Goal: Task Accomplishment & Management: Manage account settings

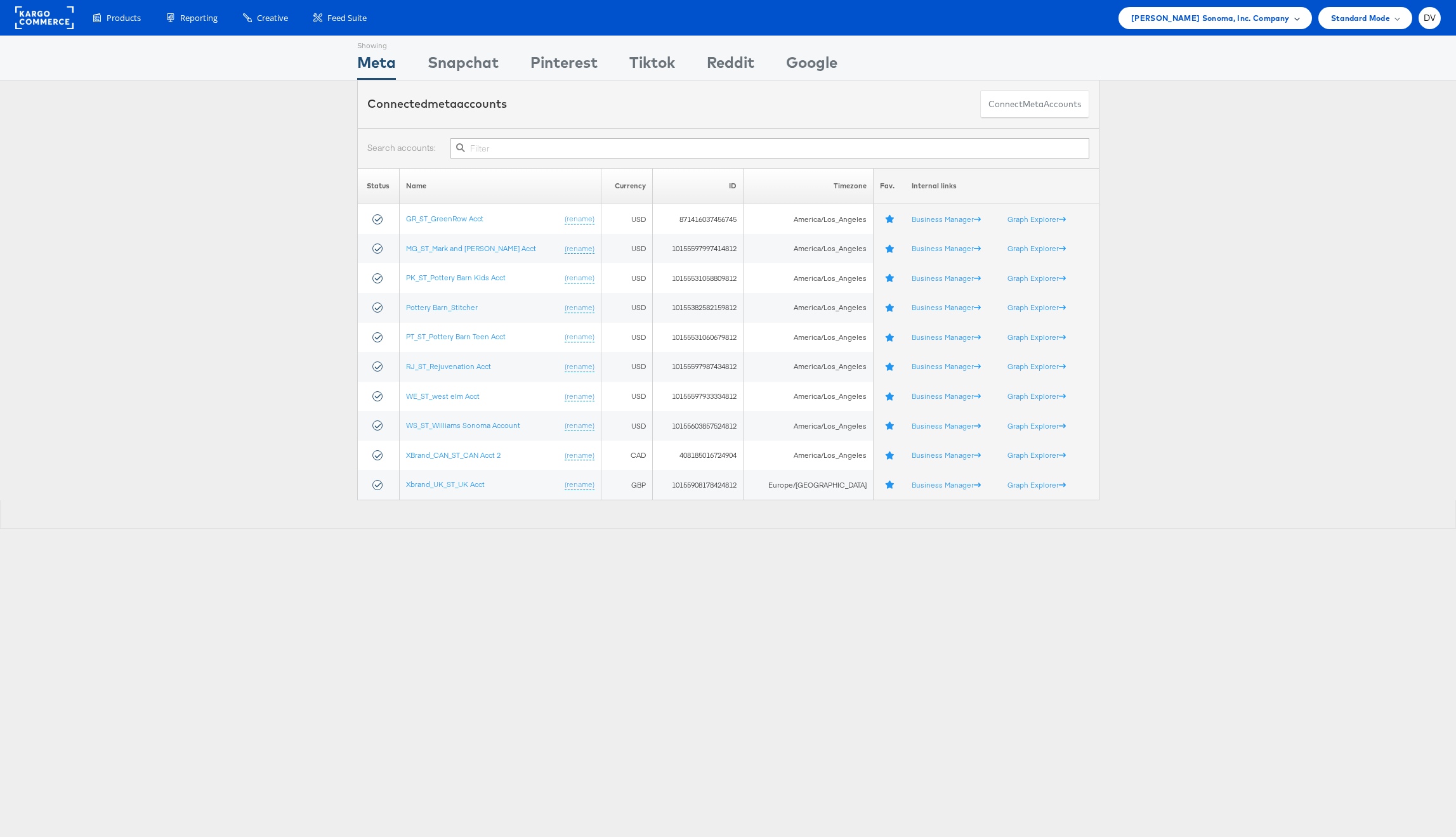
click at [1216, 17] on span "Williams Sonoma, Inc. Company" at bounding box center [1210, 18] width 159 height 13
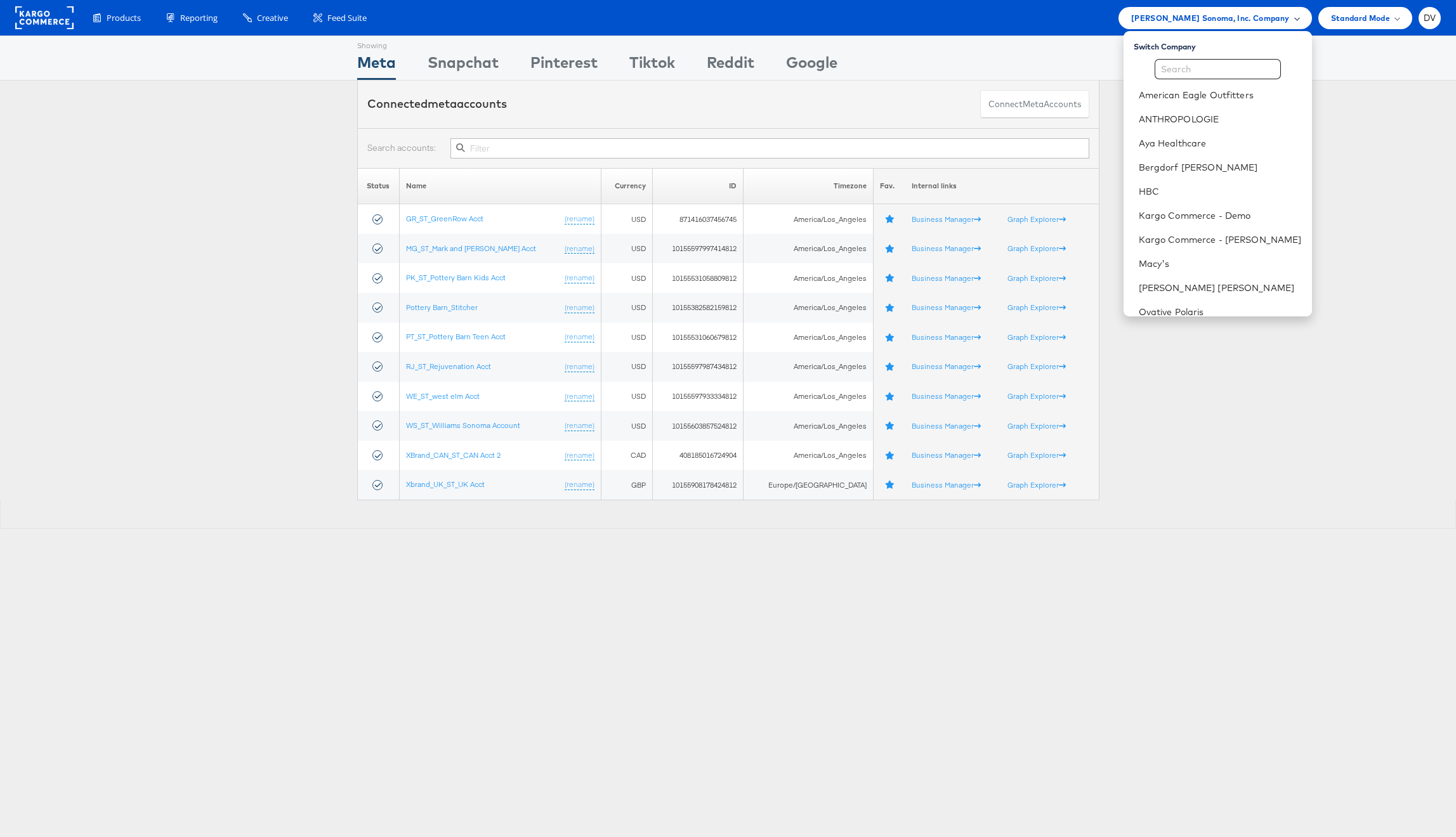
click at [1216, 17] on span "Williams Sonoma, Inc. Company" at bounding box center [1210, 18] width 159 height 13
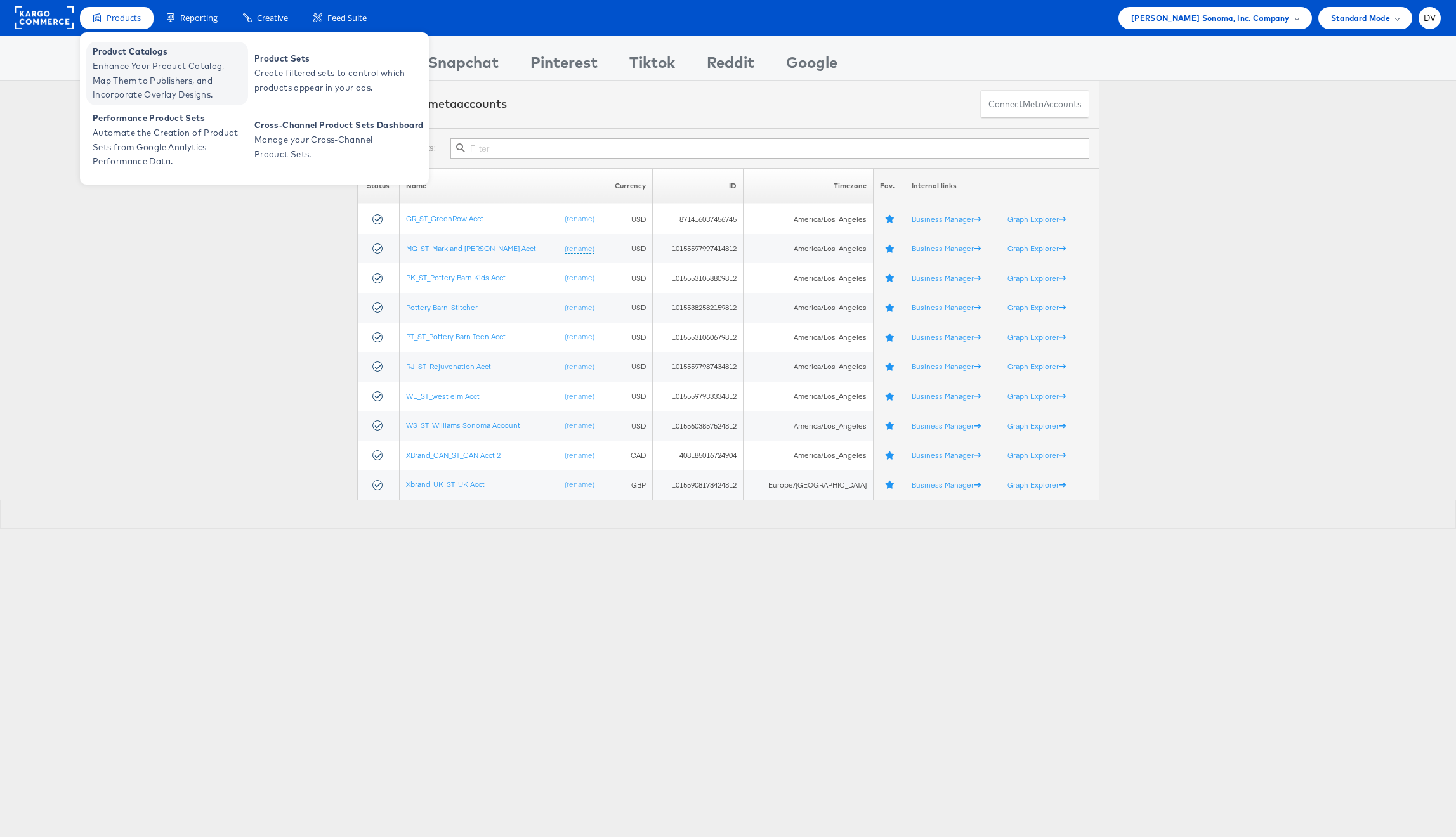
click at [132, 70] on span "Enhance Your Product Catalog, Map Them to Publishers, and Incorporate Overlay D…" at bounding box center [168, 81] width 152 height 43
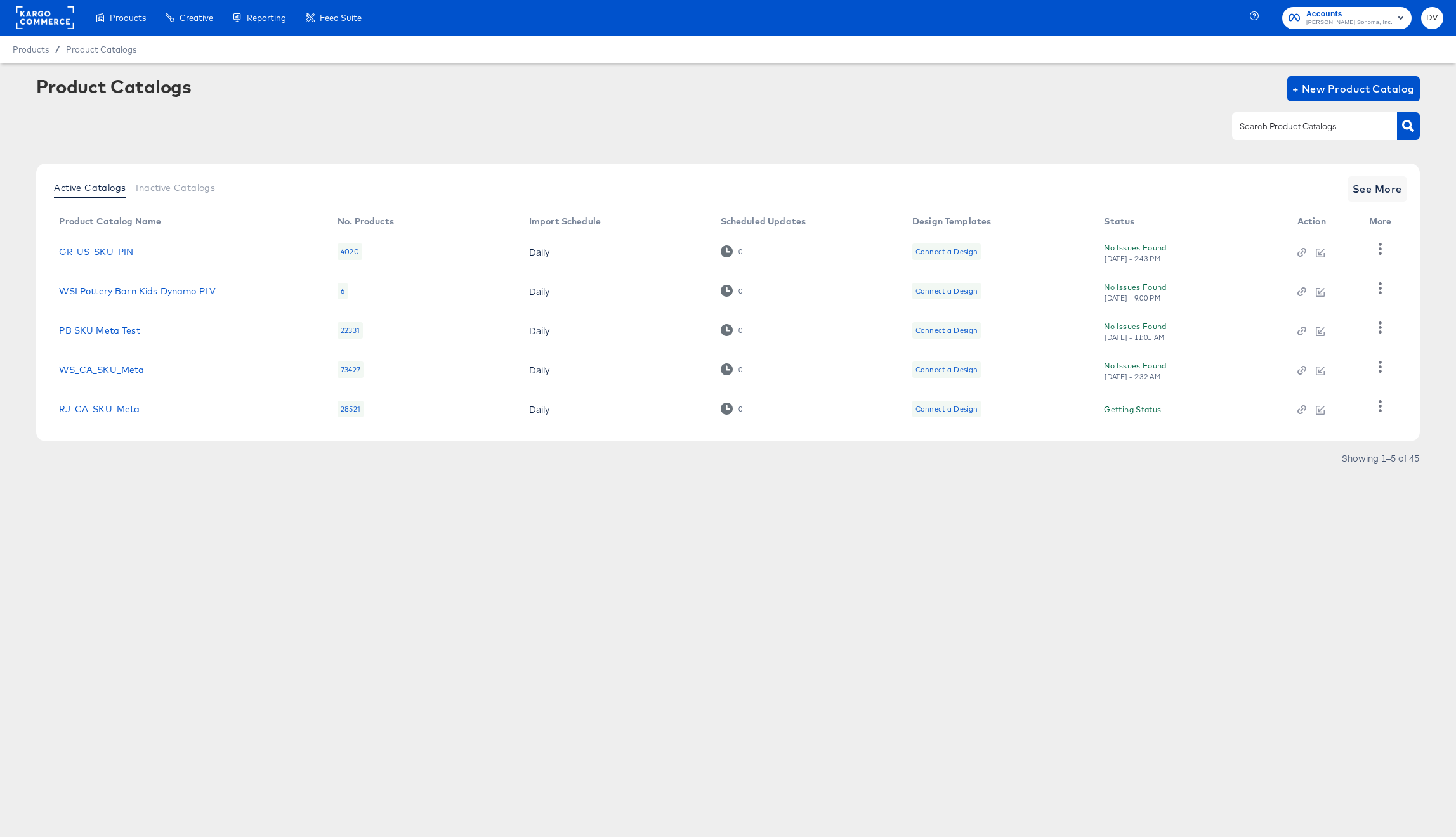
click at [1261, 139] on div at bounding box center [1326, 126] width 187 height 29
click at [1261, 134] on div at bounding box center [1314, 126] width 165 height 27
type input "PK"
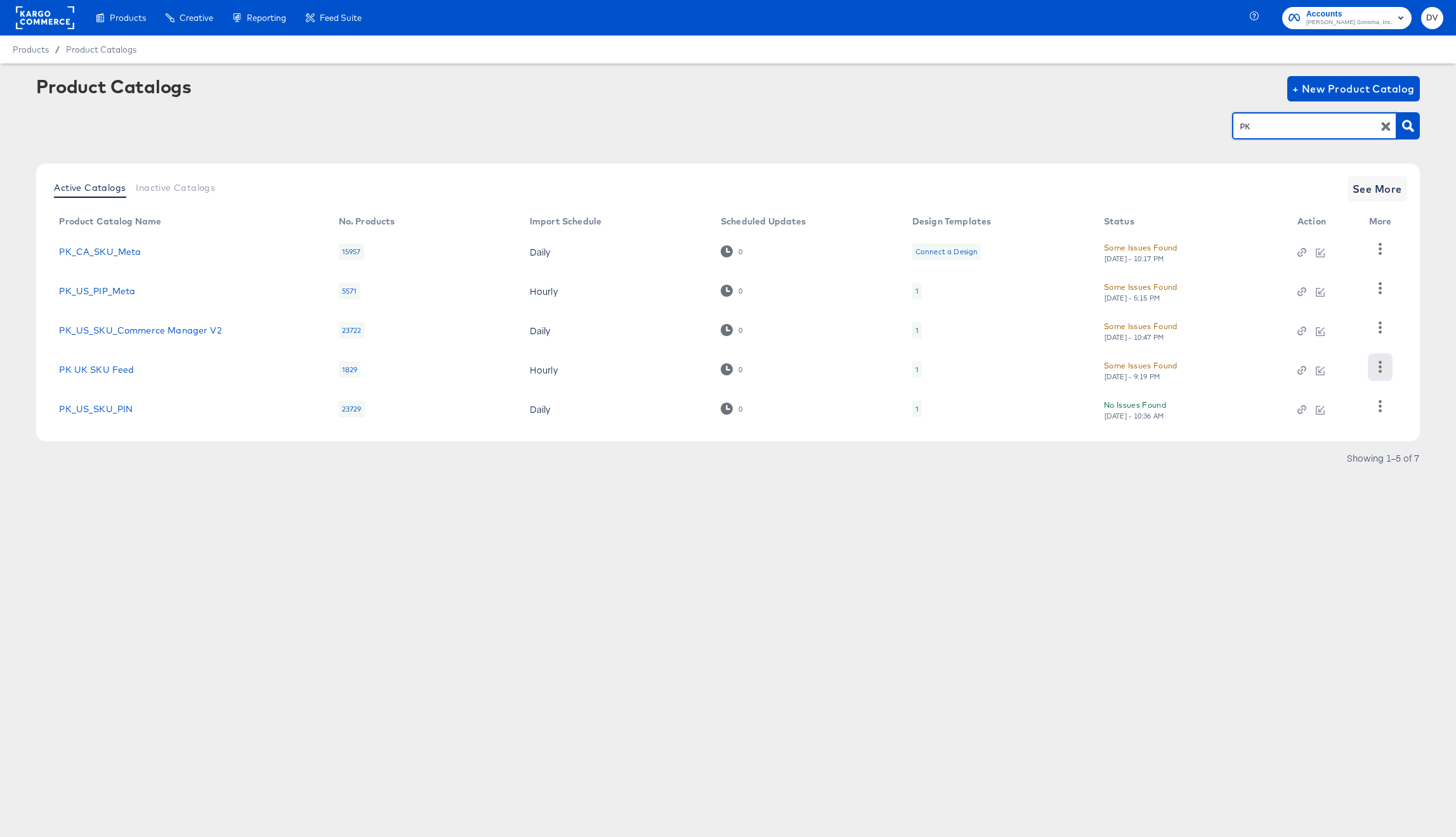
click at [1373, 363] on button "button" at bounding box center [1380, 367] width 22 height 25
click at [927, 653] on div "Products Creative Reporting Feed Suite Accounts Williams Sonoma, Inc. DV Produc…" at bounding box center [728, 418] width 1456 height 837
click at [1365, 181] on span "See More" at bounding box center [1377, 189] width 50 height 18
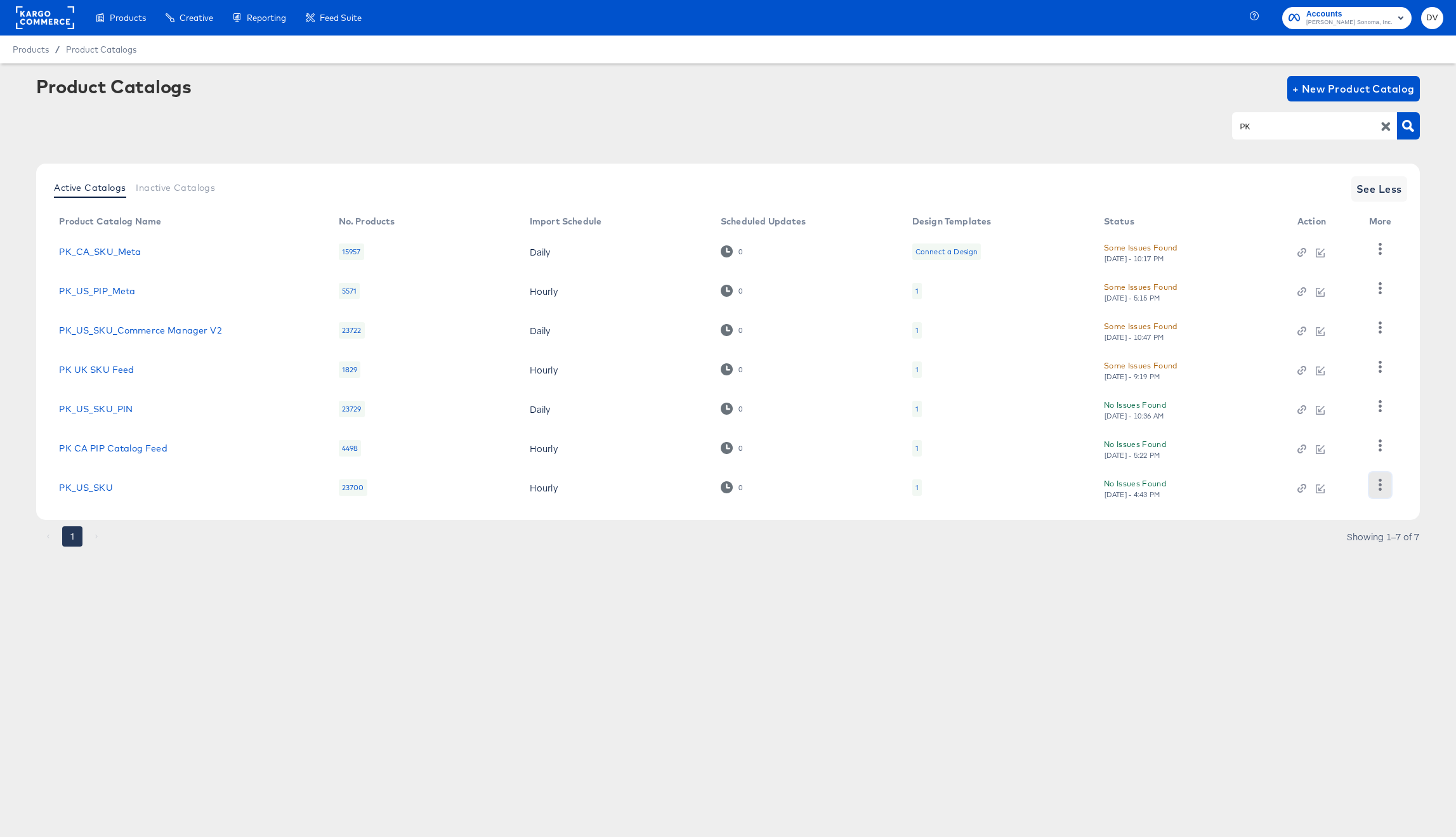
click at [1379, 490] on icon "button" at bounding box center [1380, 484] width 3 height 12
click at [1309, 409] on div "Business Manager" at bounding box center [1327, 401] width 127 height 20
click at [42, 23] on rect at bounding box center [44, 18] width 59 height 23
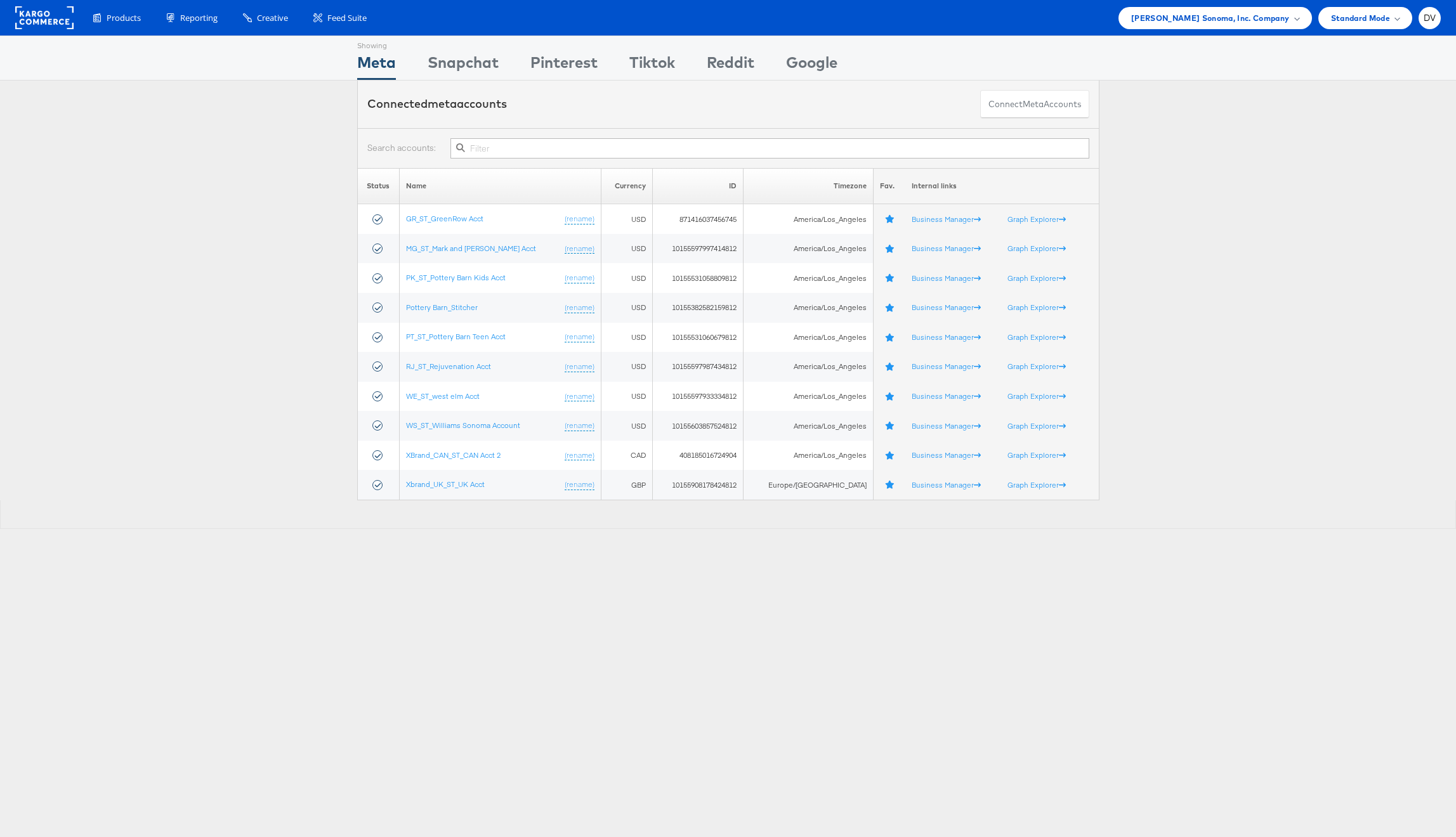
click at [1169, 33] on div "Products Product Catalogs Enhance Your Product Catalog, Map Them to Publishers,…" at bounding box center [728, 18] width 1456 height 36
click at [1189, 20] on span "Williams Sonoma, Inc. Company" at bounding box center [1210, 18] width 159 height 13
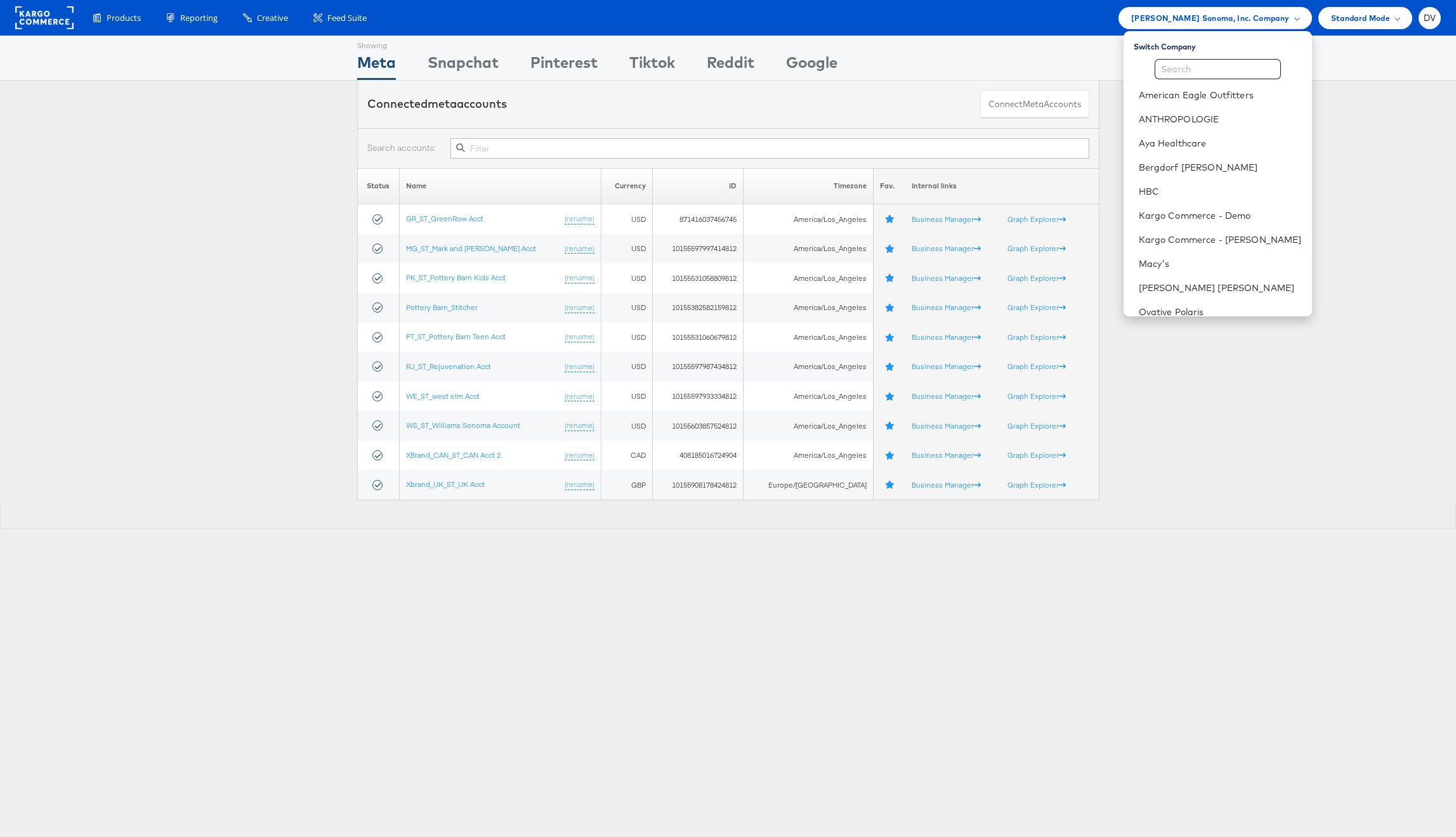
scroll to position [179, 0]
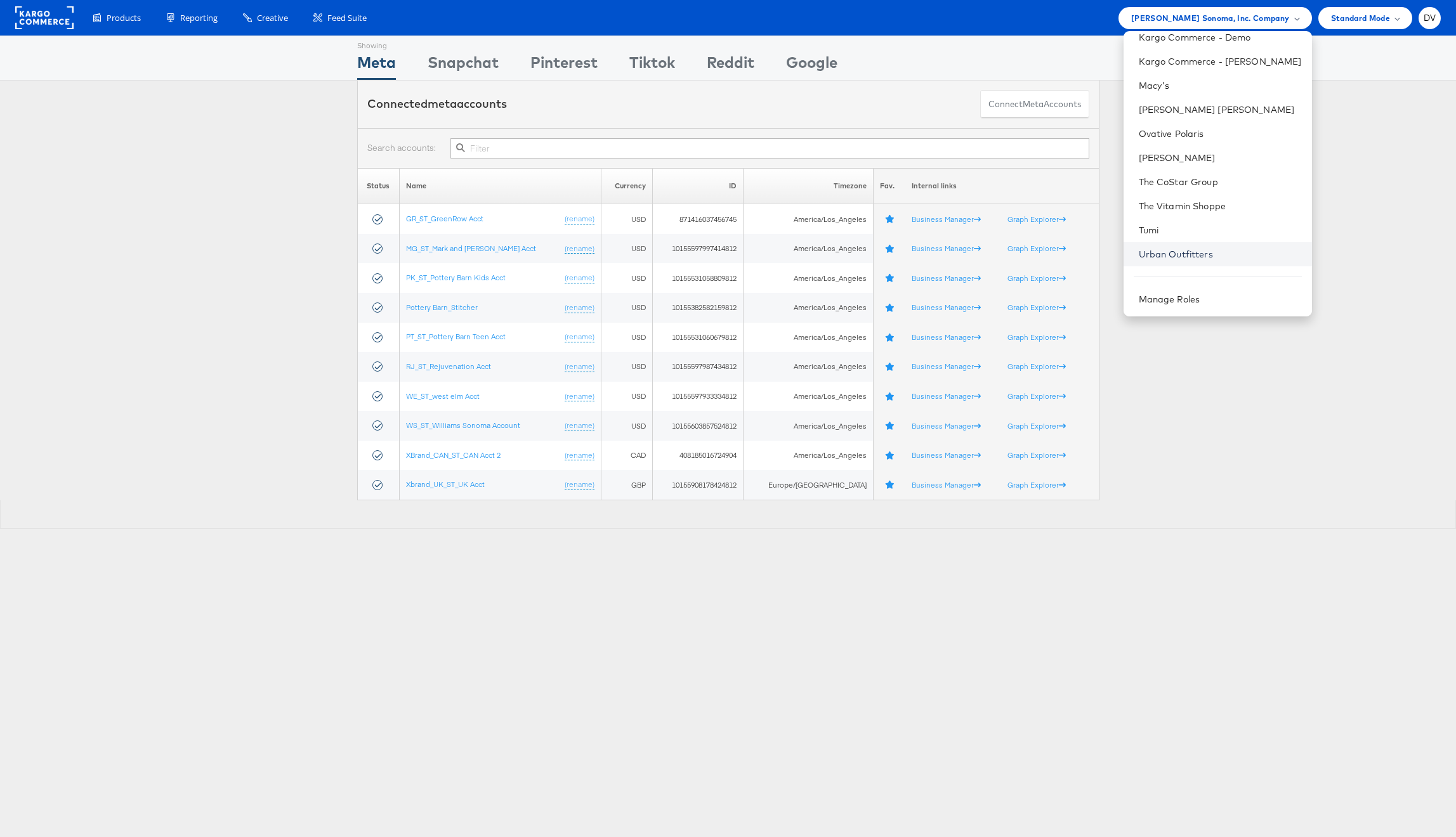
click at [1206, 252] on link "Urban Outfitters" at bounding box center [1220, 254] width 163 height 13
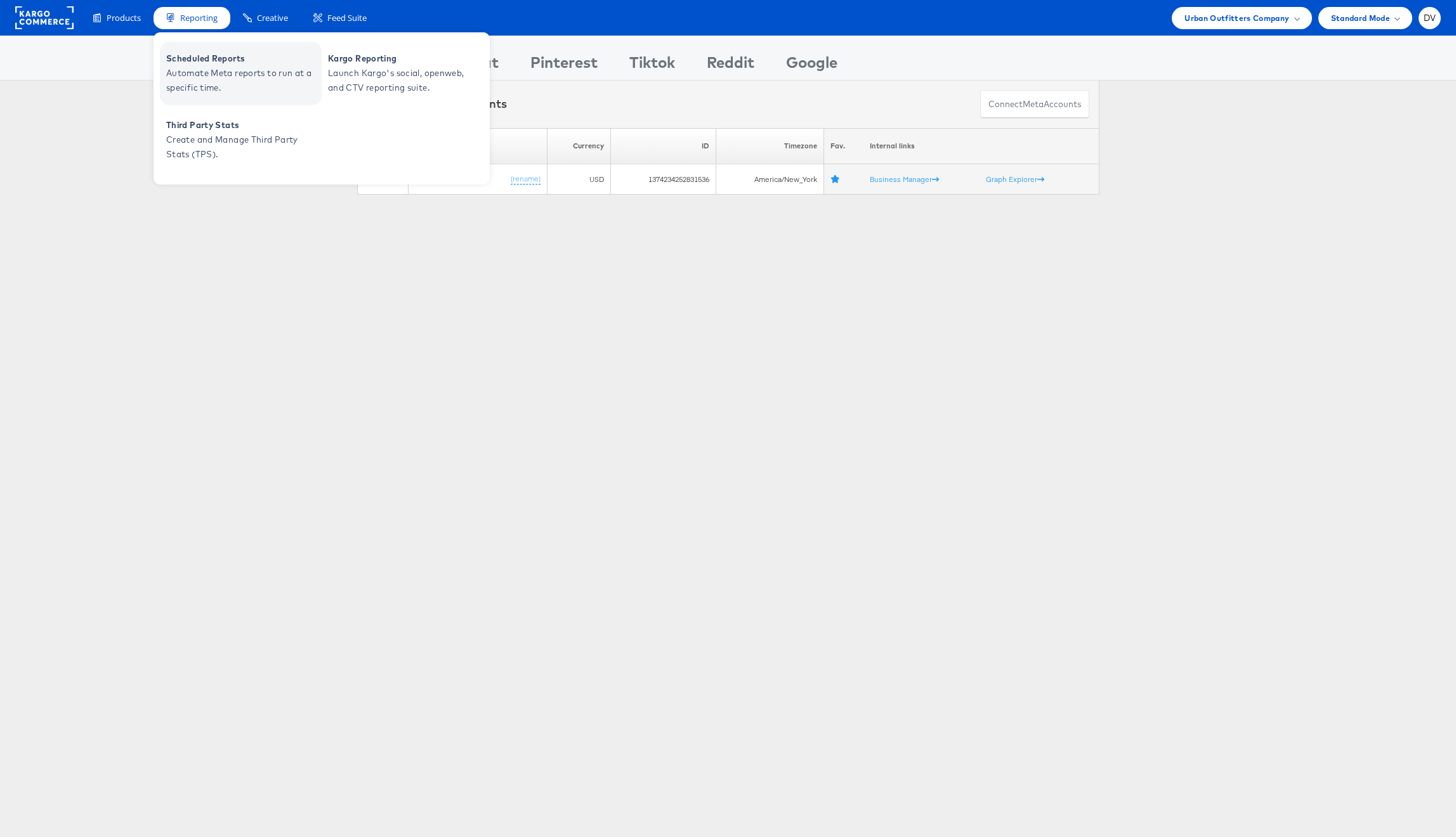
click at [223, 53] on span "Scheduled Reports" at bounding box center [242, 59] width 152 height 15
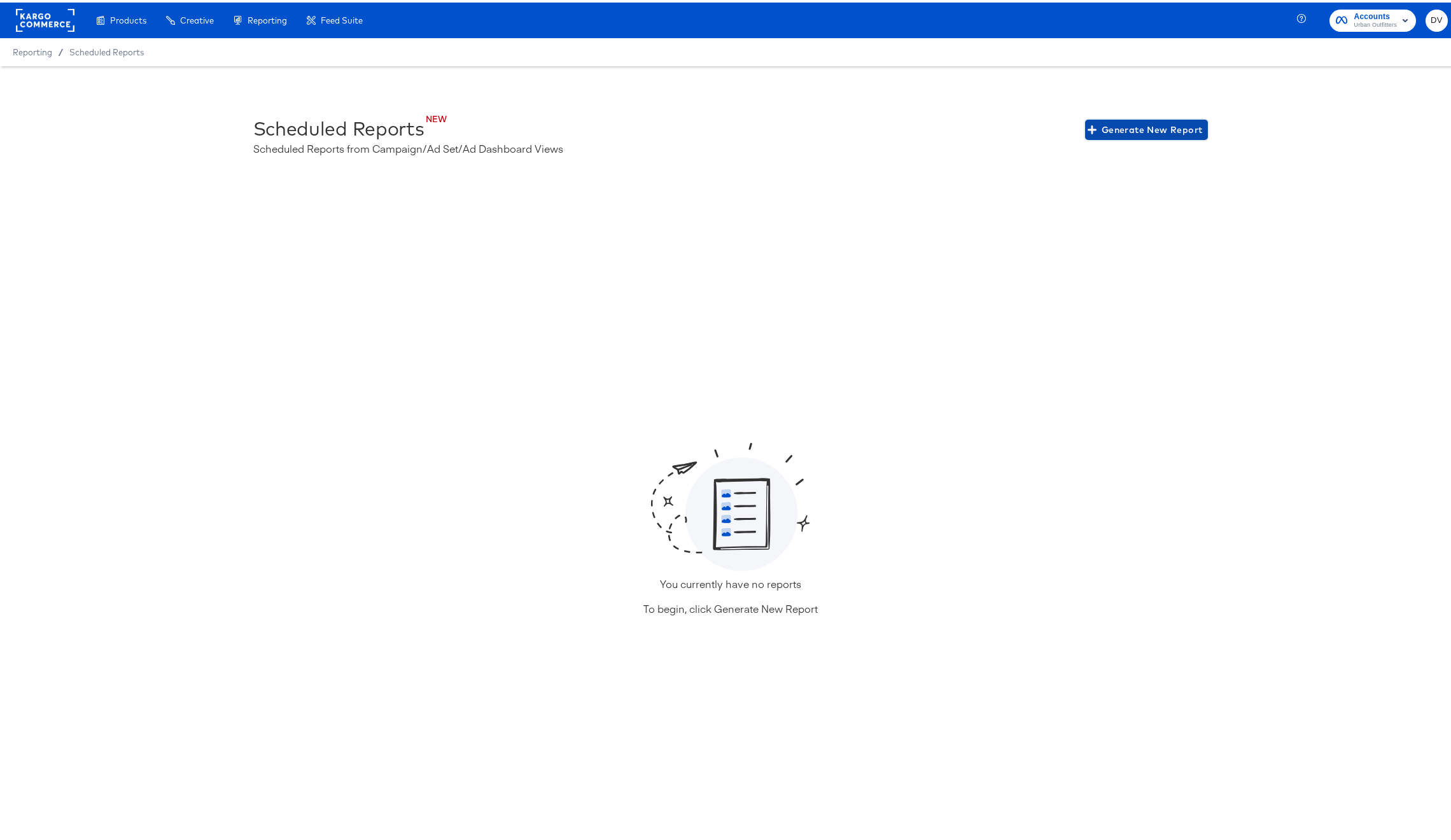
click at [1115, 129] on span "Generate New Report" at bounding box center [1147, 127] width 113 height 16
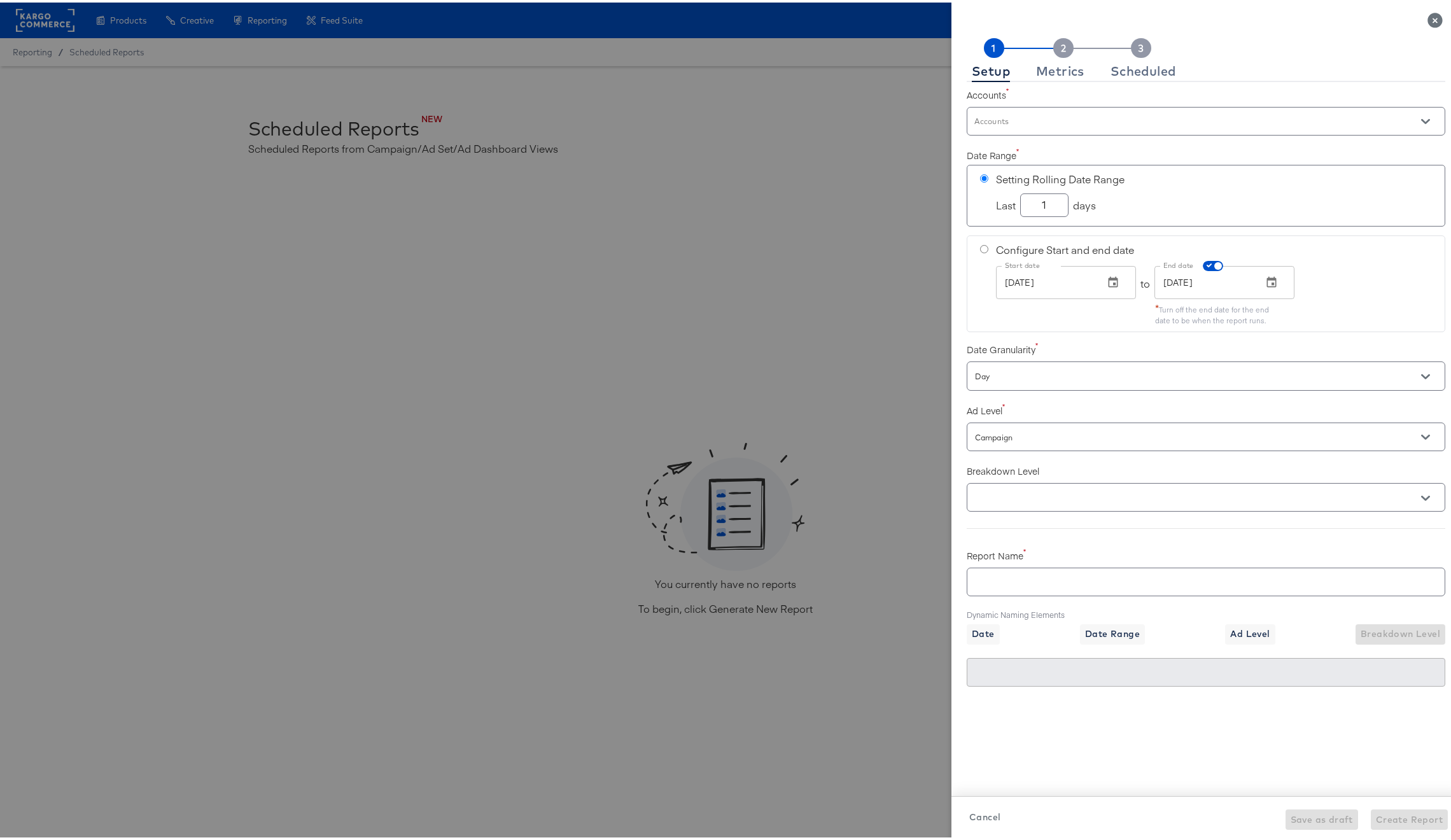
click at [1085, 126] on input "Accounts" at bounding box center [1188, 125] width 431 height 15
click at [1058, 146] on li "Urban Outfitters" at bounding box center [1196, 154] width 477 height 28
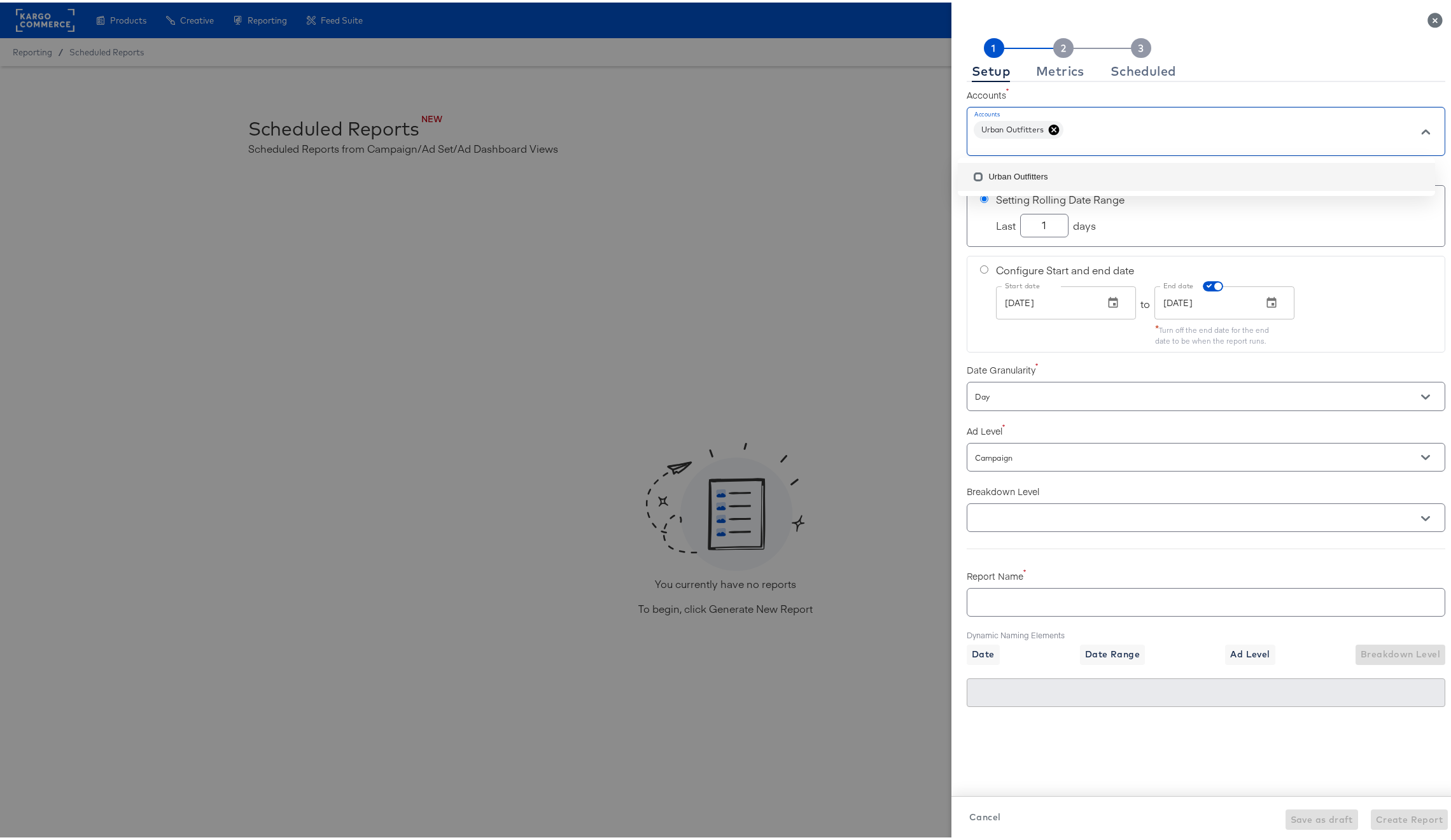
click at [1021, 226] on input "1" at bounding box center [1044, 218] width 47 height 22
checkbox input "true"
type input "30"
checkbox input "true"
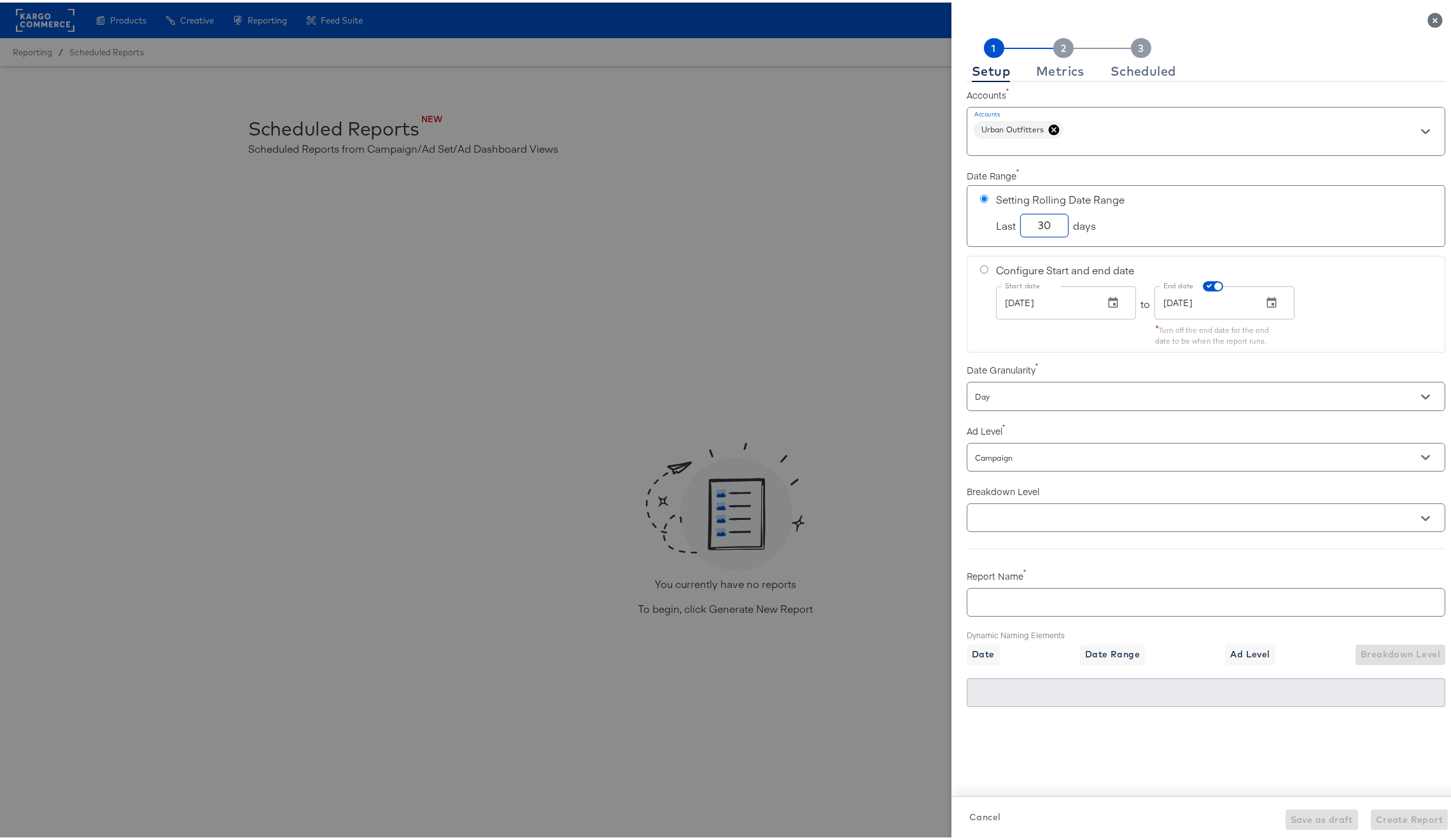
type input "30"
click at [954, 308] on div "Setup Metrics Scheduled Accounts Accounts Urban Outfitters Date Range Setting R…" at bounding box center [1206, 430] width 509 height 820
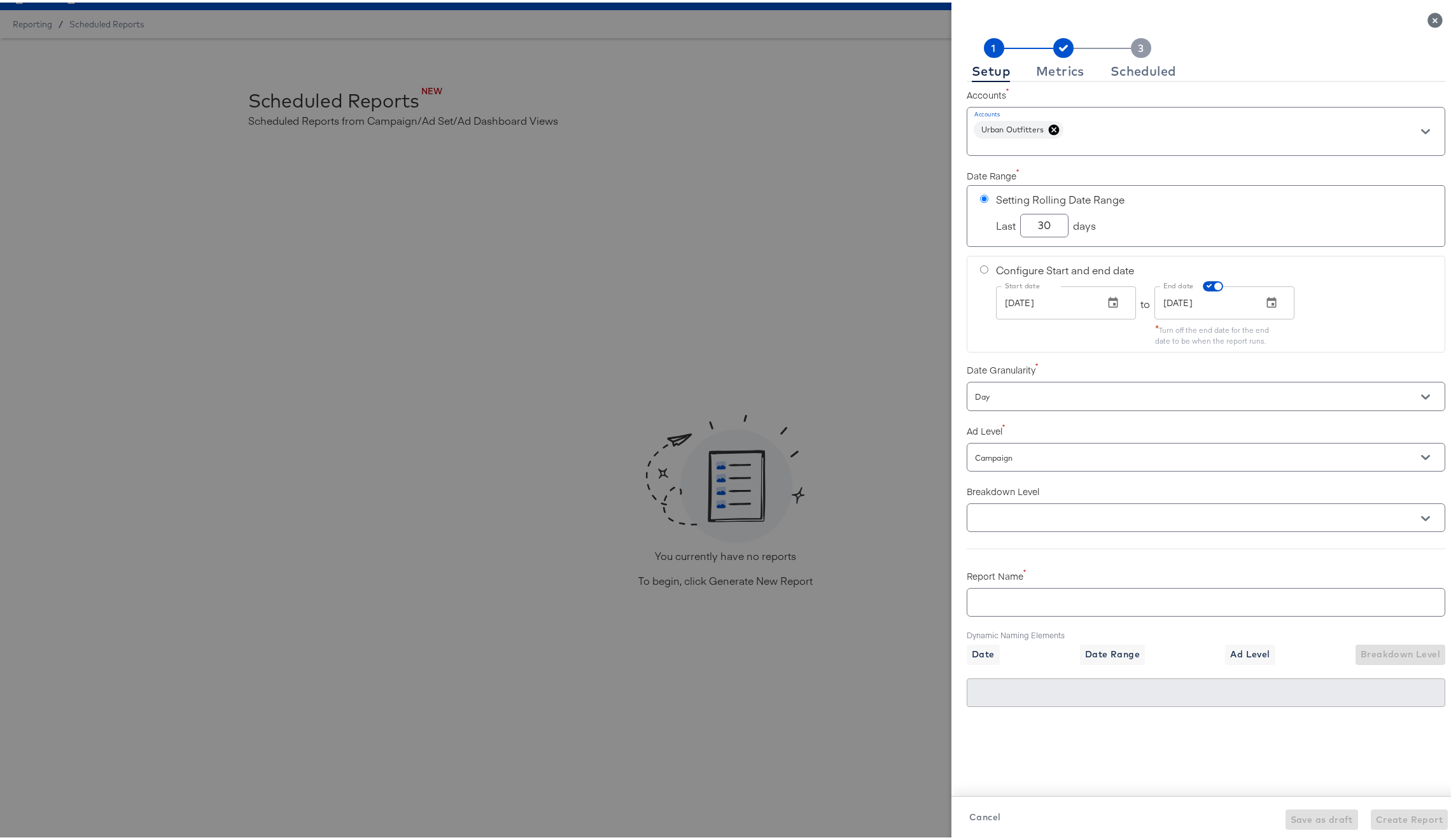
click at [1006, 403] on div "Day" at bounding box center [1206, 393] width 479 height 29
click at [1023, 392] on input "Day" at bounding box center [1188, 395] width 431 height 15
click at [1018, 457] on li "Total" at bounding box center [1196, 465] width 477 height 20
checkbox input "true"
type input "Total"
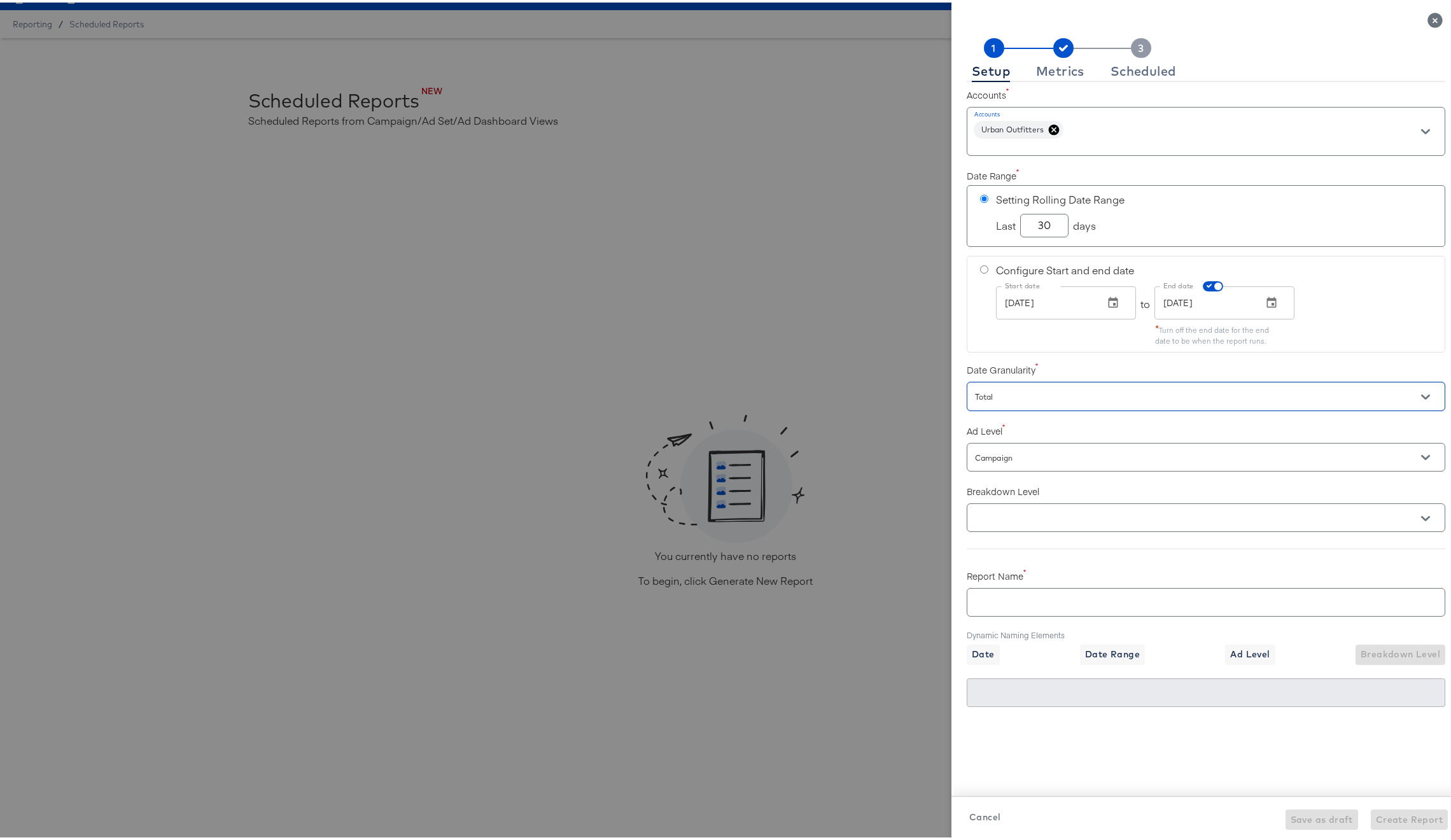
click at [1017, 449] on input "Campaign" at bounding box center [1188, 456] width 431 height 15
click at [1018, 544] on li "Account" at bounding box center [1196, 547] width 477 height 20
checkbox input "true"
type input "Account"
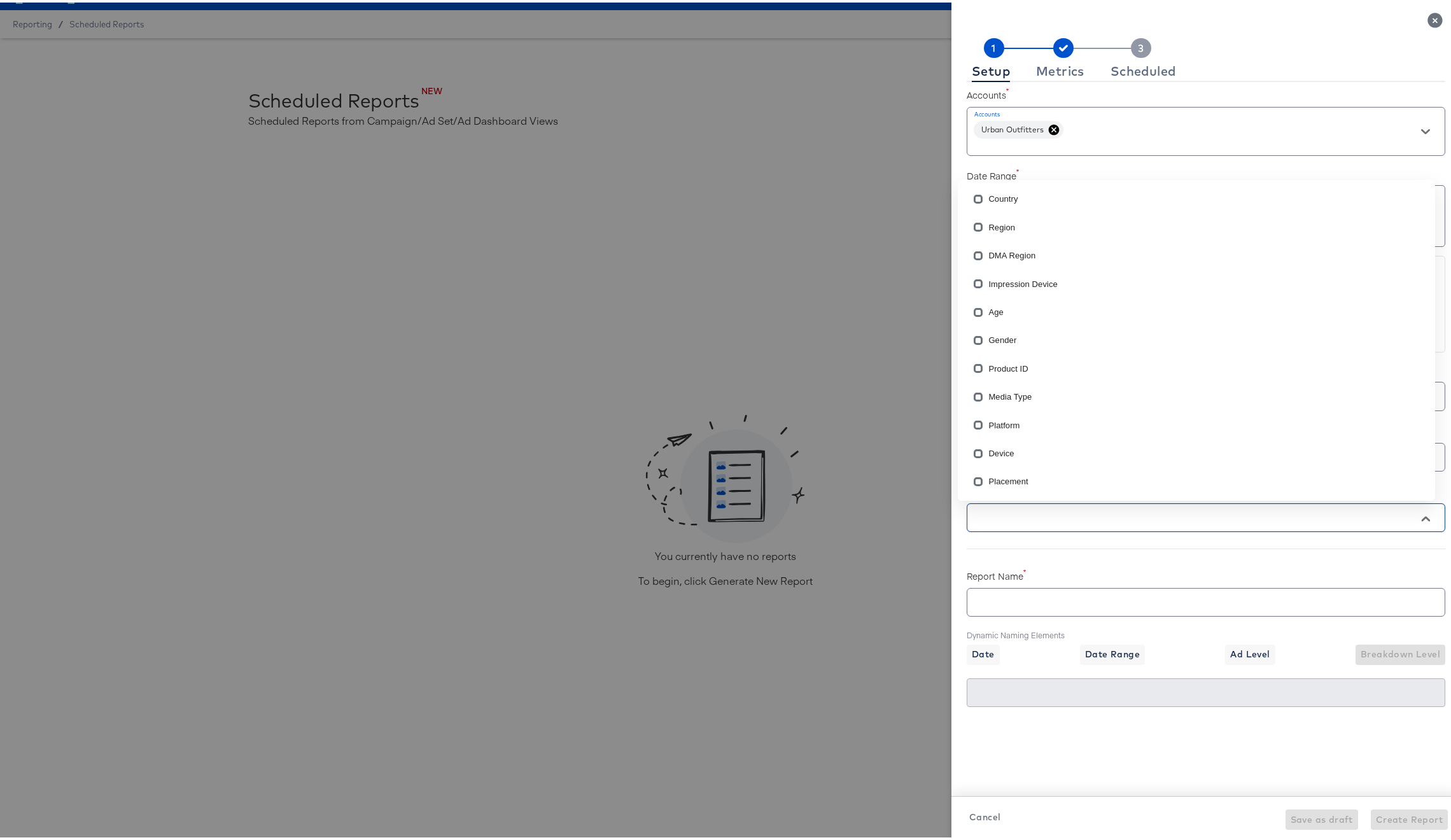
click at [1015, 519] on input "text" at bounding box center [1188, 516] width 431 height 15
click at [1009, 364] on li "Product ID" at bounding box center [1196, 366] width 477 height 28
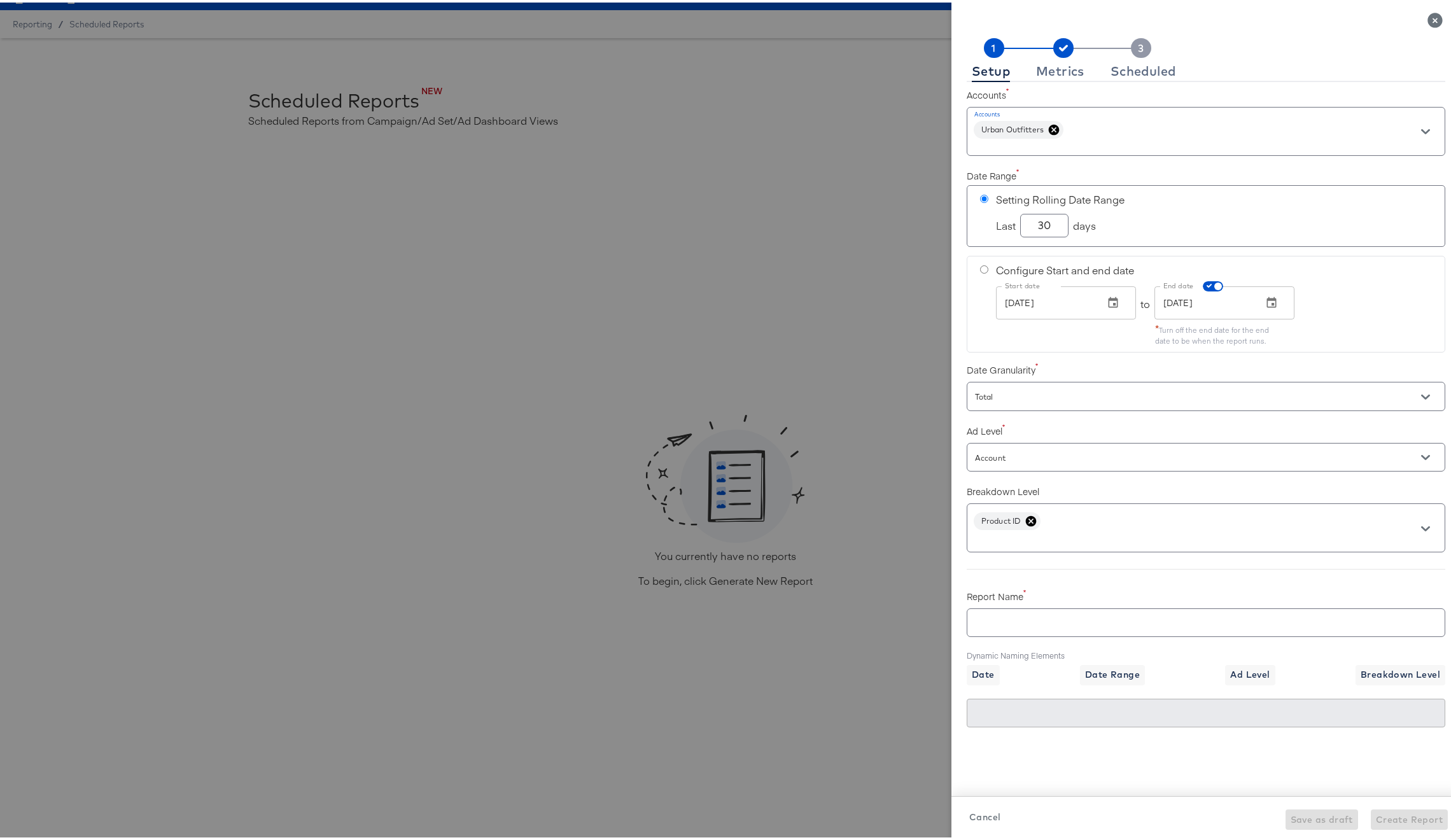
click at [1246, 617] on input "text" at bounding box center [1206, 615] width 477 height 28
checkbox input "true"
type input "U"
checkbox input "true"
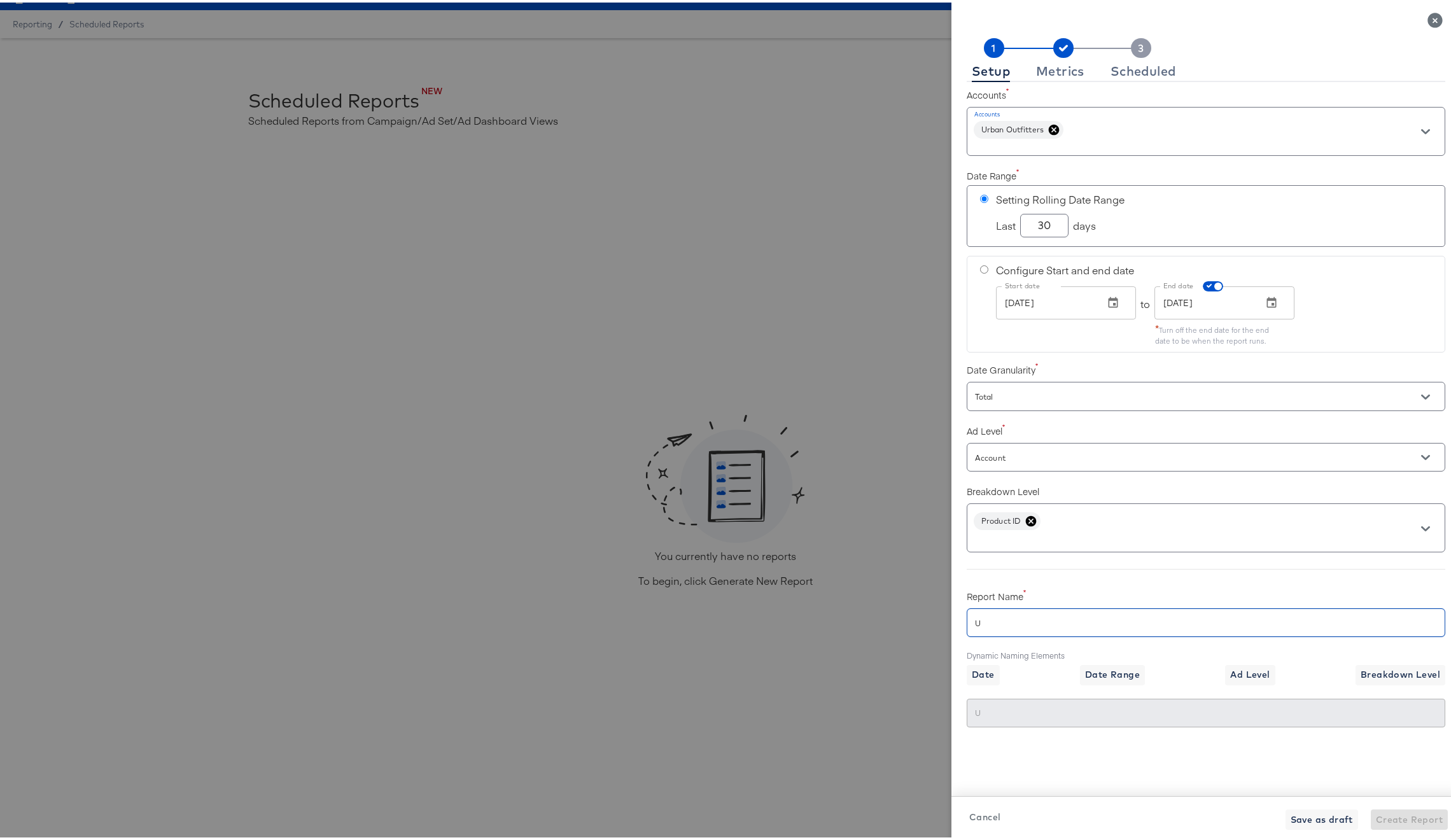
type input "Ur"
checkbox input "true"
type input "Urb"
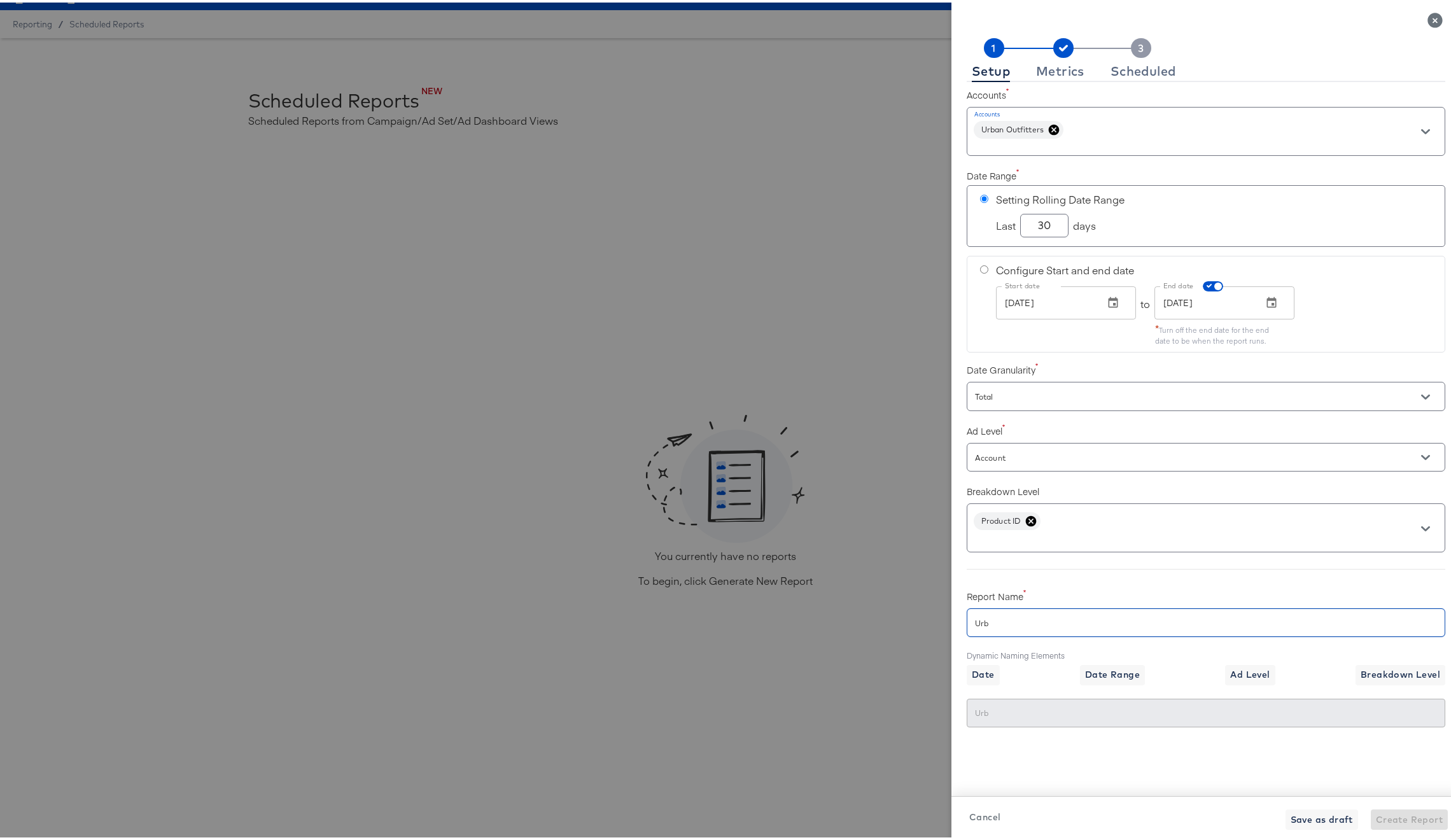
checkbox input "true"
type input "Urba"
checkbox input "true"
type input "Urban"
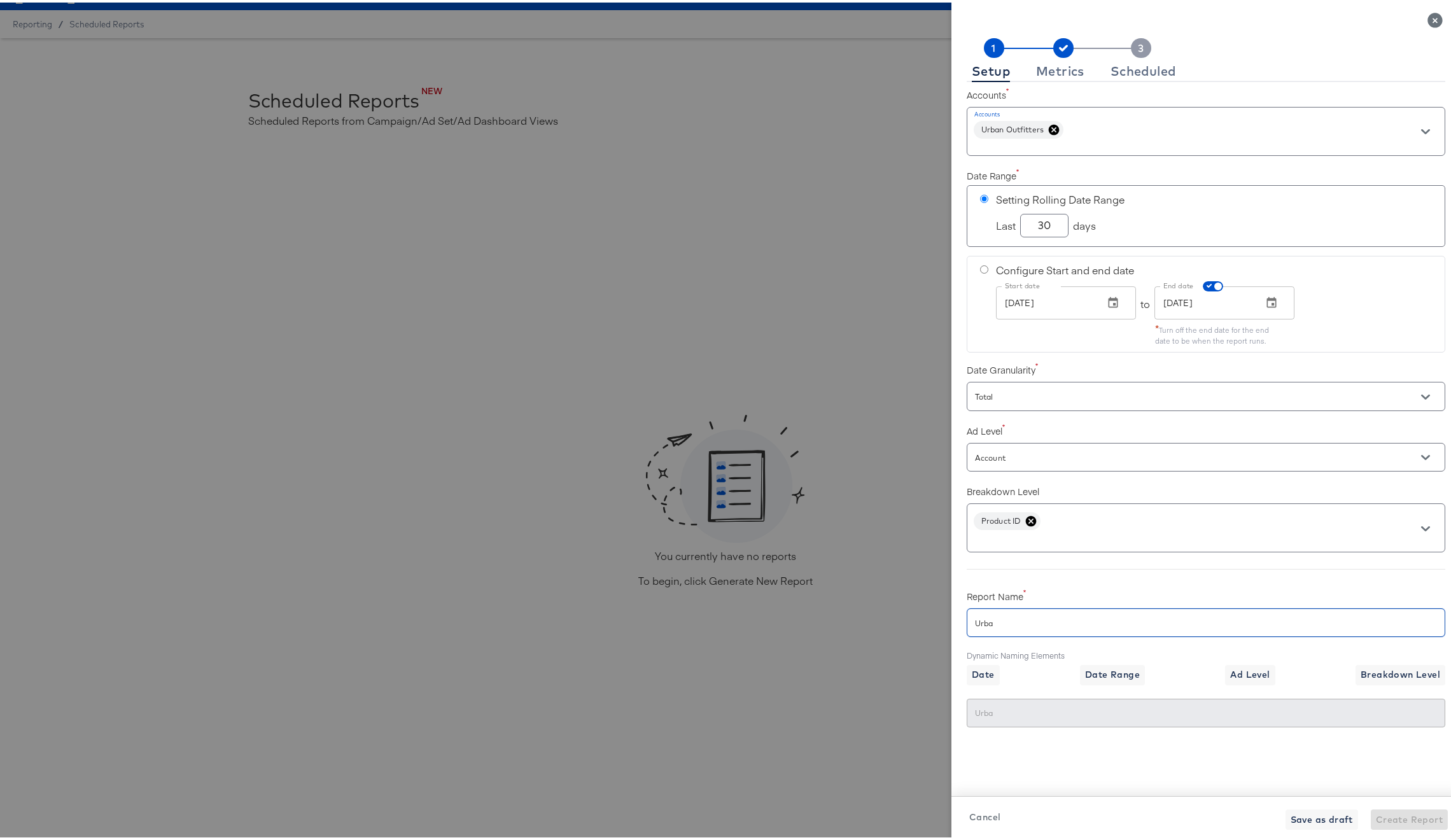
type input "Urban"
checkbox input "true"
type input "Urban"
checkbox input "true"
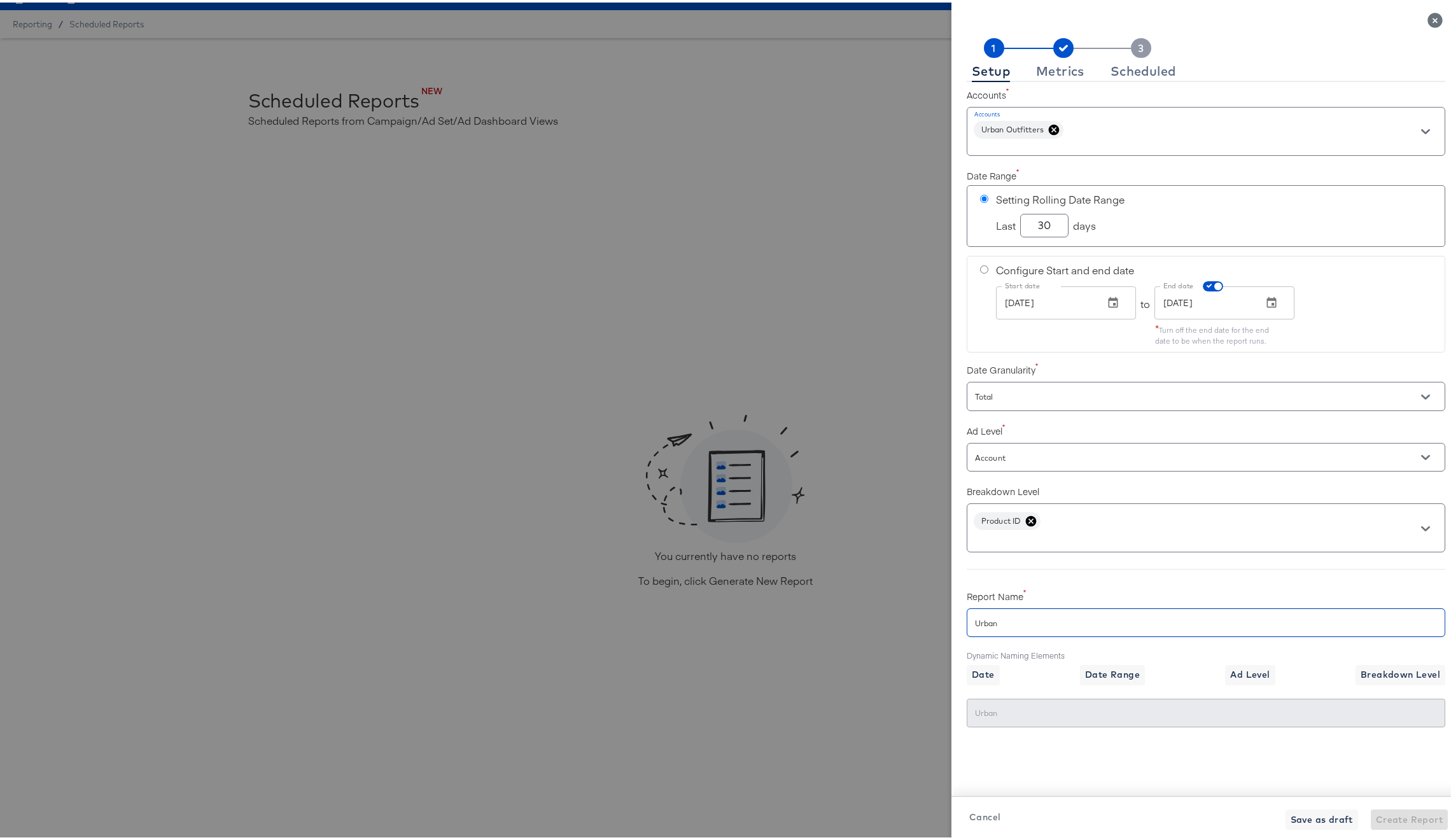
type input "Urban O"
type input "Urban OU"
checkbox input "true"
type input "Urban OU"
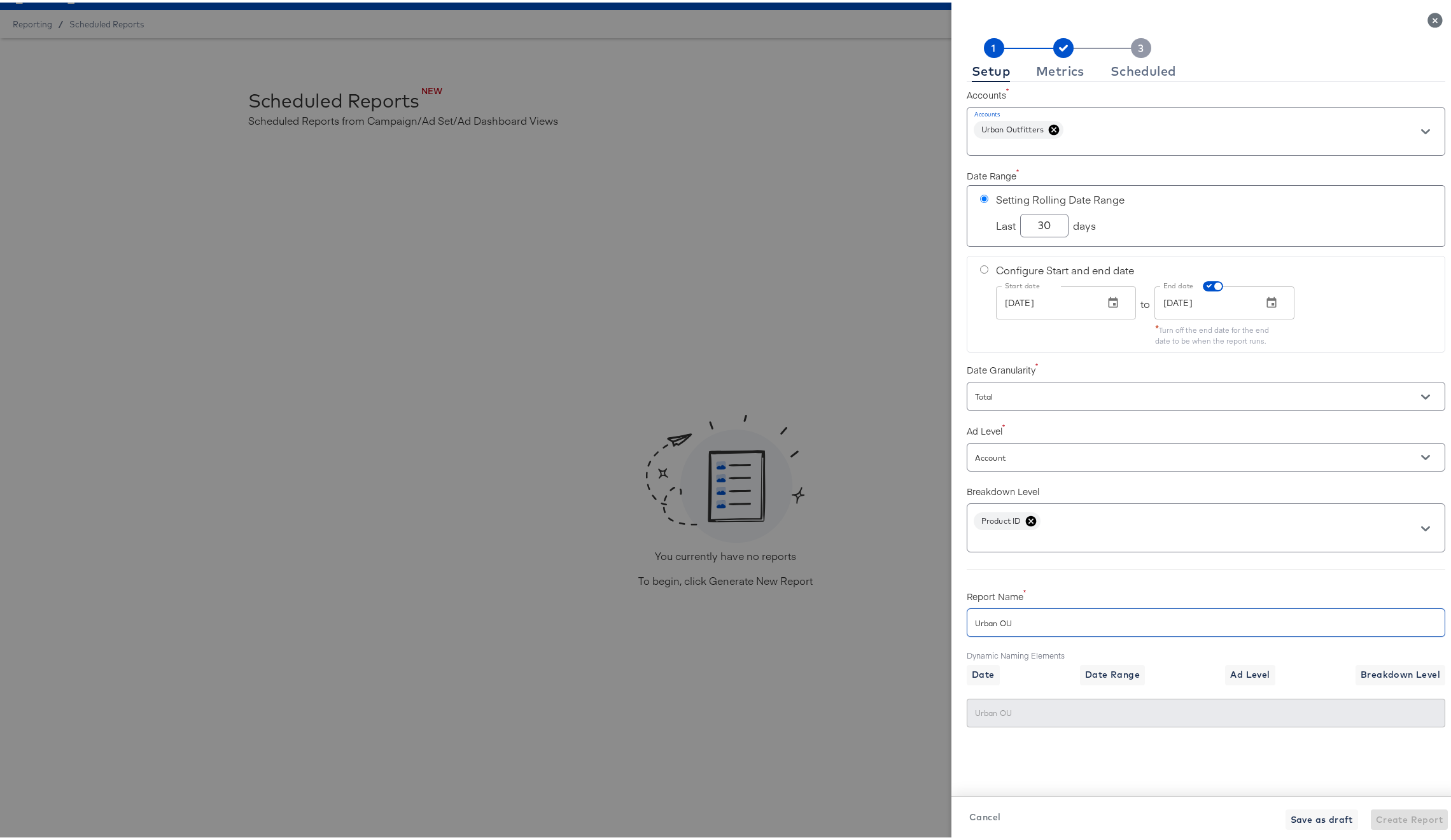
checkbox input "true"
type input "Urban OUt"
checkbox input "true"
type input "Urban OUti"
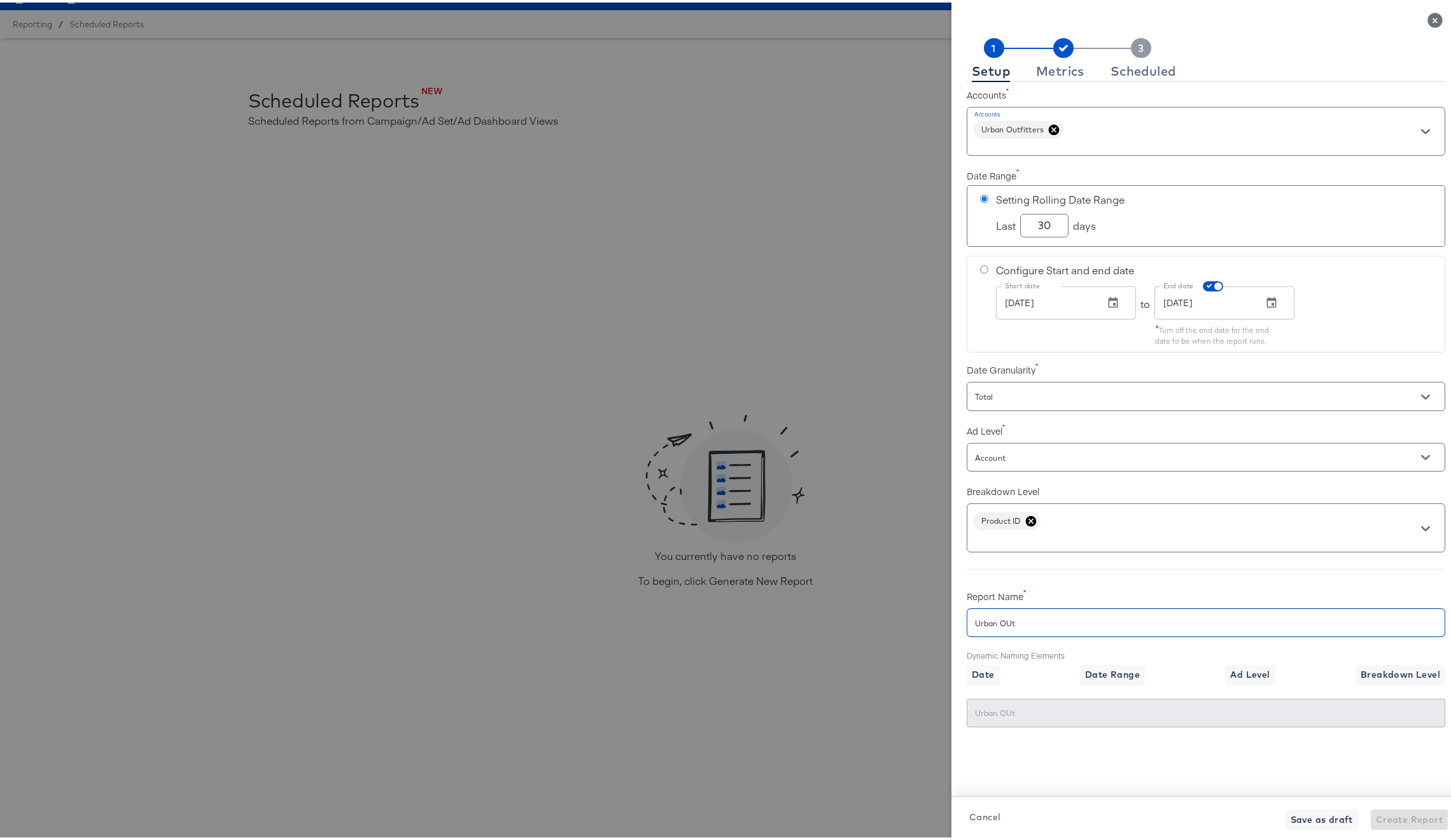
type input "Urban OUti"
checkbox input "true"
type input "Urban OUt"
checkbox input "true"
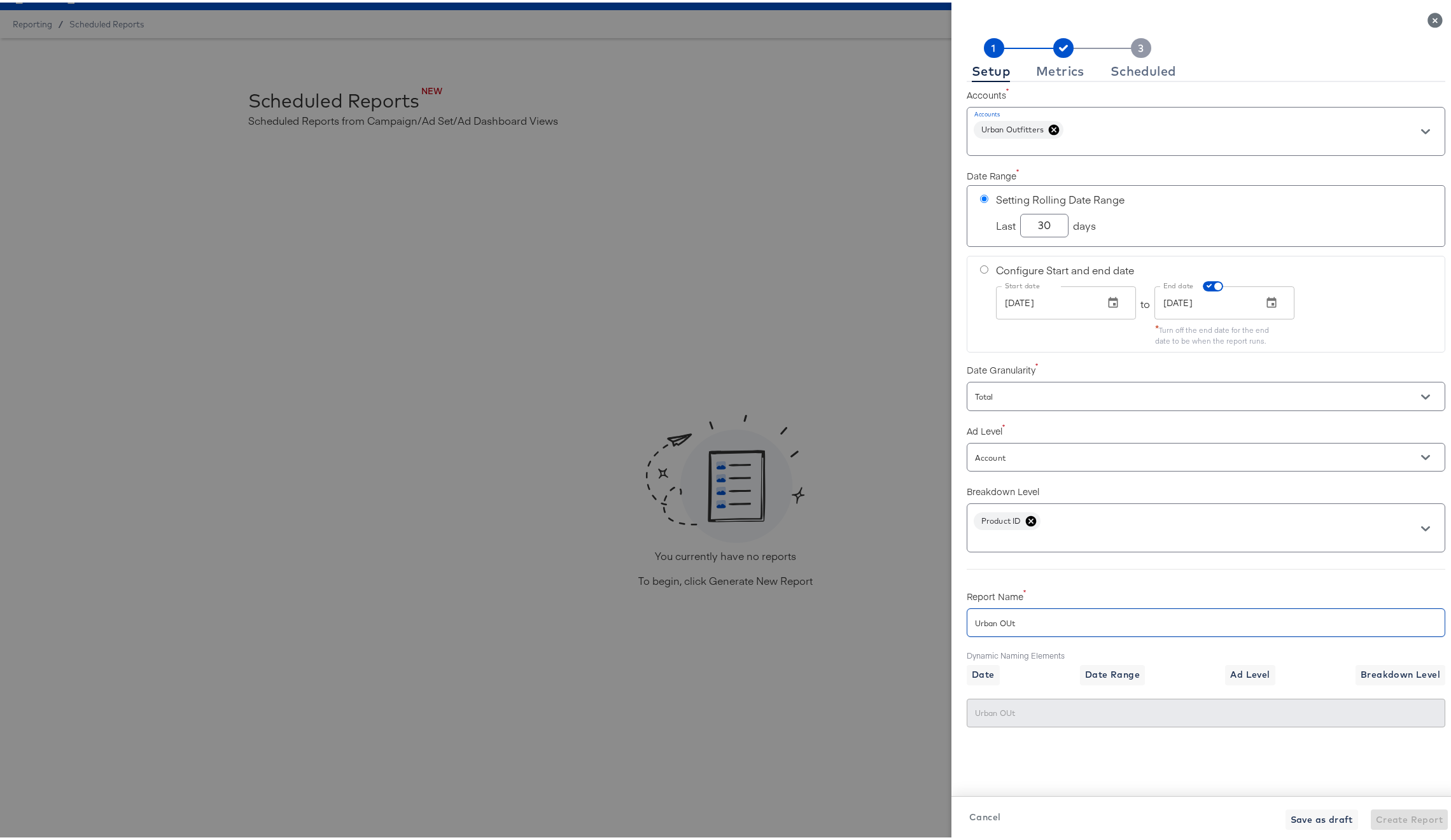
type input "Urban OU"
checkbox input "true"
type input "Urban O"
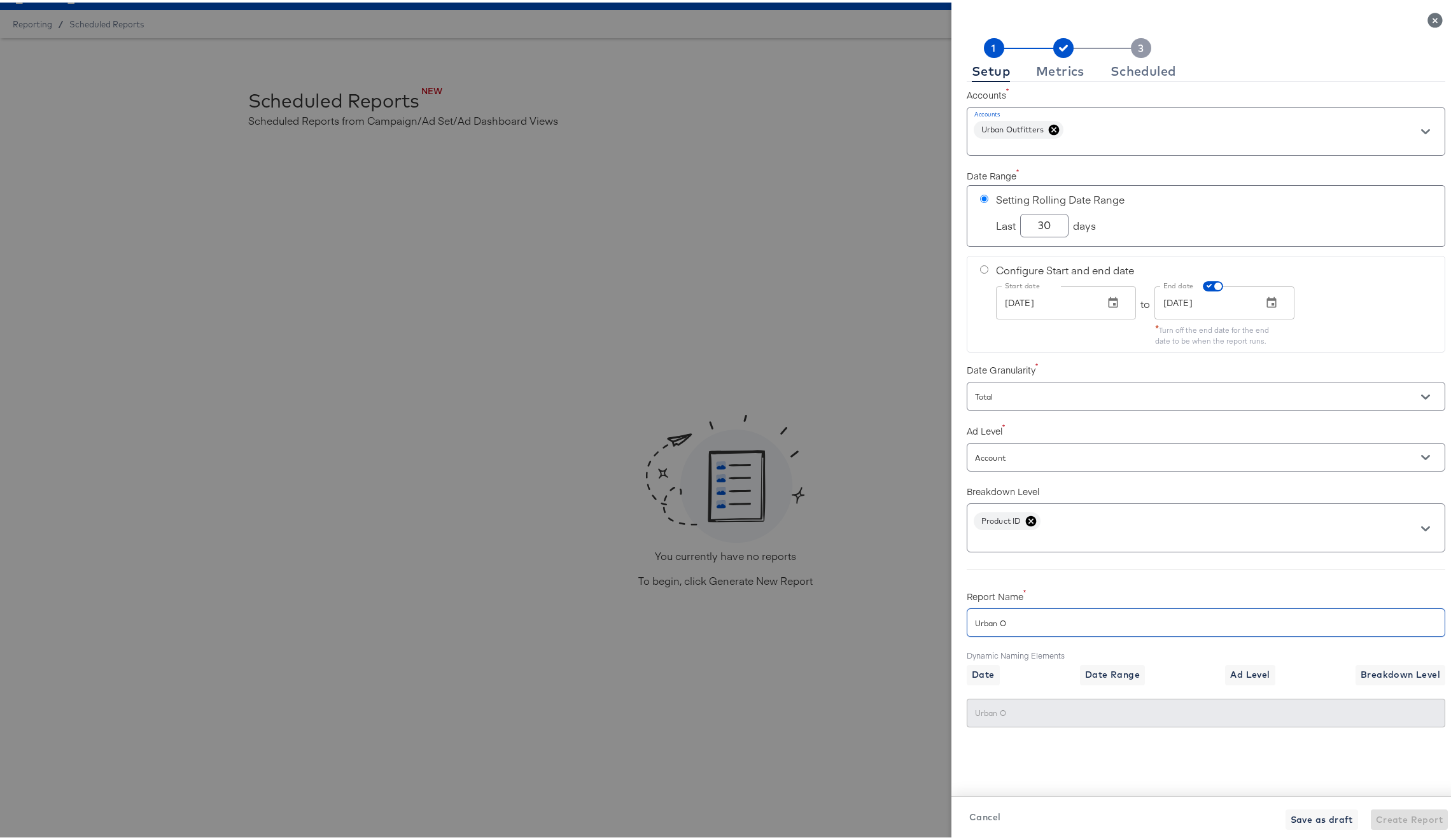
checkbox input "true"
type input "Urban Ou"
checkbox input "true"
type input "Urban Out"
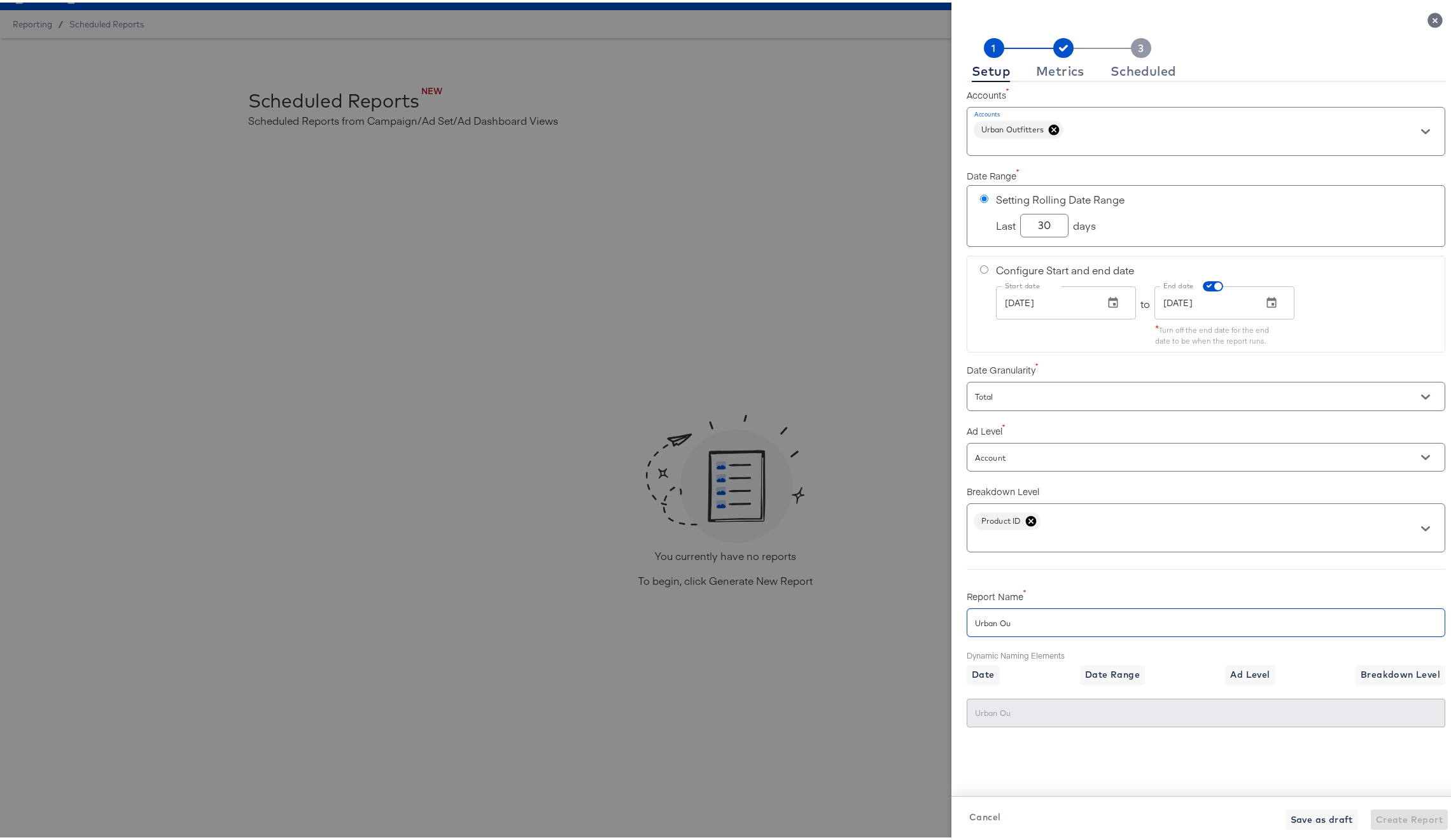
type input "Urban Out"
checkbox input "true"
type input "Urban Outf"
checkbox input "true"
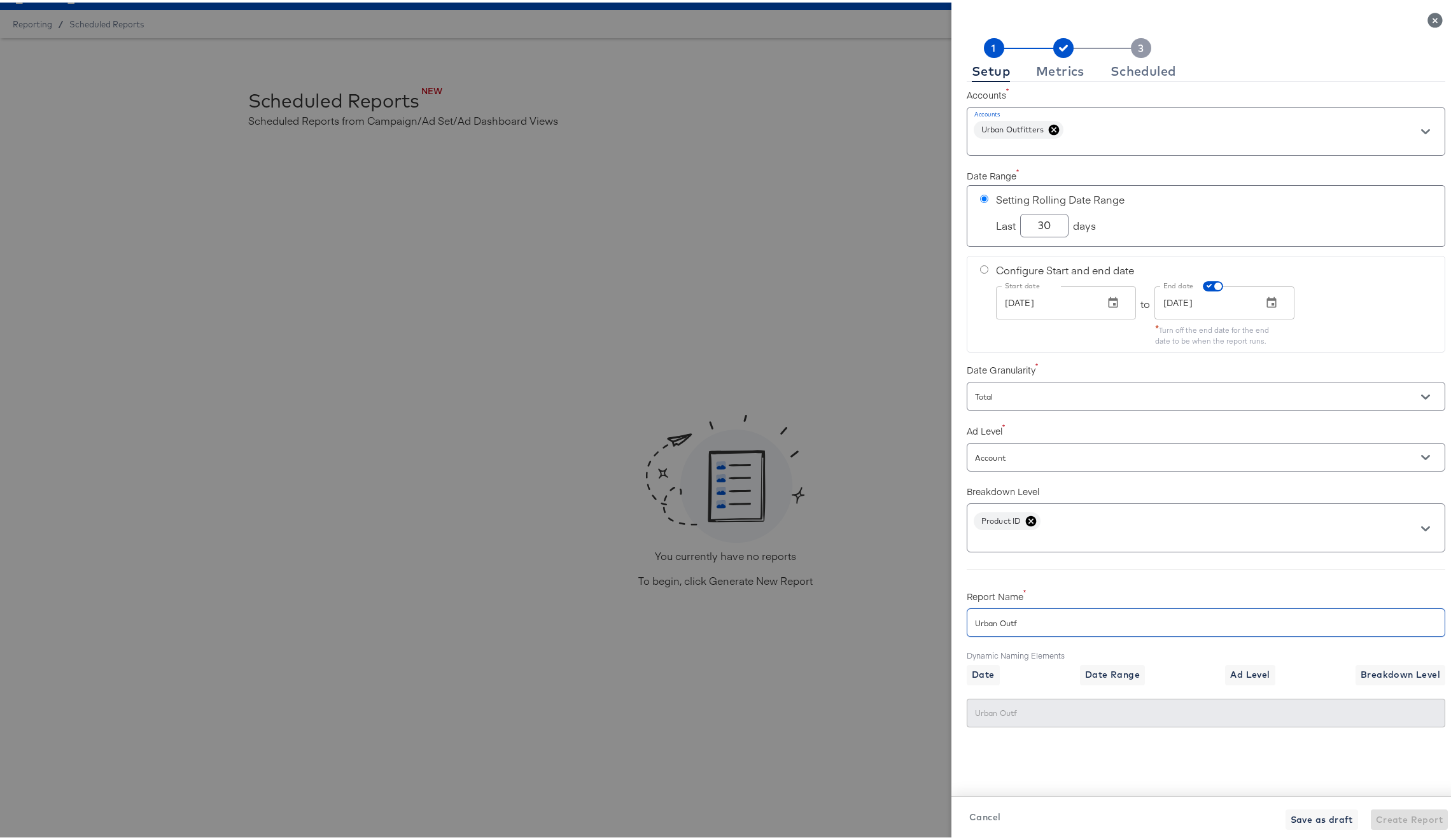
type input "Urban Outfi"
checkbox input "true"
type input "Urban Outfit"
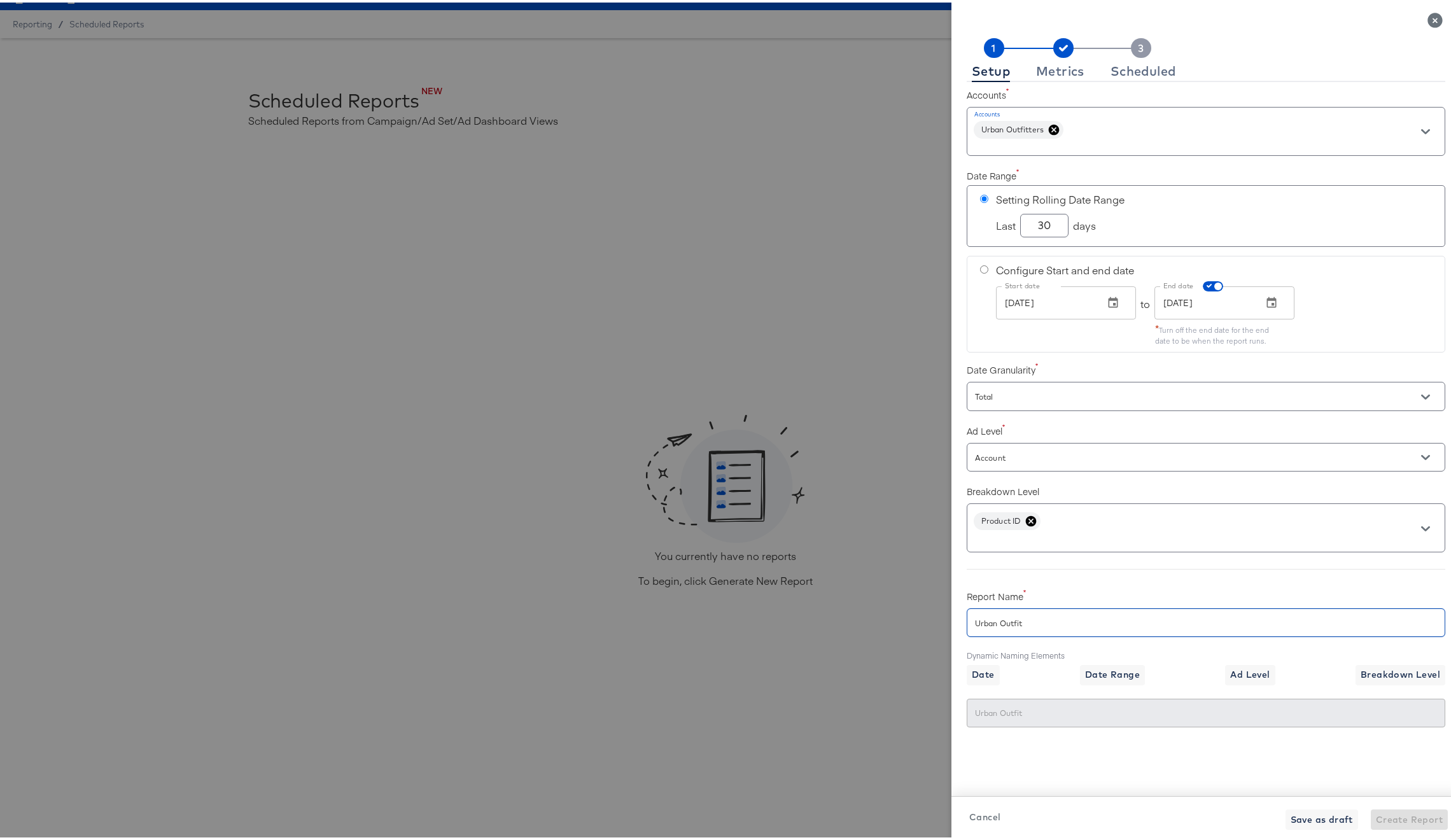
checkbox input "true"
type input "Urban Outfitt"
checkbox input "true"
type input "Urban Outfitte"
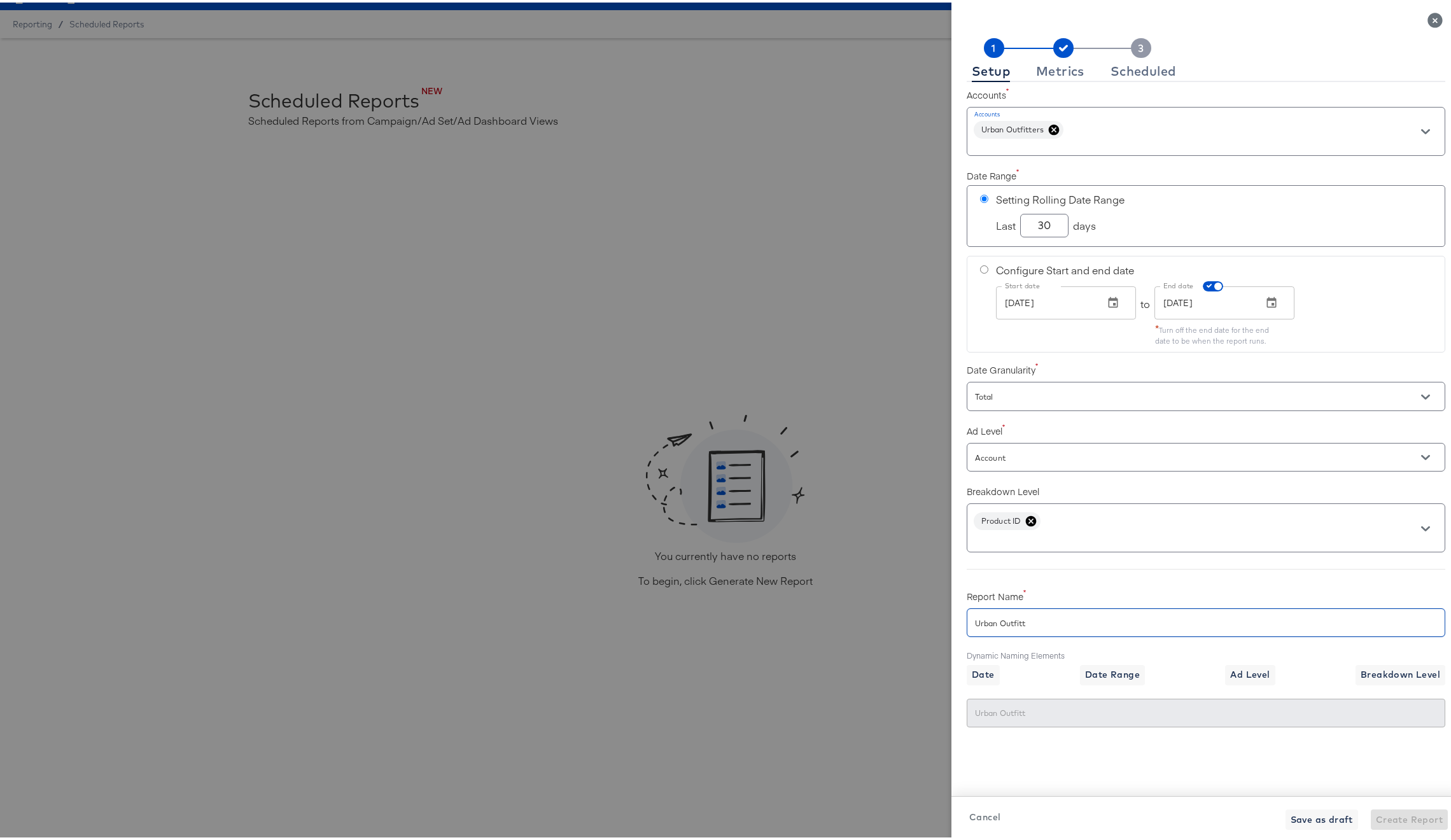
type input "Urban Outfitte"
checkbox input "true"
type input "Urban Outfitter"
checkbox input "true"
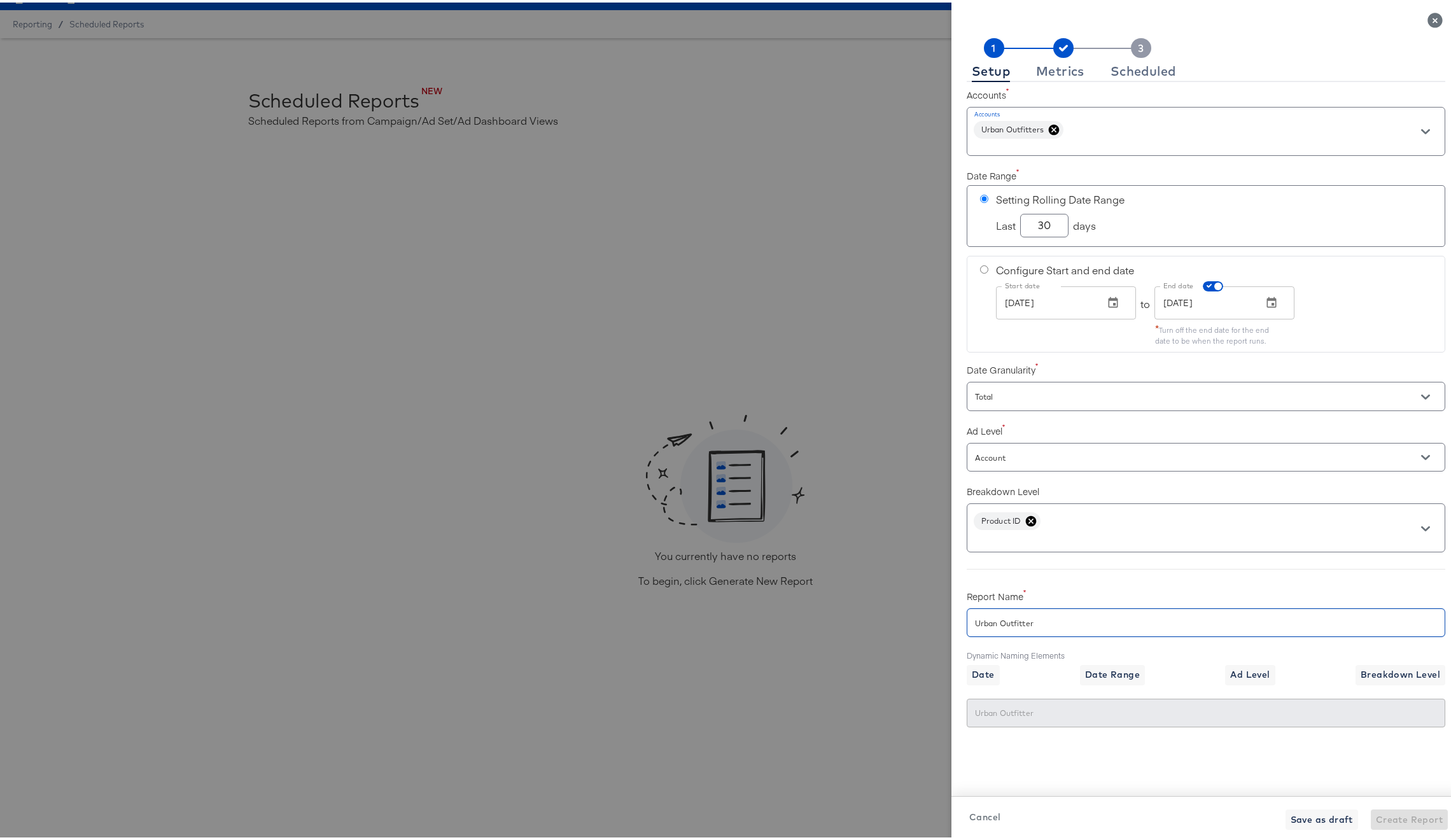
type input "Urban Outfitters"
checkbox input "true"
type input "Urban Outfitters"
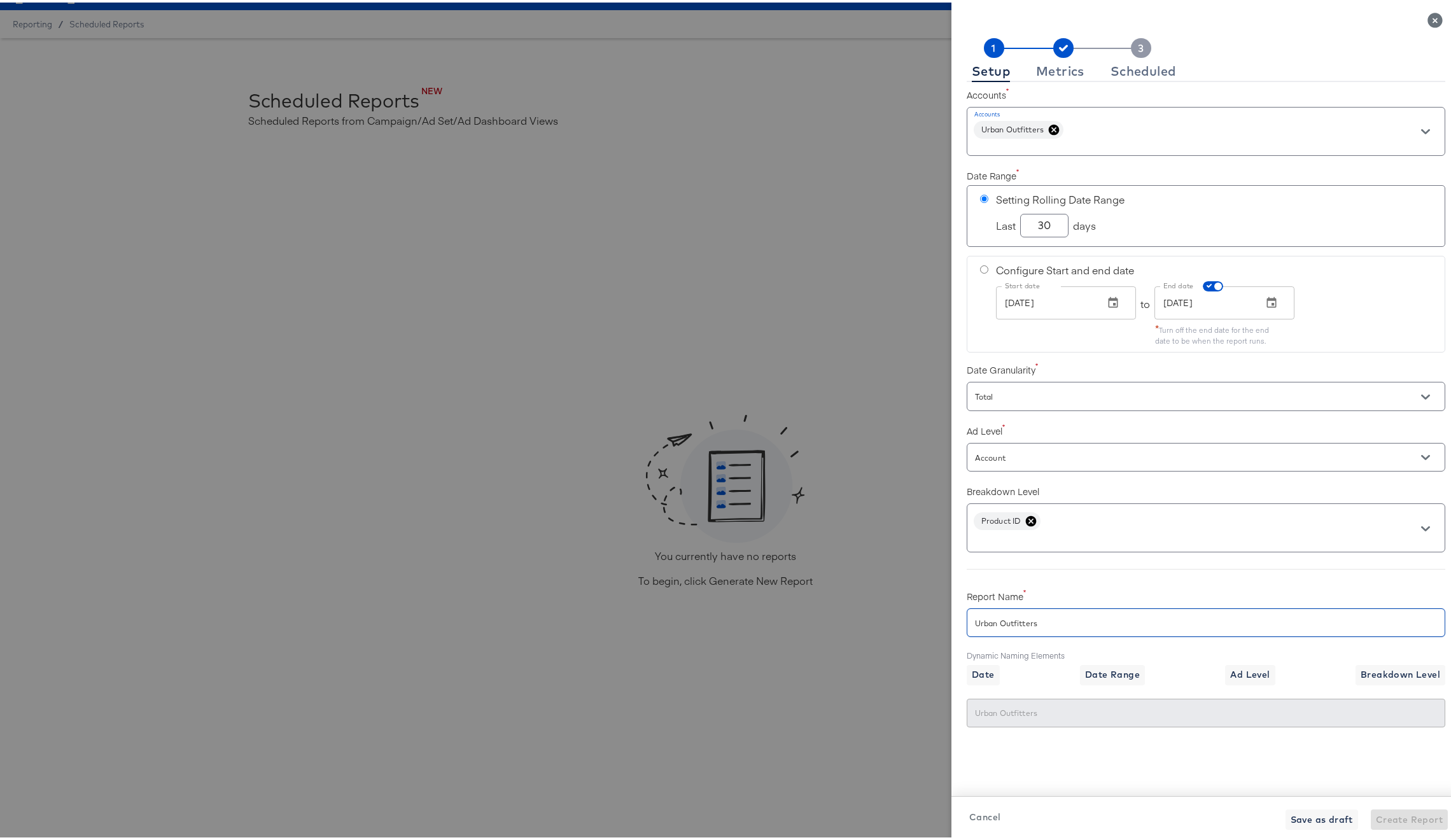
checkbox input "true"
type input "Urban Outfitters P"
checkbox input "true"
type input "Urban Outfitters Pr"
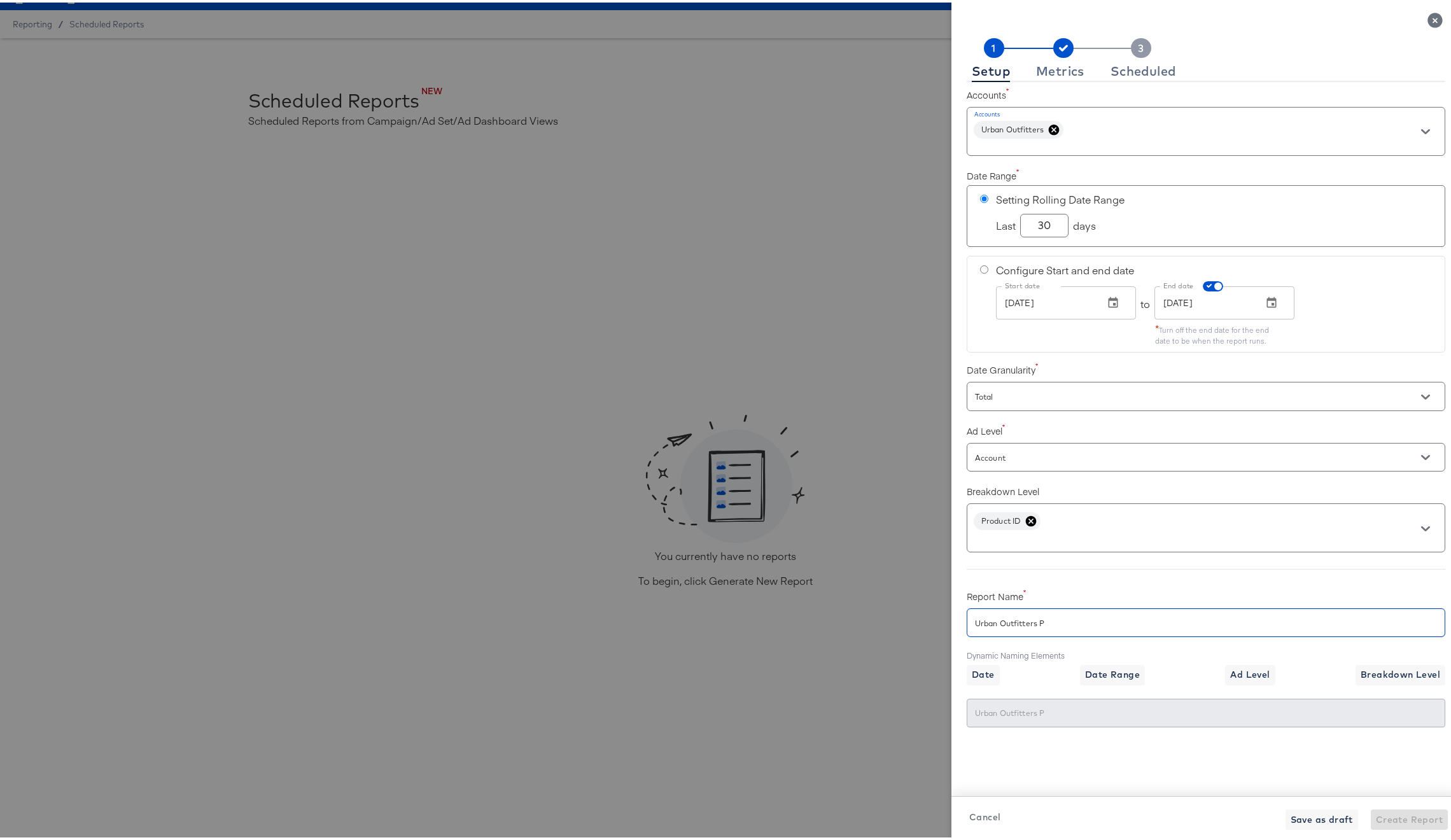
type input "Urban Outfitters Pr"
type input "Urban Outfitters Pro"
checkbox input "true"
type input "Urban Outfitters Pro"
checkbox input "true"
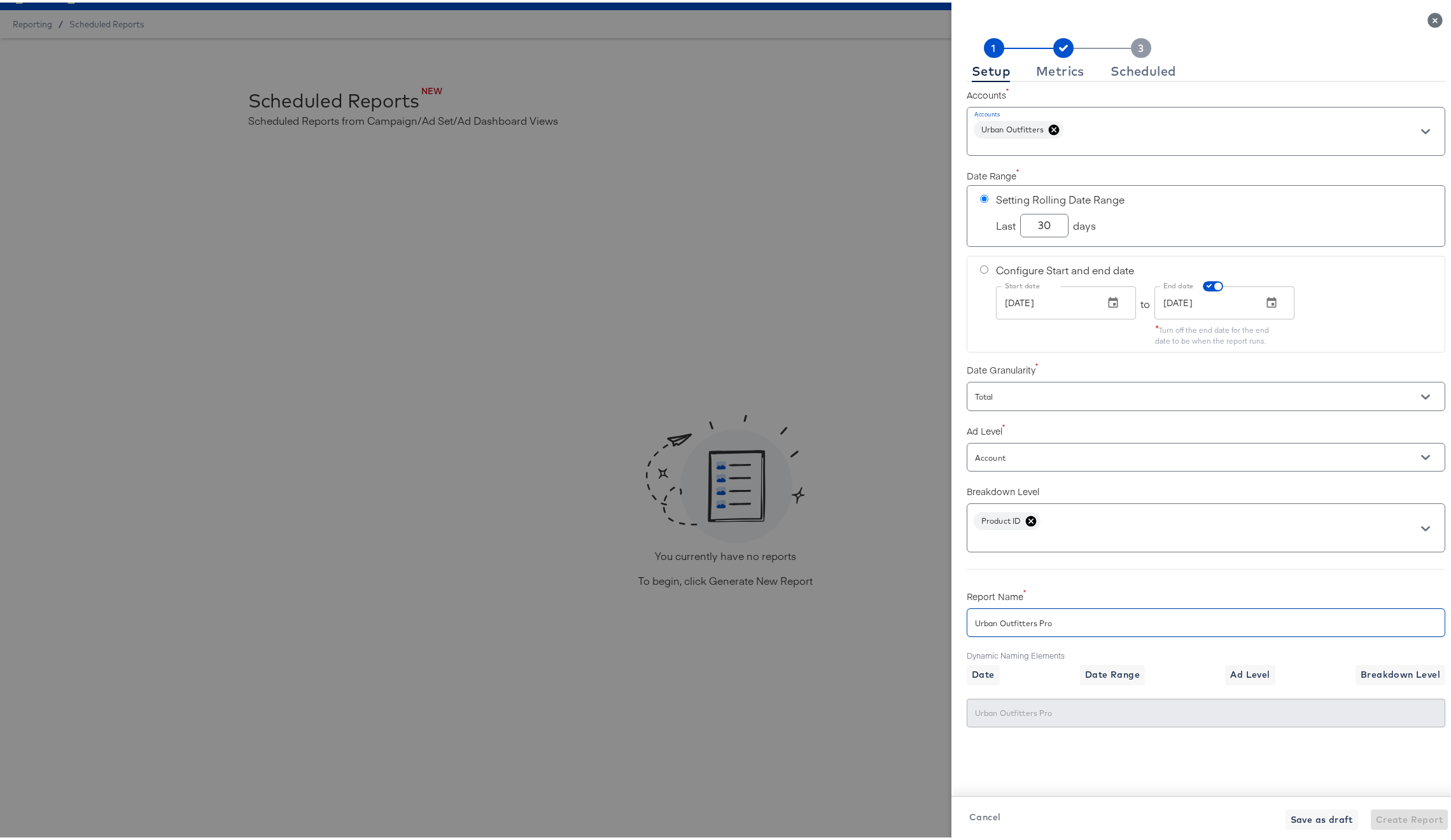
type input "Urban Outfitters Prod"
checkbox input "true"
type input "Urban Outfitters Produ"
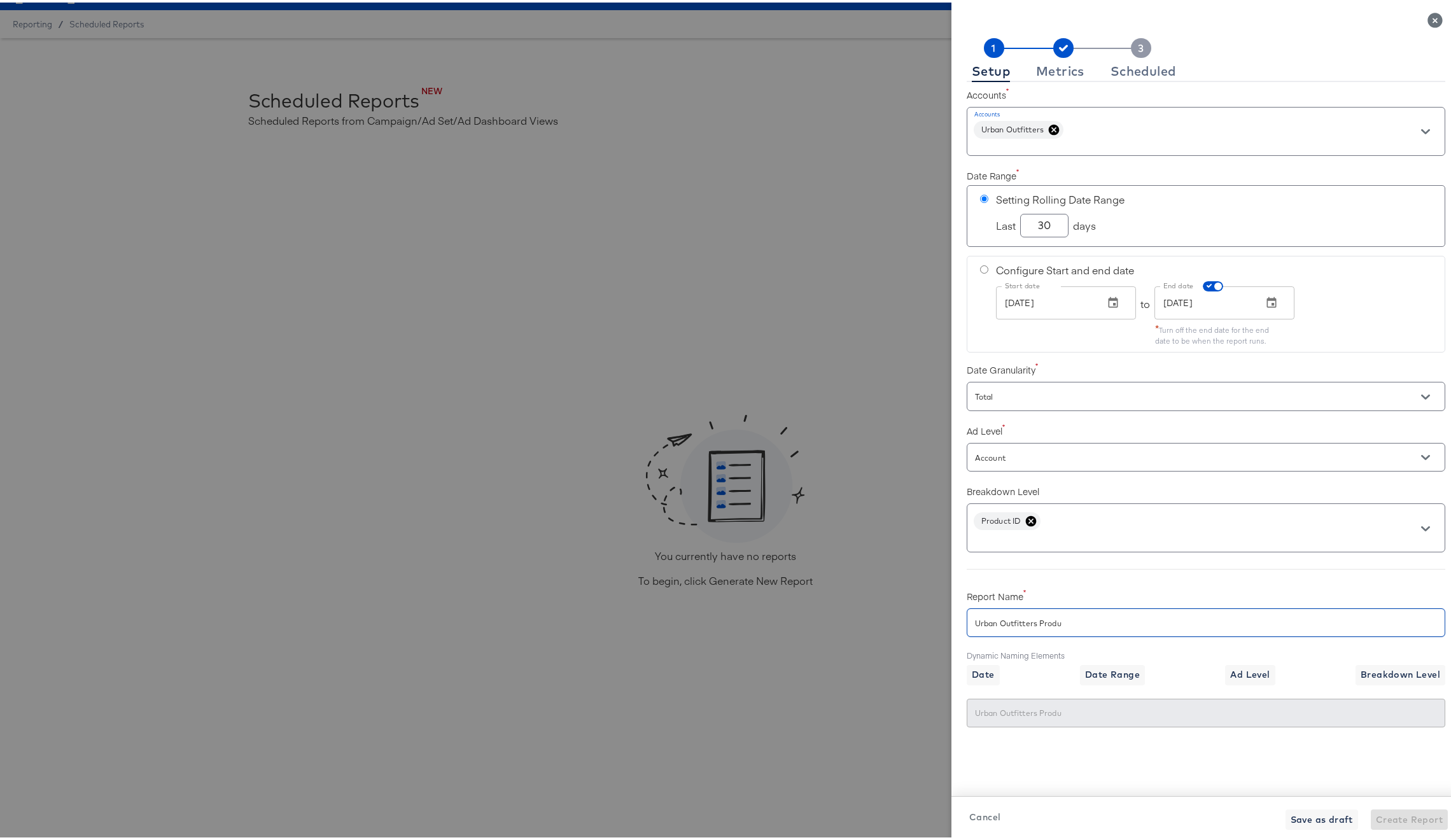
checkbox input "true"
type input "Urban Outfitters Produc"
checkbox input "true"
type input "Urban Outfitters Product"
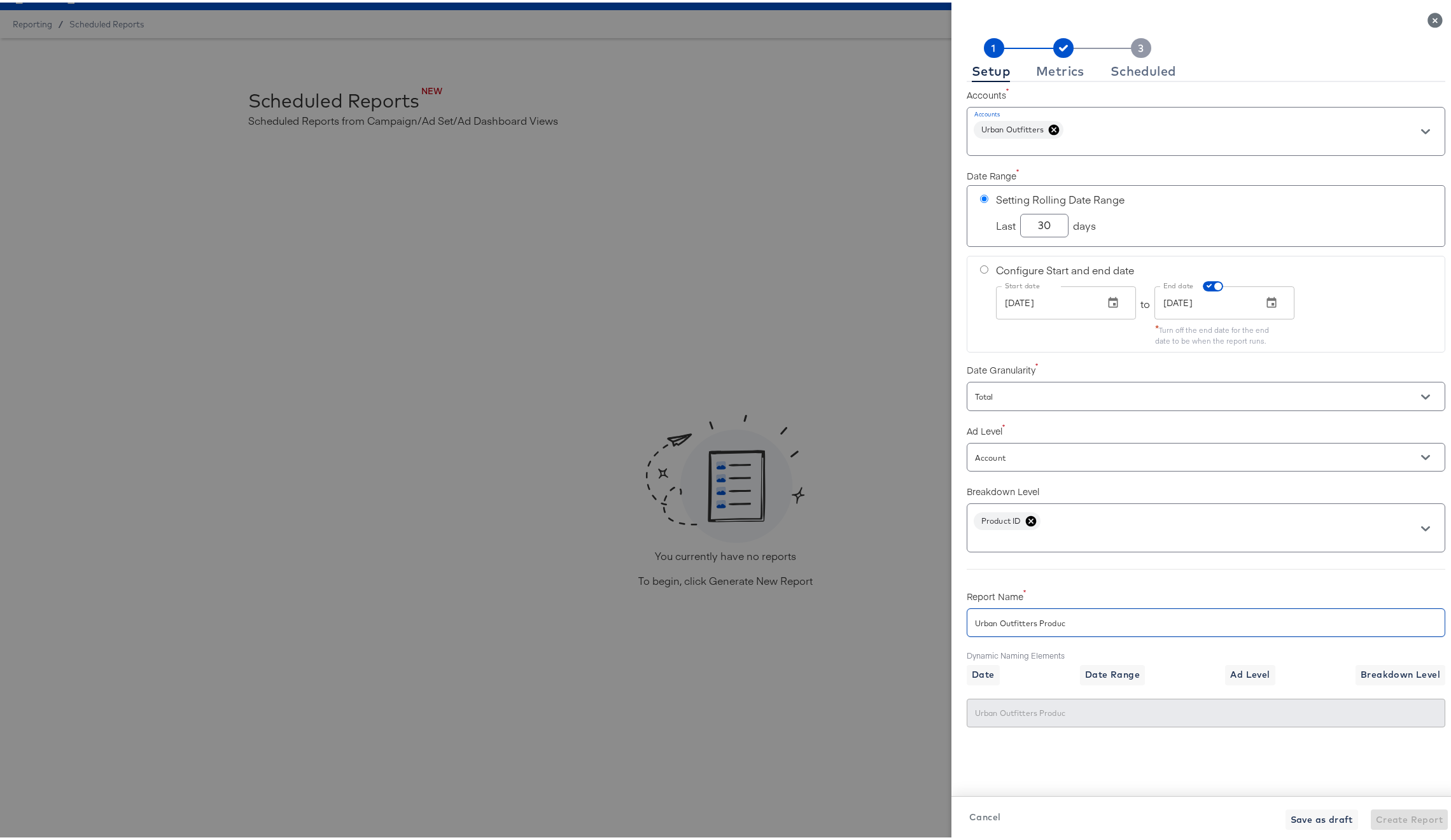
type input "Urban Outfitters Product"
checkbox input "true"
type input "Urban Outfitters Product"
checkbox input "true"
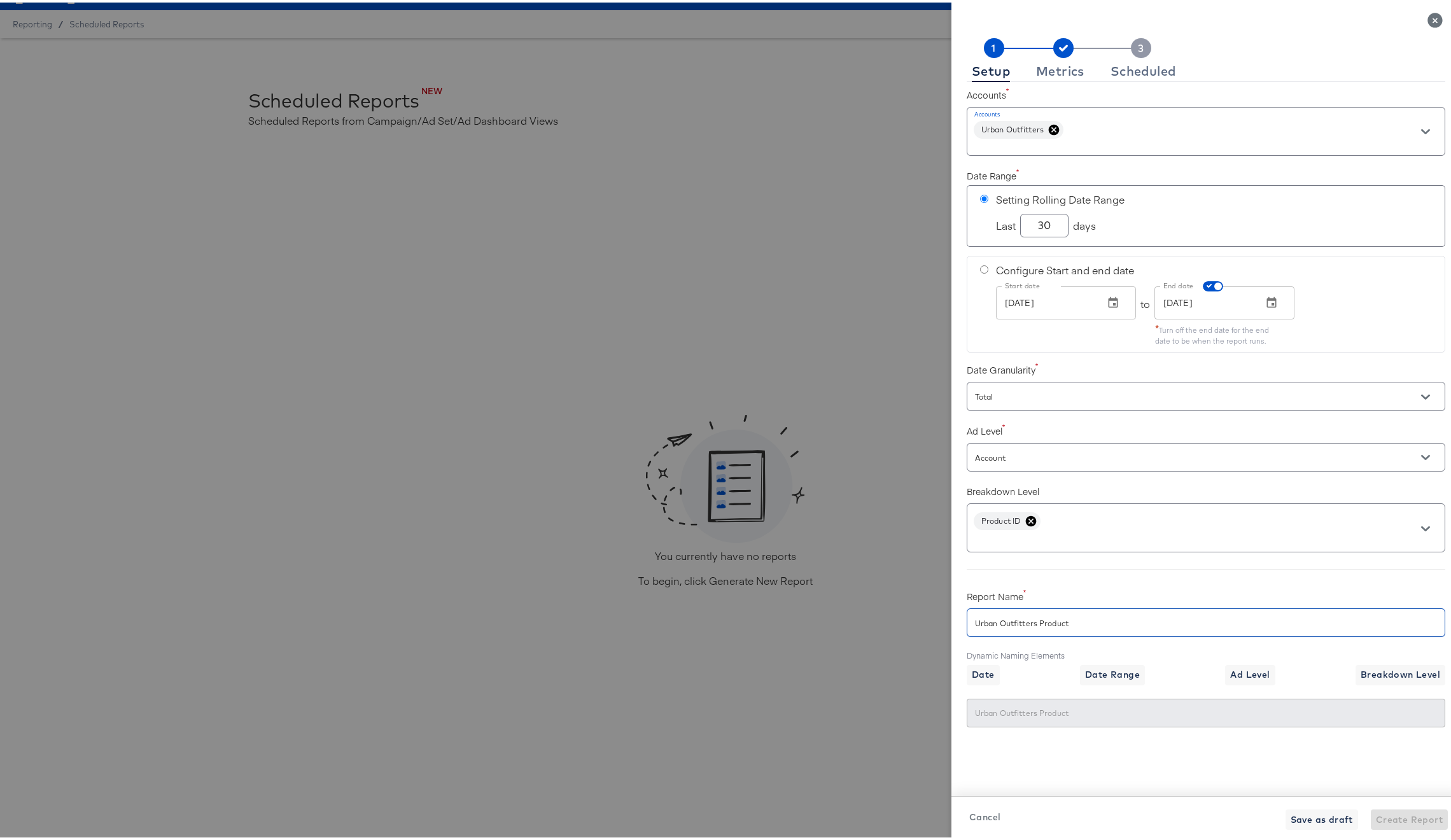
type input "Urban Outfitters Product L"
checkbox input "true"
type input "Urban Outfitters Product Le"
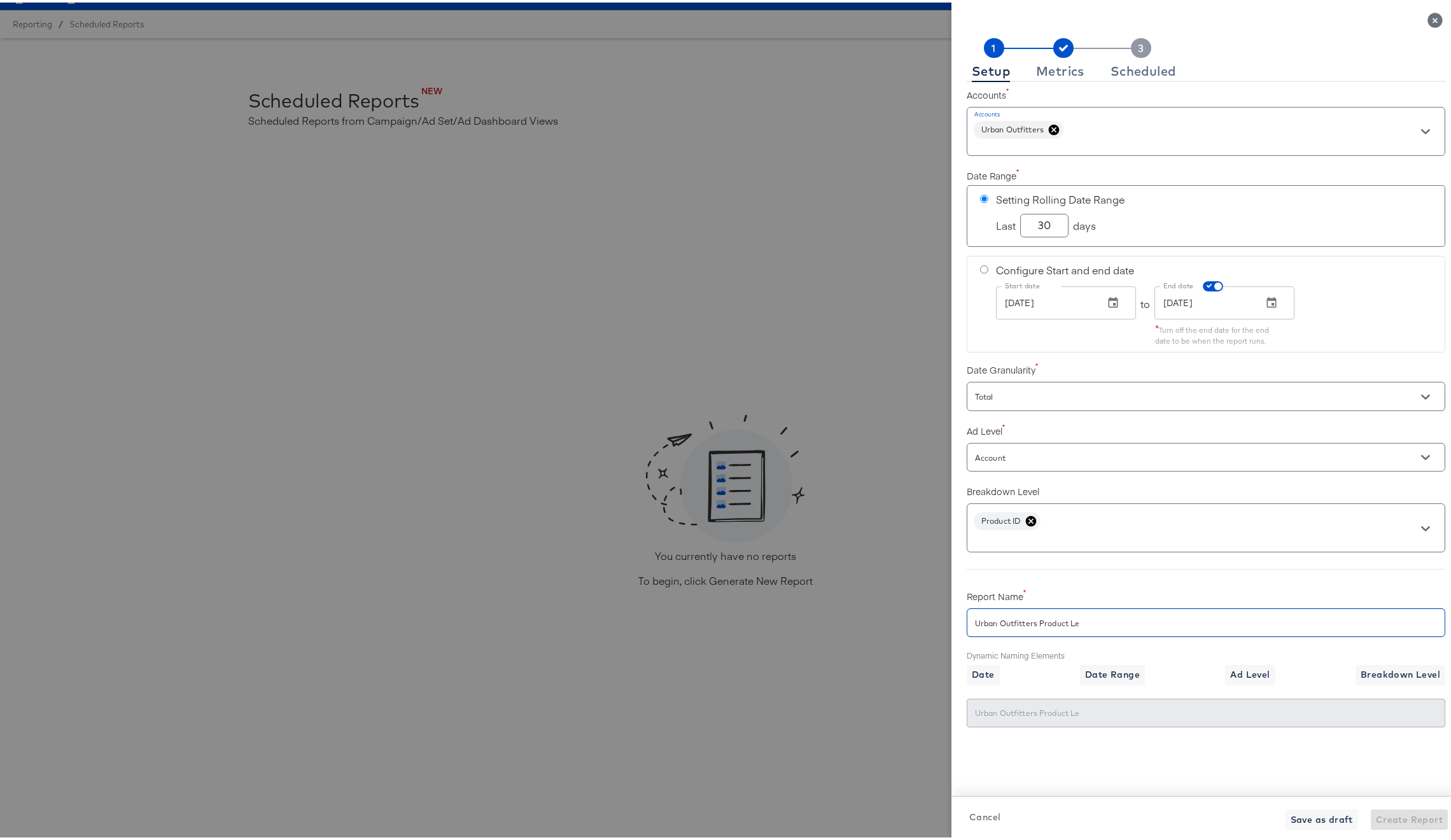
type input "Urban Outfitters Product Lev"
checkbox input "true"
type input "Urban Outfitters Product Lev"
checkbox input "true"
type input "Urban Outfitters Product Leve"
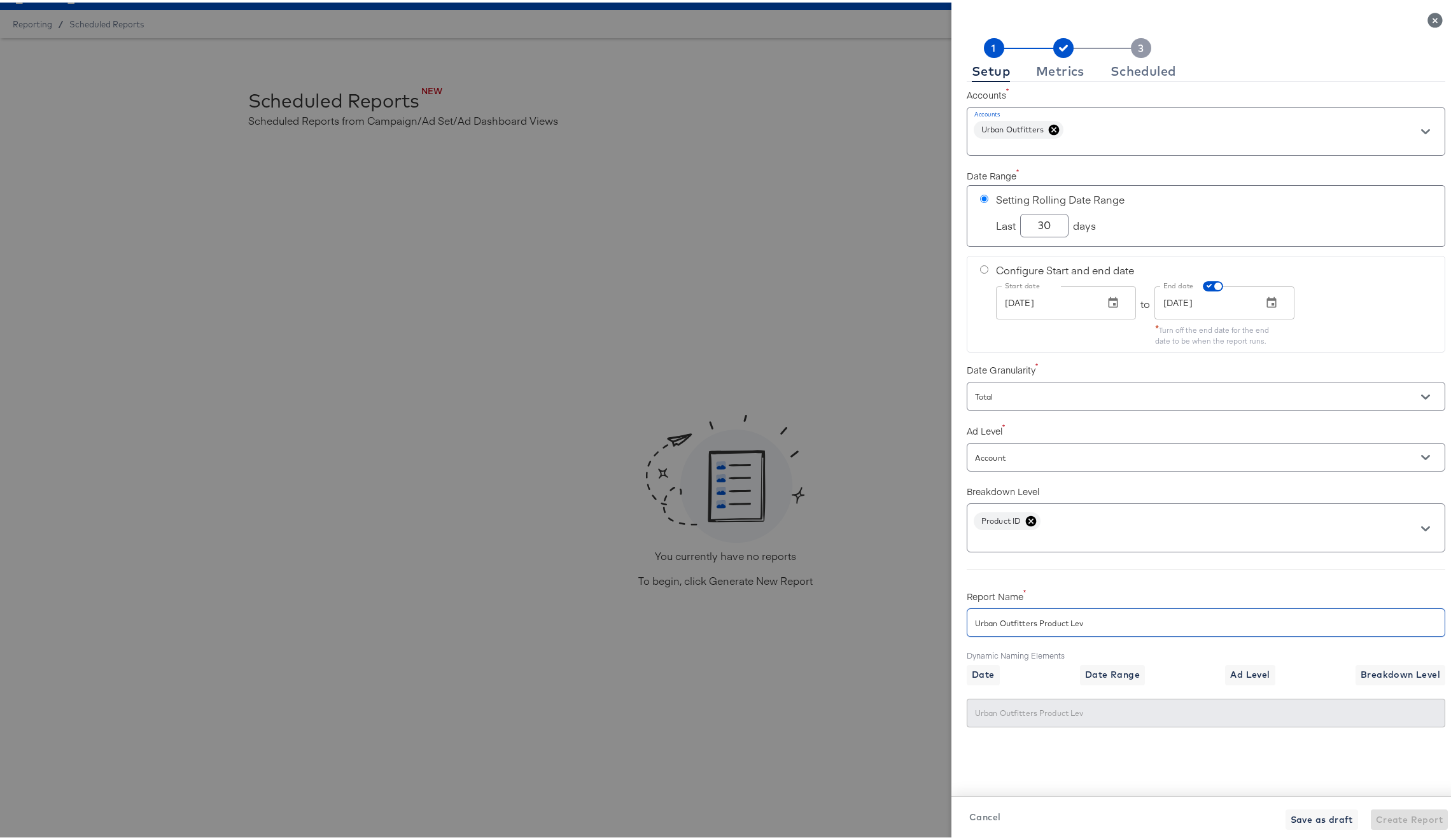
type input "Urban Outfitters Product Leve"
type input "Urban Outfitters Product Level"
checkbox input "true"
type input "Urban Outfitters Product Level"
checkbox input "true"
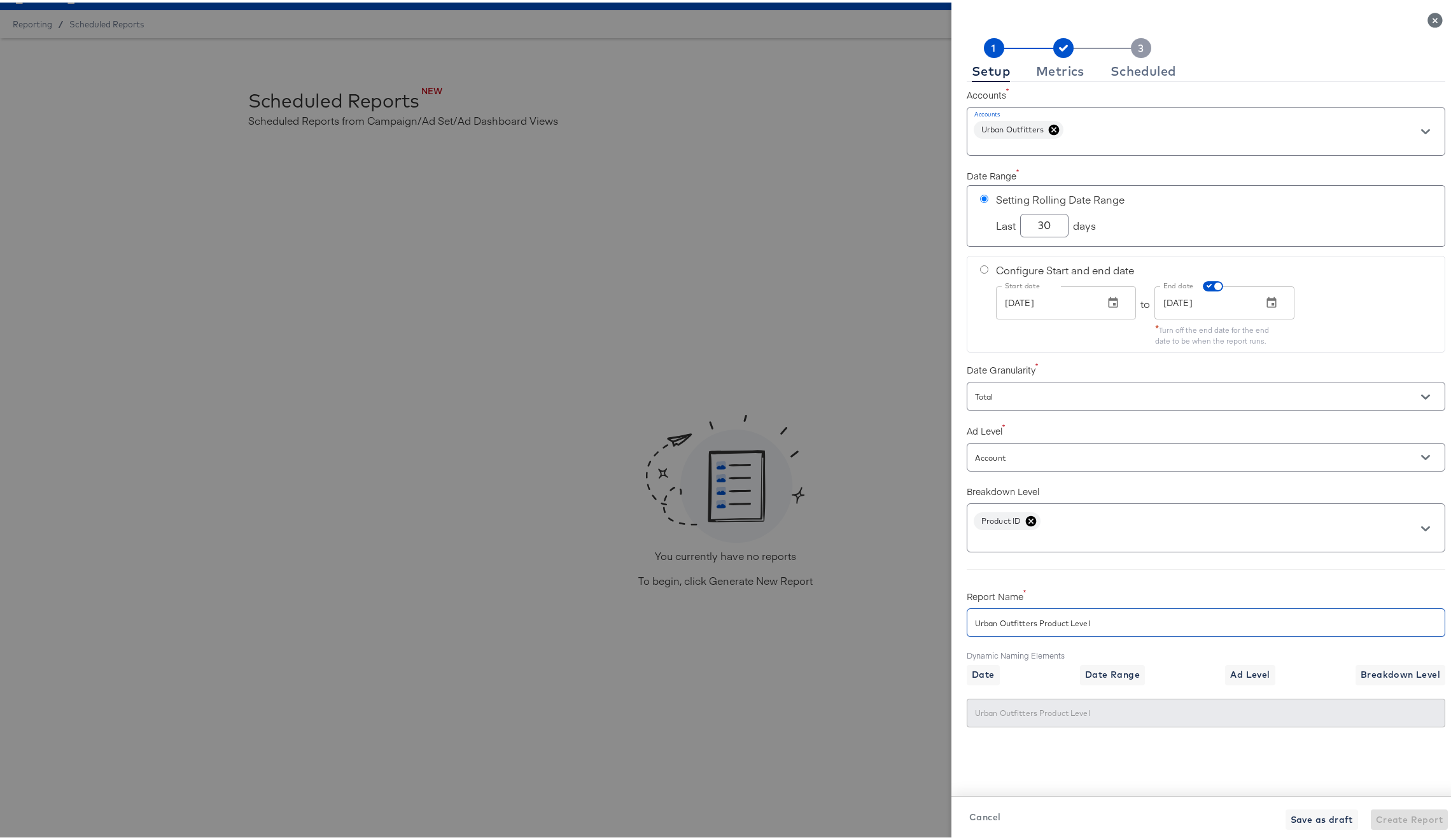
type input "Urban Outfitters Product Level"
type input "Urban Outfitters Product Level R"
checkbox input "true"
type input "Urban Outfitters Product Level R"
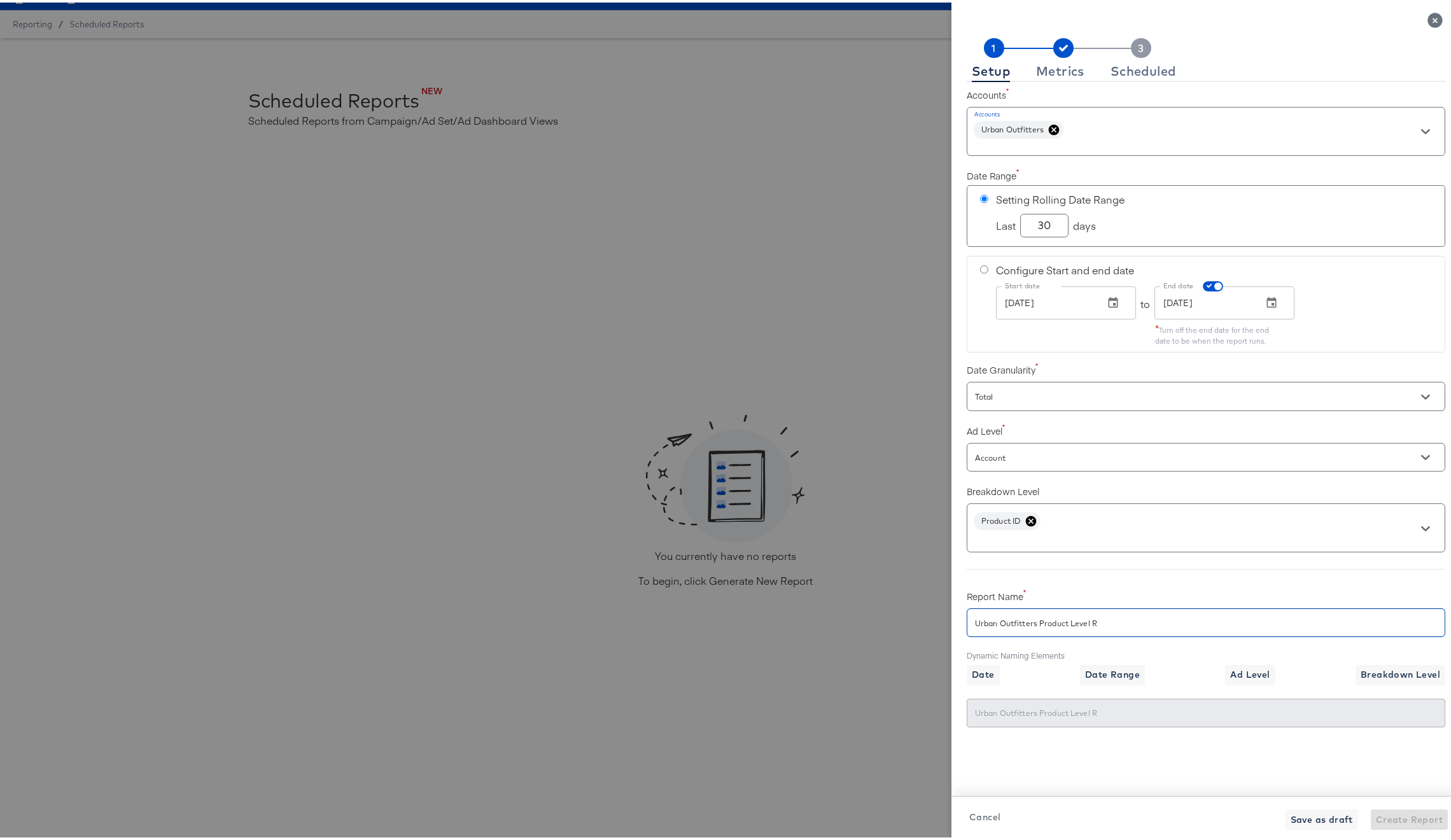
type input "Urban Outfitters Product Level Re"
checkbox input "true"
type input "Urban Outfitters Product Level Re"
checkbox input "true"
type input "Urban Outfitters Product Level Rep"
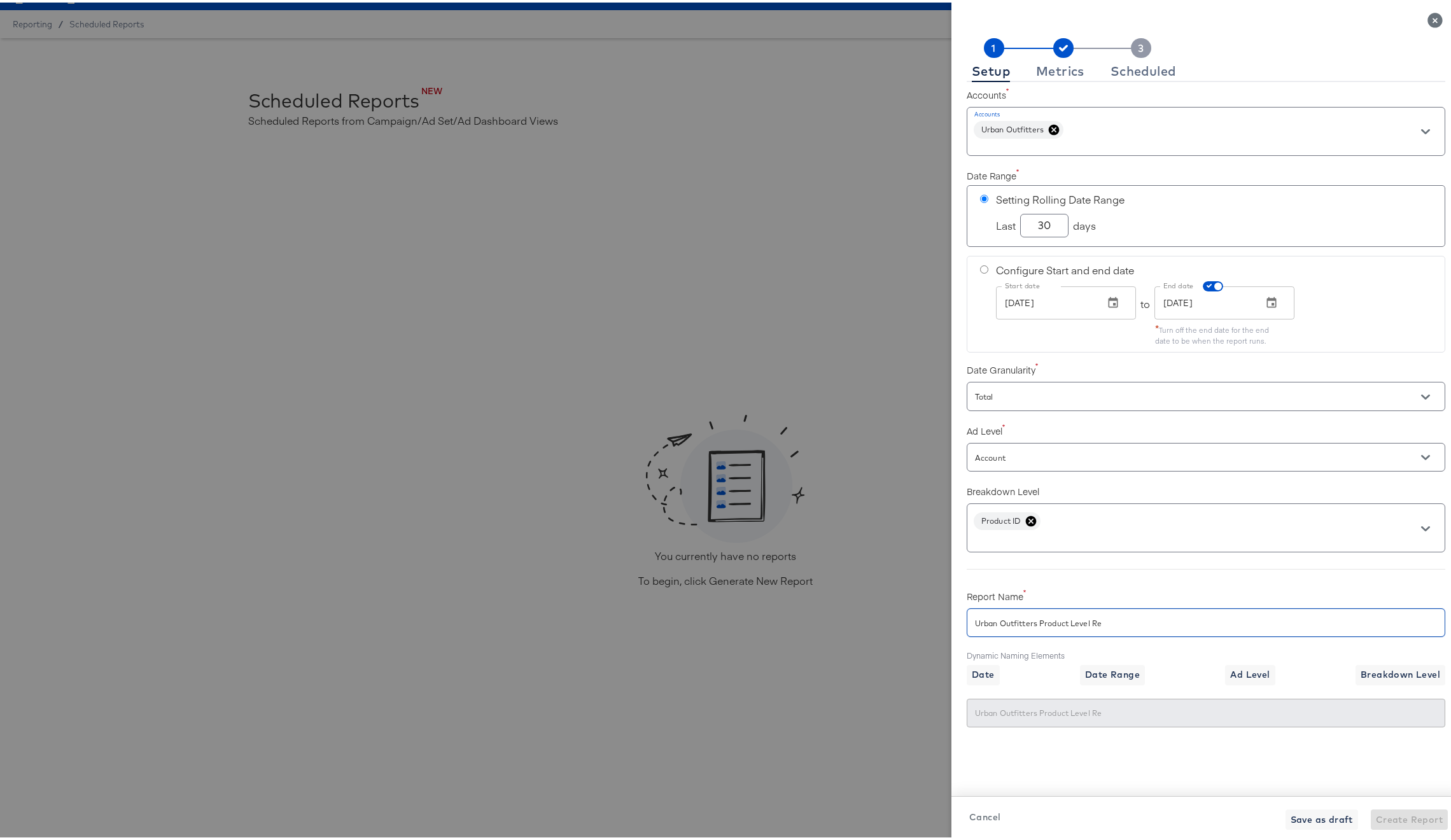
type input "Urban Outfitters Product Level Rep"
type input "Urban Outfitters Product Level Repo"
checkbox input "true"
type input "Urban Outfitters Product Level Repo"
type input "Urban Outfitters Product Level Repor"
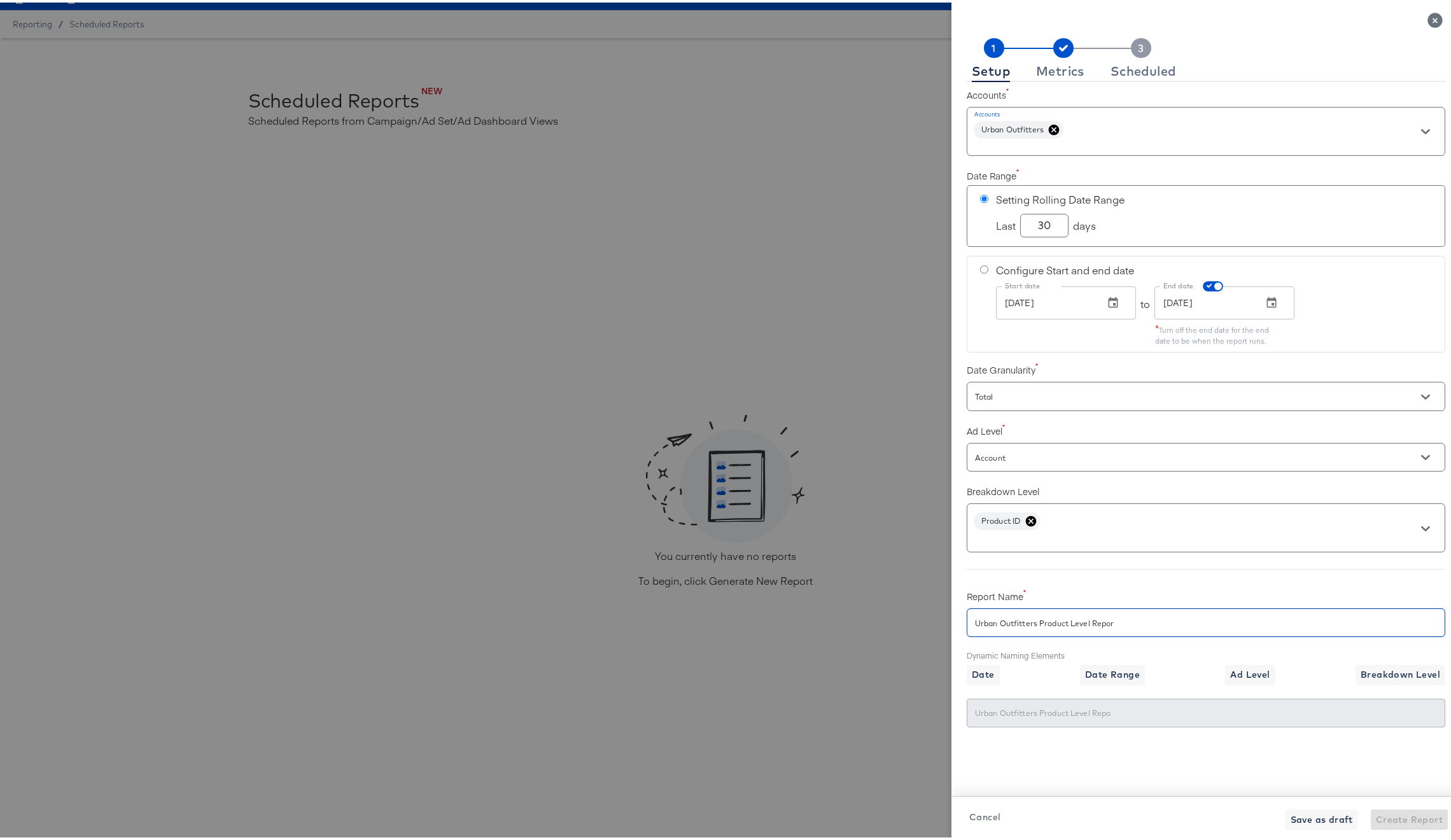
checkbox input "true"
type input "Urban Outfitters Product Level Repor"
checkbox input "true"
type input "Urban Outfitters Product Level Report"
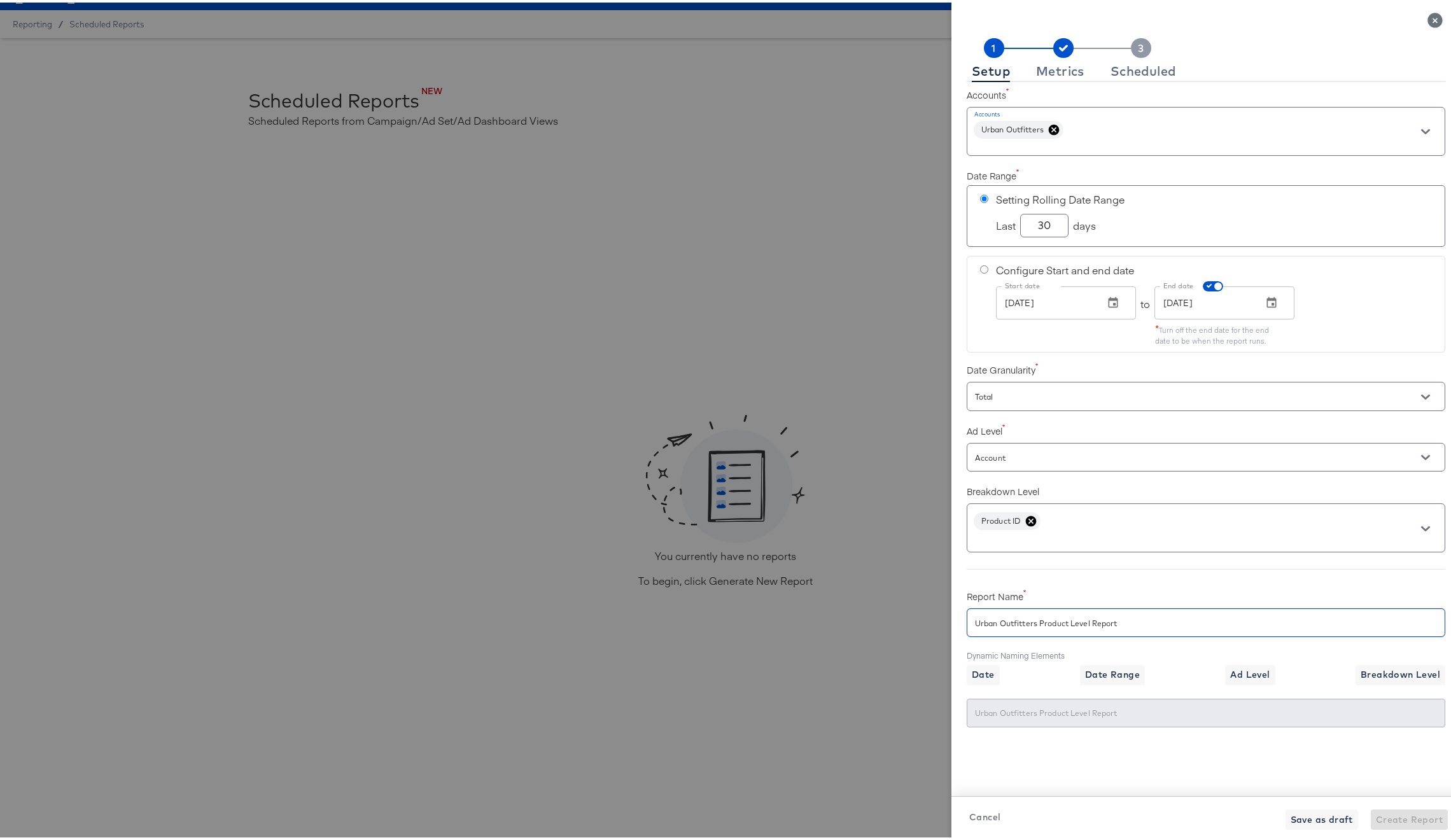
click at [1217, 618] on input "Urban Outfitters Product Level Report" at bounding box center [1206, 615] width 477 height 28
click at [1061, 74] on div "Metrics" at bounding box center [1060, 69] width 48 height 10
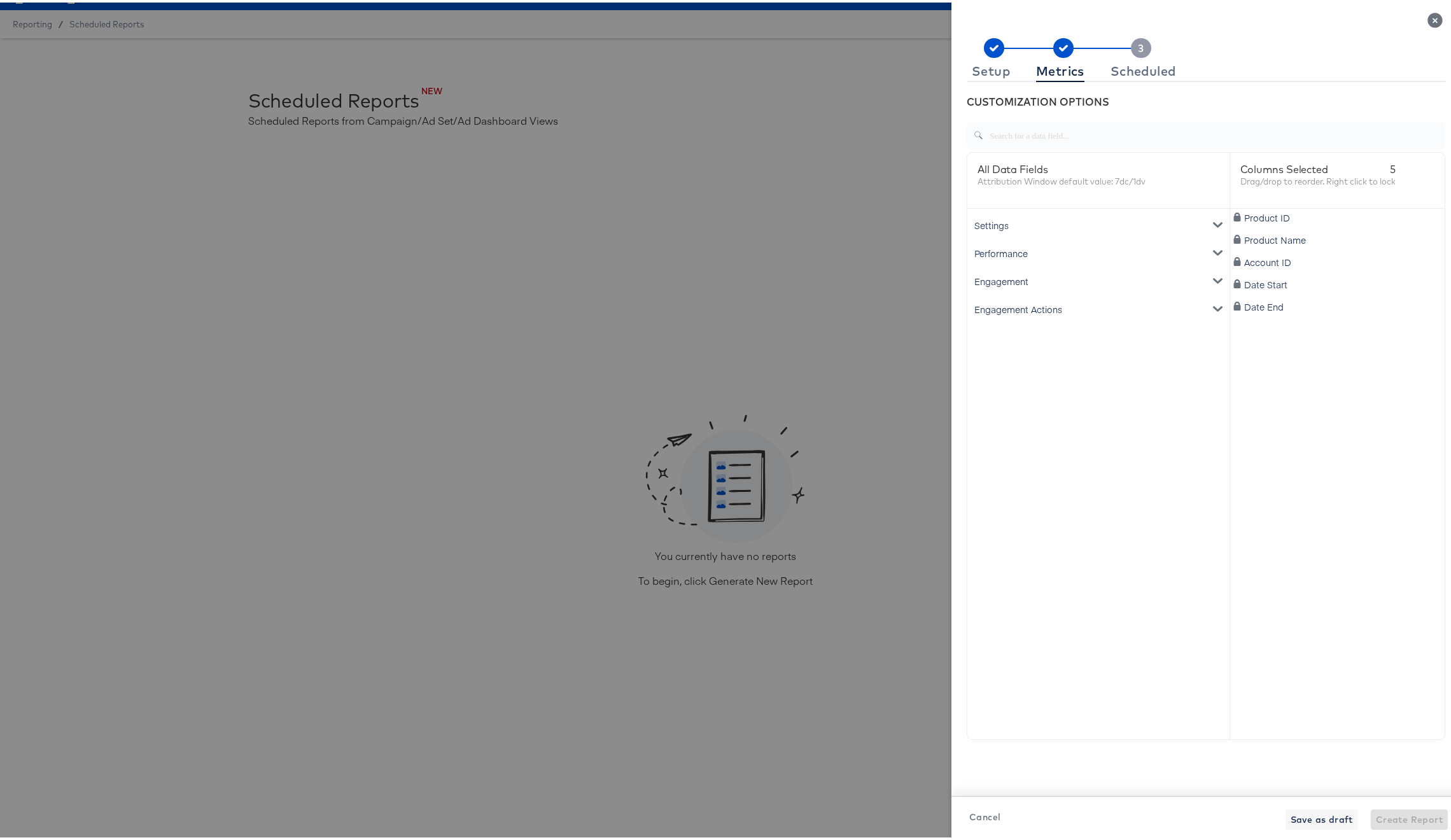
click at [1015, 227] on div "Settings" at bounding box center [1099, 223] width 257 height 28
click at [1013, 245] on div "Performance" at bounding box center [1099, 251] width 257 height 28
click at [982, 279] on div "Clicks" at bounding box center [987, 277] width 25 height 13
click at [985, 308] on div "Impressions" at bounding box center [1000, 307] width 51 height 13
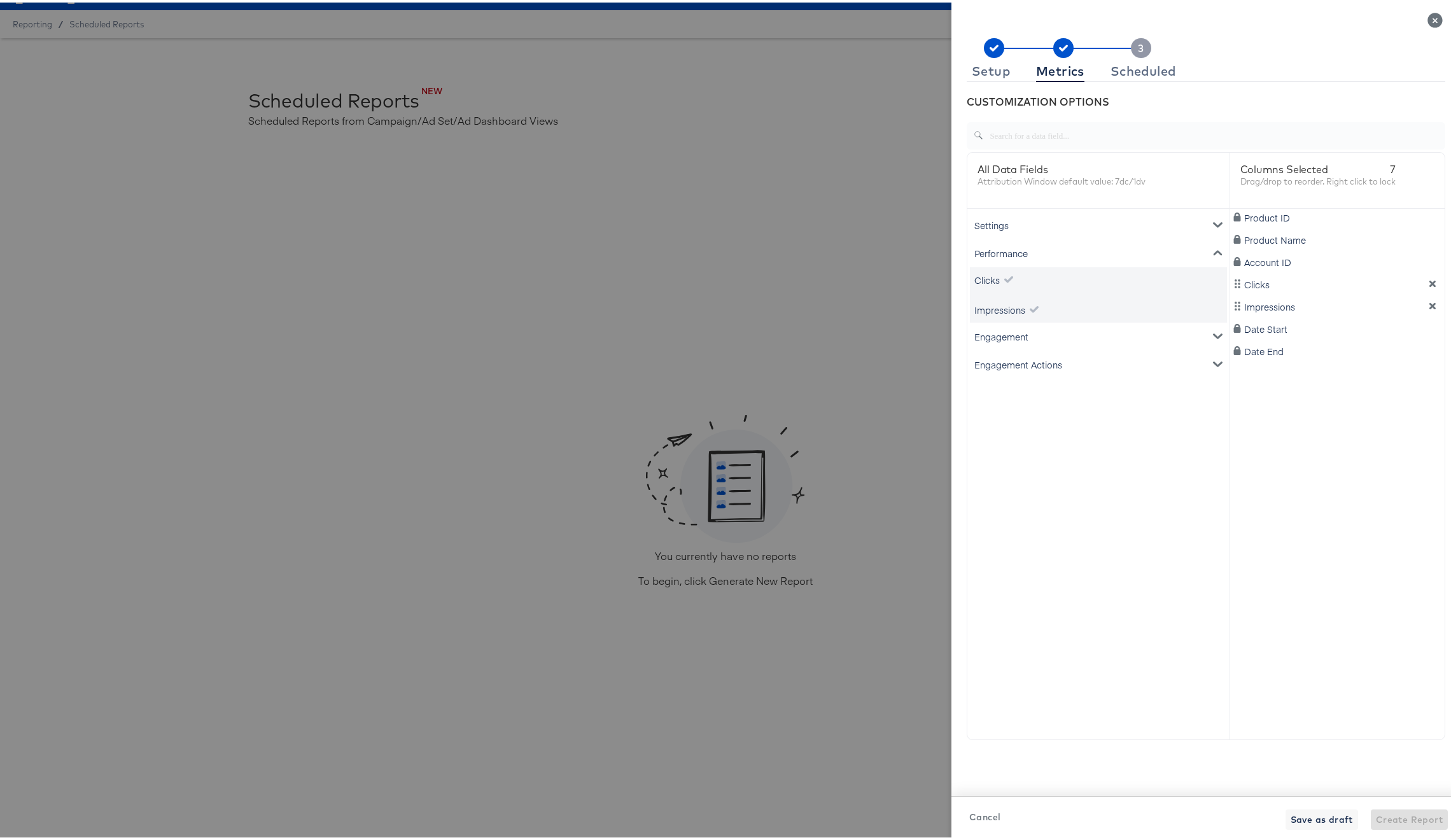
click at [987, 332] on div "Engagement" at bounding box center [1099, 335] width 257 height 28
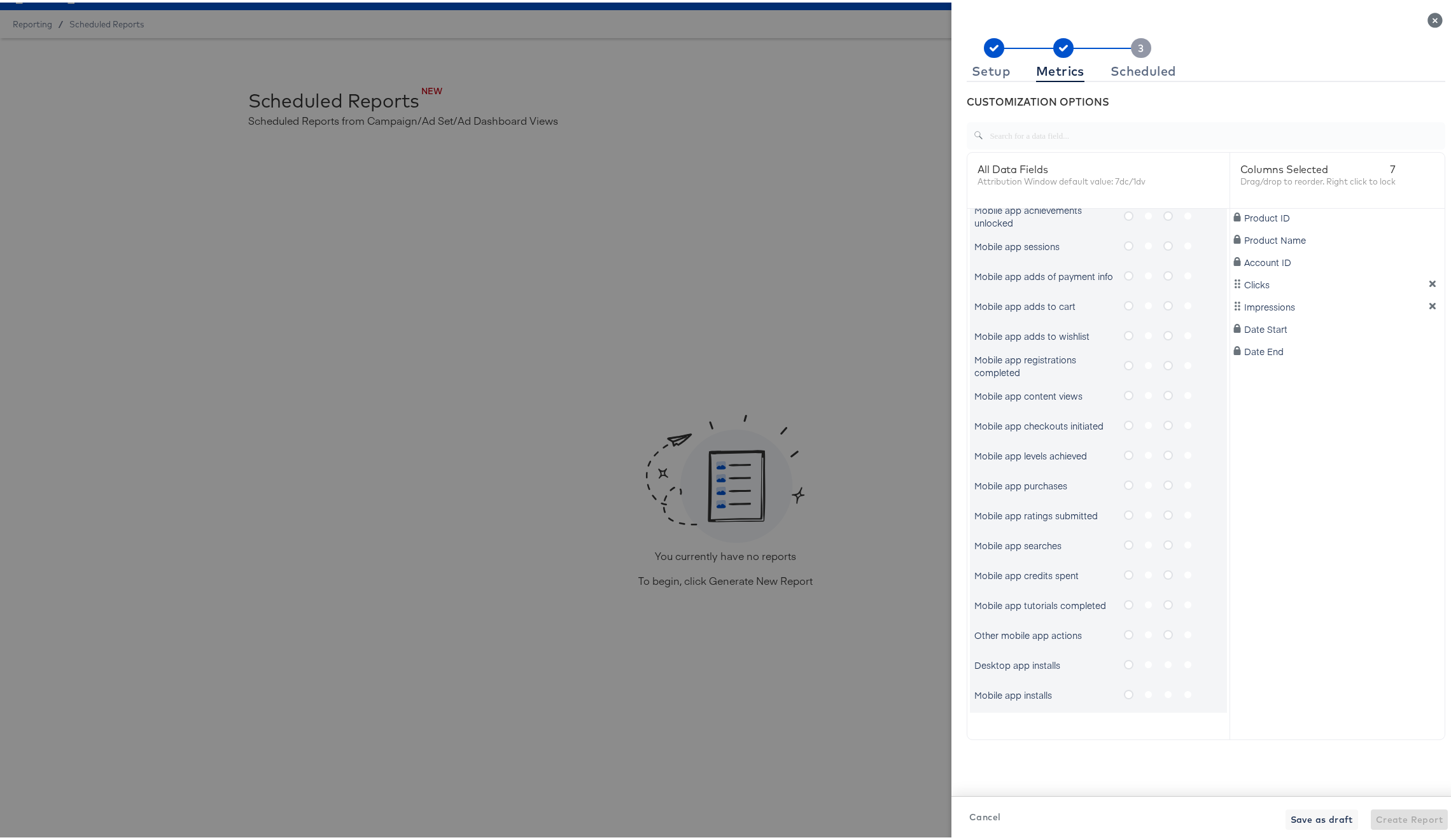
scroll to position [0, 0]
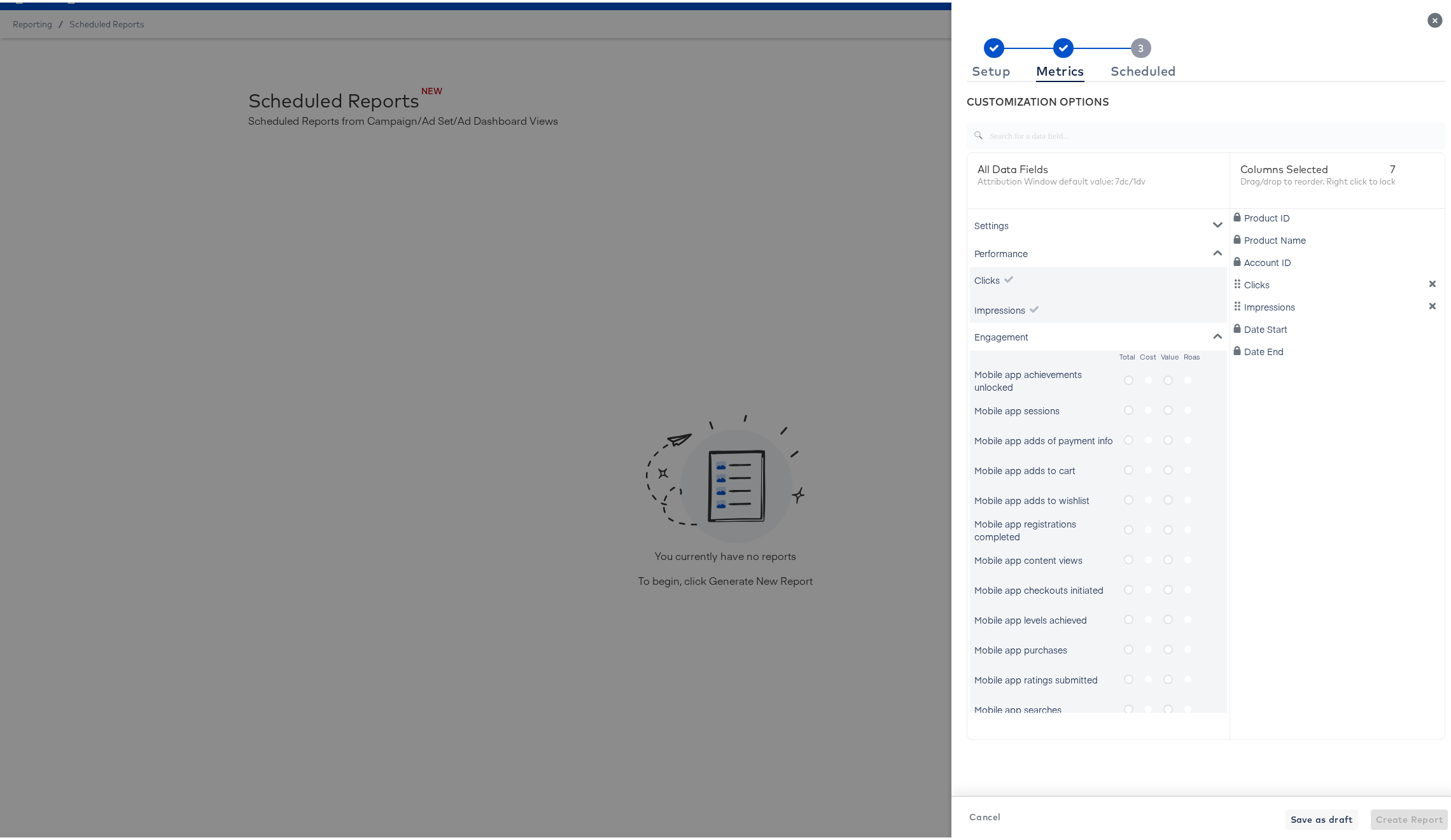
click at [1009, 248] on div "Performance" at bounding box center [1099, 251] width 257 height 28
click at [1007, 220] on div "Settings" at bounding box center [1099, 223] width 257 height 28
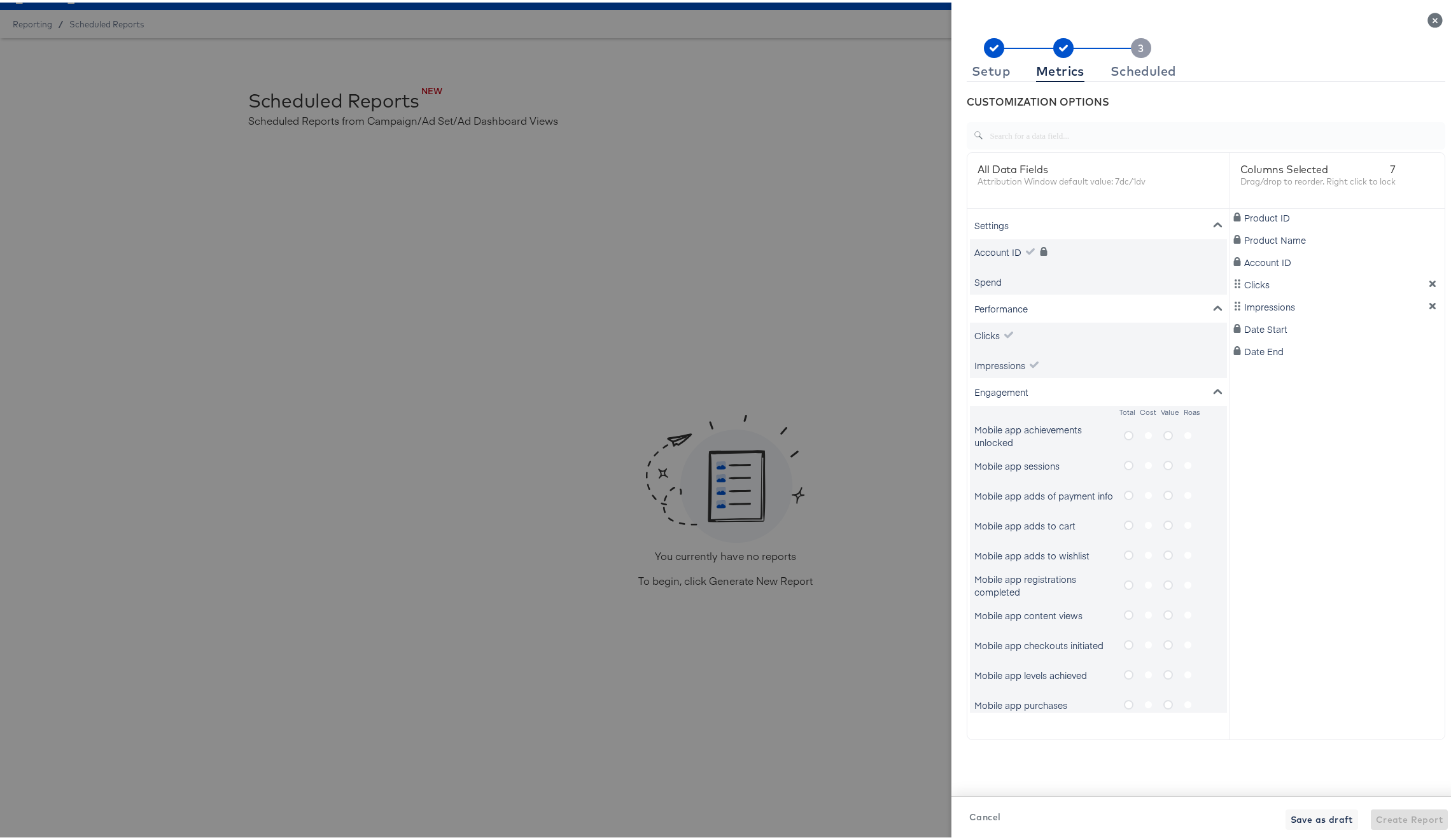
click at [1005, 275] on div "Spend" at bounding box center [1099, 280] width 257 height 25
click at [992, 280] on div "Spend" at bounding box center [988, 279] width 28 height 13
drag, startPoint x: 1276, startPoint y: 323, endPoint x: 1276, endPoint y: 268, distance: 55.0
click at [1276, 268] on div "Product ID Product Name Account ID Clicks Impressions Spend Date Start Date End" at bounding box center [1337, 458] width 215 height 504
drag, startPoint x: 1303, startPoint y: 321, endPoint x: 1302, endPoint y: 291, distance: 30.0
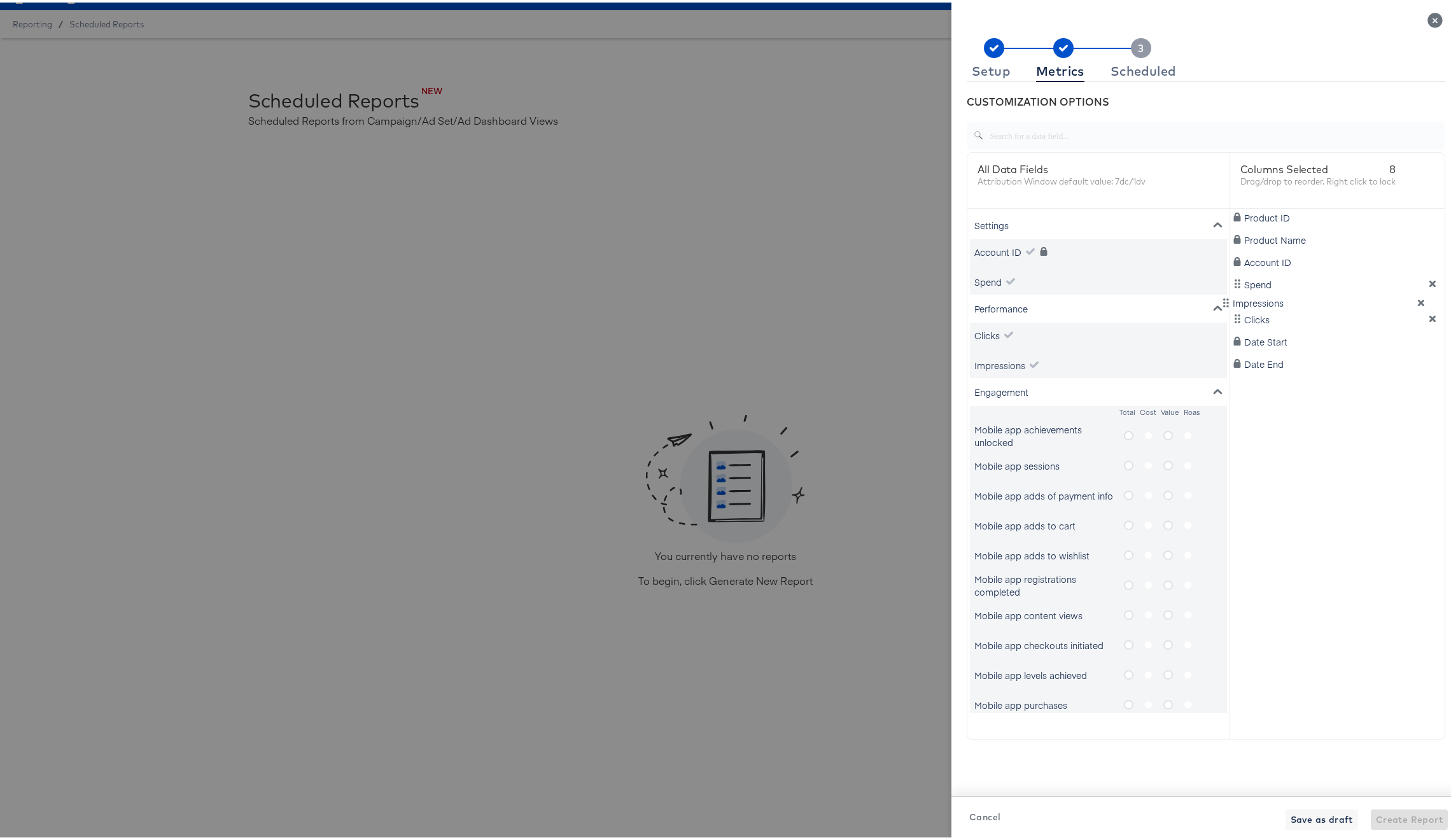
click at [1302, 291] on div "Product ID Product Name Account ID Spend Clicks Impressions Date Start Date End" at bounding box center [1337, 458] width 215 height 504
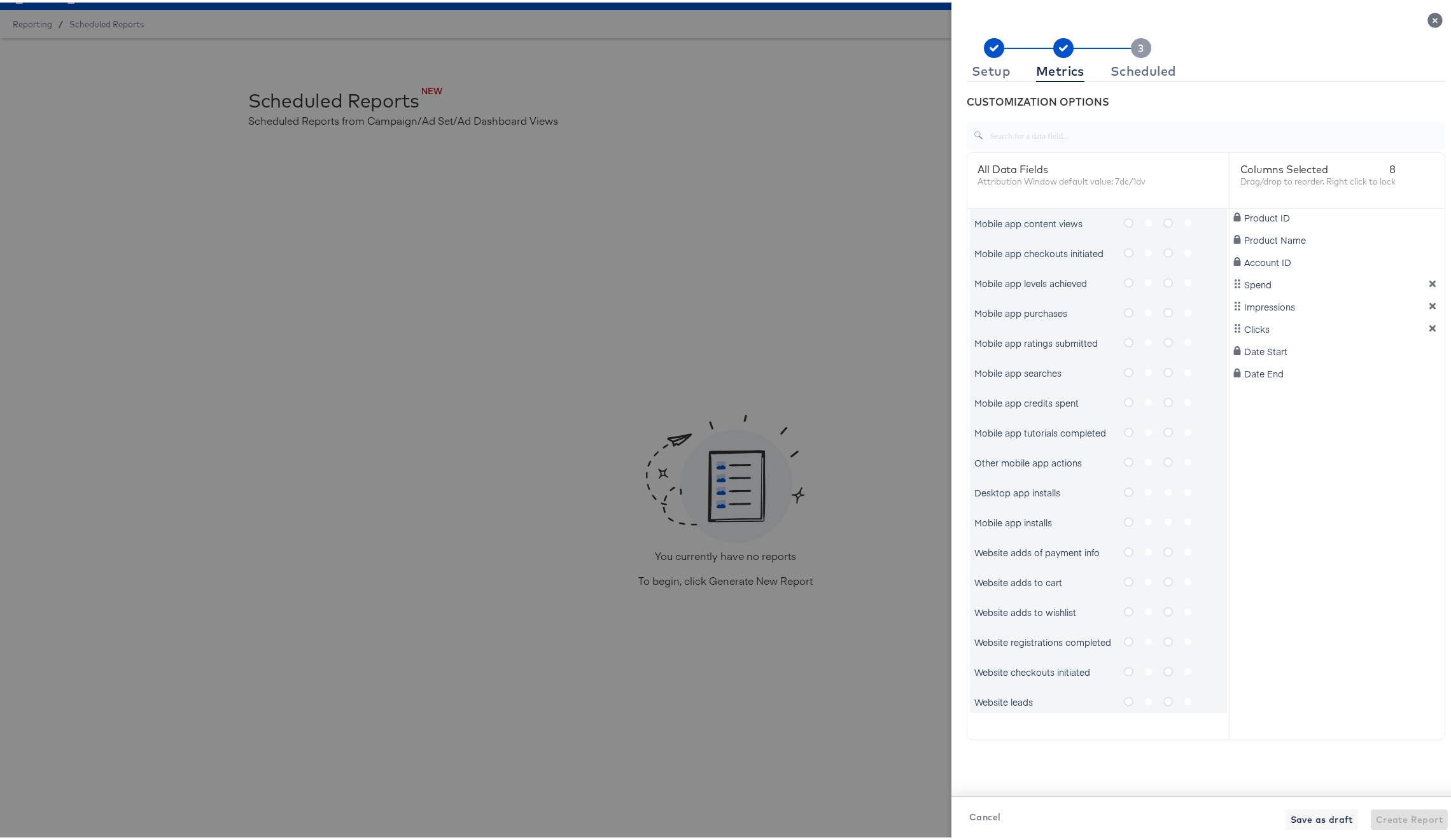
scroll to position [604, 0]
click at [1124, 664] on icon "metrics-list" at bounding box center [1128, 666] width 10 height 10
click at [0, 0] on input "metrics-list" at bounding box center [0, 0] width 0 height 0
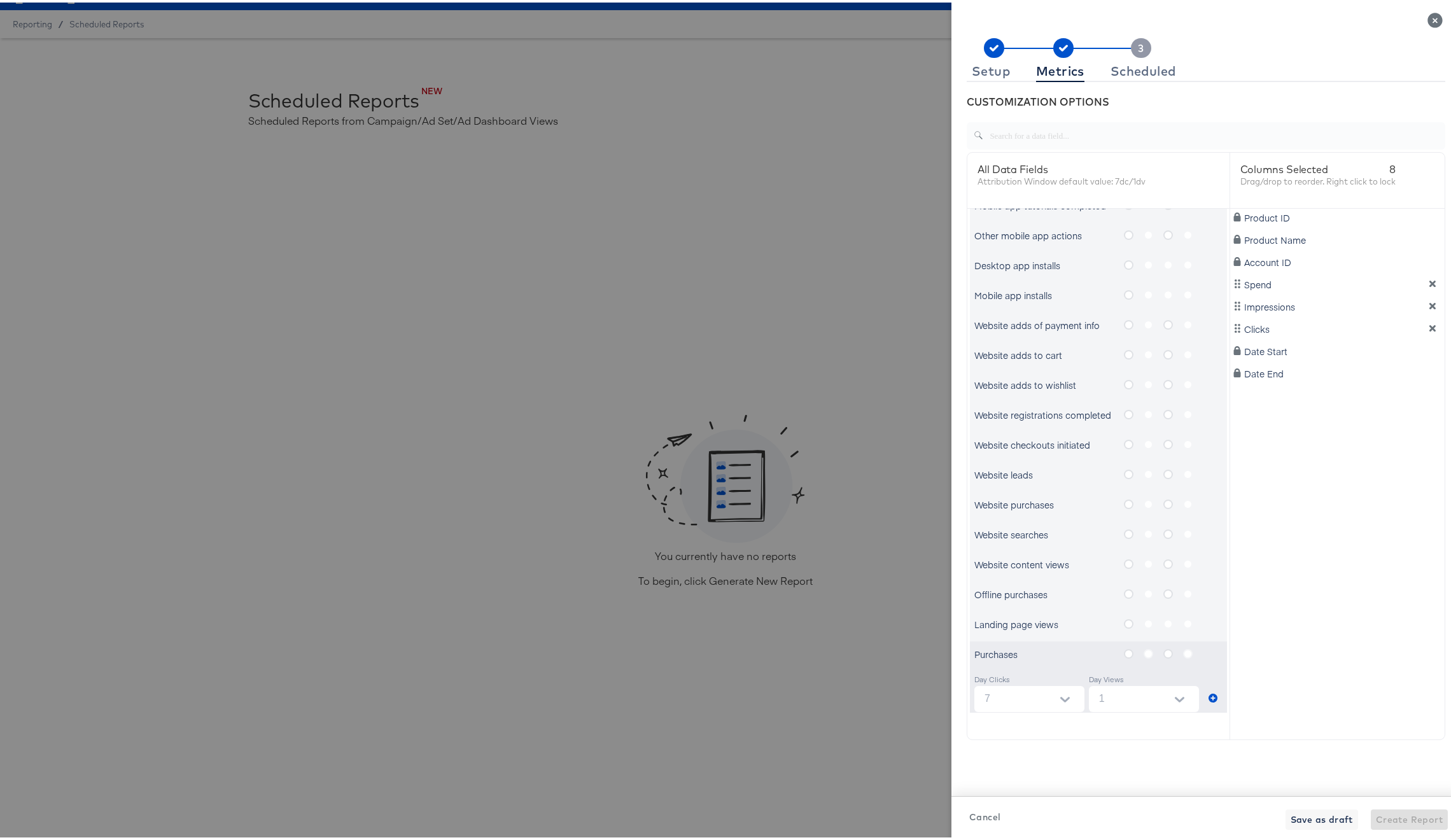
scroll to position [652, 0]
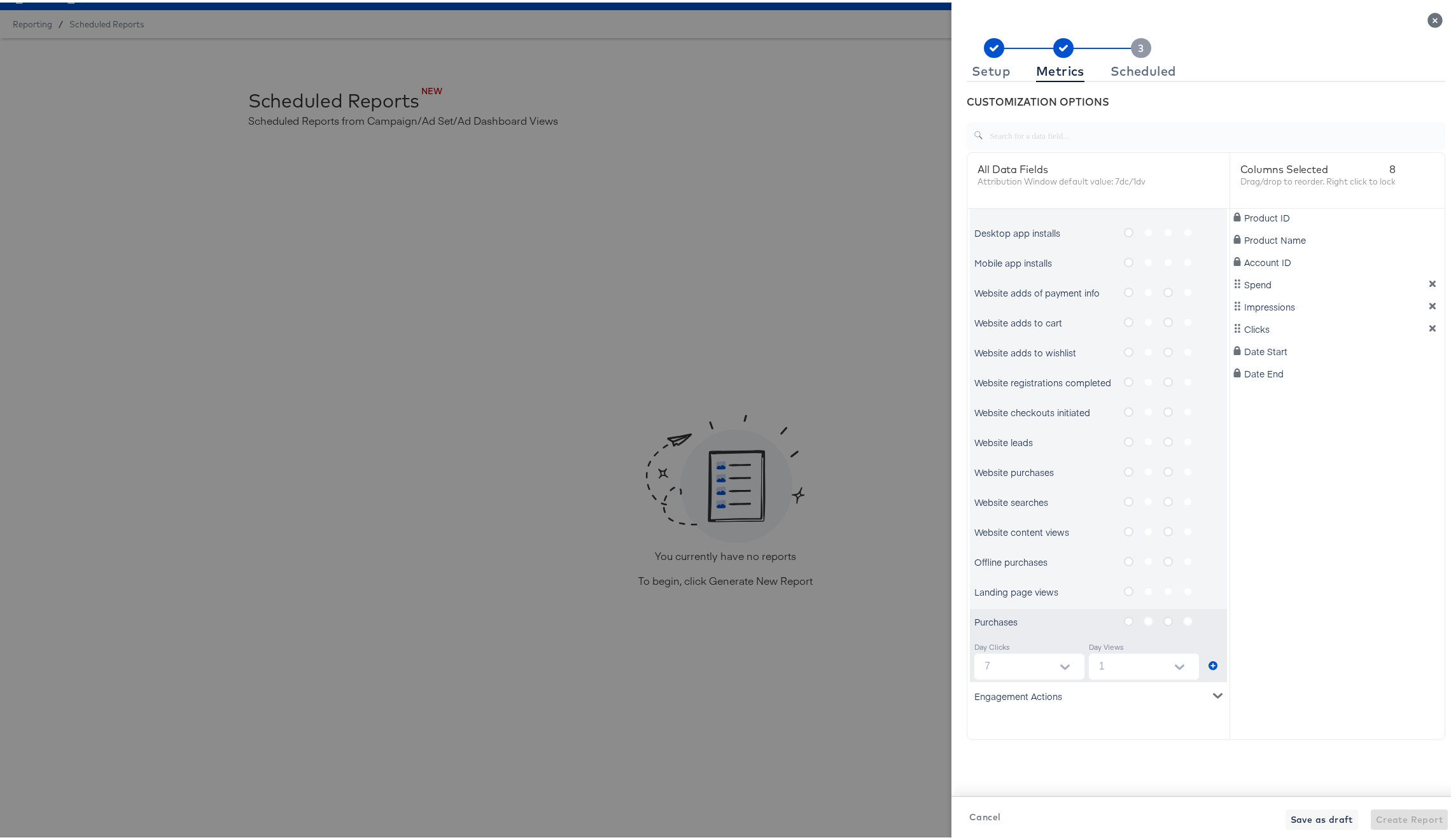
click at [1163, 620] on icon "metrics-list" at bounding box center [1168, 618] width 10 height 10
click at [0, 0] on input "metrics-list" at bounding box center [0, 0] width 0 height 0
click at [1124, 618] on icon "metrics-list" at bounding box center [1128, 618] width 10 height 10
click at [0, 0] on input "metrics-list" at bounding box center [0, 0] width 0 height 0
click at [1163, 617] on icon "metrics-list" at bounding box center [1168, 618] width 10 height 10
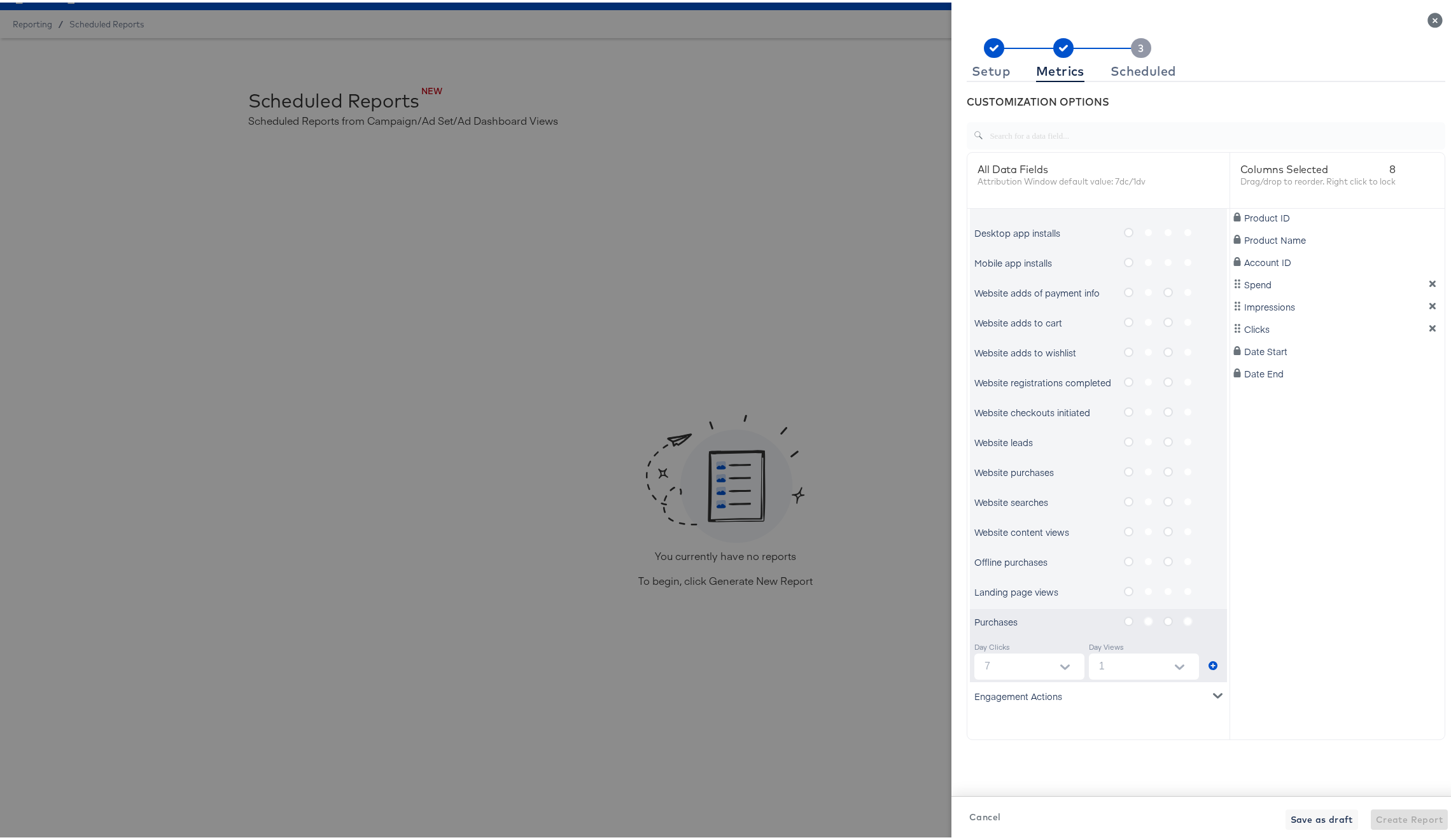
click at [0, 0] on input "metrics-list" at bounding box center [0, 0] width 0 height 0
click at [1124, 620] on icon "metrics-list" at bounding box center [1128, 618] width 10 height 10
click at [0, 0] on input "metrics-list" at bounding box center [0, 0] width 0 height 0
click at [1009, 616] on div "Purchases" at bounding box center [1044, 618] width 140 height 13
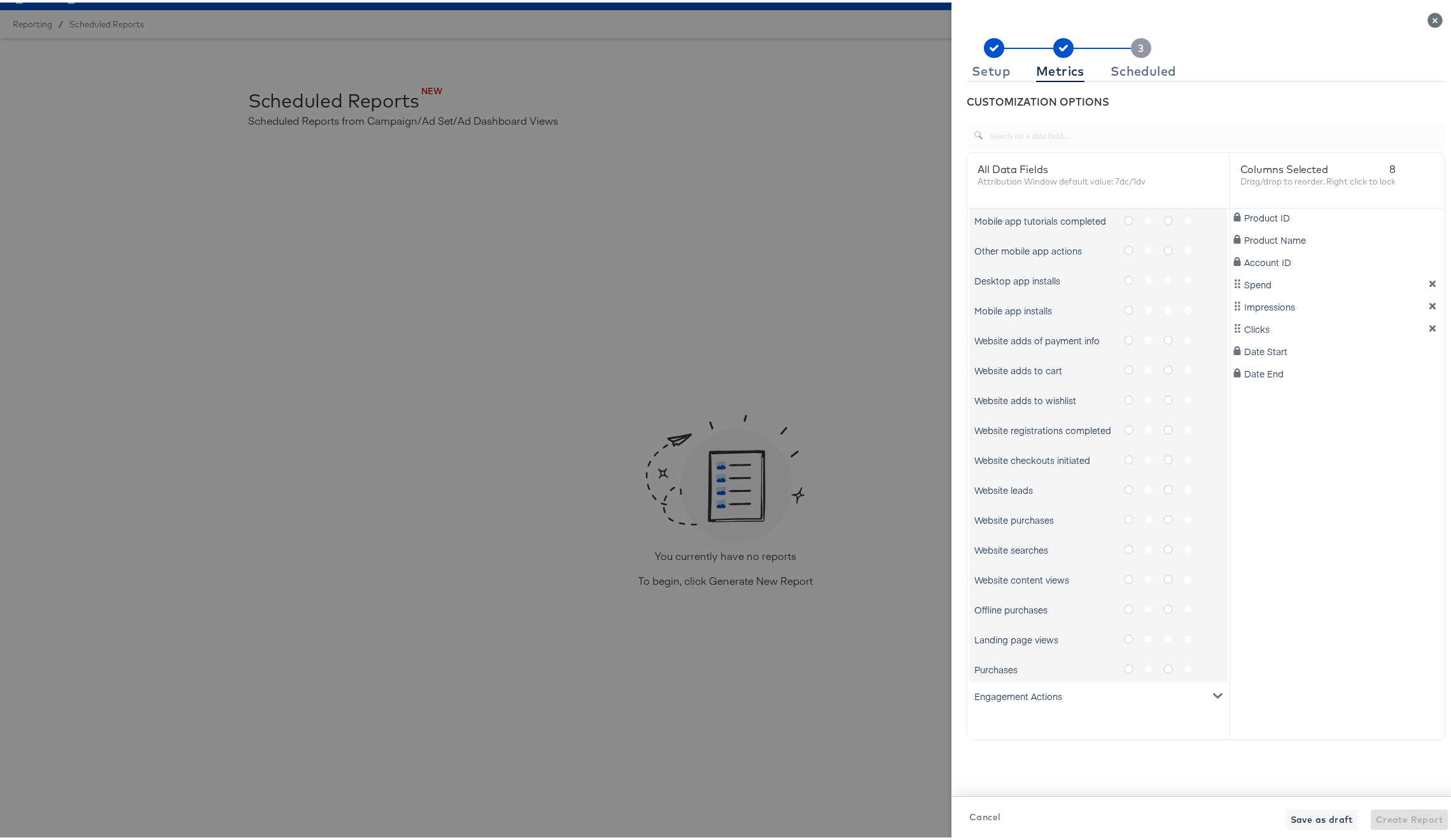
scroll to position [604, 0]
click at [1163, 669] on icon "metrics-list" at bounding box center [1168, 666] width 10 height 10
click at [0, 0] on input "metrics-list" at bounding box center [0, 0] width 0 height 0
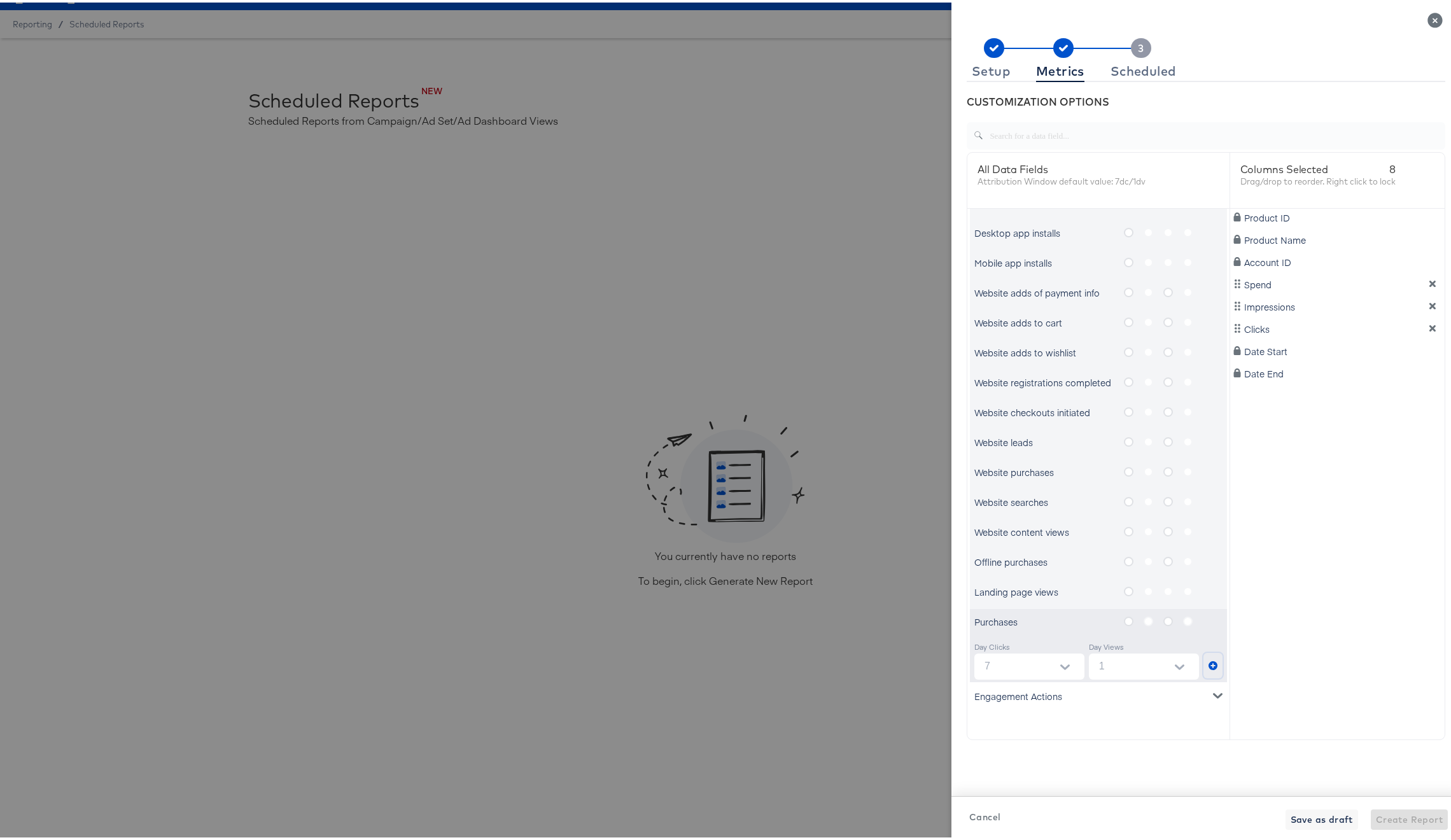
click at [1209, 662] on icon "metrics-list" at bounding box center [1213, 663] width 9 height 9
click at [1429, 353] on icon "dimension-list" at bounding box center [1432, 355] width 7 height 7
click at [1124, 617] on icon "metrics-list" at bounding box center [1128, 618] width 10 height 10
click at [0, 0] on input "metrics-list" at bounding box center [0, 0] width 0 height 0
click at [1209, 659] on icon "metrics-list" at bounding box center [1213, 663] width 9 height 9
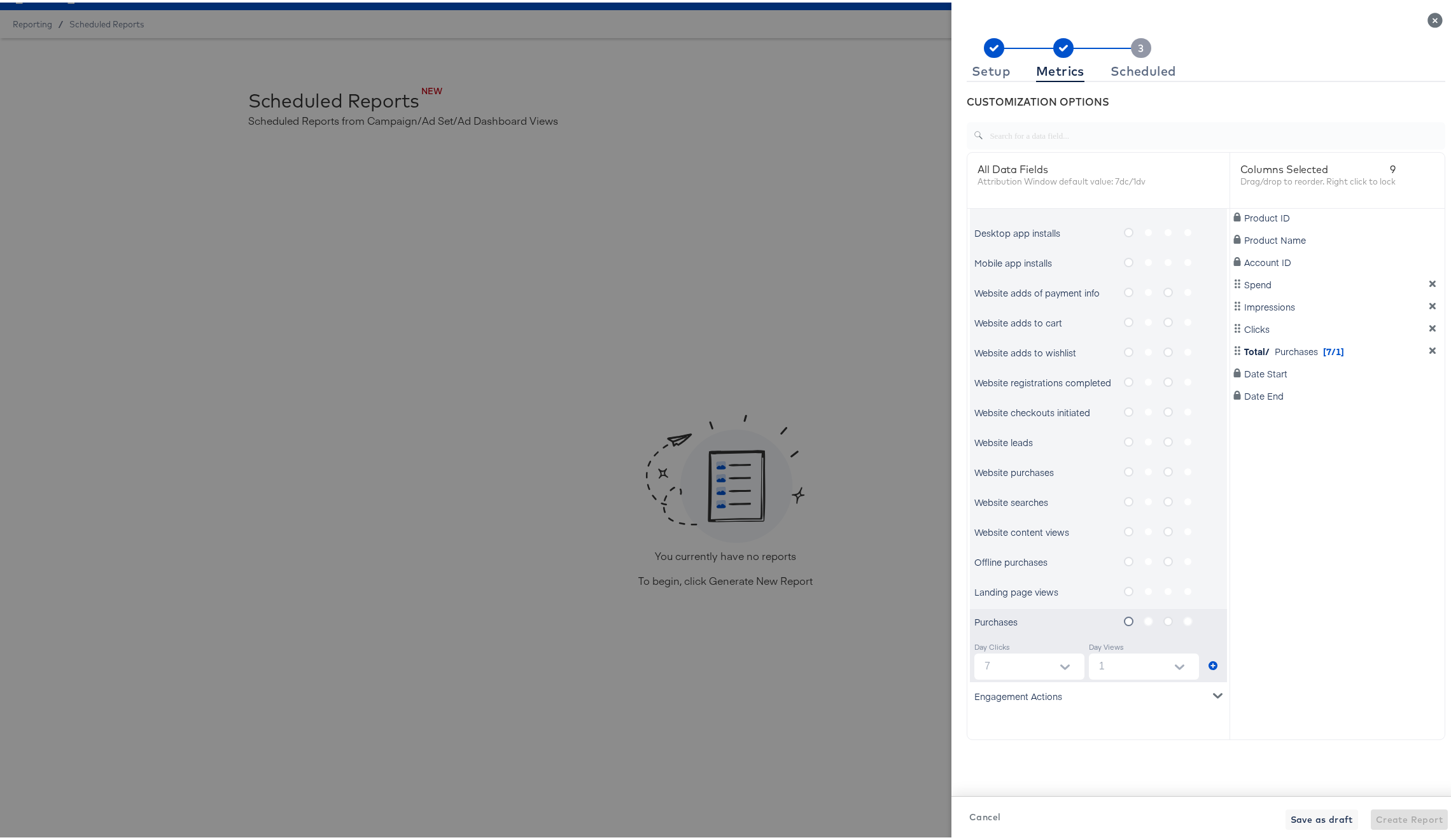
click at [1163, 621] on icon "metrics-list" at bounding box center [1168, 618] width 10 height 10
click at [0, 0] on input "metrics-list" at bounding box center [0, 0] width 0 height 0
click at [1209, 659] on icon "metrics-list" at bounding box center [1213, 663] width 9 height 9
drag, startPoint x: 1281, startPoint y: 407, endPoint x: 1281, endPoint y: 396, distance: 11.0
click at [1281, 396] on div "Product ID Product Name Account ID Spend Impressions Clicks Total/ Purchases [7…" at bounding box center [1337, 458] width 215 height 504
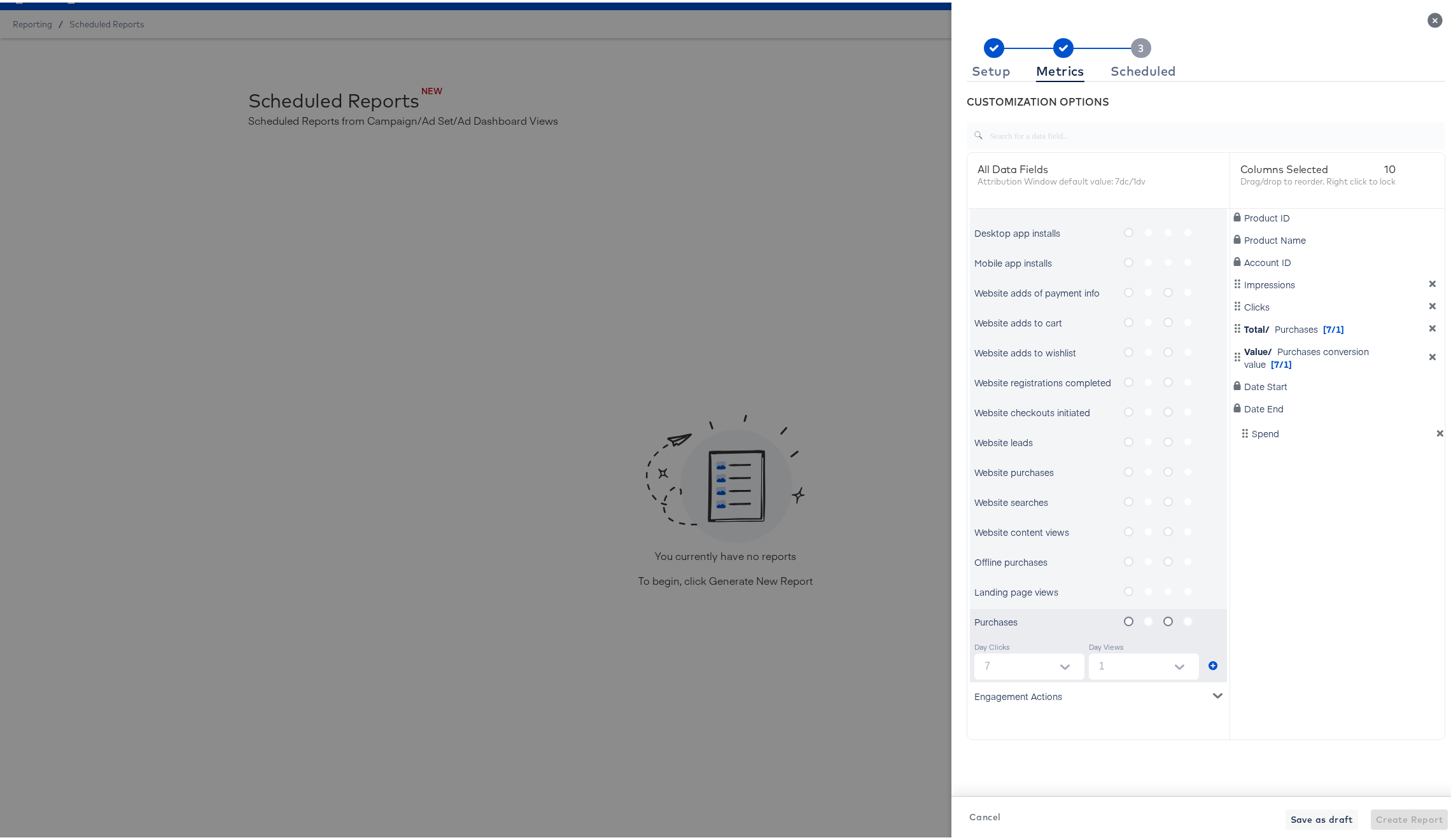
drag, startPoint x: 1269, startPoint y: 285, endPoint x: 1293, endPoint y: 449, distance: 165.7
click at [1293, 449] on div "Product ID Product Name Account ID Spend Impressions Clicks Total/ Purchases [7…" at bounding box center [1337, 458] width 215 height 504
drag, startPoint x: 1300, startPoint y: 282, endPoint x: 1311, endPoint y: 433, distance: 151.4
click at [1311, 433] on div "Product ID Product Name Account ID Impressions Clicks Total/ Purchases [7/1] Va…" at bounding box center [1337, 458] width 215 height 504
drag, startPoint x: 1279, startPoint y: 281, endPoint x: 1301, endPoint y: 383, distance: 104.3
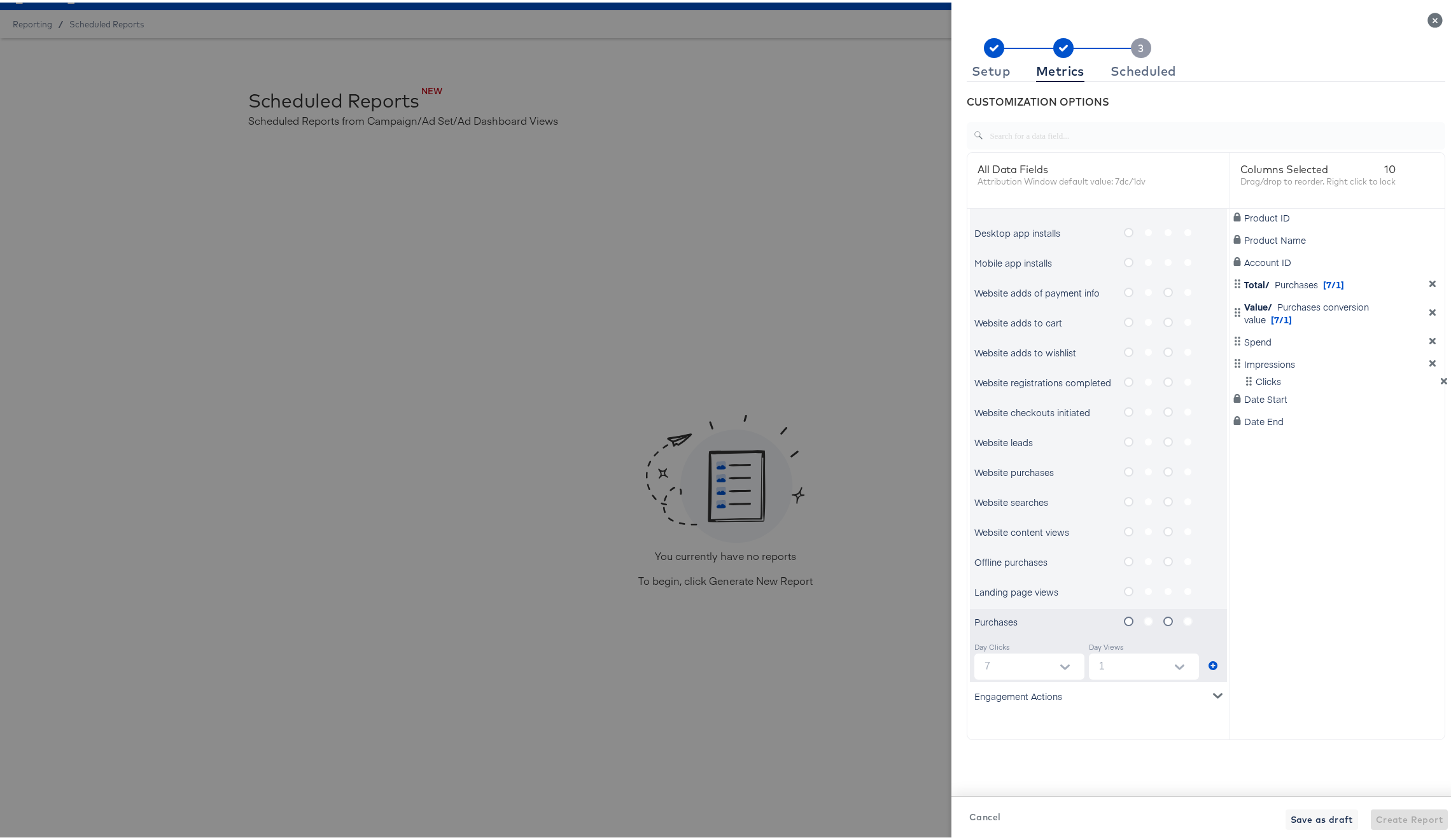
click at [1301, 383] on div "Product ID Product Name Account ID Clicks Total/ Purchases [7/1] Value/ Purchas…" at bounding box center [1337, 458] width 215 height 504
drag, startPoint x: 1343, startPoint y: 280, endPoint x: 1337, endPoint y: 393, distance: 113.2
click at [1337, 393] on div "Product ID Product Name Account ID Total/ Purchases [7/1] Value/ Purchases conv…" at bounding box center [1337, 458] width 215 height 504
drag, startPoint x: 1371, startPoint y: 277, endPoint x: 1363, endPoint y: 398, distance: 121.3
click at [1363, 398] on div "Product ID Product Name Account ID Value/ Purchases conversion value [7/1] Spen…" at bounding box center [1337, 458] width 215 height 504
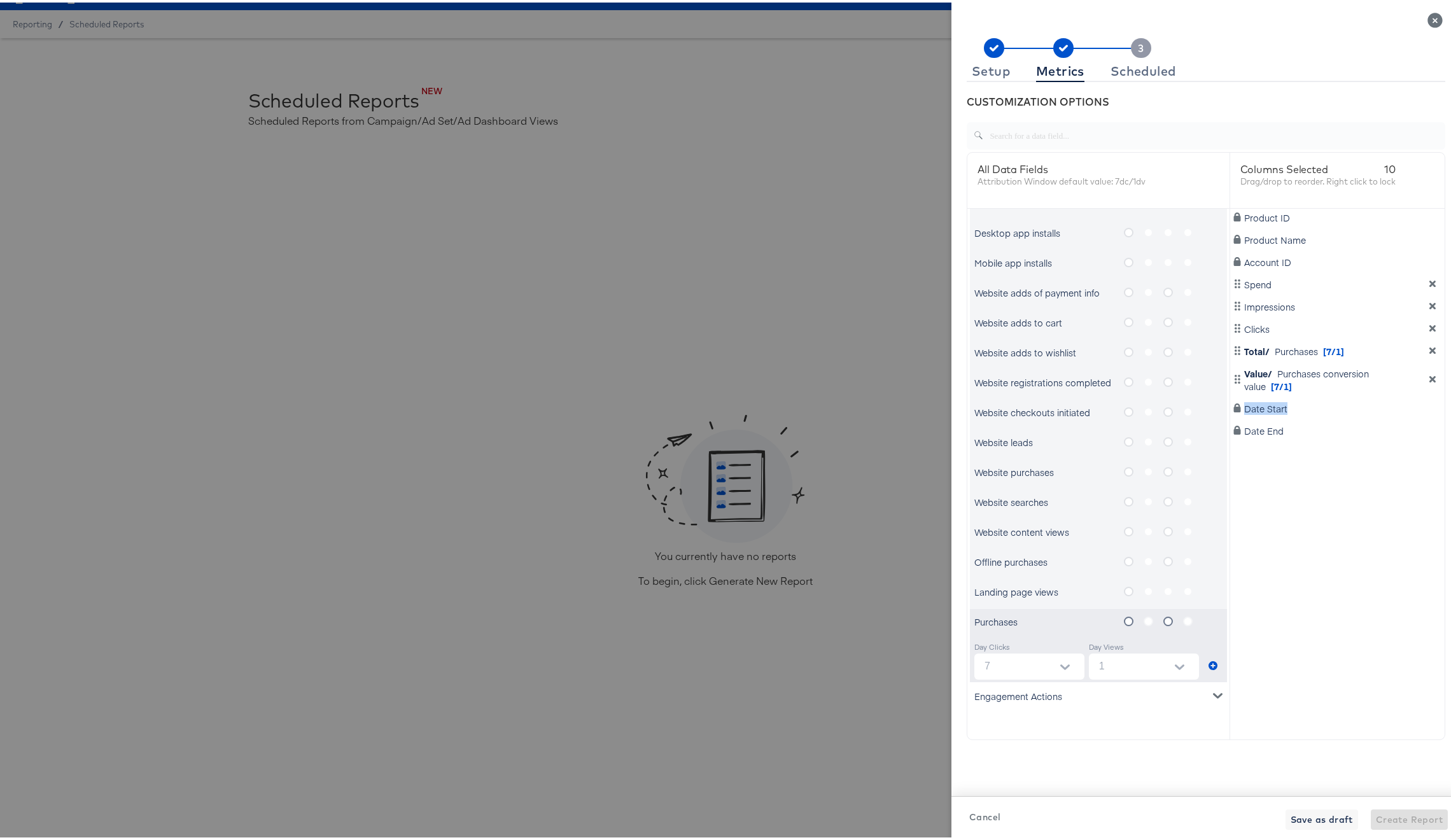
click at [1295, 642] on div "Product ID Product Name Account ID Spend Impressions Clicks Total/ Purchases [7…" at bounding box center [1337, 458] width 215 height 504
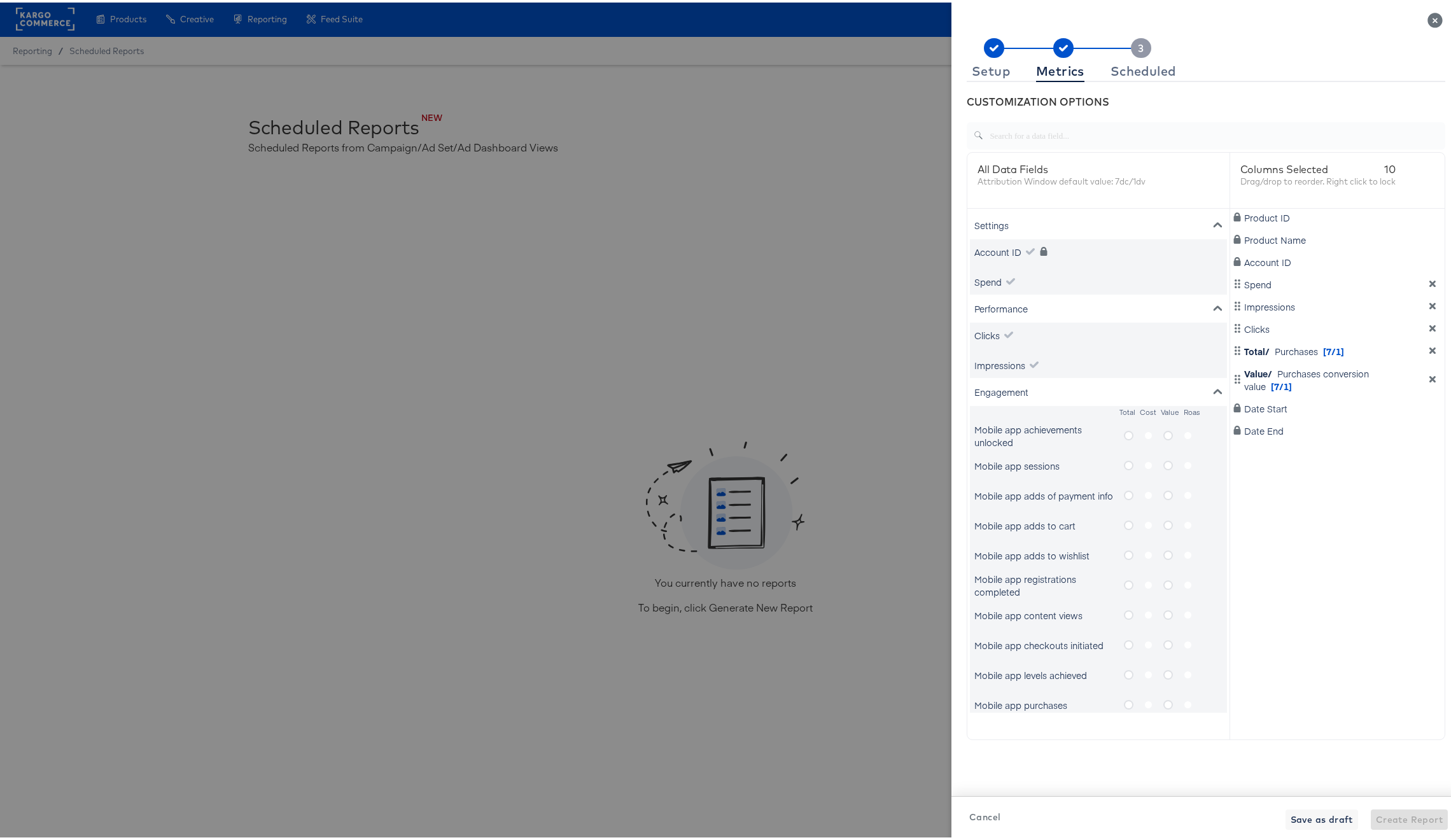
scroll to position [0, 0]
click at [1125, 64] on div "Scheduled" at bounding box center [1143, 69] width 65 height 10
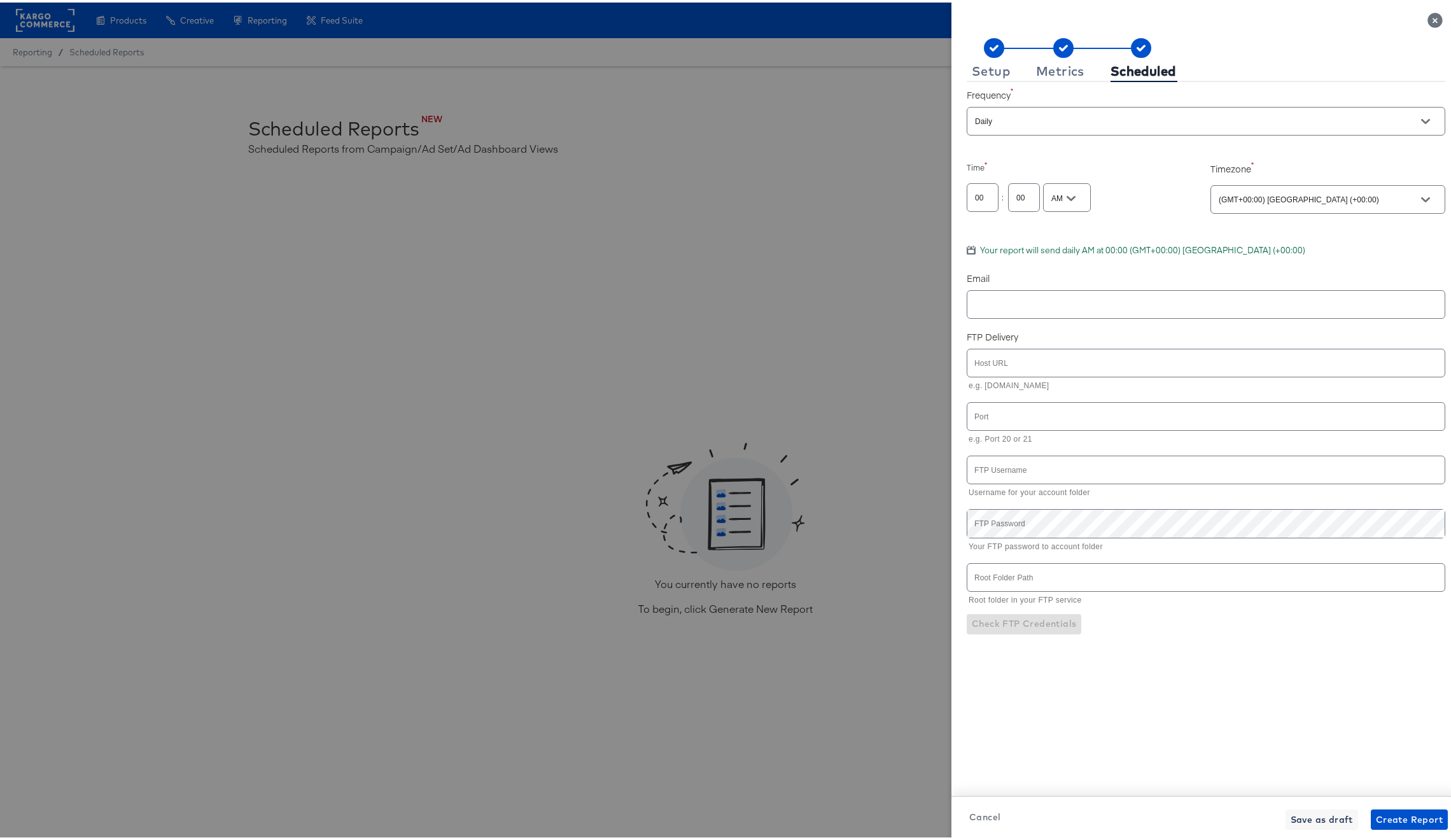
type input "williams-sonomainc_facebook"
click at [979, 193] on input "00" at bounding box center [982, 190] width 30 height 28
click at [967, 196] on input "00" at bounding box center [982, 190] width 30 height 28
type input "6"
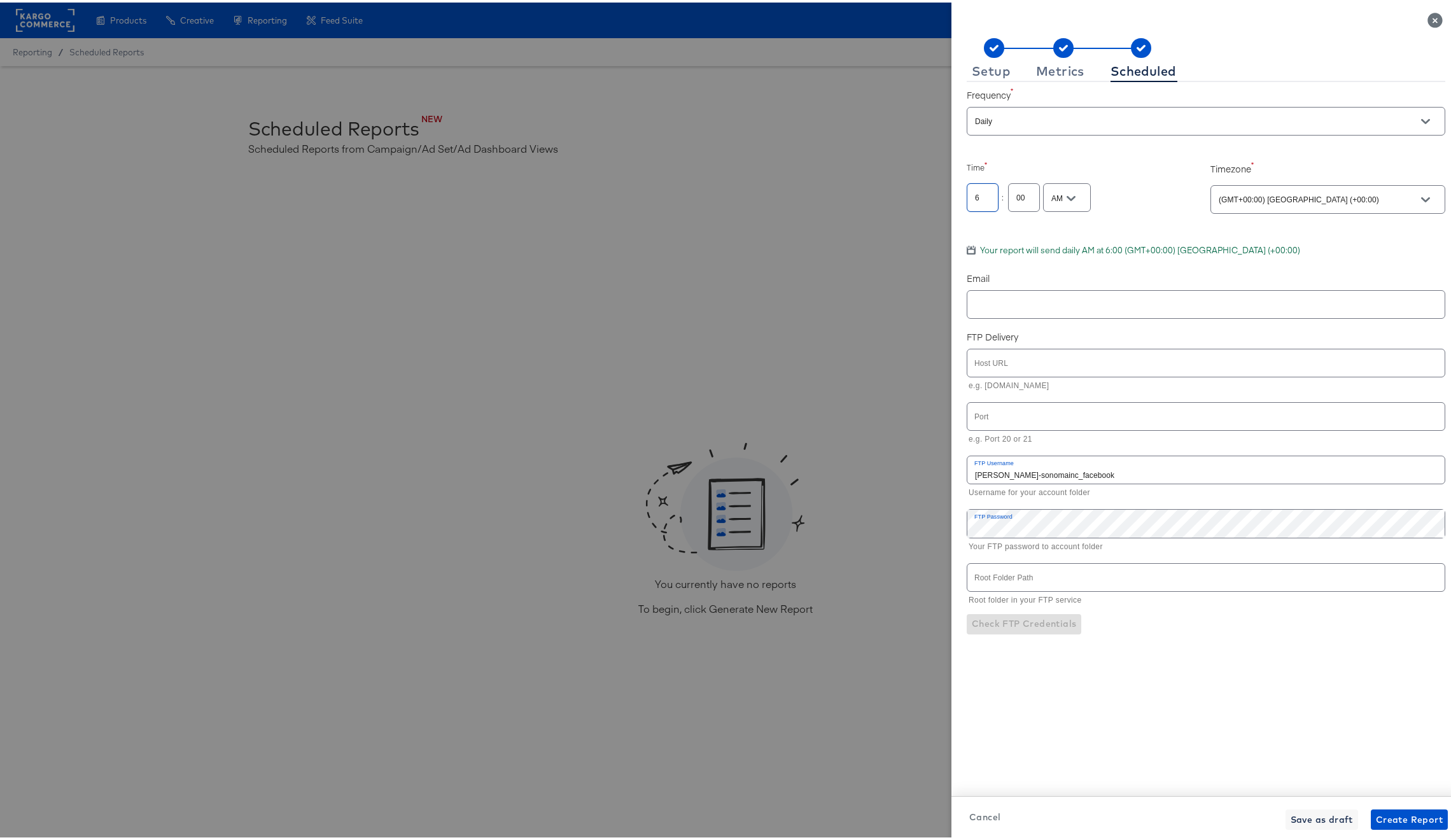
click at [1072, 163] on label "Time" at bounding box center [1084, 165] width 235 height 11
click at [1254, 188] on div "(GMT+00:00) Abidjan (+00:00)" at bounding box center [1328, 197] width 235 height 29
click at [1416, 198] on button "Open" at bounding box center [1426, 198] width 19 height 19
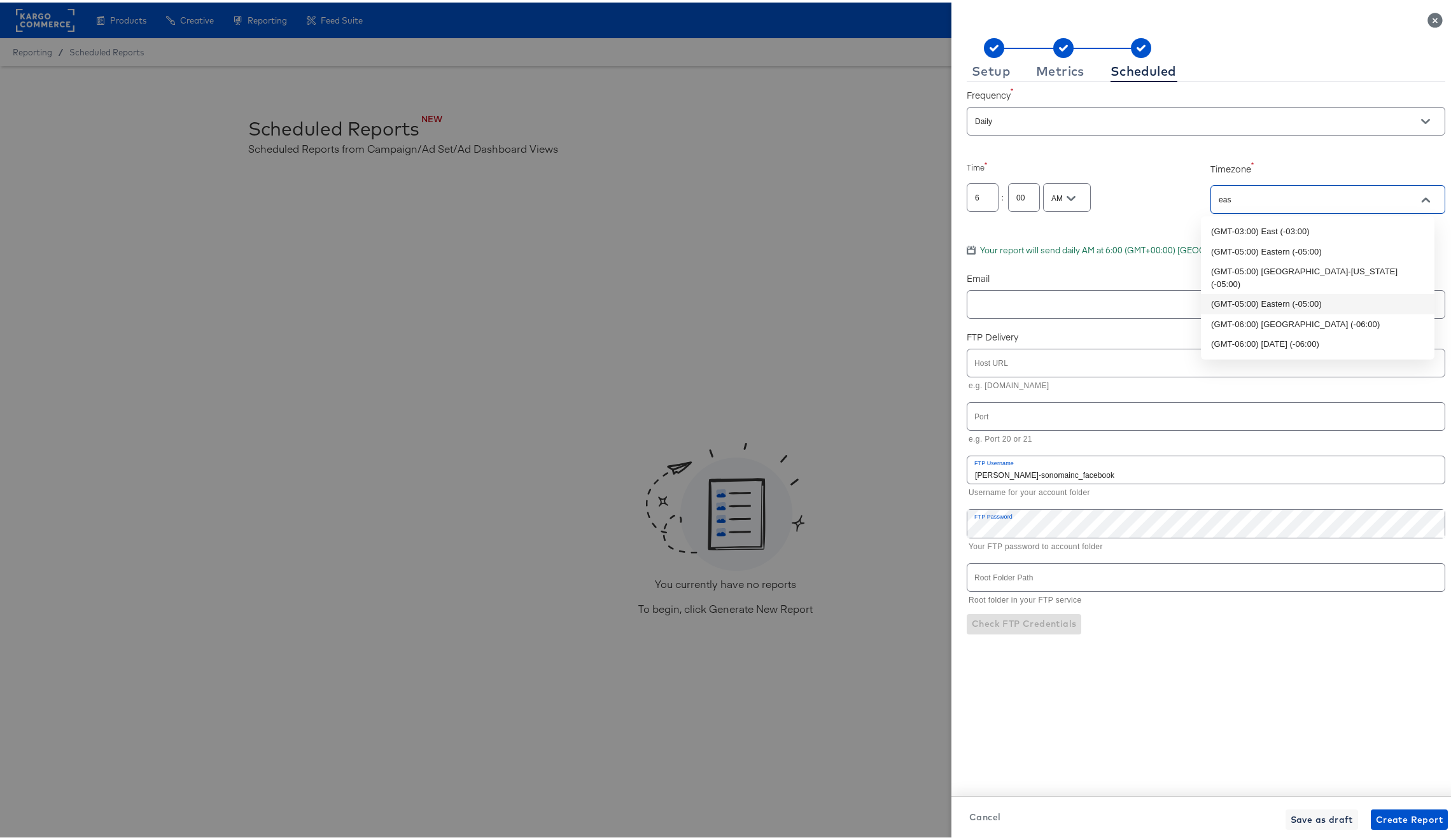
click at [1348, 291] on li "(GMT-05:00) Eastern (-05:00)" at bounding box center [1317, 301] width 233 height 20
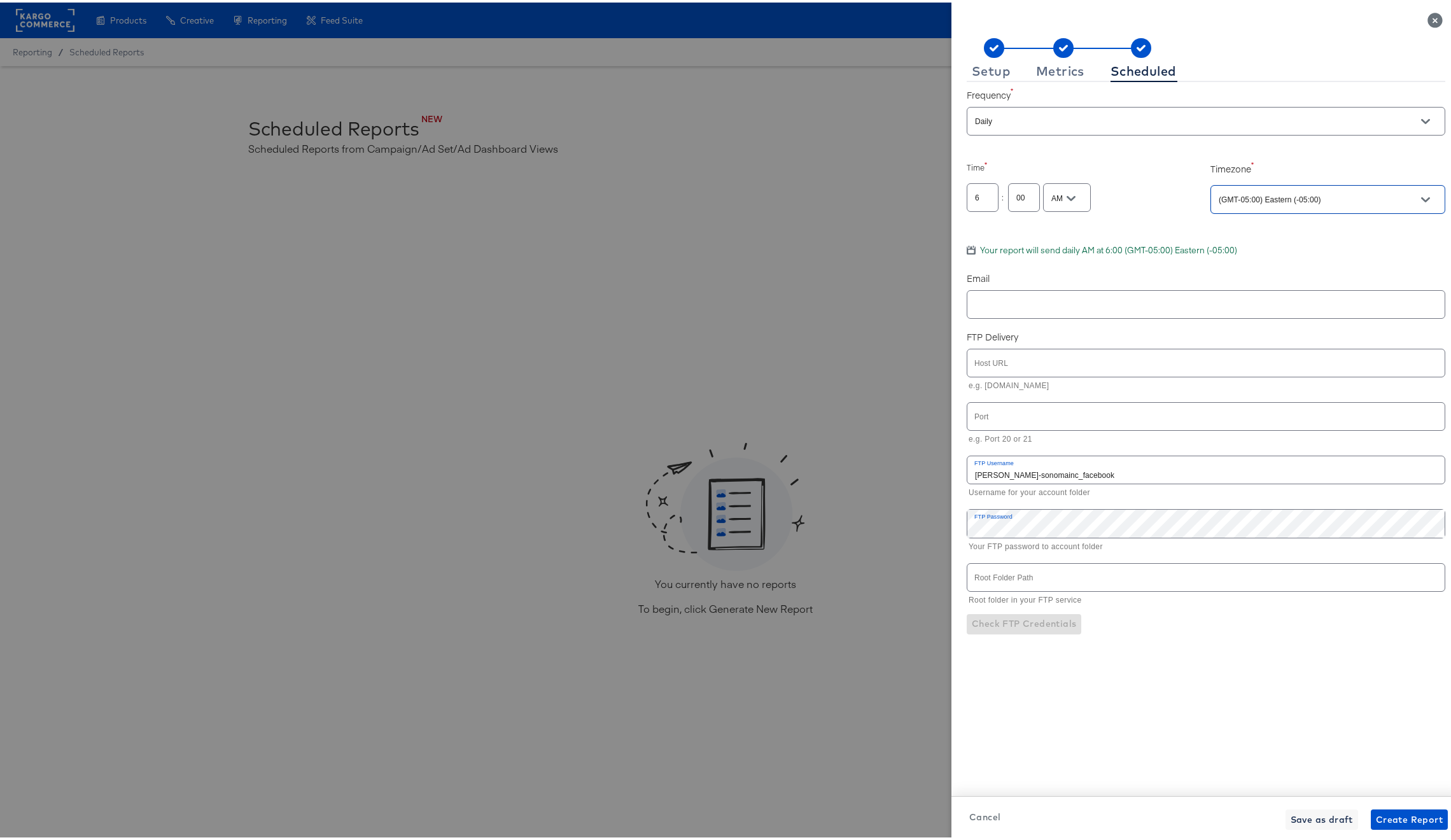
type input "(GMT-05:00) Eastern (-05:00)"
click at [1125, 261] on div "Frequency Daily Select Day Mon Tue Wed Thur Fri Sat Sun Time 6 : 00 AM Timezone…" at bounding box center [1206, 420] width 479 height 681
click at [1067, 467] on input "williams-sonomainc_facebook" at bounding box center [1206, 467] width 477 height 28
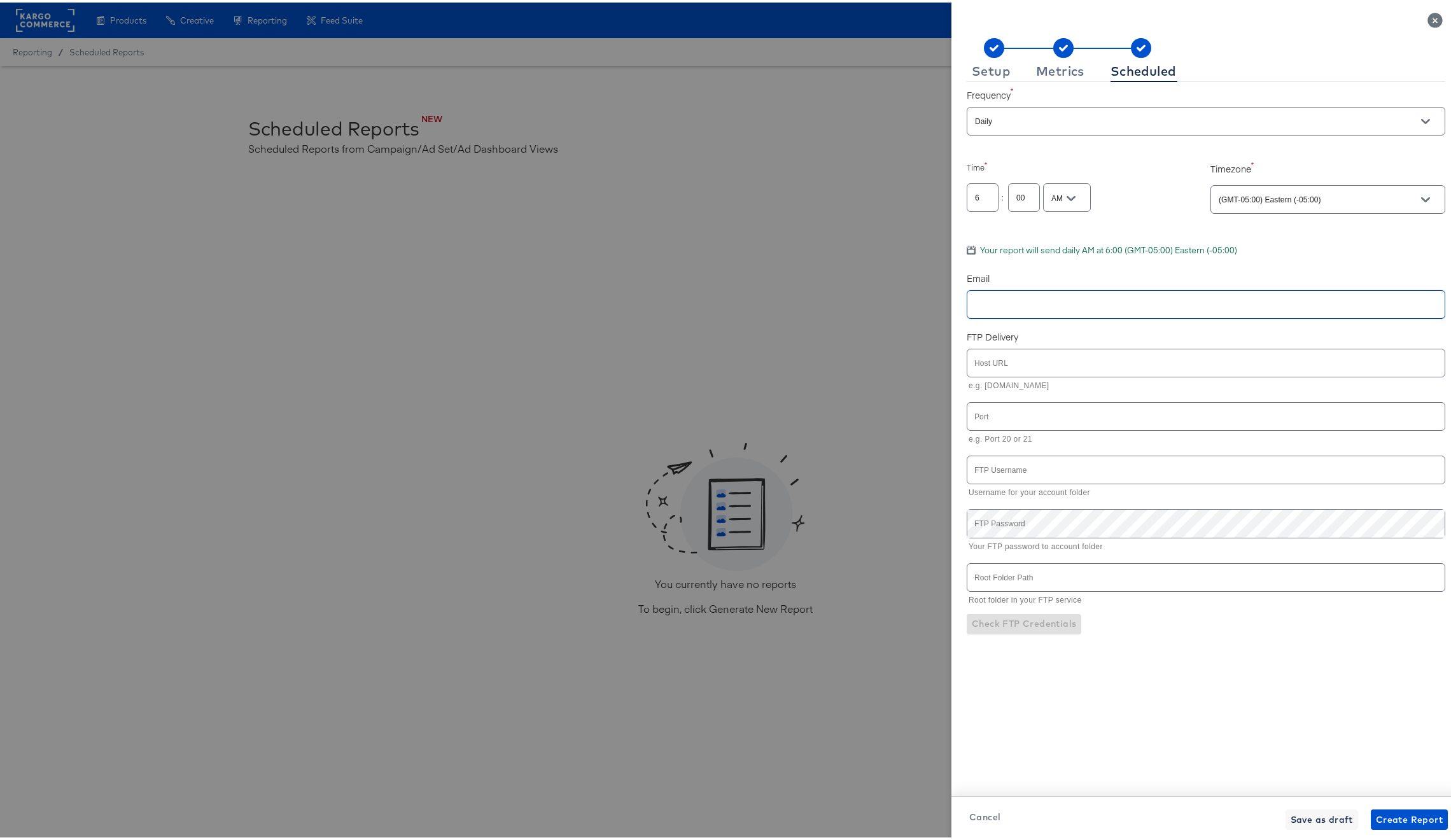
click at [1015, 303] on input "text" at bounding box center [1188, 303] width 431 height 15
click at [1378, 814] on span "Create Report" at bounding box center [1409, 817] width 67 height 16
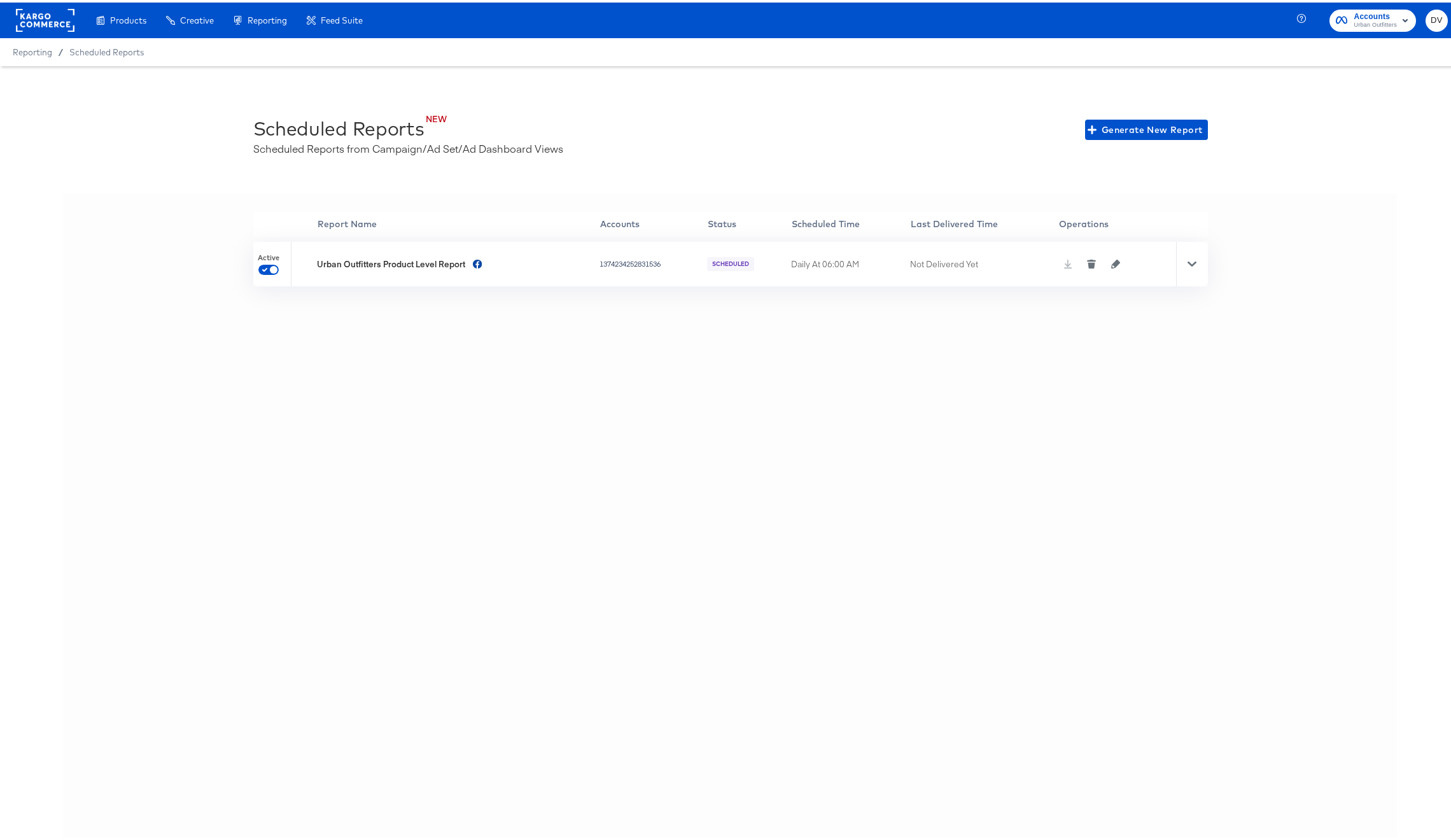
click at [1191, 259] on icon at bounding box center [1192, 261] width 9 height 5
click at [1133, 398] on span "Run Report Now" at bounding box center [1145, 396] width 77 height 16
click at [763, 424] on div "'' Report Name Accounts Status Scheduled Time Last Delivered Time Operations Ac…" at bounding box center [731, 529] width 1334 height 677
click at [1181, 255] on div at bounding box center [1192, 262] width 32 height 45
click at [1188, 257] on icon at bounding box center [1192, 262] width 9 height 9
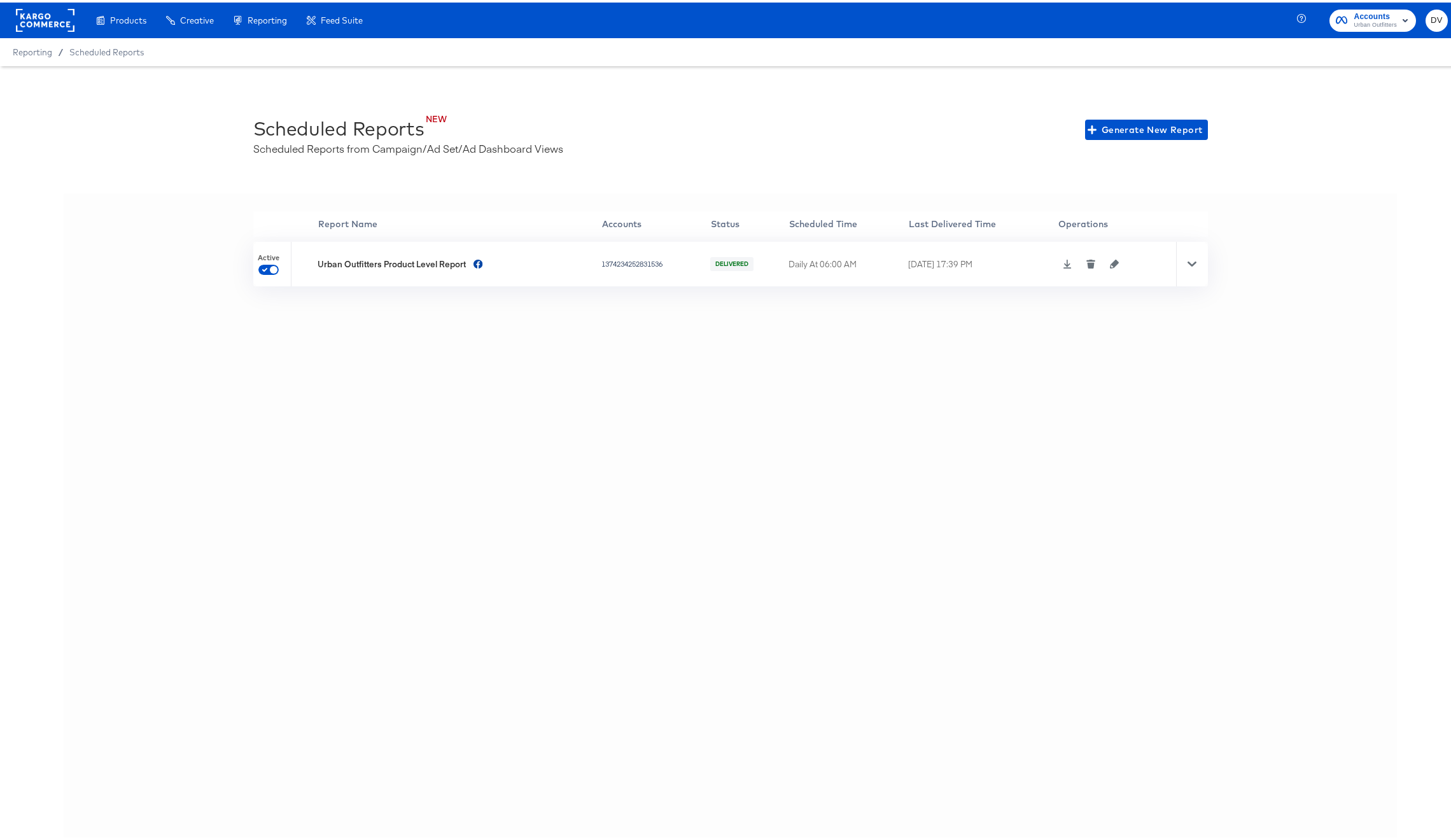
click at [1064, 263] on icon at bounding box center [1067, 262] width 8 height 9
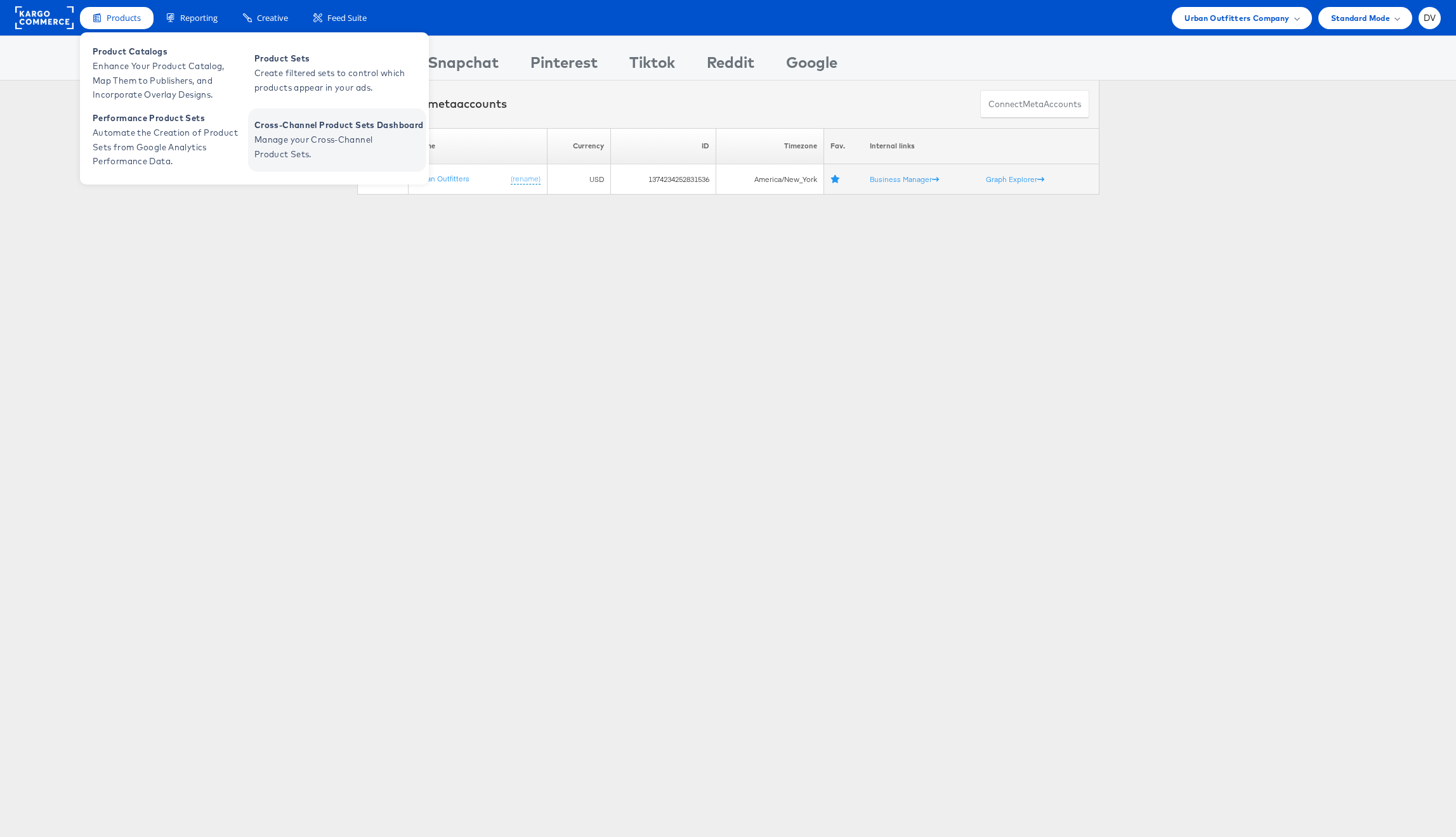
click at [336, 144] on span "Manage your Cross-Channel Product Sets." at bounding box center [330, 147] width 152 height 29
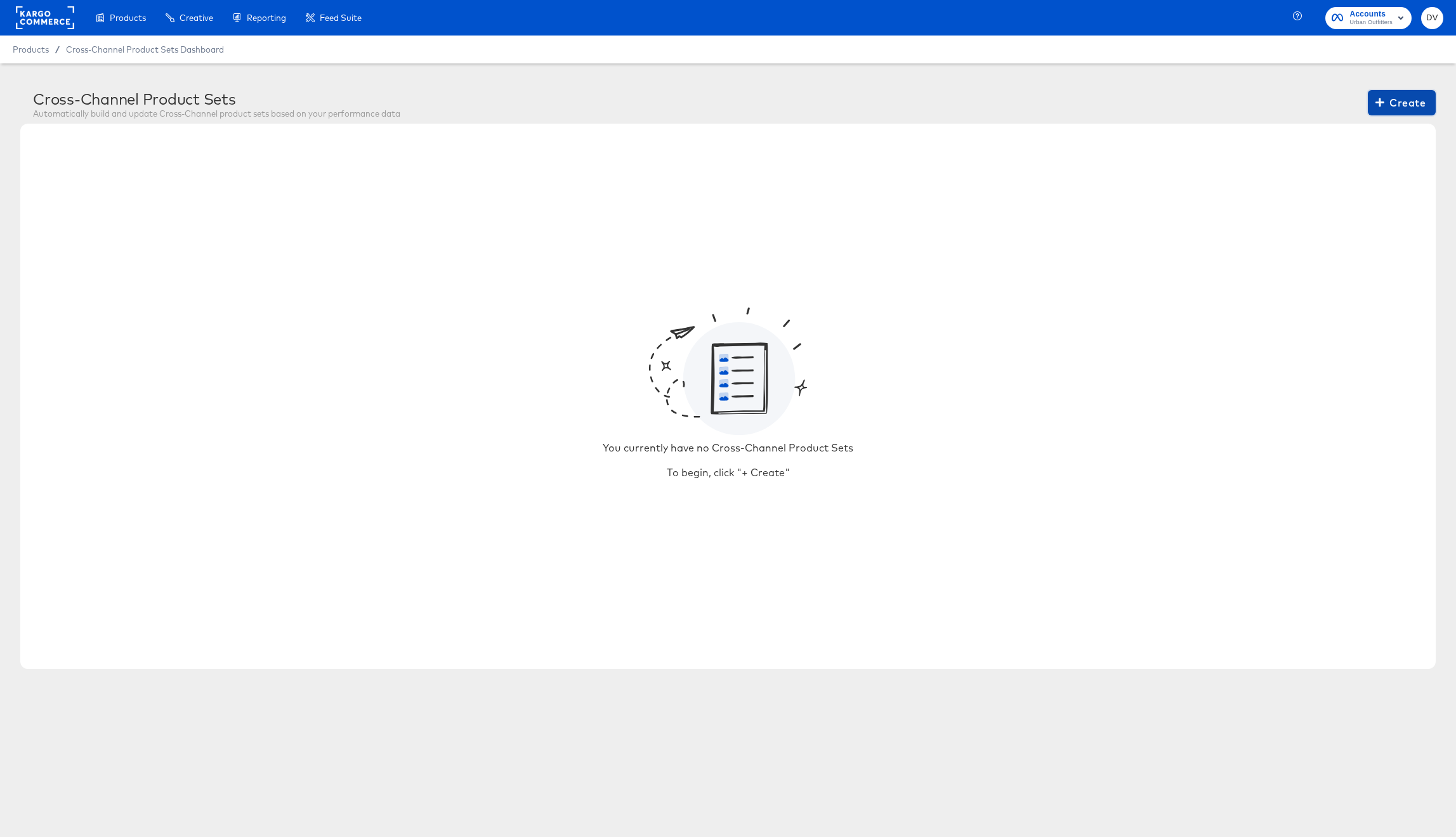
click at [1394, 109] on span "Create" at bounding box center [1401, 103] width 47 height 18
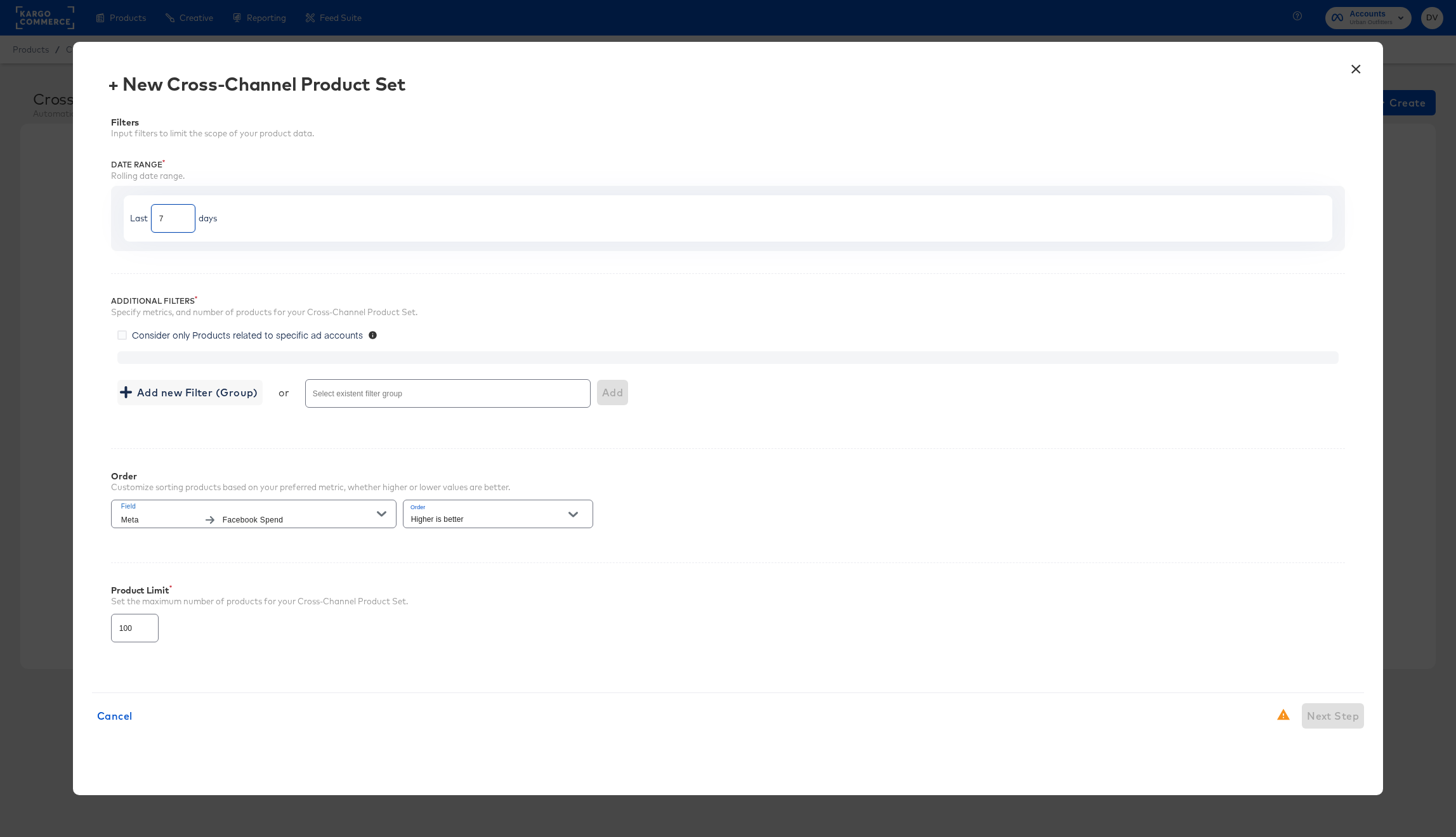
click at [168, 224] on input "7" at bounding box center [173, 213] width 43 height 27
type input "30"
click at [322, 272] on div "Filters Input filters to limit the scope of your product data. Date Range Rolli…" at bounding box center [728, 386] width 1272 height 576
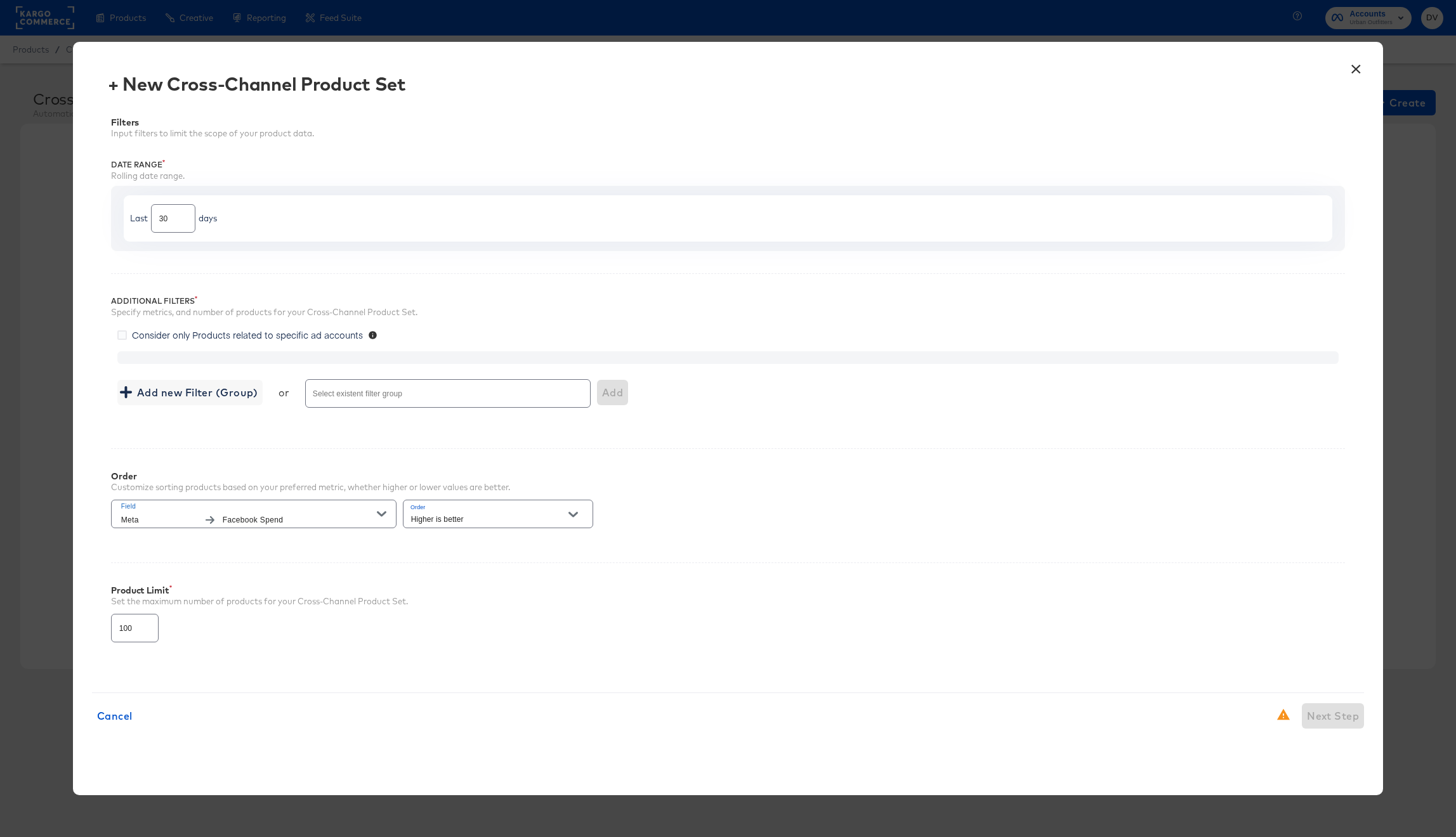
click at [292, 336] on span "Consider only Products related to specific ad accounts" at bounding box center [247, 334] width 231 height 13
click at [0, 0] on input "Consider only Products related to specific ad accounts" at bounding box center [0, 0] width 0 height 0
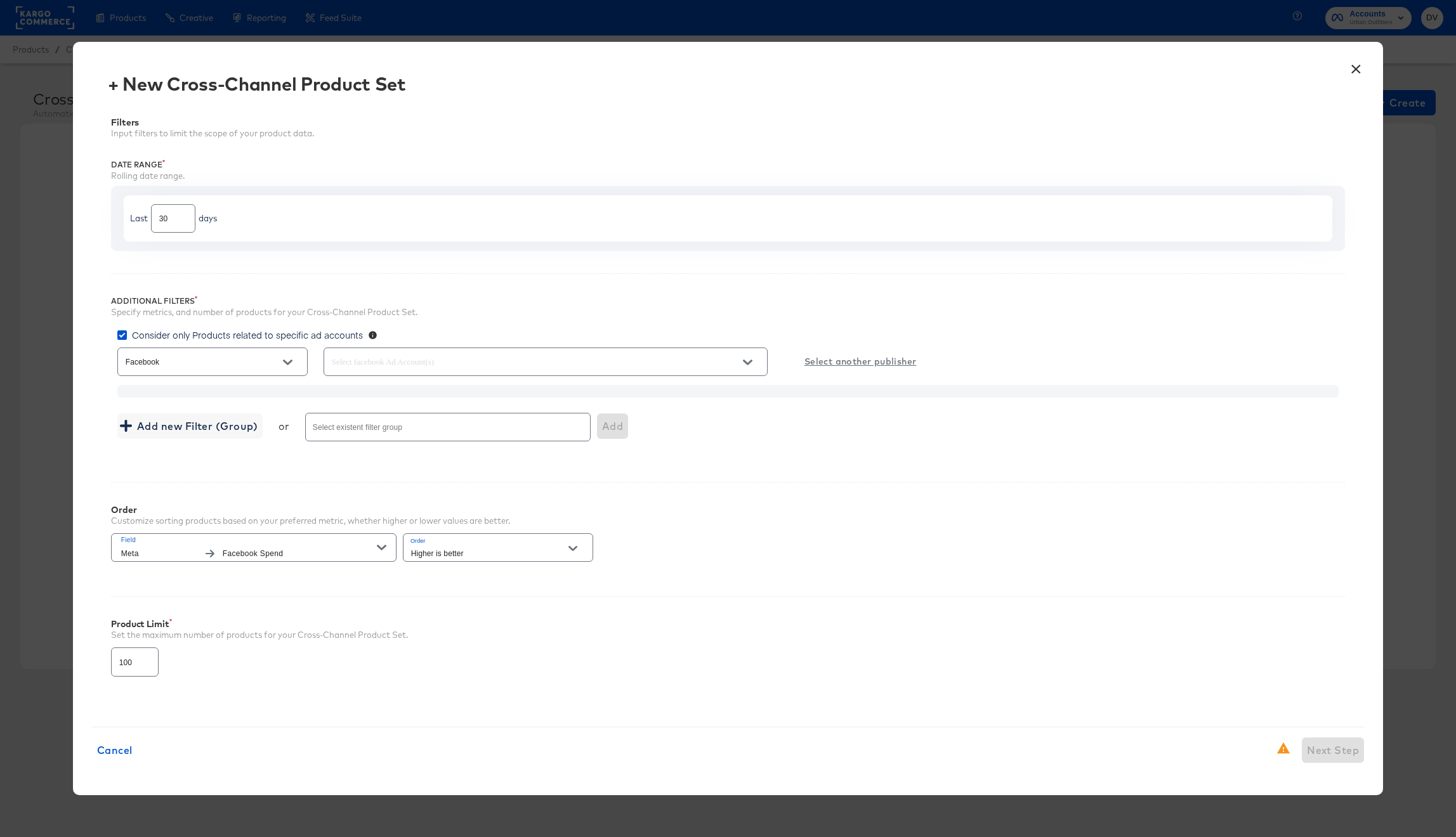
click at [351, 350] on div at bounding box center [545, 361] width 444 height 29
type input "u"
click at [356, 396] on span "Urban Outfitters" at bounding box center [383, 393] width 68 height 13
click at [0, 0] on input "Urban Outfitters" at bounding box center [0, 0] width 0 height 0
click at [89, 434] on div "× + New Cross-Channel Product Set Filters Input filters to limit the scope of y…" at bounding box center [728, 418] width 1311 height 753
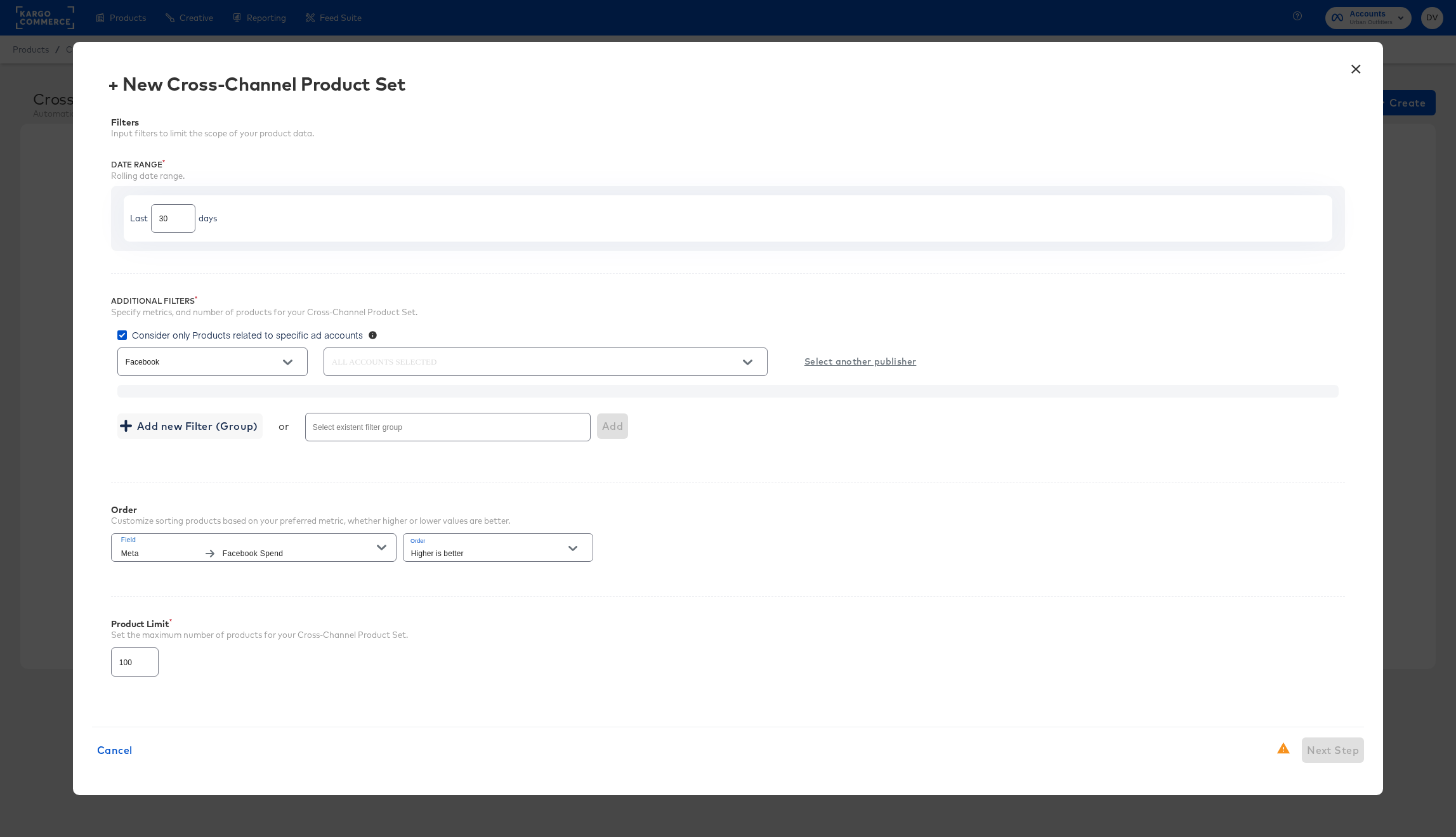
click at [315, 430] on input "Select existent filter group" at bounding box center [429, 433] width 238 height 15
click at [94, 427] on div "Filters Input filters to limit the scope of your product data. Date Range Rolli…" at bounding box center [728, 403] width 1272 height 610
click at [121, 553] on button "Field Meta Facebook Spend" at bounding box center [253, 547] width 285 height 29
click at [597, 577] on div "Filters Input filters to limit the scope of your product data. Date Range Rolli…" at bounding box center [728, 403] width 1272 height 610
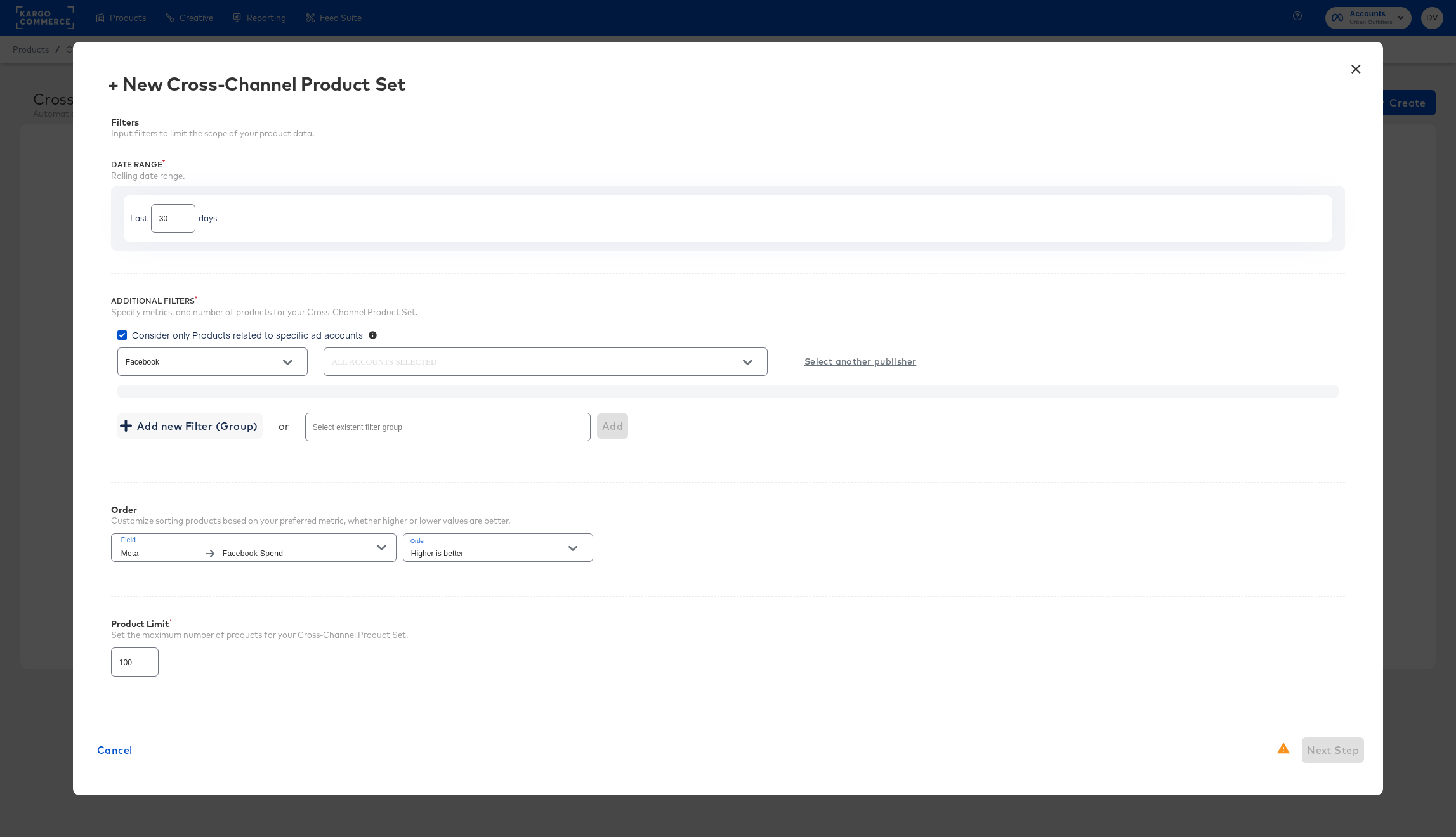
click at [147, 545] on span "Field" at bounding box center [250, 540] width 256 height 11
click at [287, 553] on span "Facebook Spend" at bounding box center [299, 554] width 155 height 13
click at [377, 546] on icon "button" at bounding box center [382, 547] width 9 height 9
click at [318, 581] on li "Meta" at bounding box center [222, 576] width 216 height 21
click at [654, 622] on div "Product Limit" at bounding box center [728, 624] width 1234 height 10
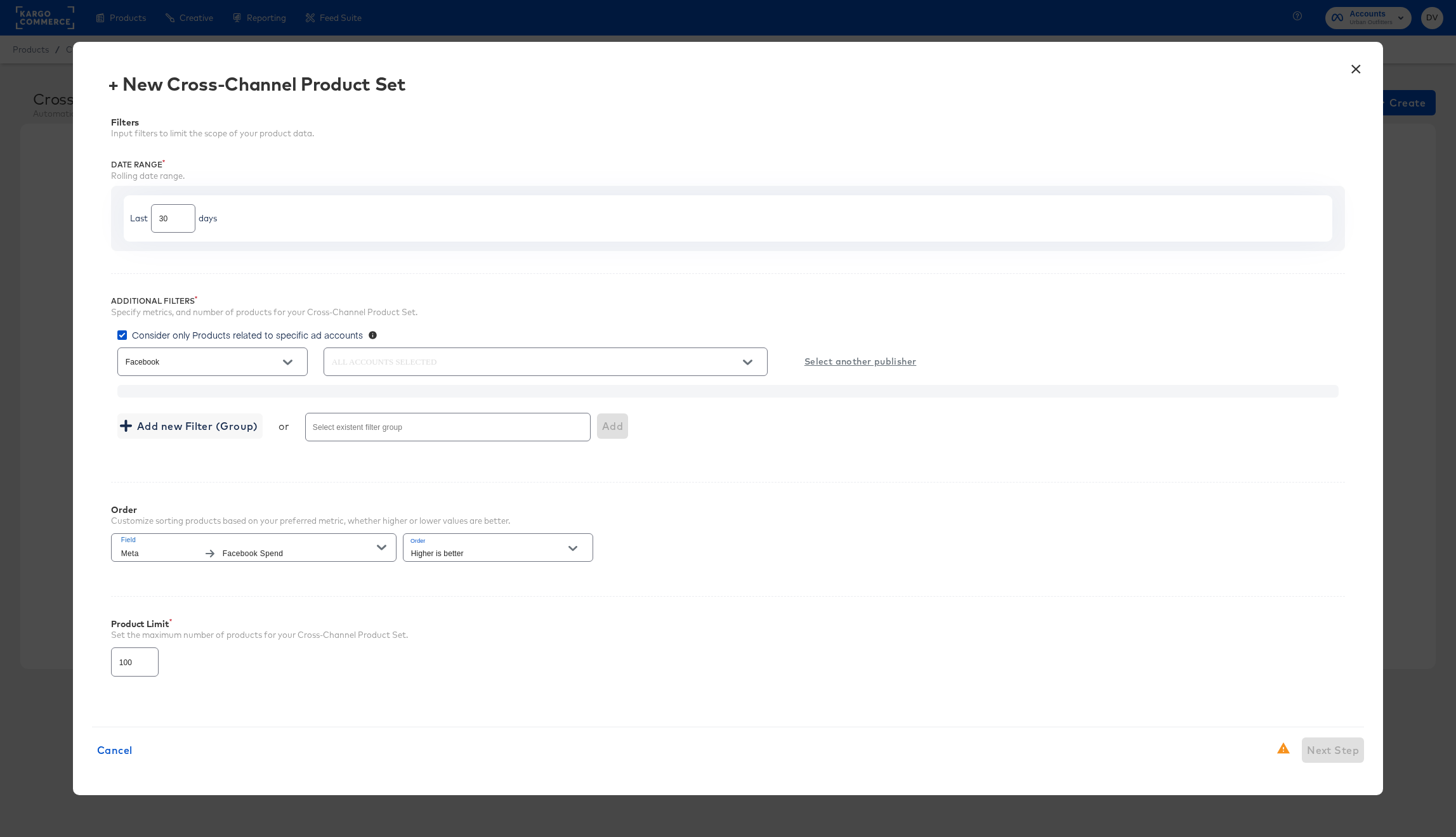
click at [386, 547] on button "Field Meta Facebook Spend" at bounding box center [253, 547] width 285 height 29
click at [266, 576] on li "Meta" at bounding box center [222, 576] width 216 height 21
click at [527, 355] on input "text" at bounding box center [527, 362] width 396 height 15
click at [233, 426] on span "Add new Filter (Group)" at bounding box center [190, 426] width 135 height 18
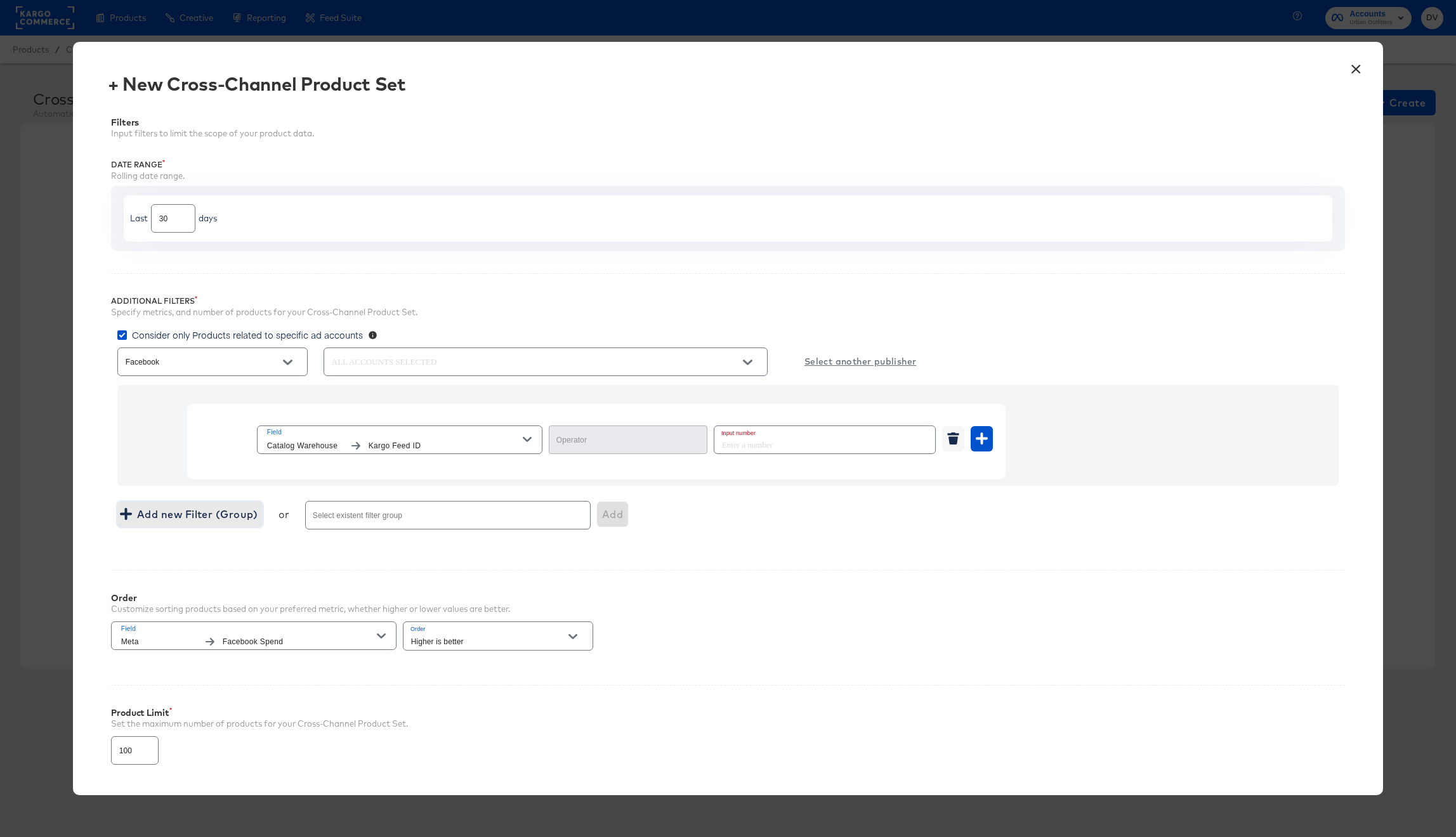
type input "Equal"
click at [120, 337] on icon at bounding box center [122, 335] width 10 height 10
click at [0, 0] on input "Consider only Products related to specific ad accounts" at bounding box center [0, 0] width 0 height 0
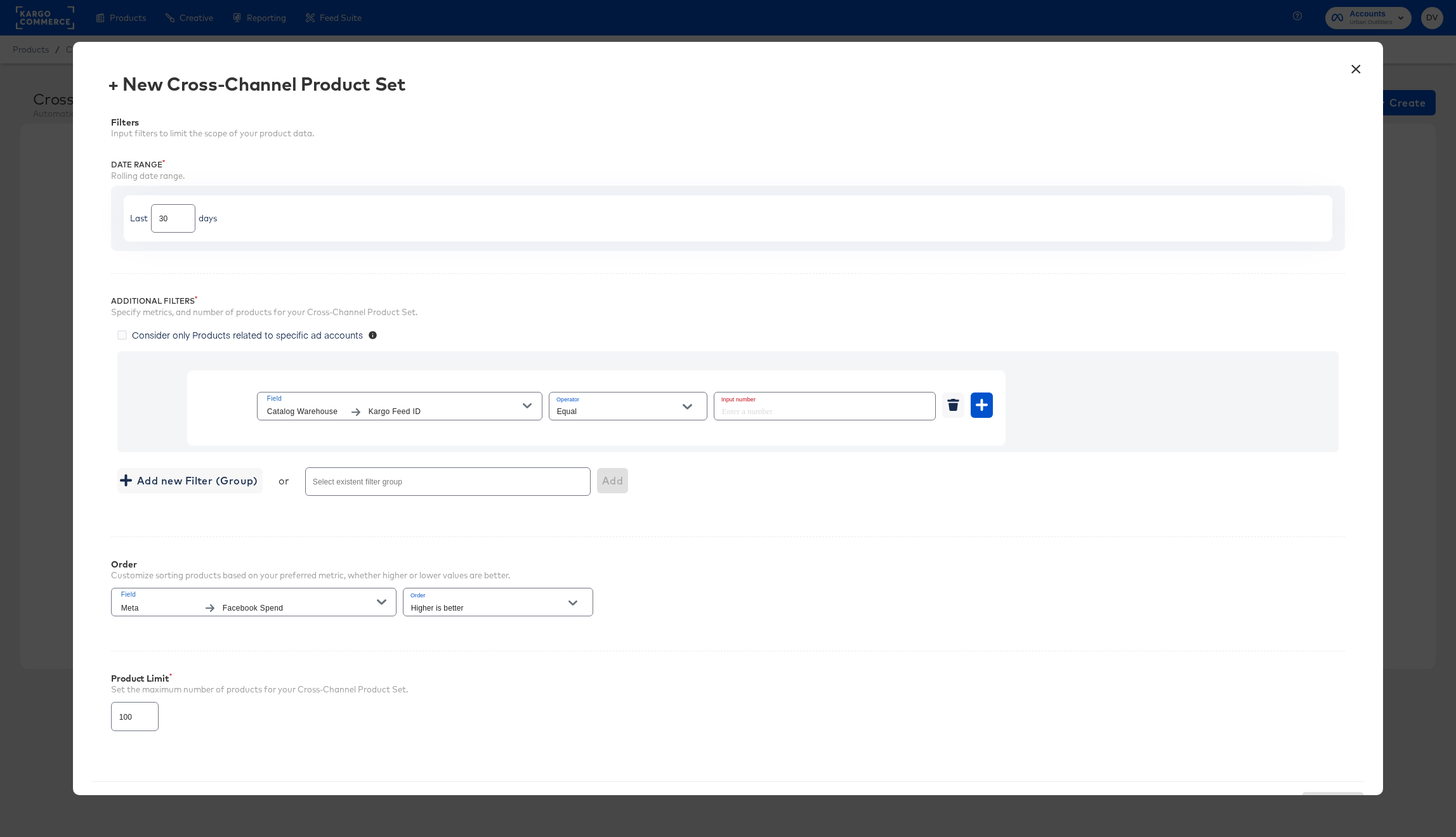
click at [752, 405] on input "number" at bounding box center [821, 406] width 213 height 27
click at [753, 412] on input "number" at bounding box center [821, 406] width 213 height 27
paste input "1984371525126536"
type input "1984371525126536"
click at [329, 408] on span "Catalog Warehouse" at bounding box center [305, 412] width 76 height 13
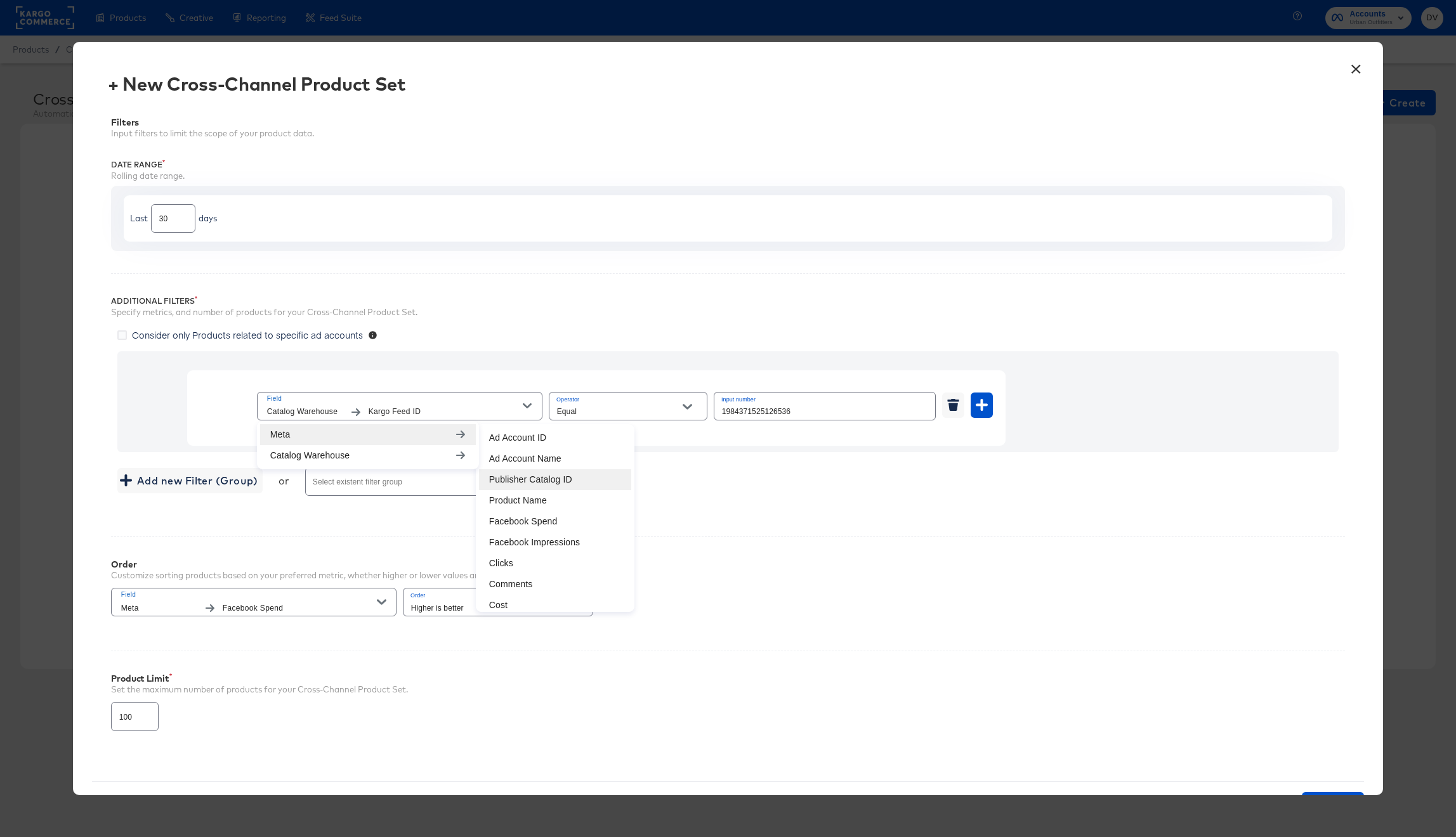
click at [584, 473] on li "Publisher Catalog ID" at bounding box center [554, 480] width 152 height 21
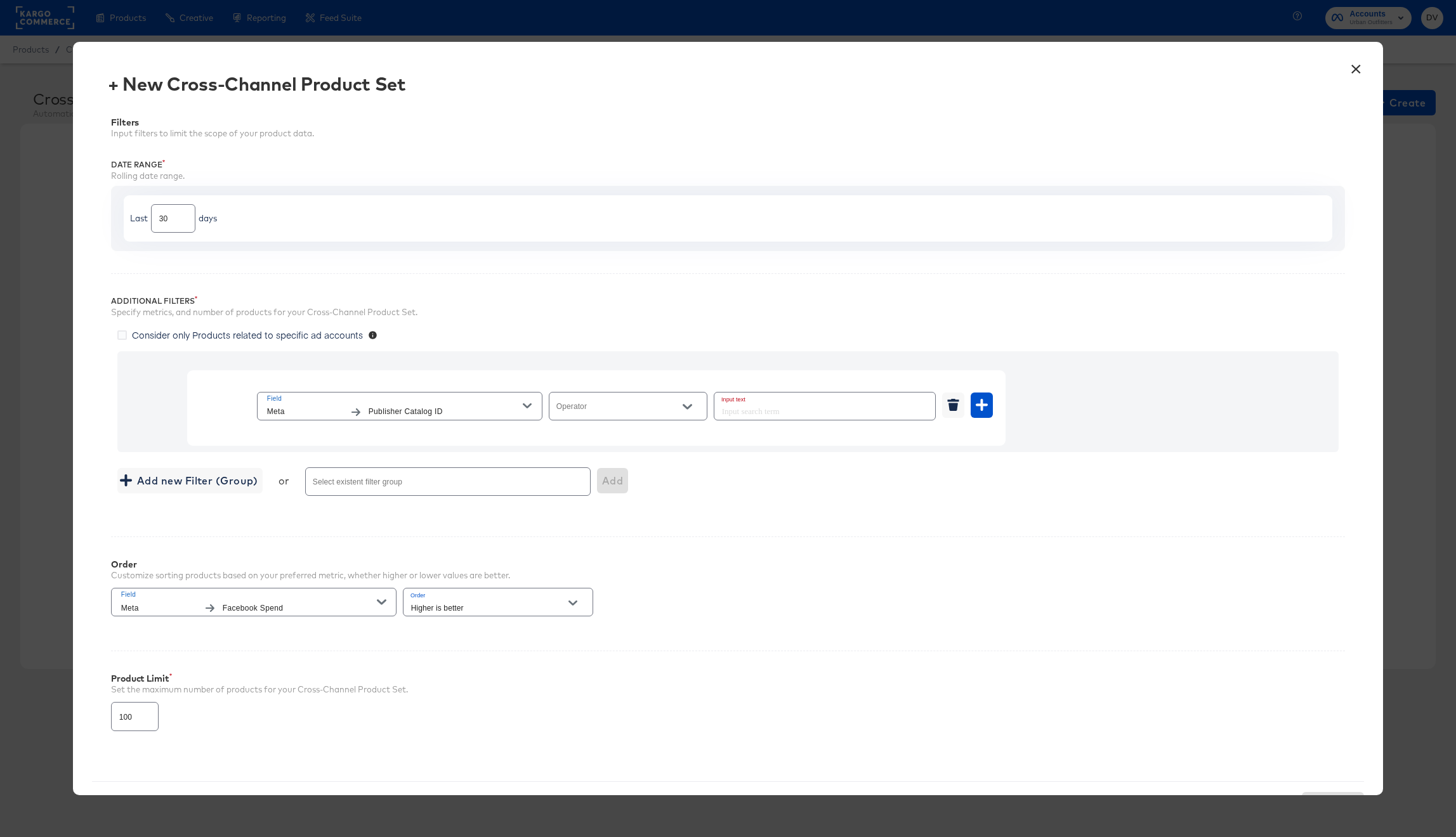
click at [630, 413] on input "Operator" at bounding box center [618, 412] width 127 height 15
click at [628, 431] on li "Equal" at bounding box center [628, 437] width 157 height 20
type input "Equal"
click at [752, 417] on input "text" at bounding box center [825, 406] width 221 height 27
paste input "1984371525126536"
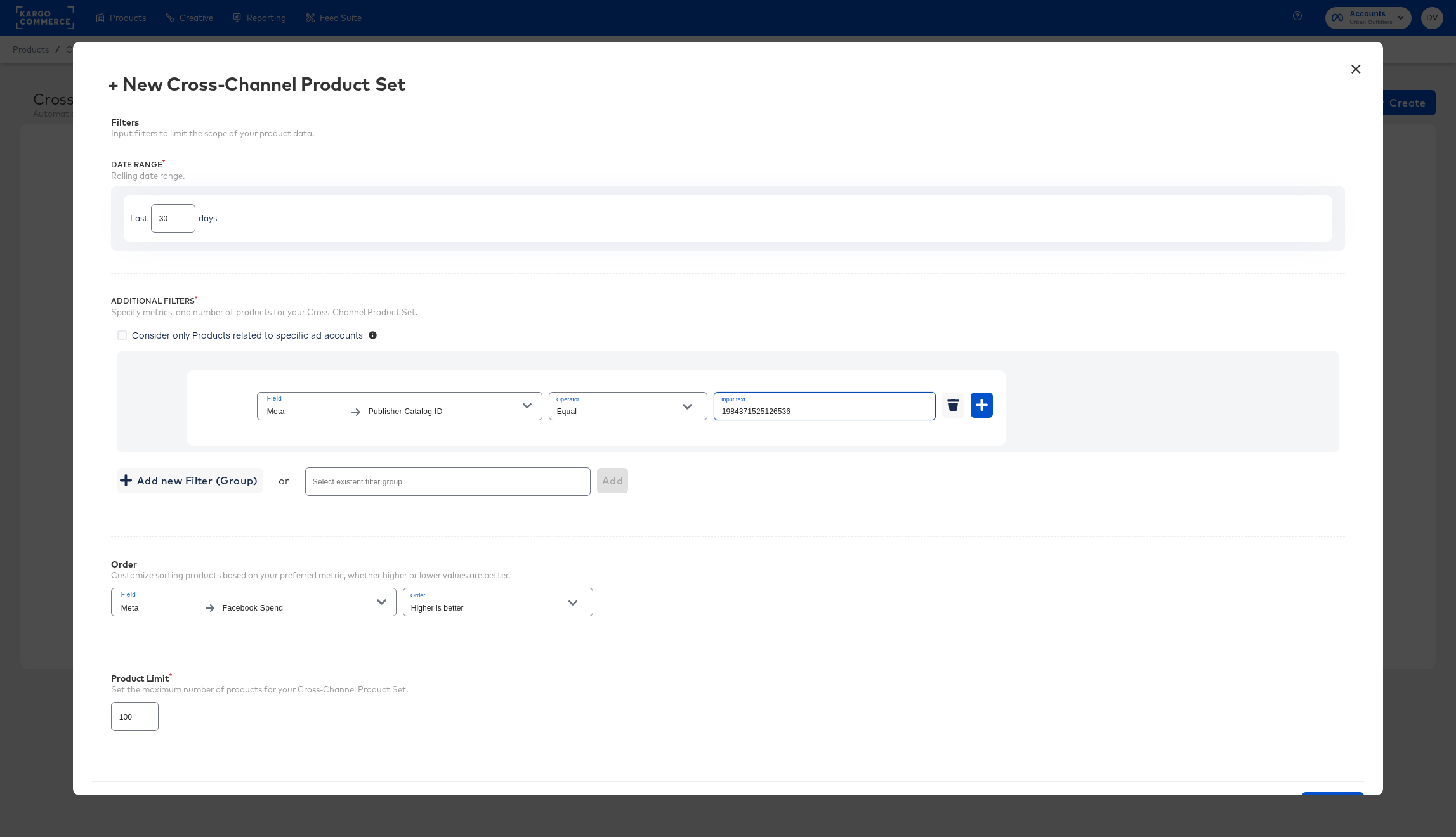
type input "1984371525126536"
click at [771, 509] on div "Additional Filters Specify metrics, and number of products for your Cross-Chann…" at bounding box center [728, 393] width 1234 height 241
click at [979, 407] on icon "button" at bounding box center [982, 404] width 12 height 12
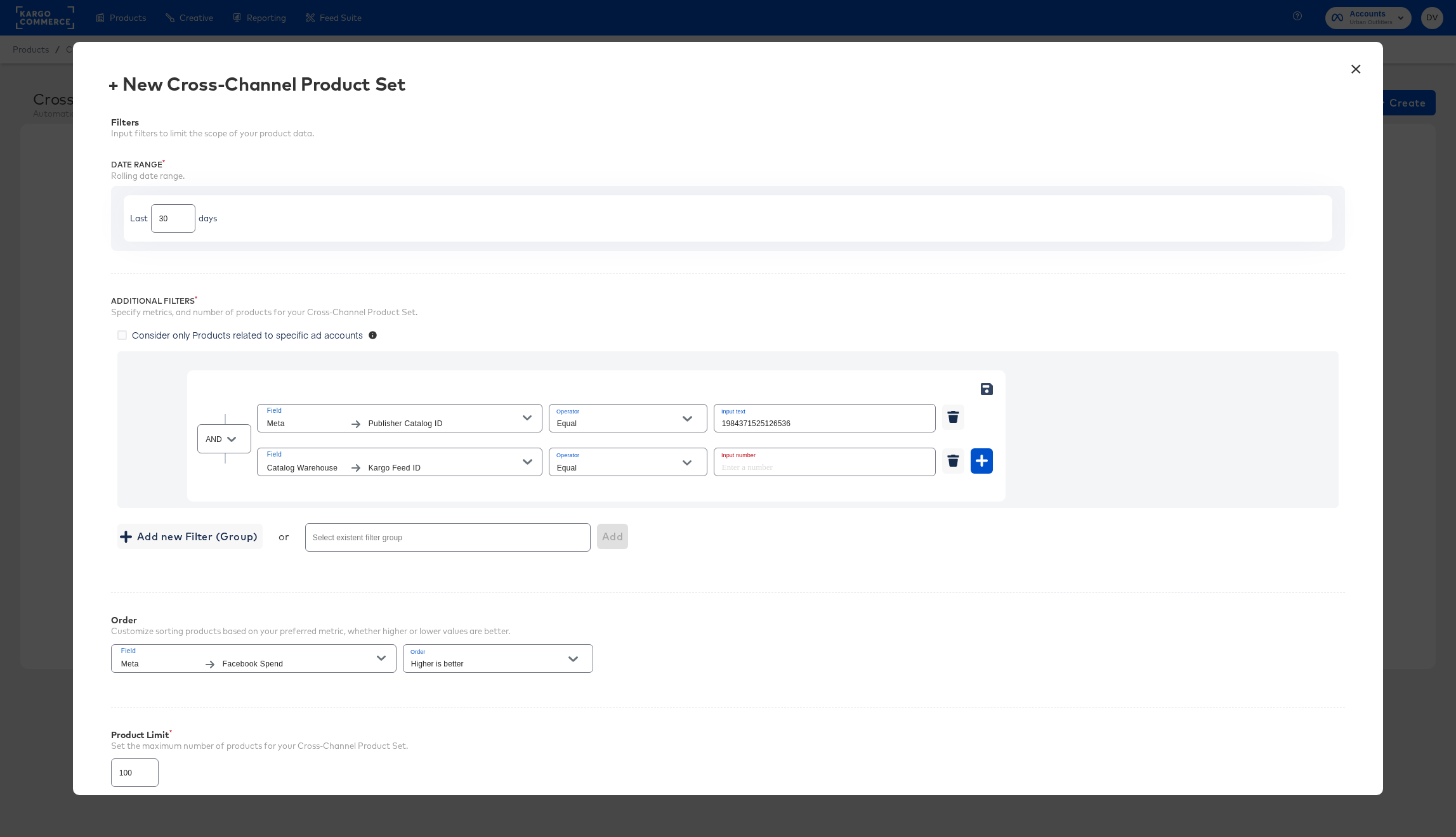
click at [519, 461] on span "Kargo Feed ID" at bounding box center [445, 468] width 155 height 13
click at [341, 484] on li "Meta" at bounding box center [368, 490] width 216 height 21
click at [951, 463] on icon "button" at bounding box center [953, 463] width 10 height 8
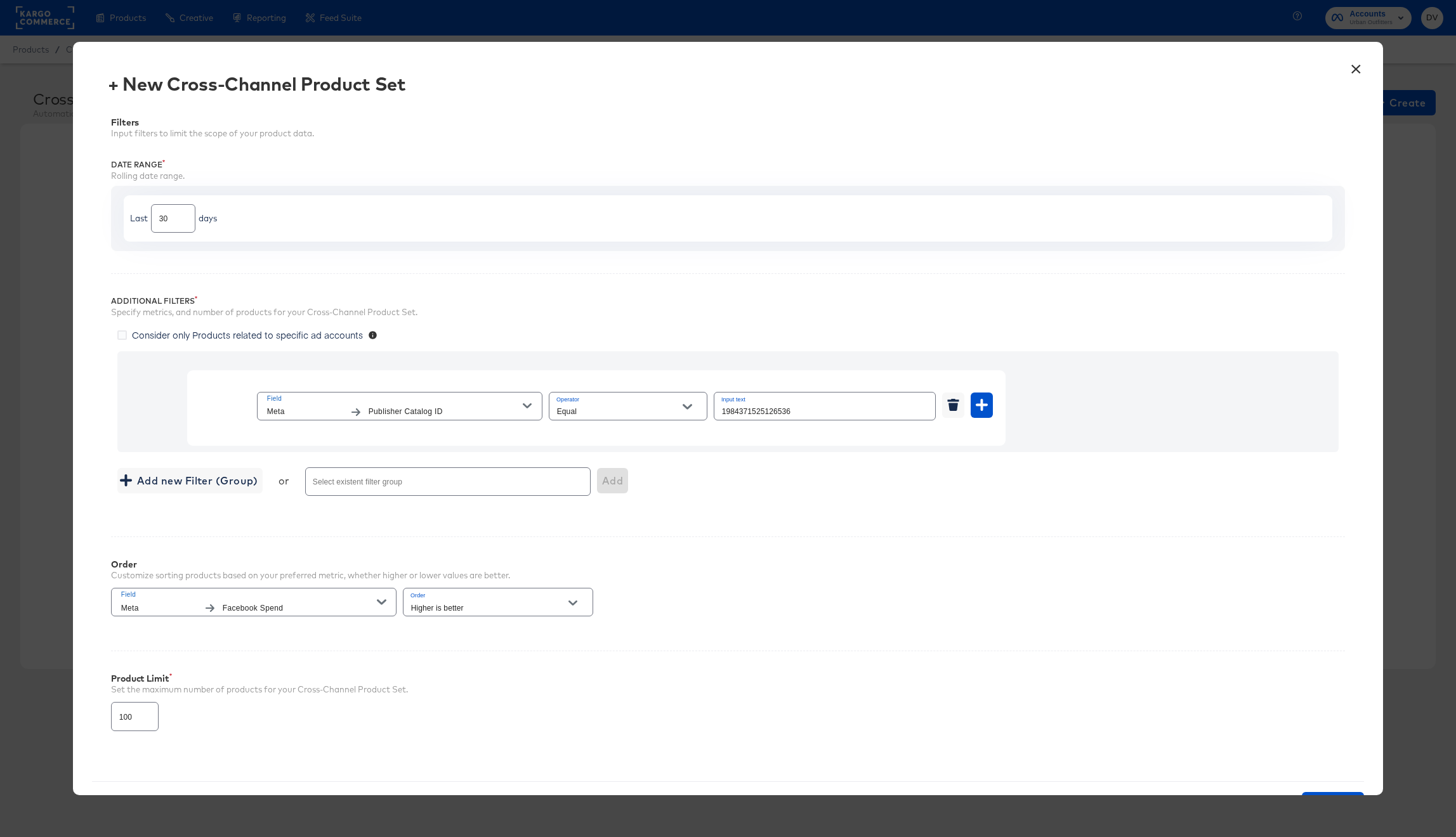
click at [834, 551] on div "Order Customize sorting products based on your preferred metric, whether higher…" at bounding box center [728, 582] width 1234 height 92
click at [427, 490] on input "Select existent filter group" at bounding box center [429, 487] width 238 height 15
click at [914, 531] on div "Filters Input filters to limit the scope of your product data. Date Range Rolli…" at bounding box center [728, 430] width 1272 height 664
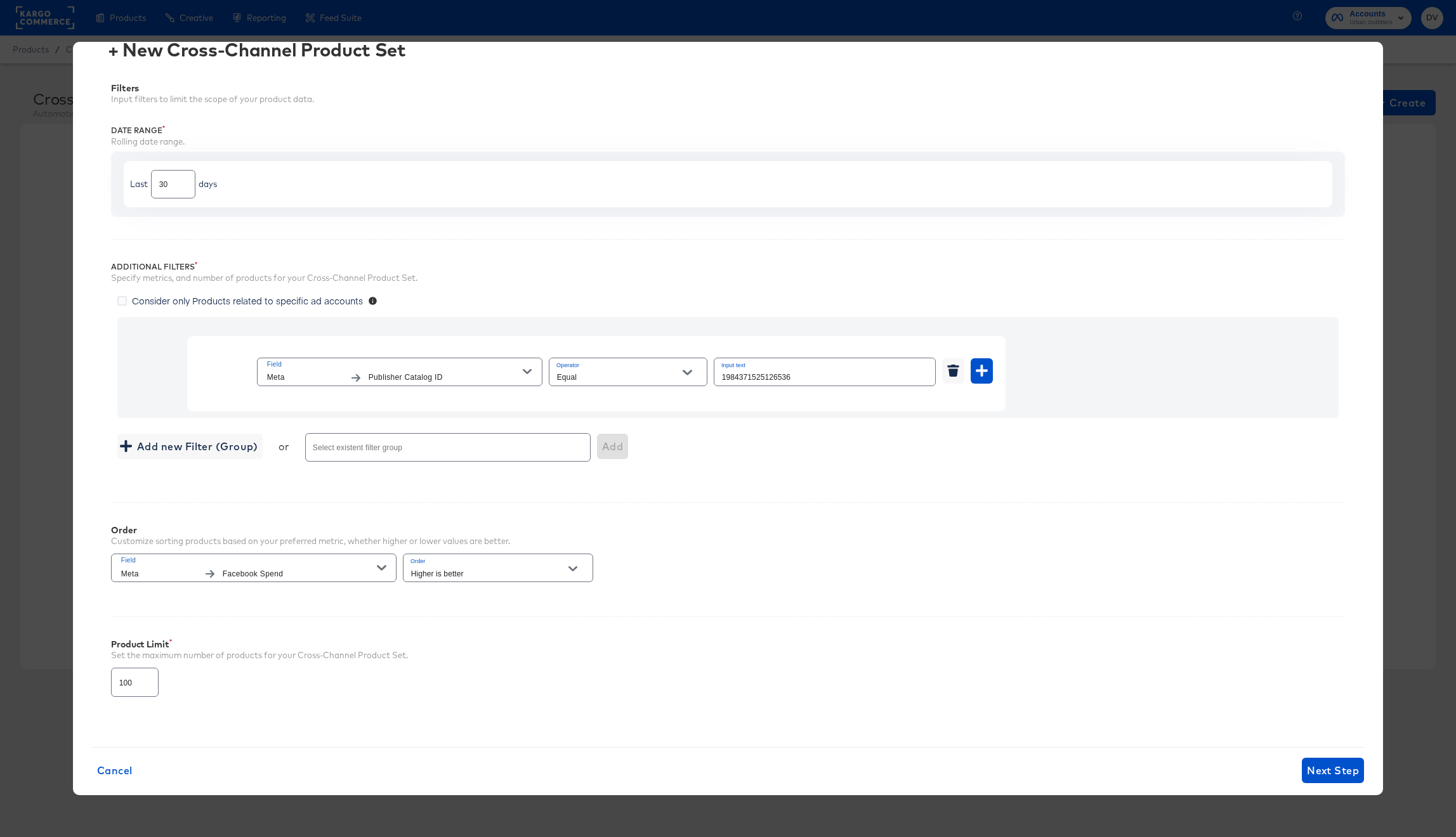
scroll to position [53, 0]
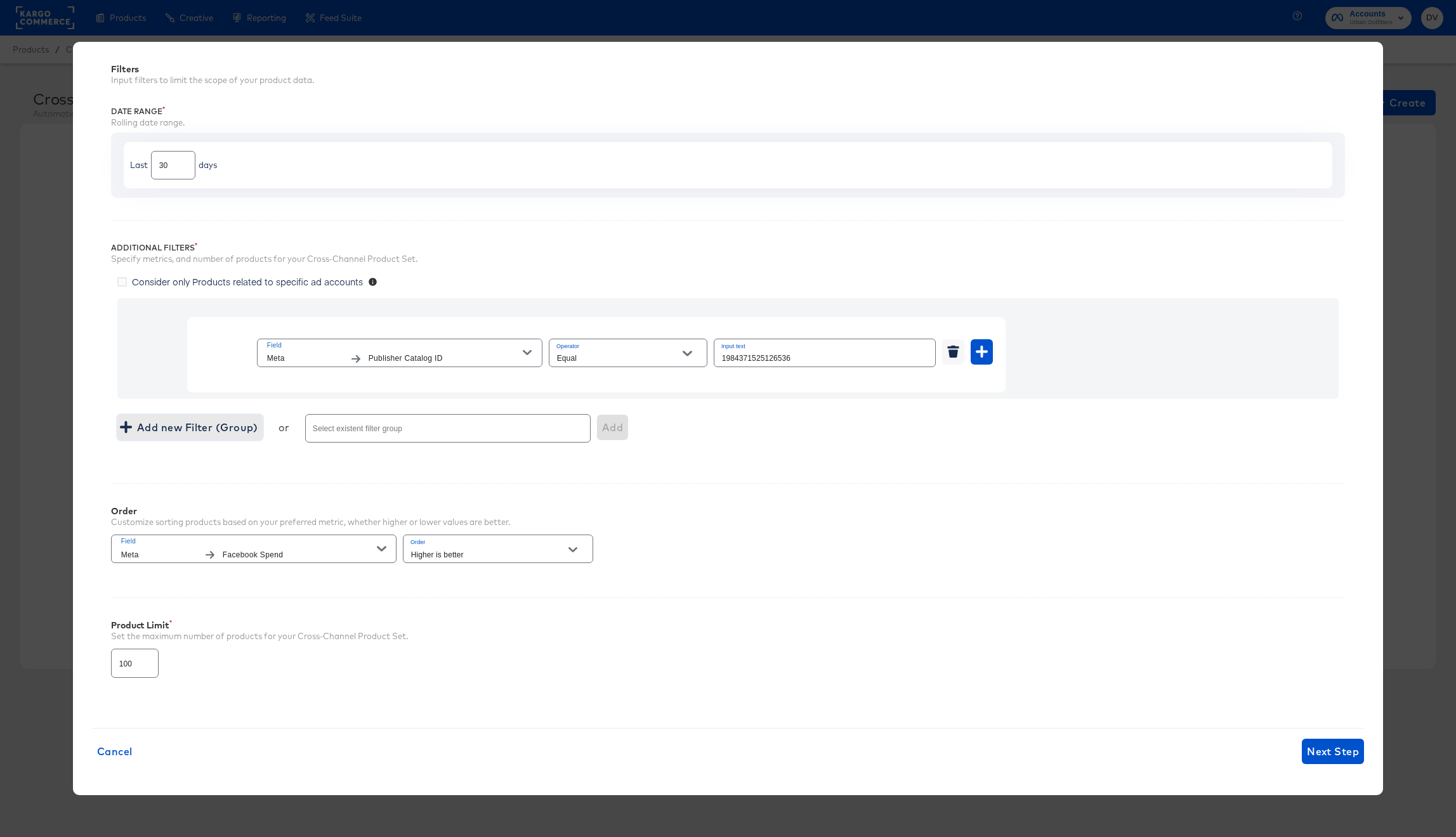
click at [222, 423] on span "Add new Filter (Group)" at bounding box center [190, 427] width 135 height 18
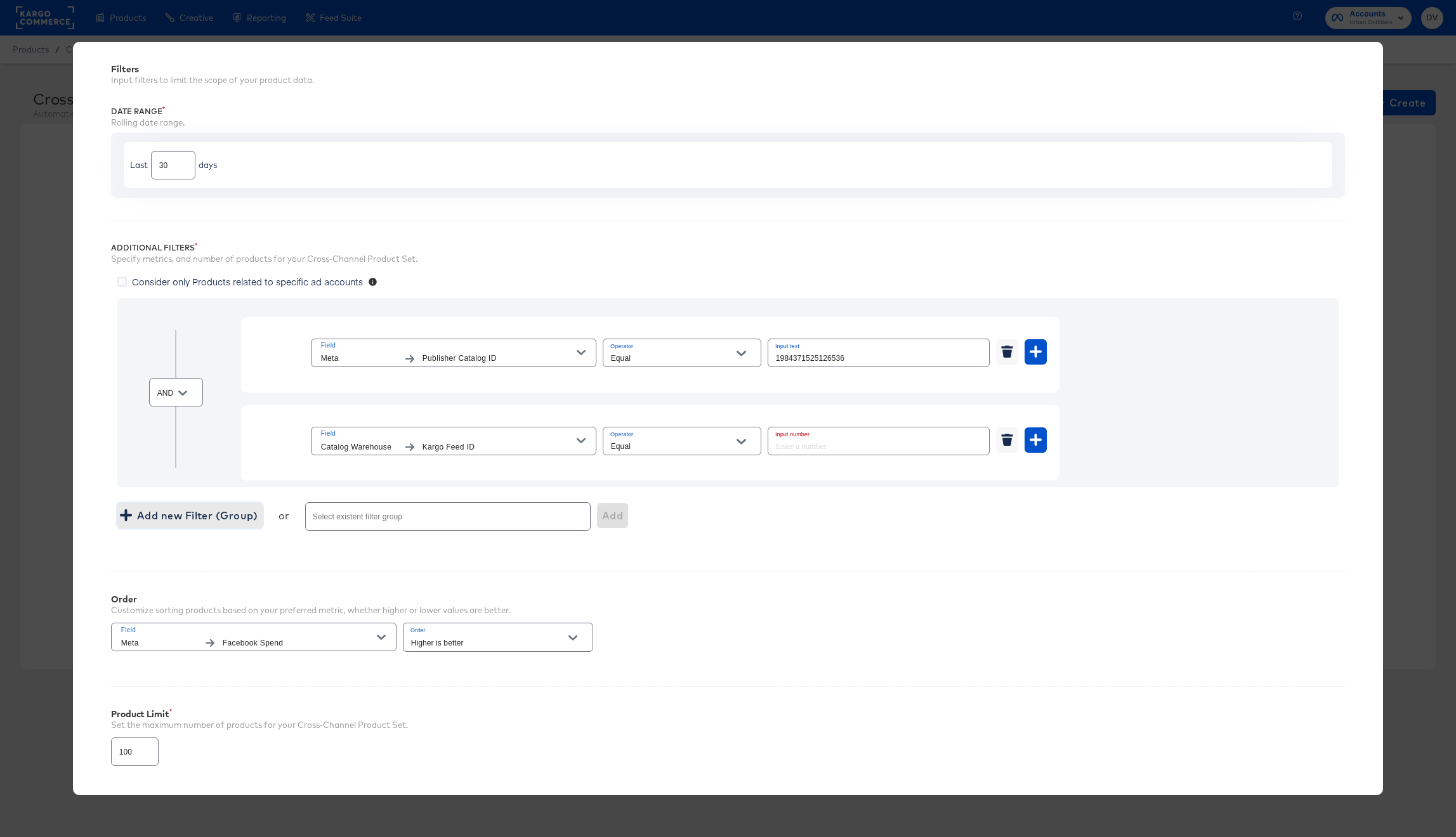
click at [730, 446] on div at bounding box center [741, 441] width 27 height 19
click at [737, 444] on icon "Open" at bounding box center [741, 441] width 9 height 9
click at [739, 444] on icon "Close" at bounding box center [741, 441] width 9 height 9
click at [579, 437] on icon "button" at bounding box center [581, 441] width 9 height 9
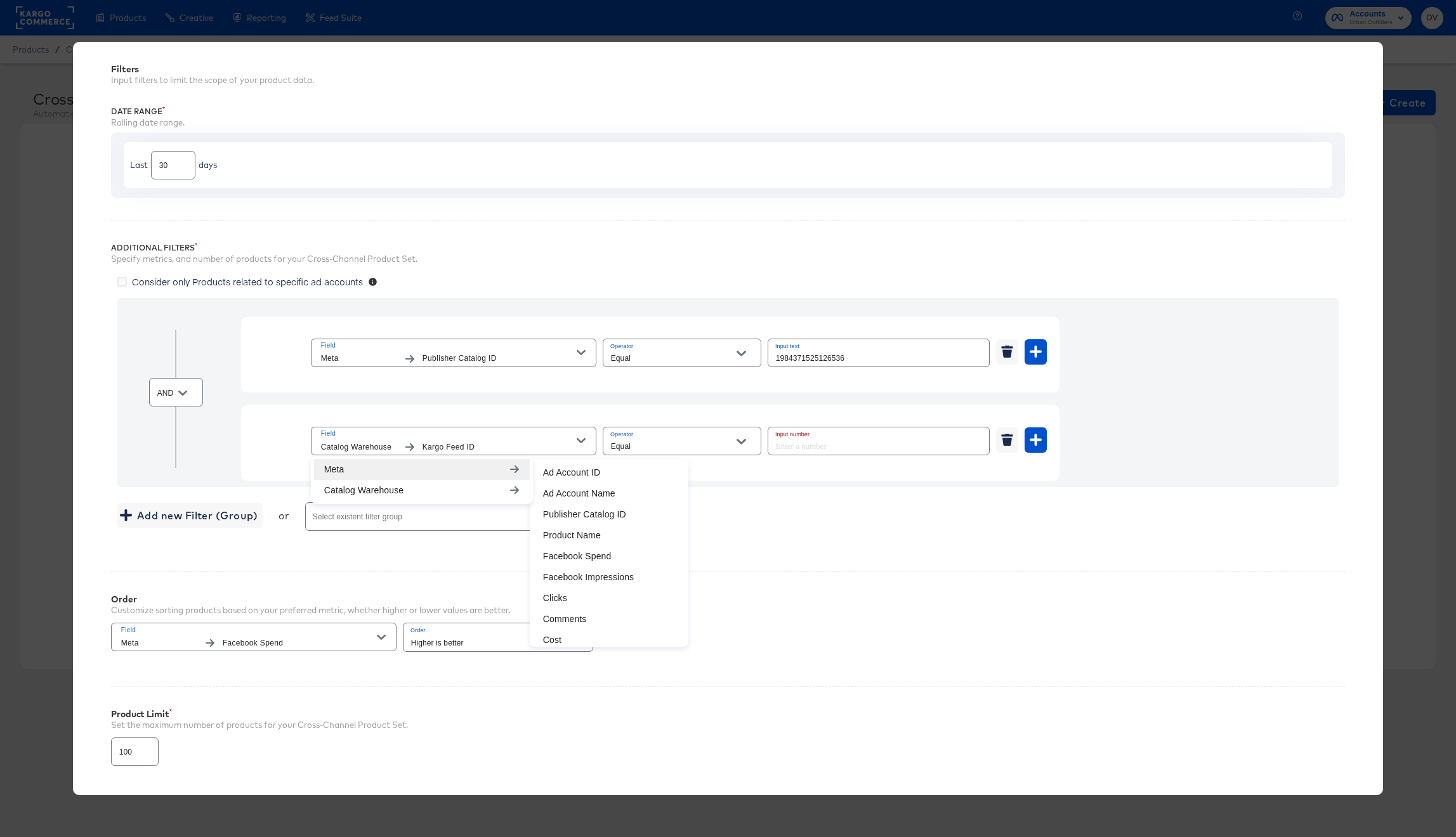
click at [456, 467] on li "Meta" at bounding box center [422, 470] width 216 height 21
click at [605, 529] on li "ROAS" at bounding box center [608, 524] width 152 height 21
click at [739, 444] on icon "Open" at bounding box center [741, 441] width 9 height 9
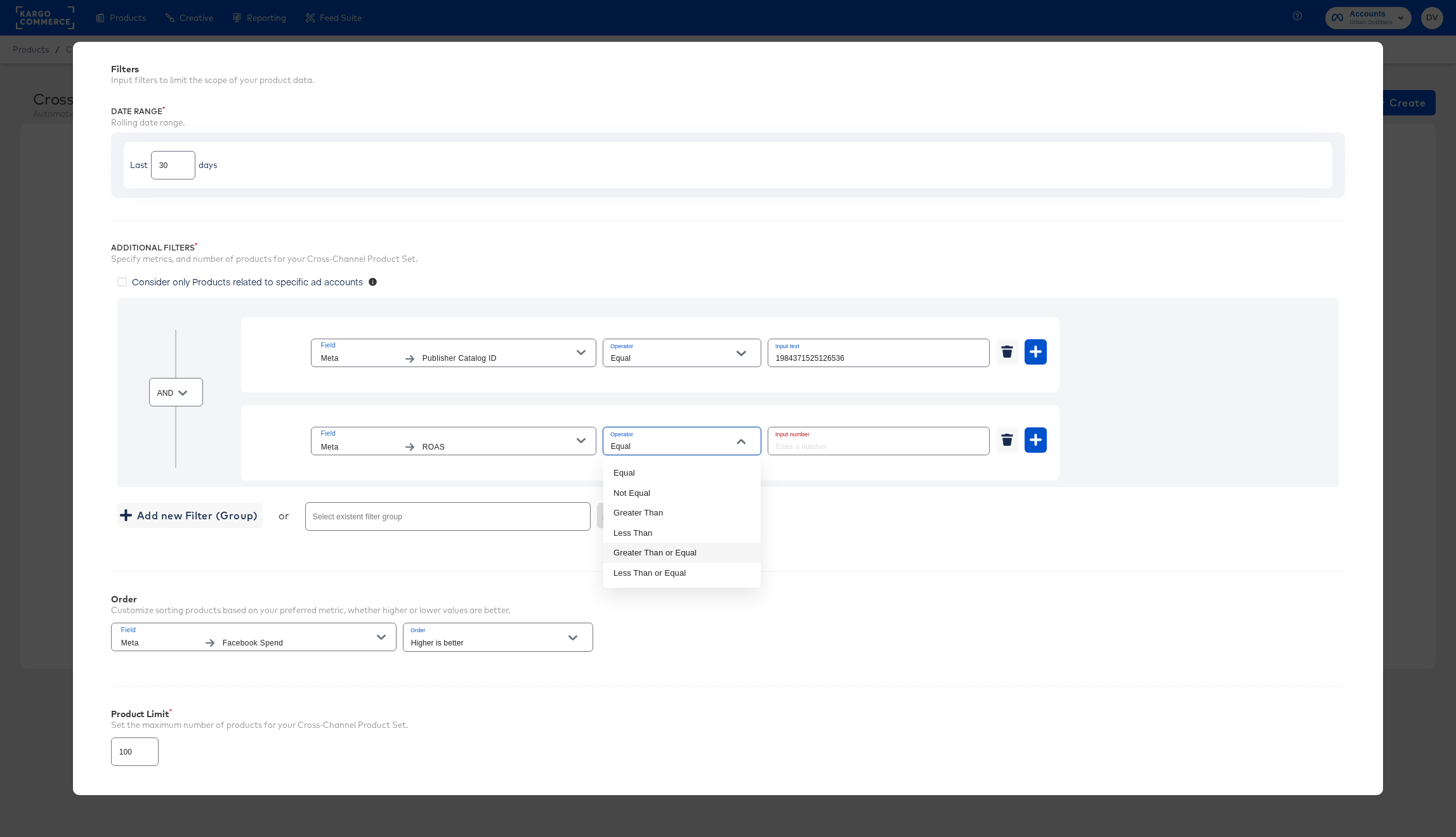
click at [690, 547] on li "Greater Than or Equal" at bounding box center [682, 553] width 157 height 20
type input "Greater Than or Equal"
click at [801, 447] on input "number" at bounding box center [875, 441] width 213 height 27
click at [797, 530] on div "Add new Filter (Group) or Select existent filter group Add" at bounding box center [728, 516] width 1222 height 33
click at [576, 444] on icon "button" at bounding box center [581, 441] width 9 height 9
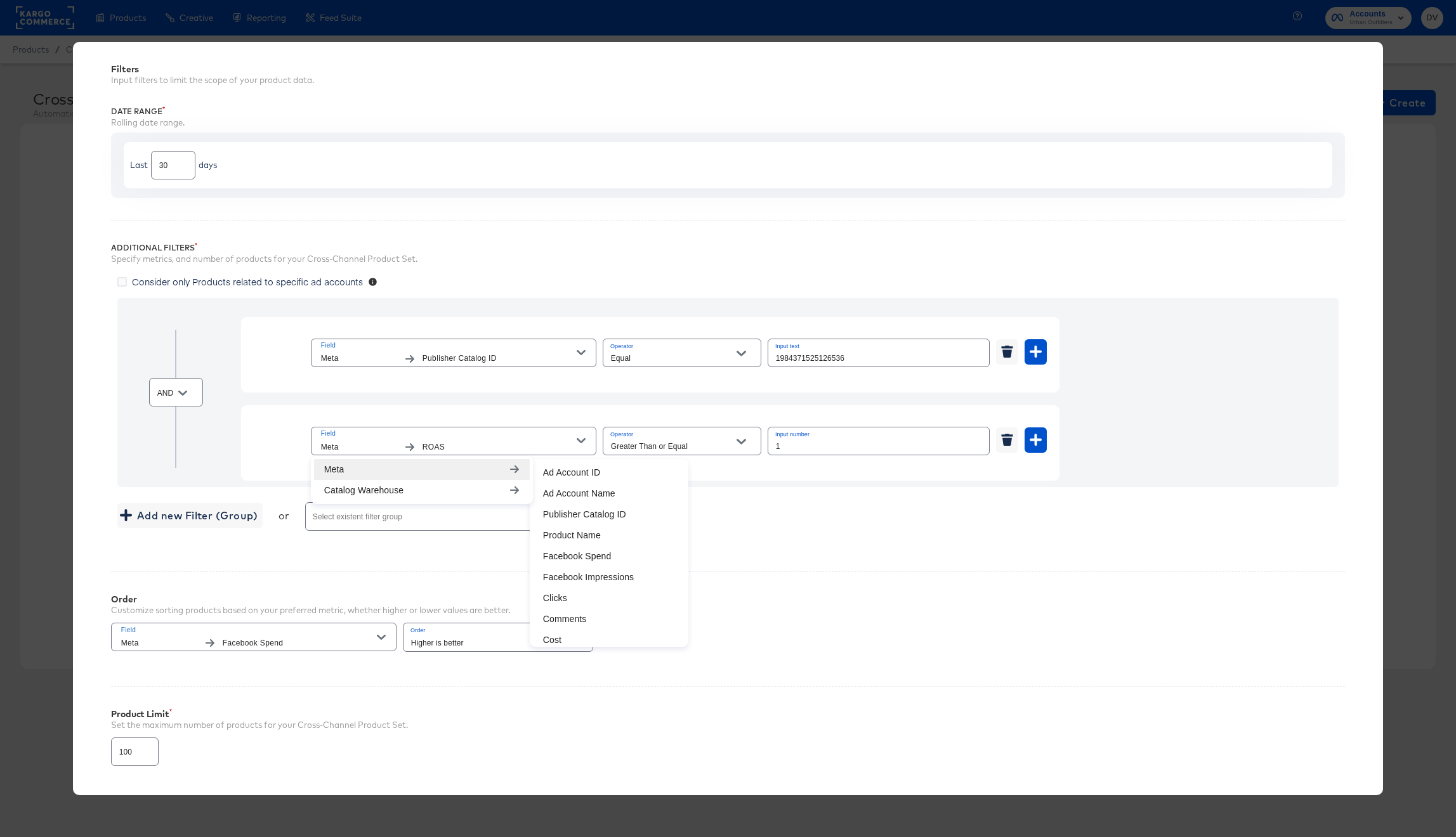
click at [495, 461] on li "Meta" at bounding box center [422, 470] width 216 height 21
click at [807, 535] on div "AND Field Meta Publisher Catalog ID Operator Equal Input text 1984371525126536 …" at bounding box center [728, 416] width 1234 height 249
drag, startPoint x: 788, startPoint y: 450, endPoint x: 773, endPoint y: 449, distance: 15.0
click at [773, 449] on input "1" at bounding box center [879, 441] width 221 height 27
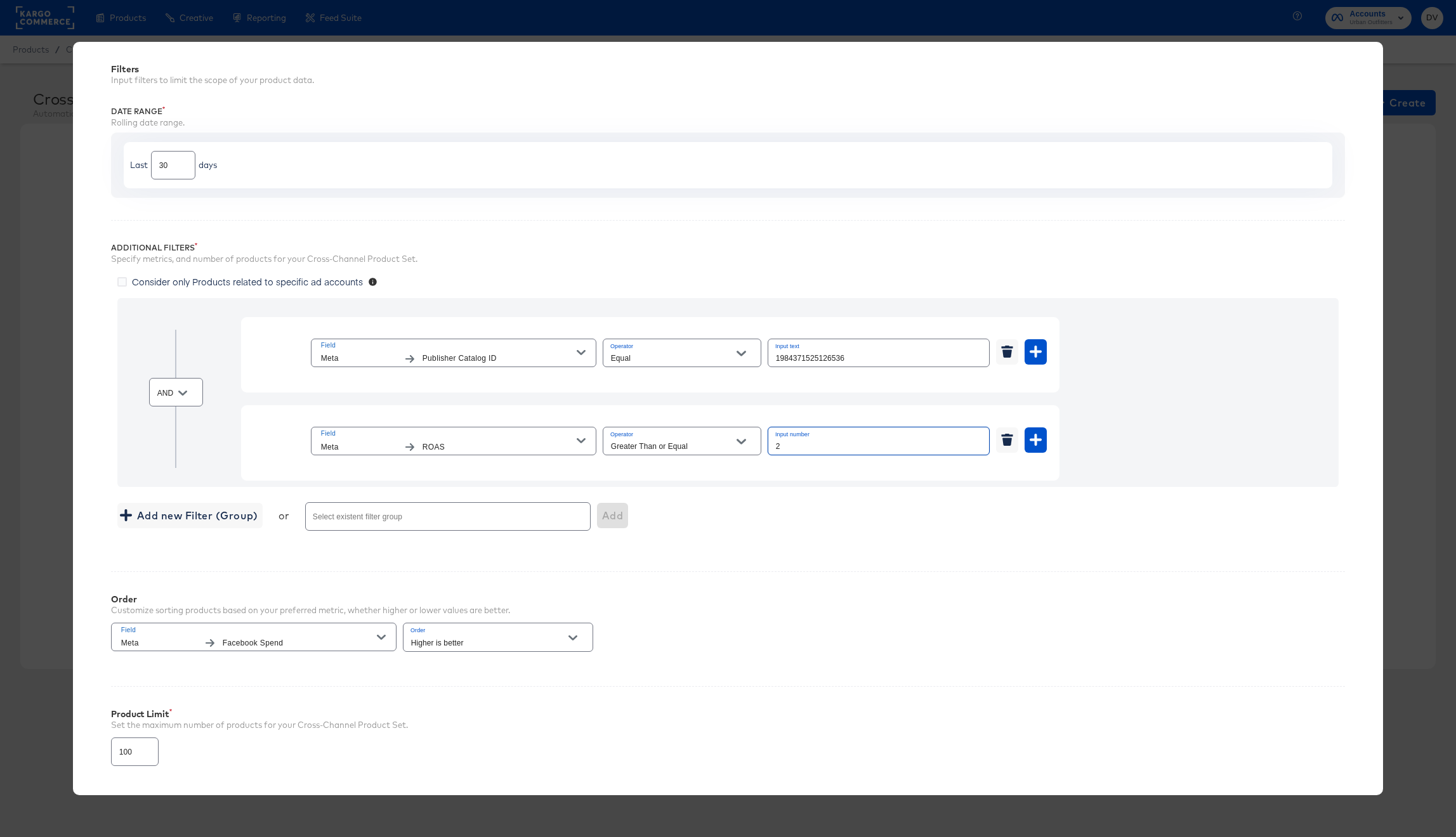
type input "2"
click at [774, 491] on div "AND Field Meta Publisher Catalog ID Operator Equal Input text 1984371525126536 …" at bounding box center [728, 416] width 1234 height 249
click at [378, 637] on icon "button" at bounding box center [382, 637] width 9 height 9
click at [265, 666] on li "Meta" at bounding box center [222, 665] width 216 height 21
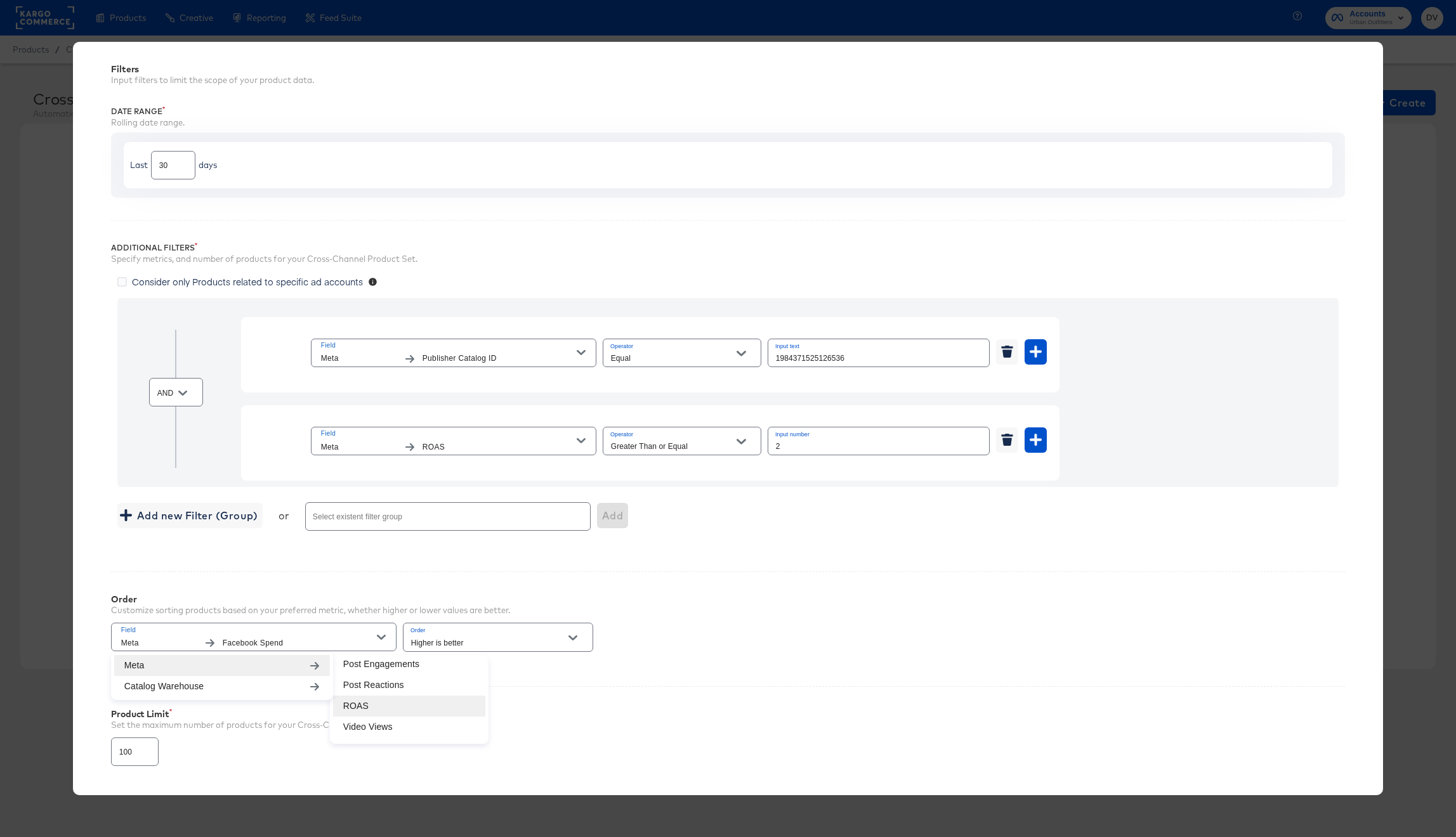
click at [424, 696] on li "ROAS" at bounding box center [408, 706] width 152 height 21
click at [424, 696] on div "Product Limit Set the maximum number of products for your Cross-Channel Product…" at bounding box center [728, 732] width 1234 height 92
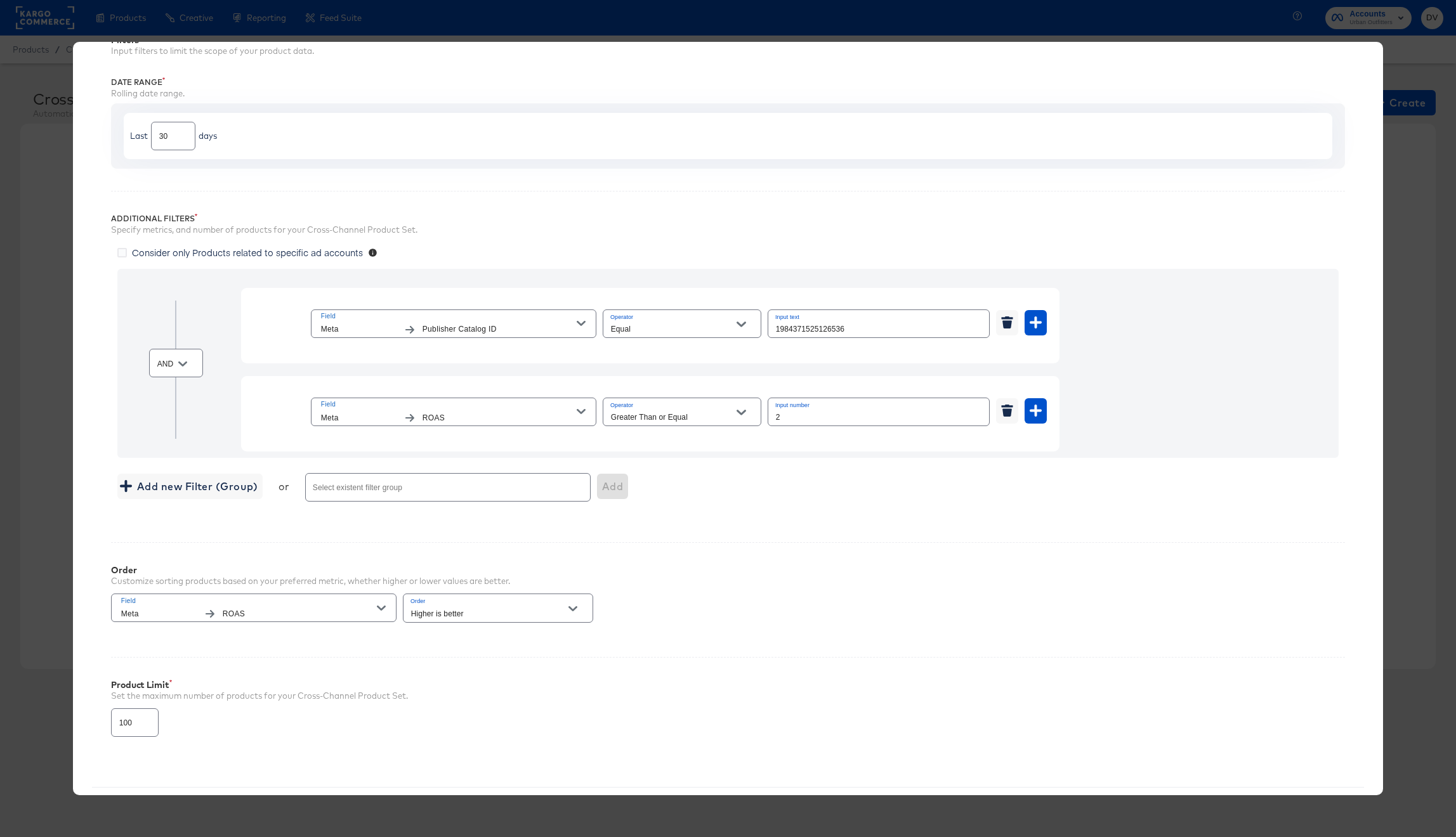
scroll to position [141, 0]
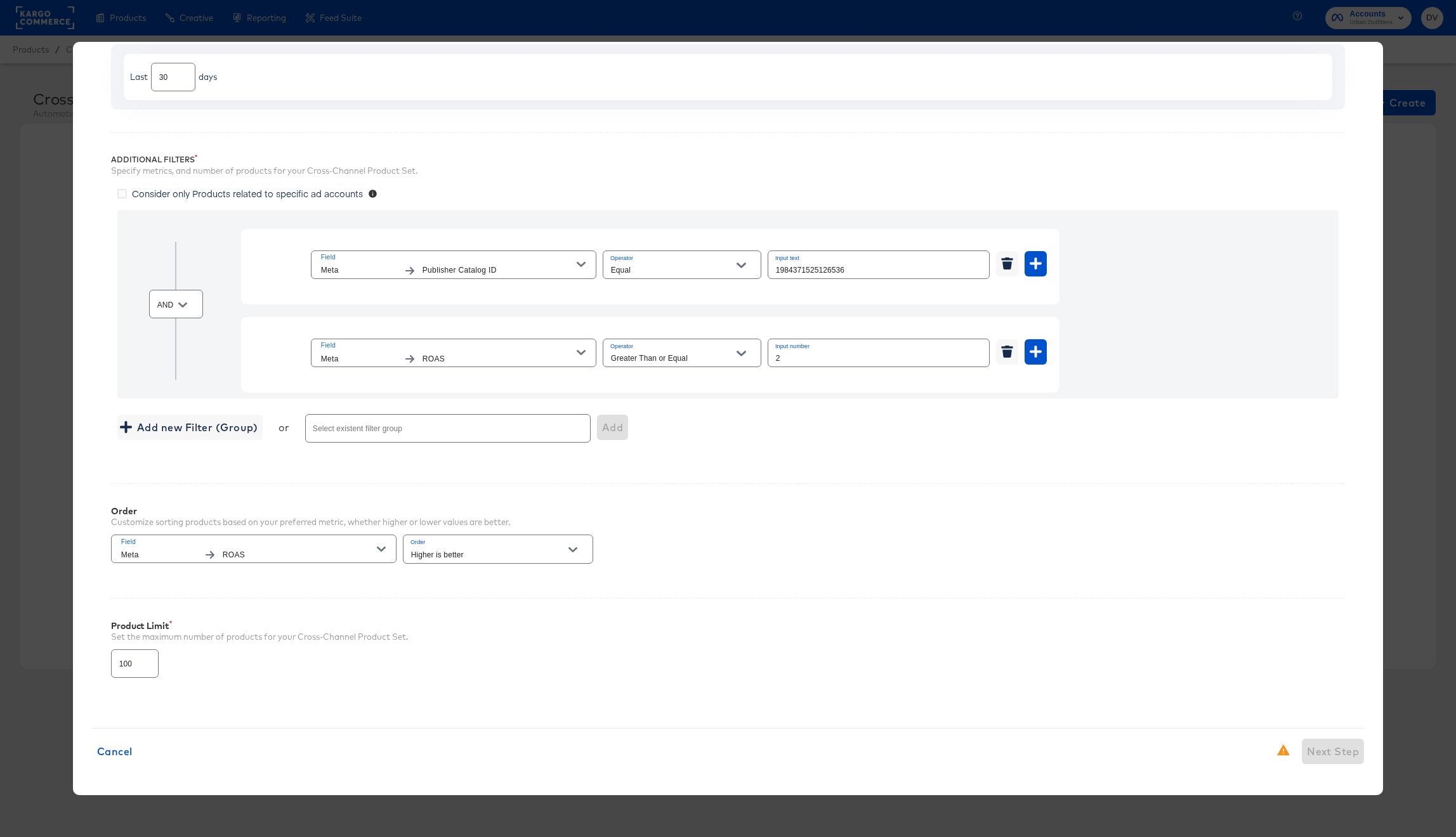
click at [143, 653] on input "100" at bounding box center [135, 658] width 46 height 27
click at [129, 659] on input "100" at bounding box center [135, 658] width 46 height 27
type input "9999"
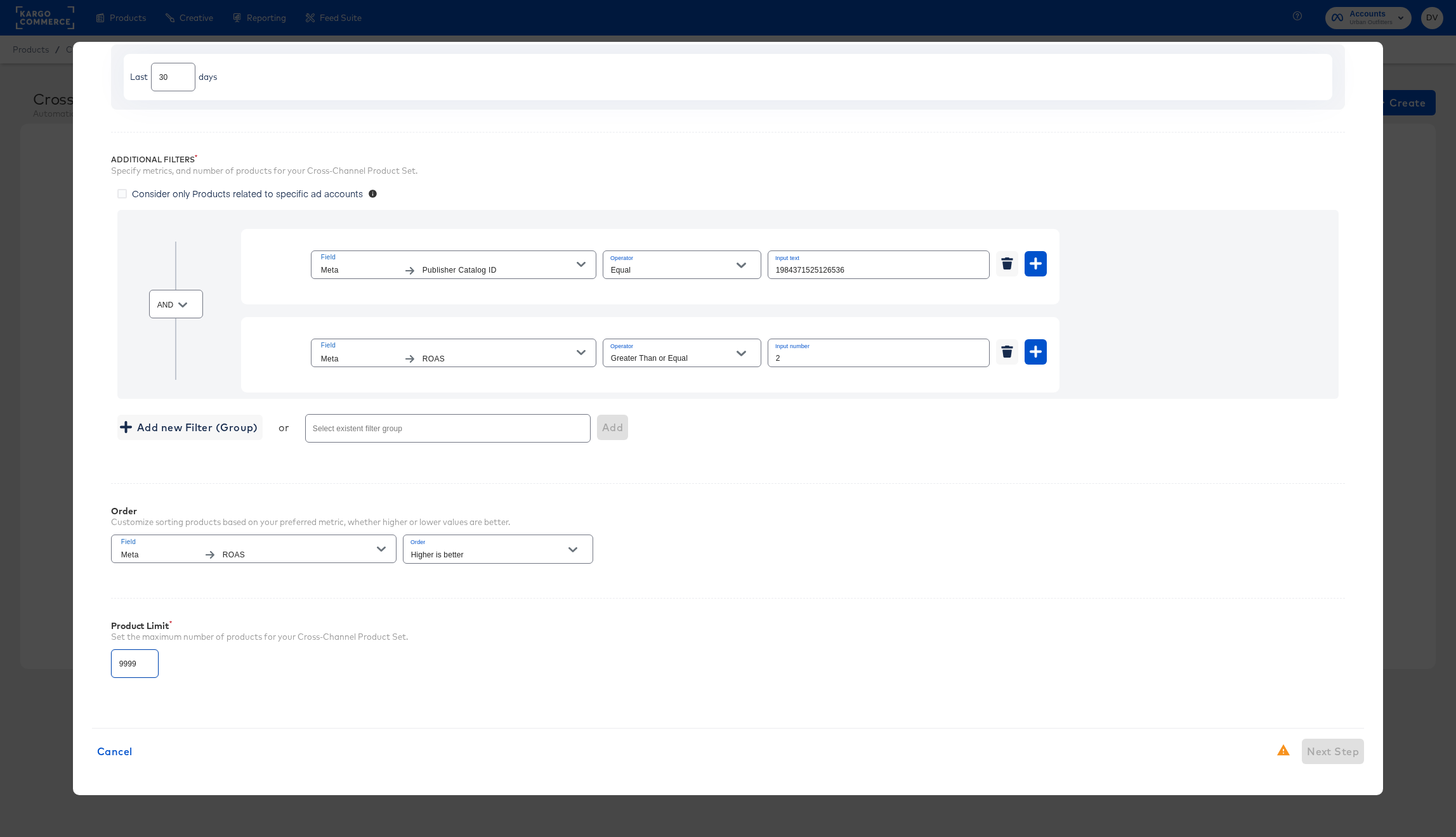
click at [235, 666] on div "Product Limit Set the maximum number of products for your Cross-Channel Product…" at bounding box center [728, 644] width 1234 height 92
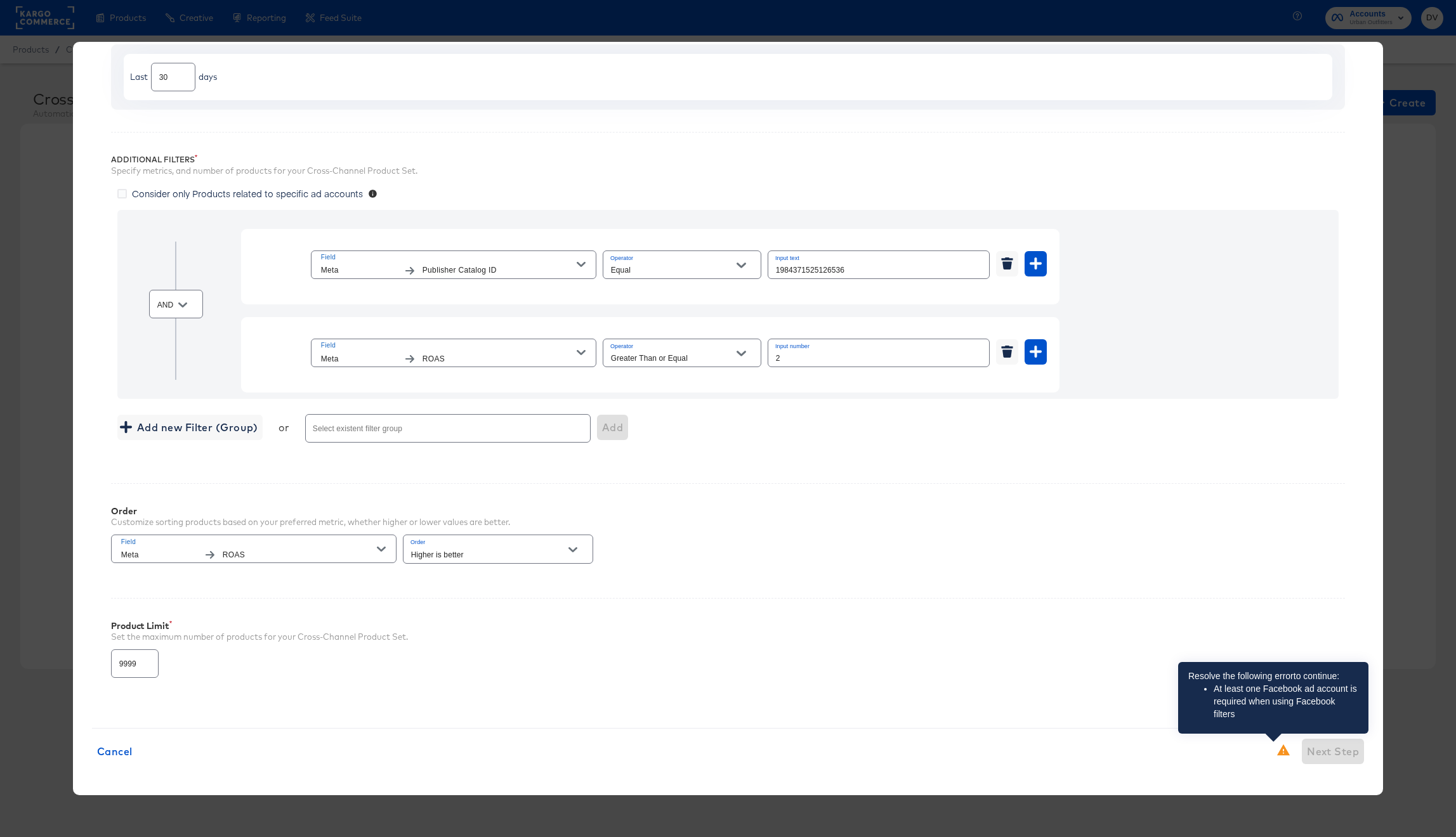
click at [1277, 753] on icon at bounding box center [1283, 749] width 13 height 11
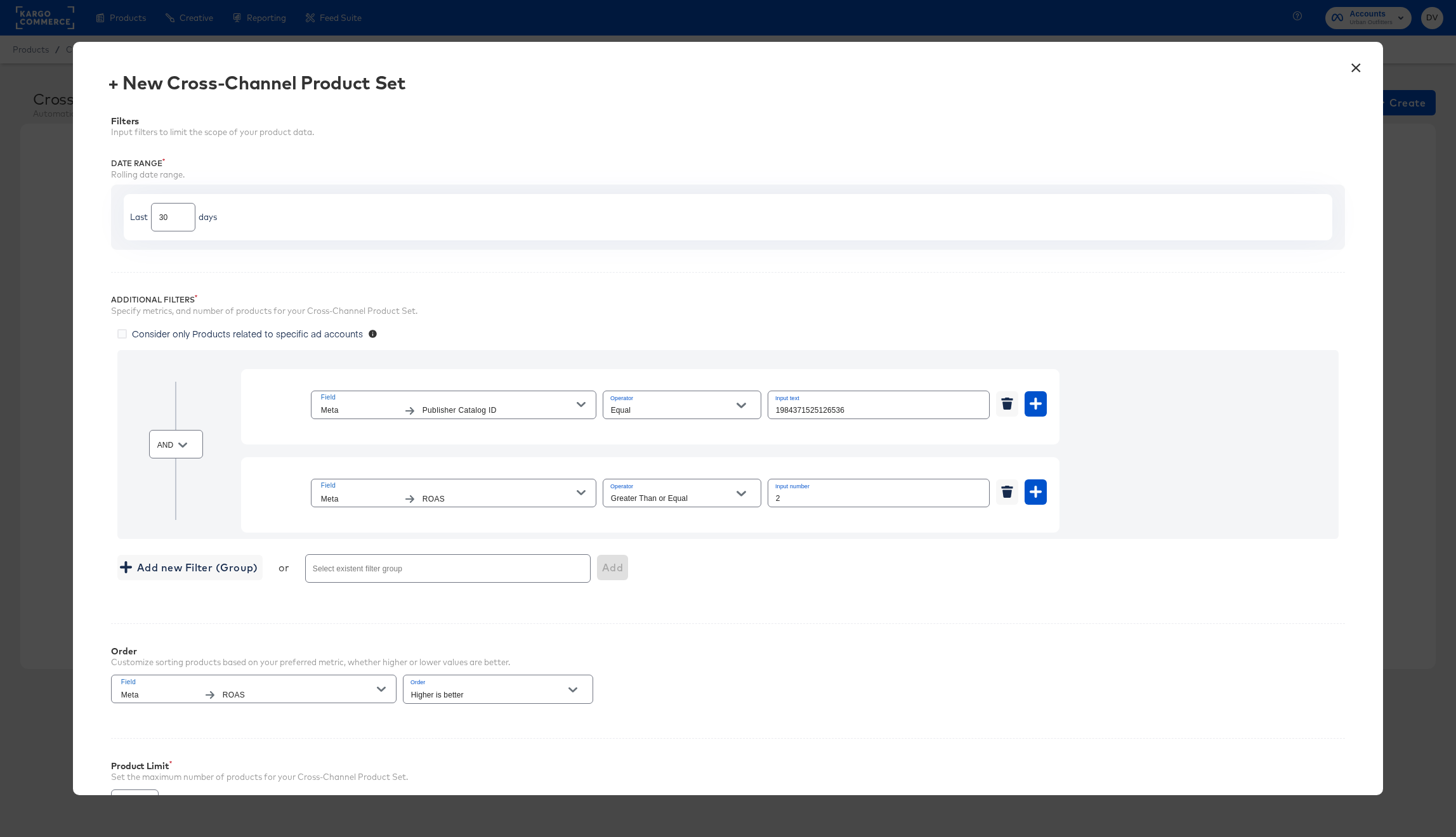
scroll to position [0, 0]
click at [245, 336] on span "Consider only Products related to specific ad accounts" at bounding box center [247, 334] width 231 height 13
click at [0, 0] on input "Consider only Products related to specific ad accounts" at bounding box center [0, 0] width 0 height 0
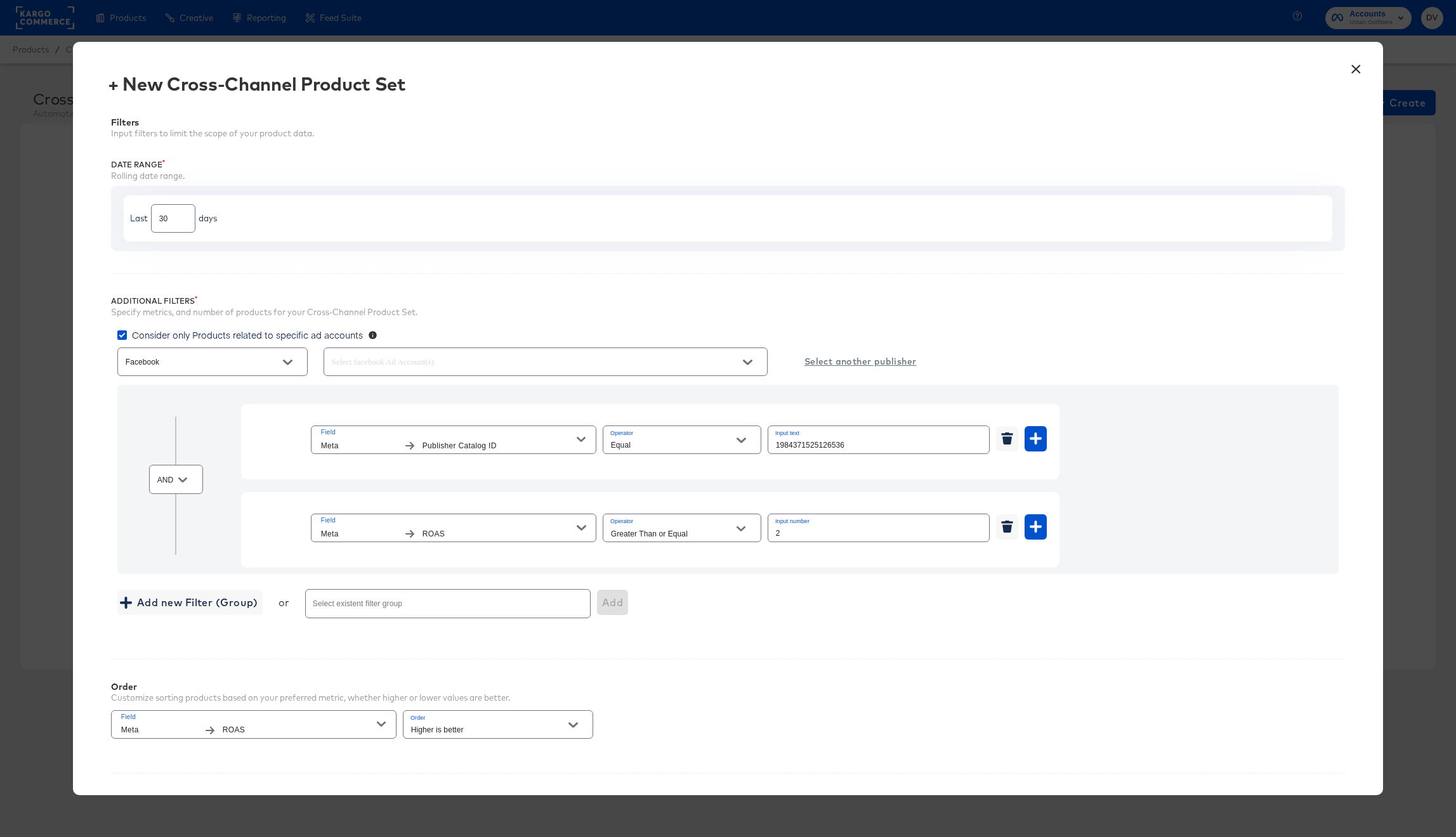
click at [406, 367] on input "text" at bounding box center [527, 362] width 396 height 15
click at [389, 416] on span "Urban Outfitters" at bounding box center [383, 418] width 68 height 13
click at [0, 0] on input "Urban Outfitters" at bounding box center [0, 0] width 0 height 0
click at [1119, 342] on div "Consider only Products related to specific ad accounts" at bounding box center [731, 336] width 1228 height 16
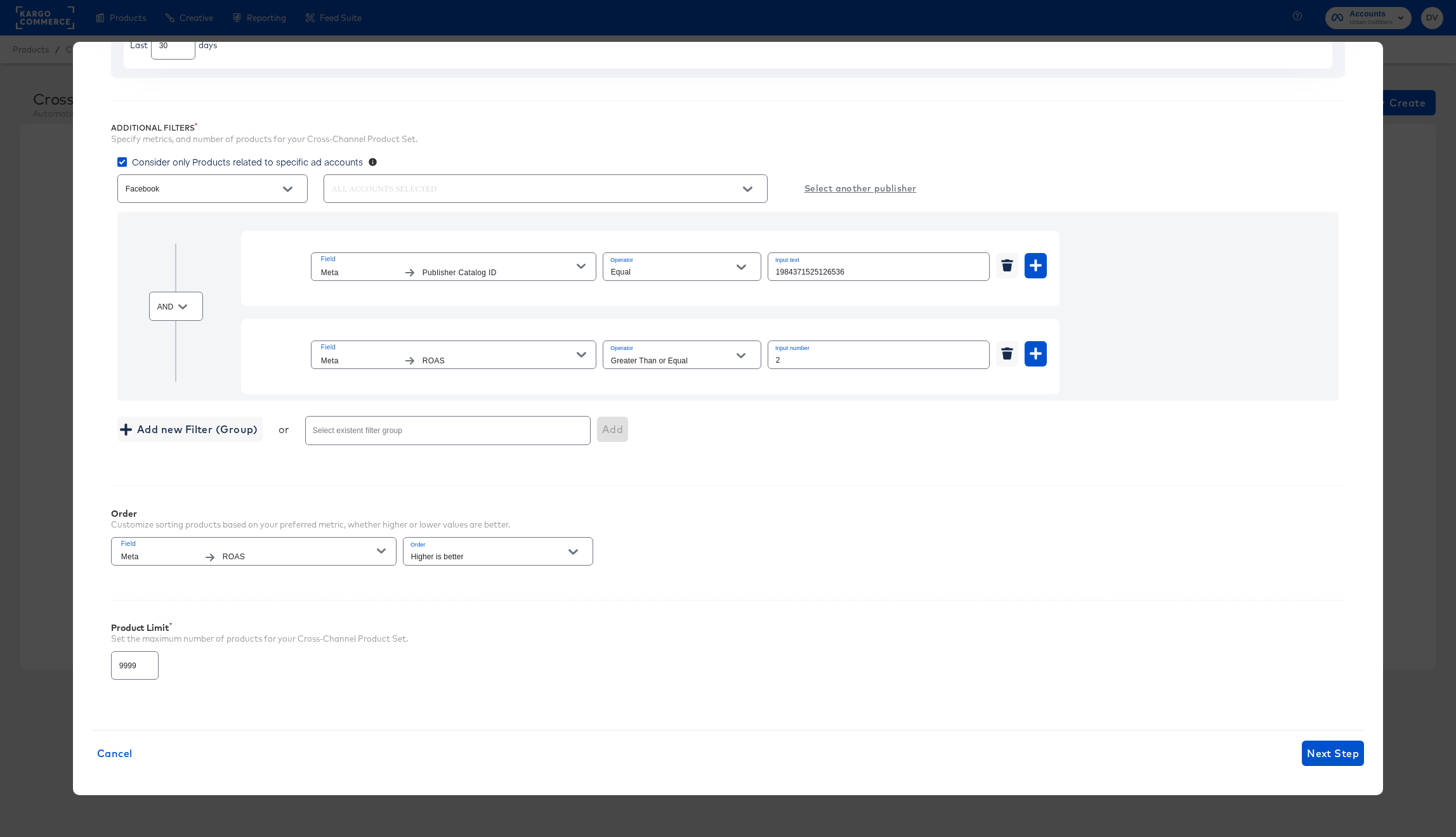
scroll to position [175, 0]
click at [1307, 746] on span "Next Step" at bounding box center [1333, 752] width 52 height 18
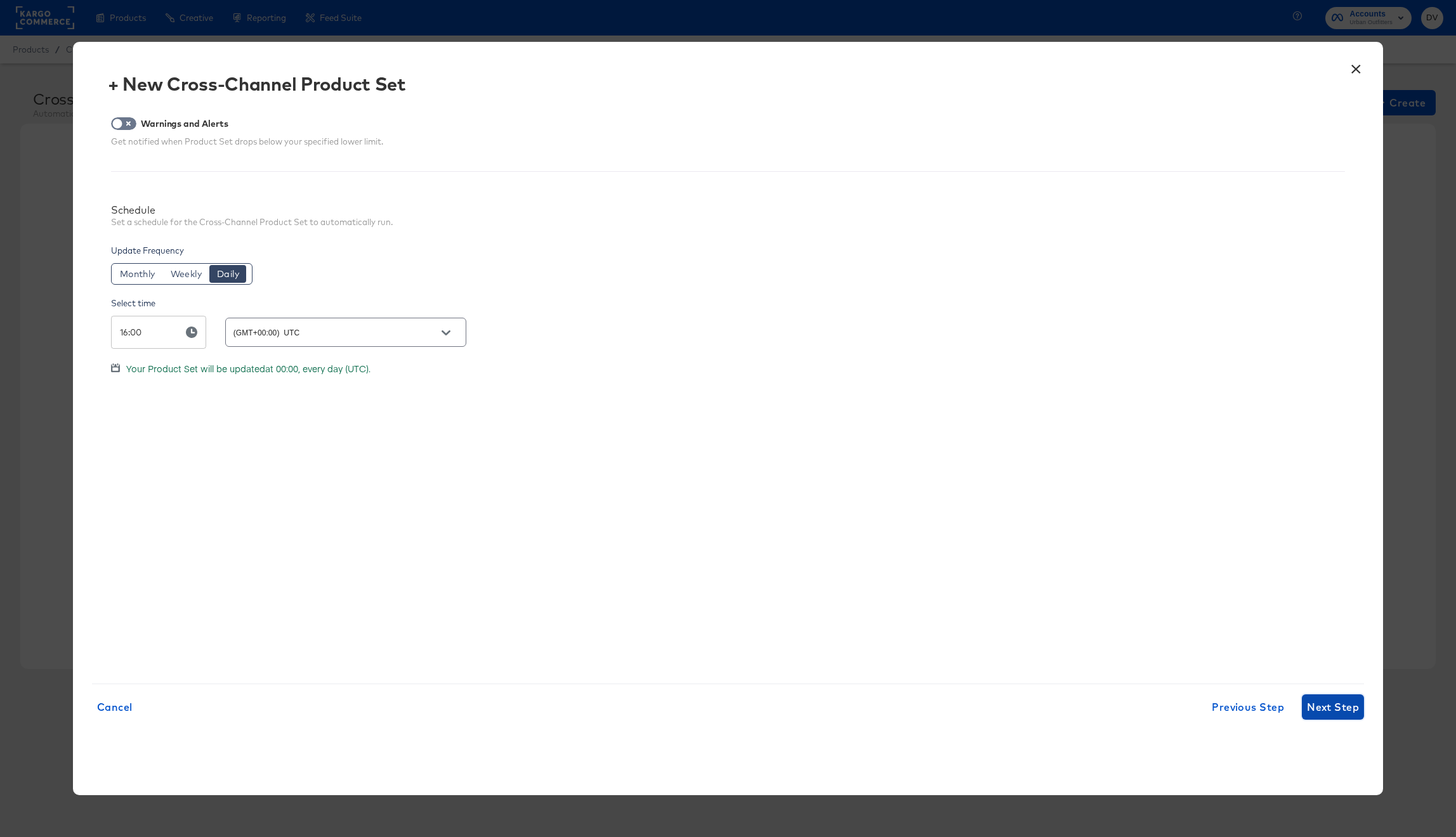
click at [1313, 715] on span "Next Step" at bounding box center [1333, 707] width 52 height 18
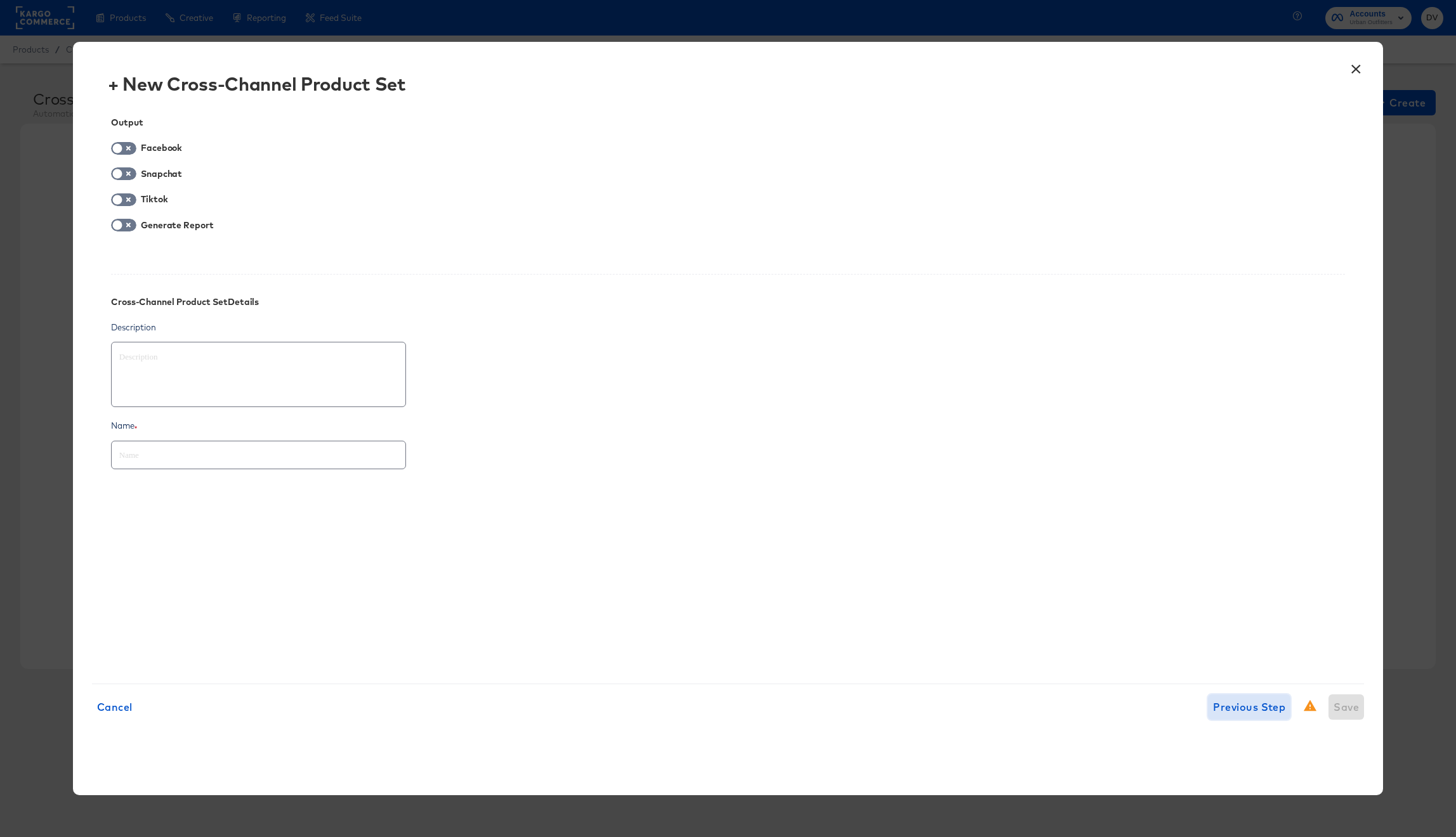
click at [1235, 712] on span "Previous Step" at bounding box center [1249, 707] width 73 height 18
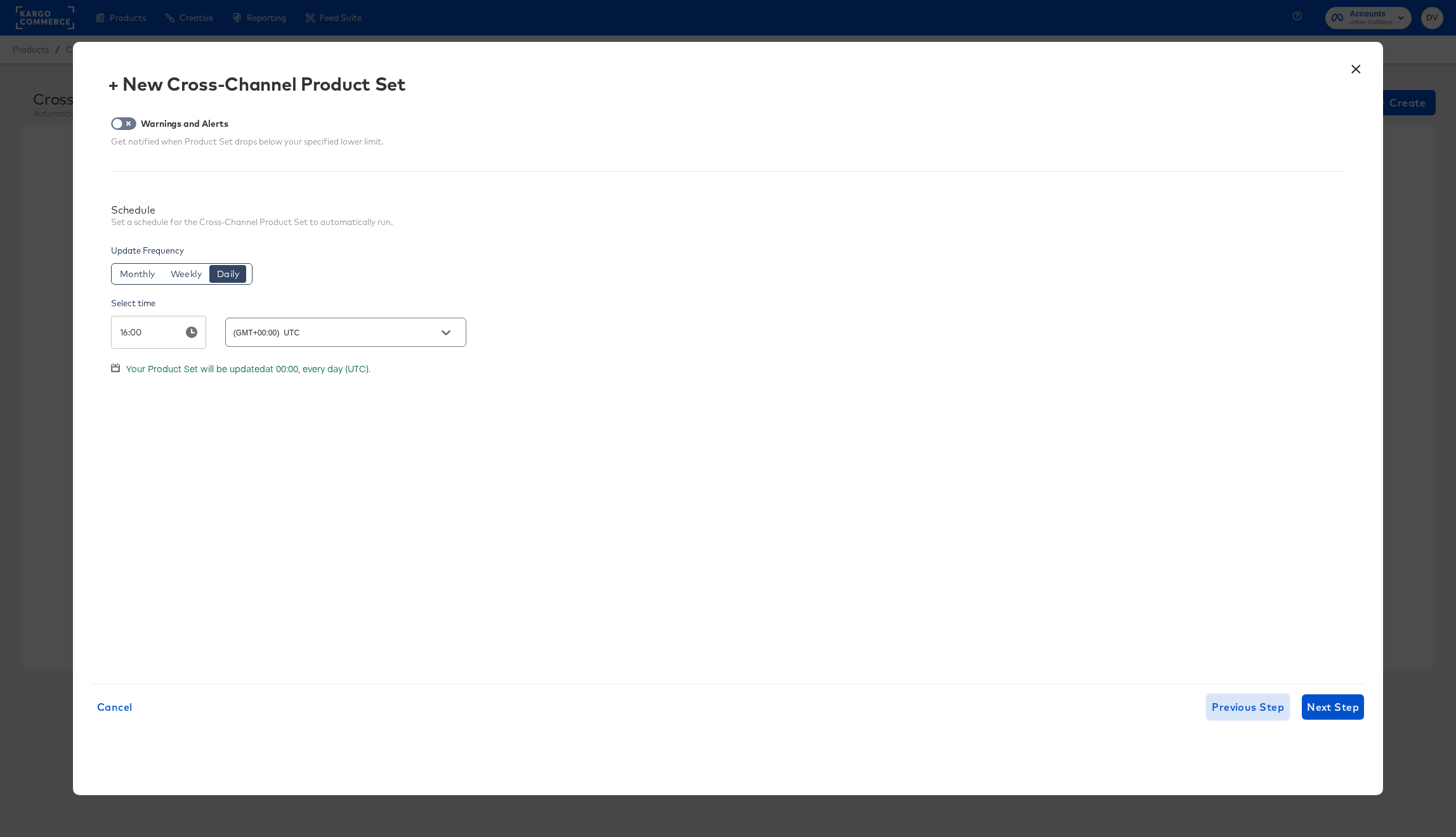
click at [1235, 712] on span "Previous Step" at bounding box center [1248, 707] width 73 height 18
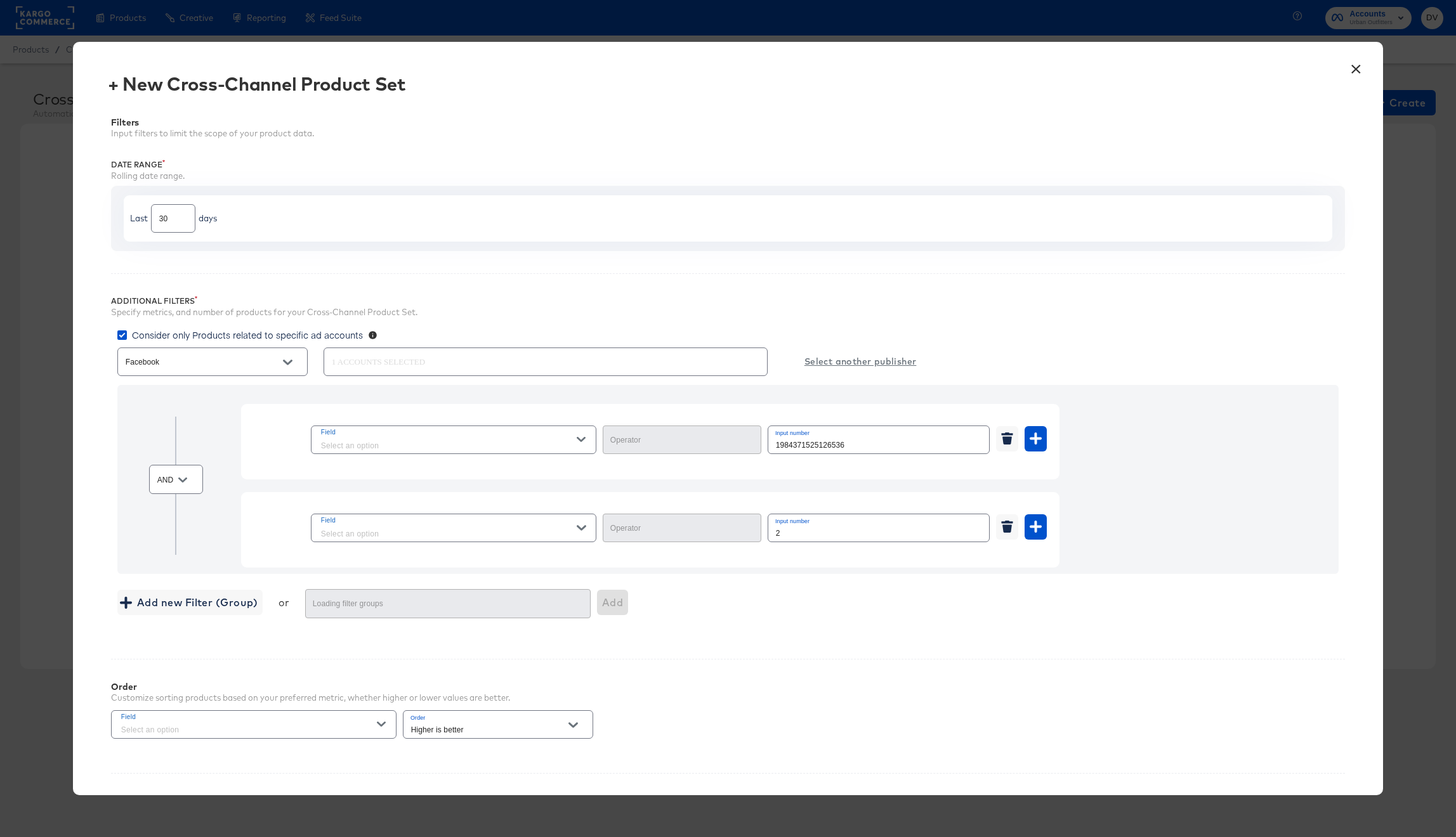
type input "Equal"
type input "Greater Than or Equal"
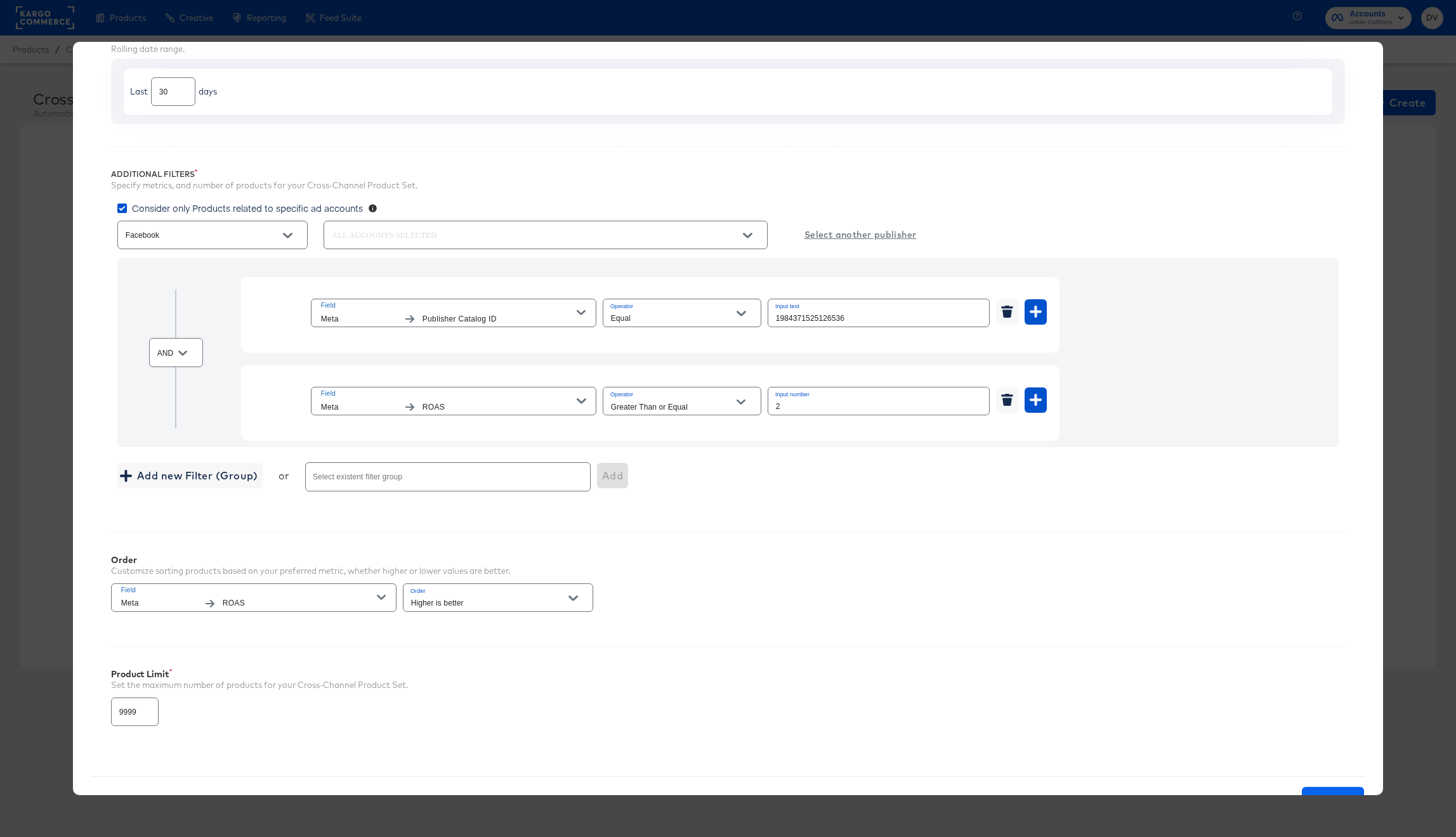
scroll to position [175, 0]
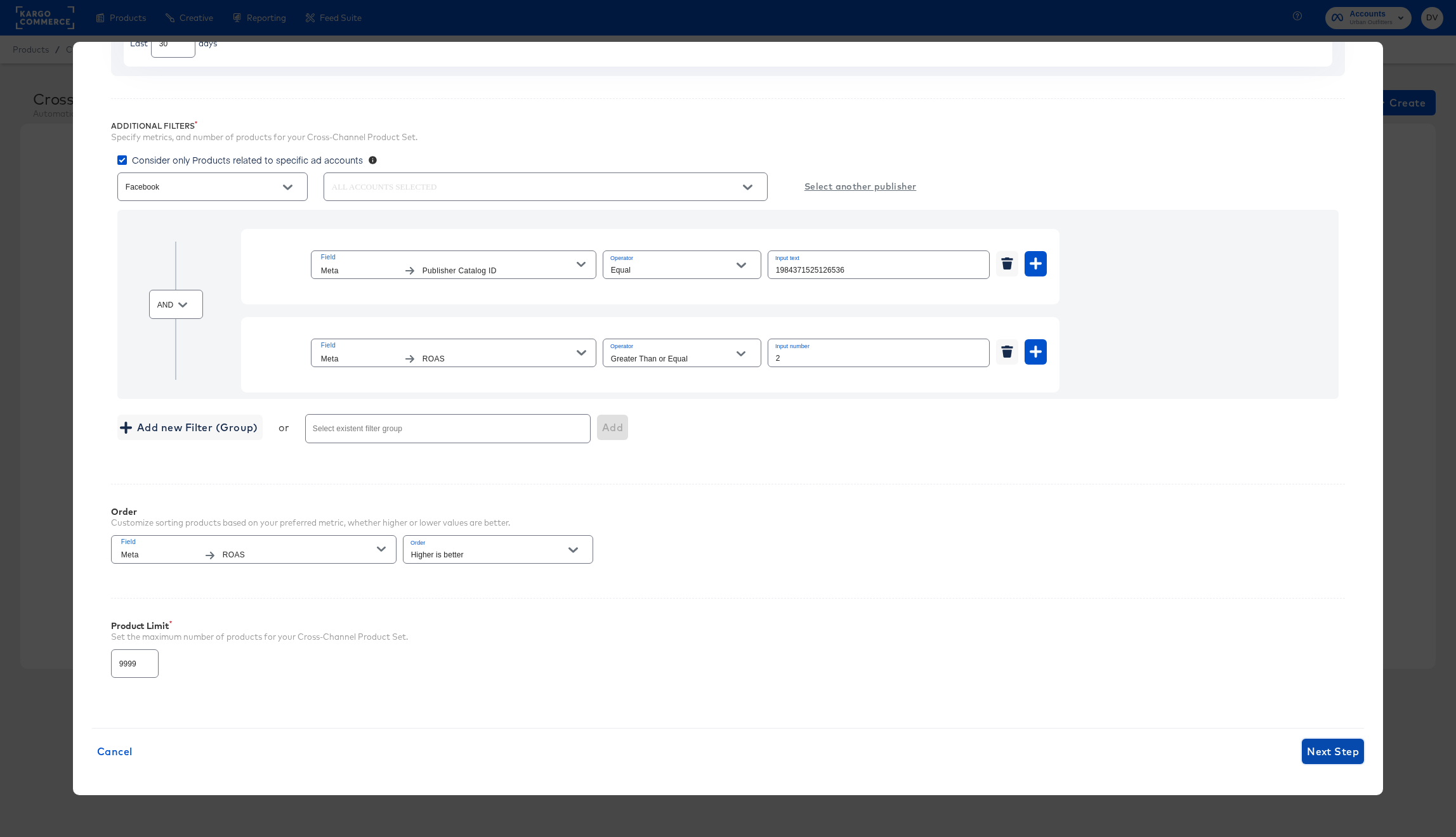
click at [1313, 756] on span "Next Step" at bounding box center [1333, 752] width 52 height 18
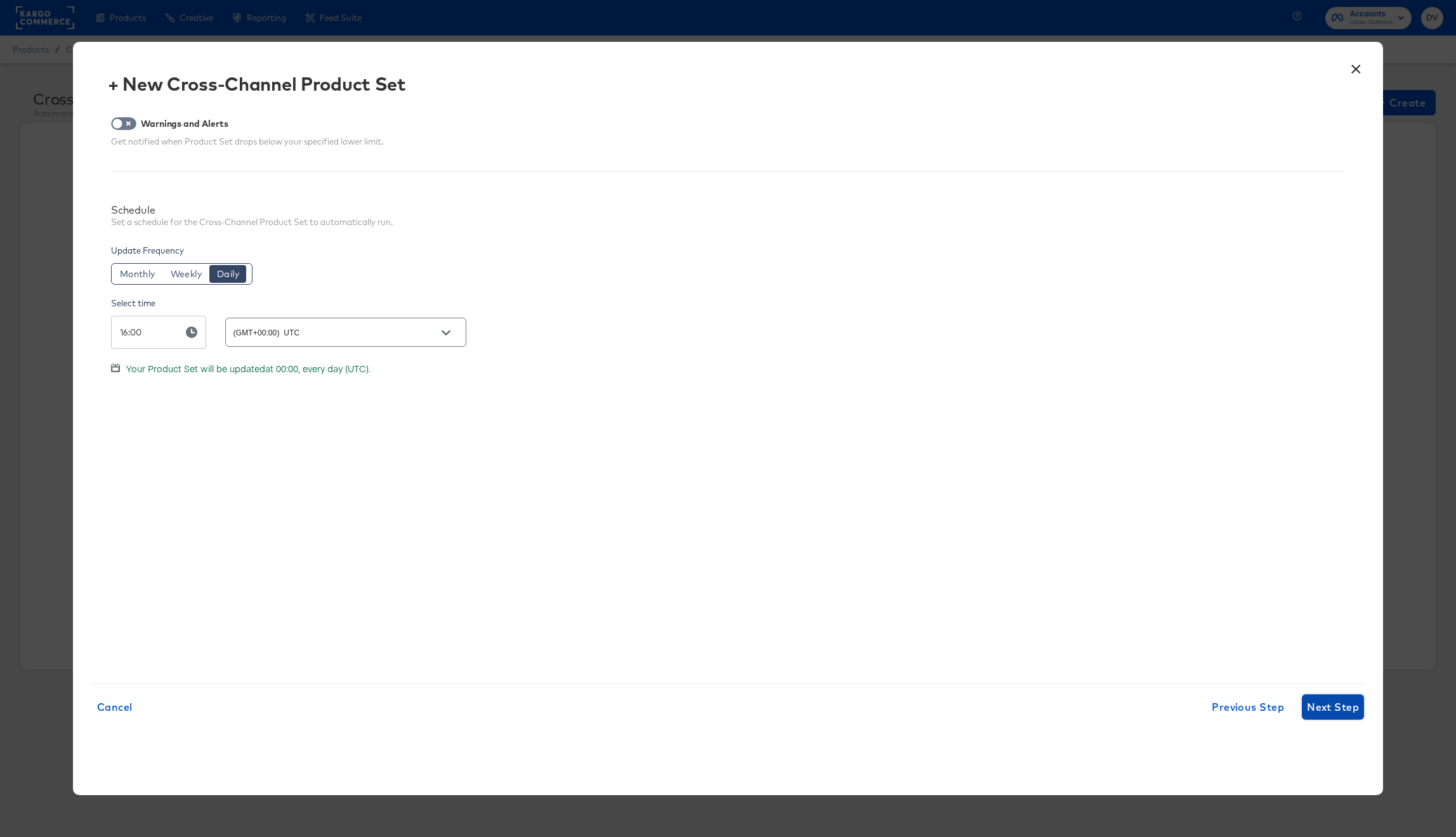
scroll to position [0, 0]
click at [1325, 712] on span "Next Step" at bounding box center [1333, 707] width 52 height 18
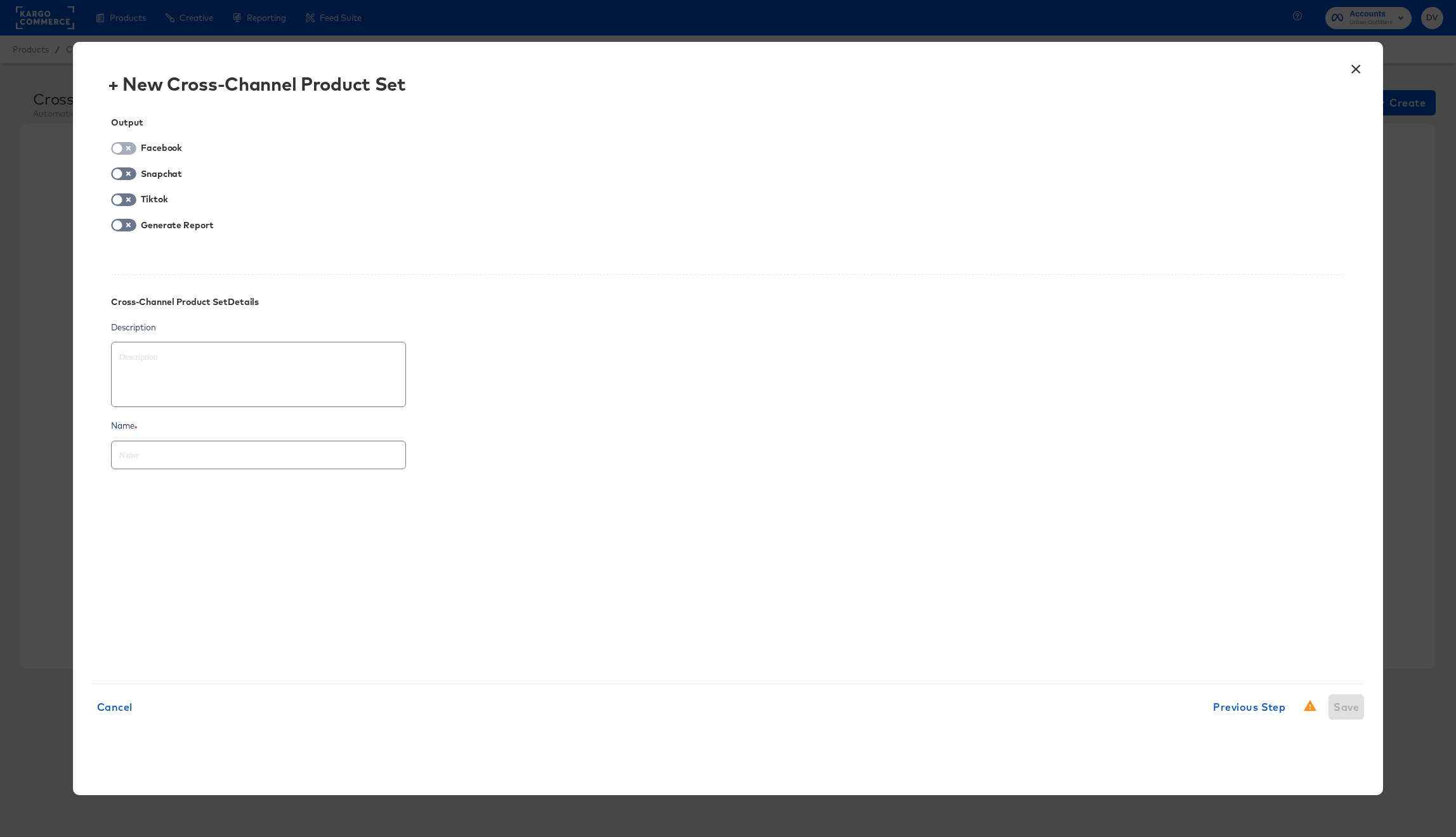
click at [121, 150] on input "checkbox" at bounding box center [117, 151] width 38 height 13
checkbox input "true"
type textarea "x"
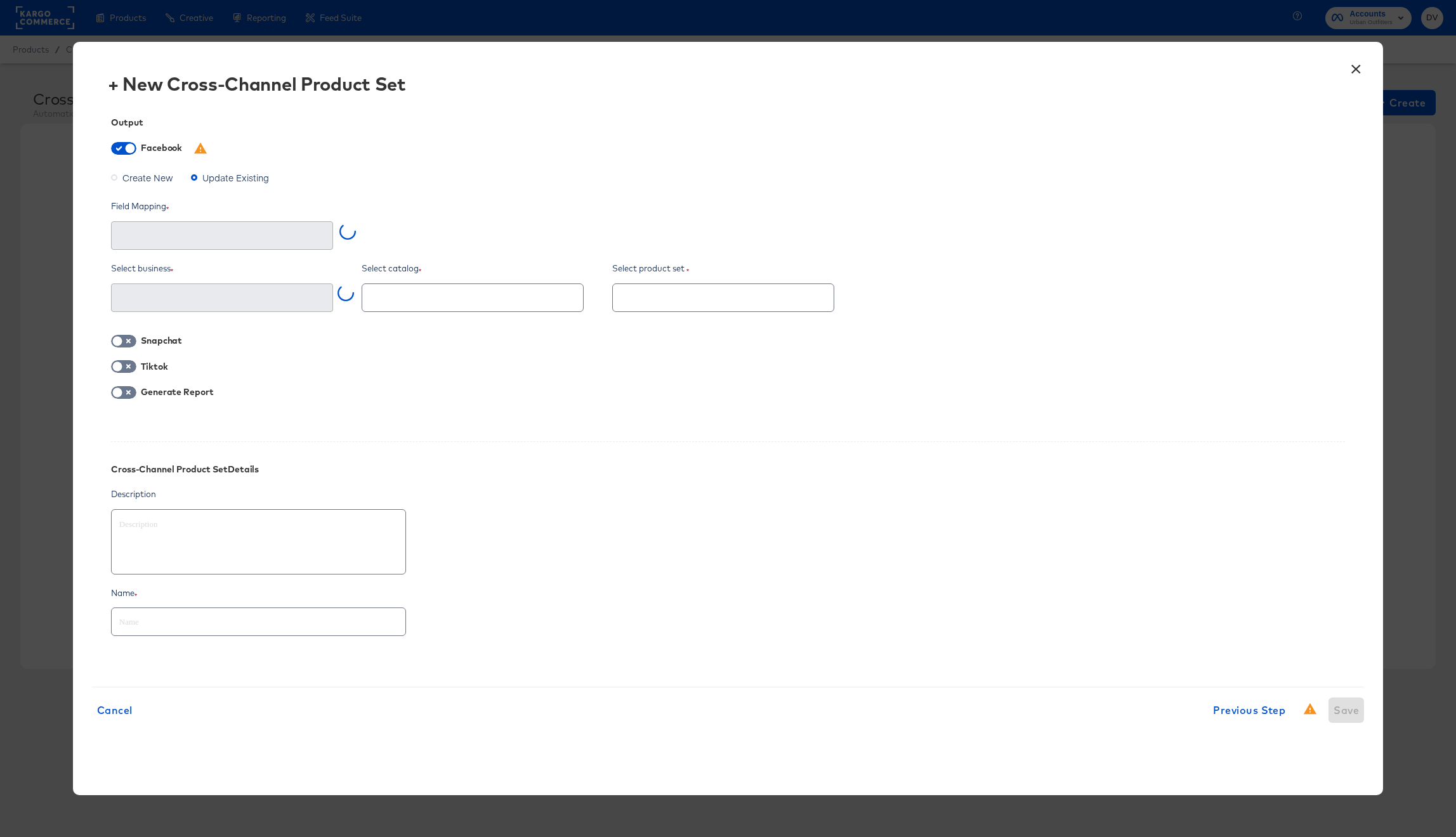
type input "Automatically select field mapping"
click at [136, 177] on span "Create New" at bounding box center [147, 177] width 50 height 13
click at [0, 0] on input "Create New" at bounding box center [0, 0] width 0 height 0
click at [224, 231] on input "Automatically select field mapping" at bounding box center [213, 236] width 191 height 15
click at [213, 282] on li "Product item ID" at bounding box center [222, 287] width 221 height 20
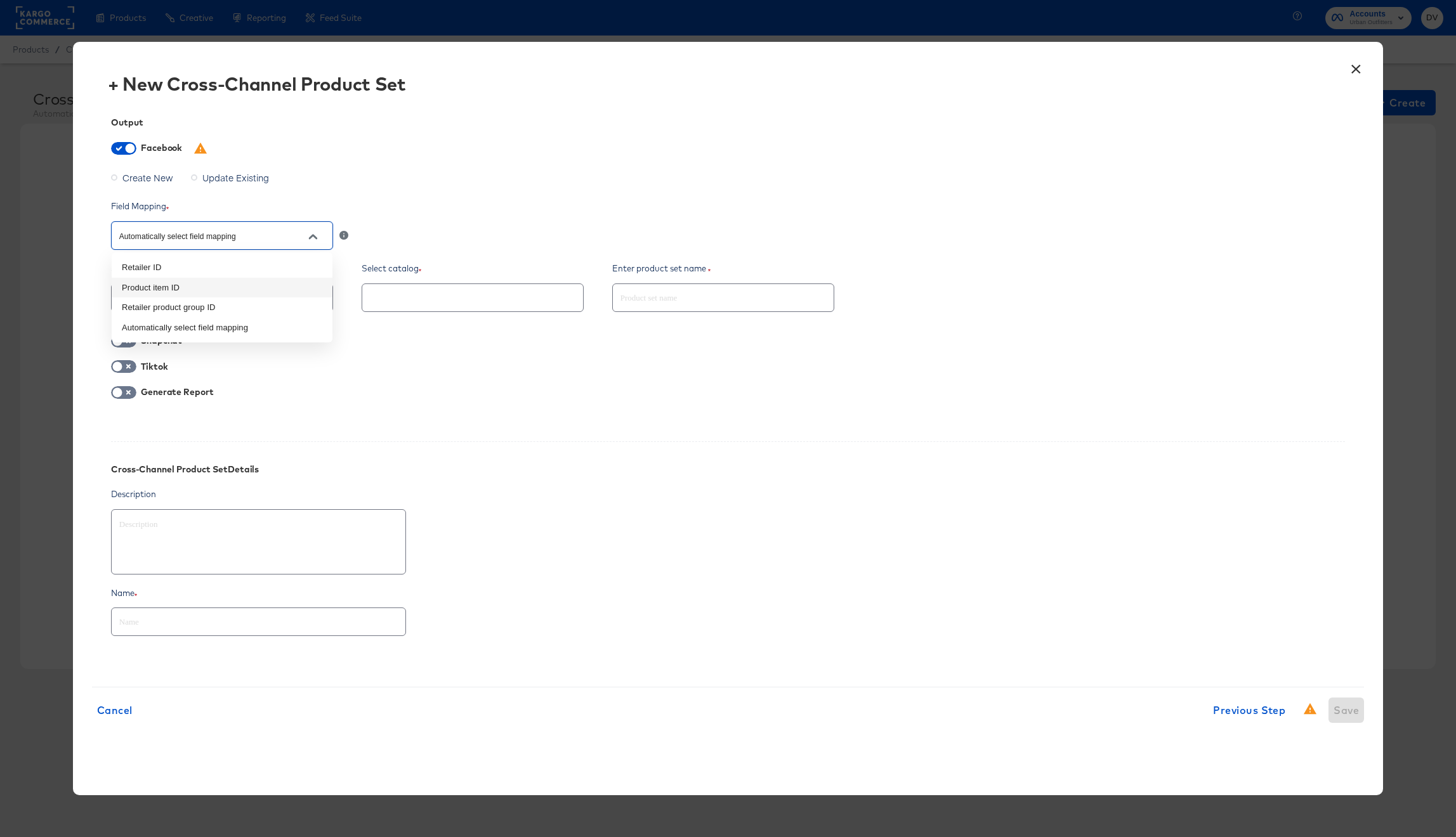
type textarea "x"
type input "Product item ID"
click at [293, 296] on input "text" at bounding box center [213, 299] width 191 height 15
click at [282, 328] on li "Kargo Commerce - Formerly StitcherAds (638625946236073)" at bounding box center [222, 336] width 221 height 33
type textarea "x"
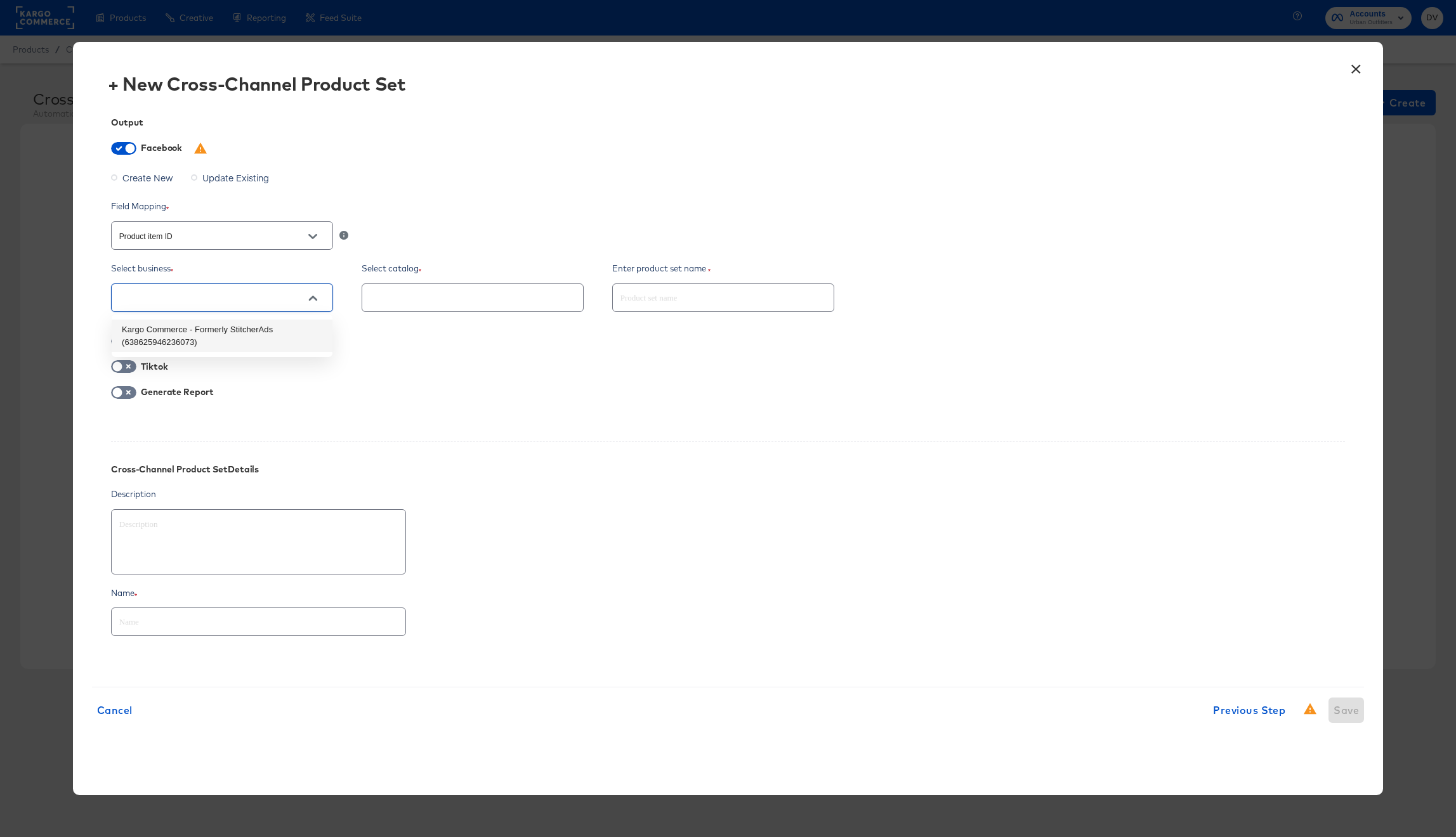
type input "Kargo Commerce - Formerly StitcherAds (638625946236073)"
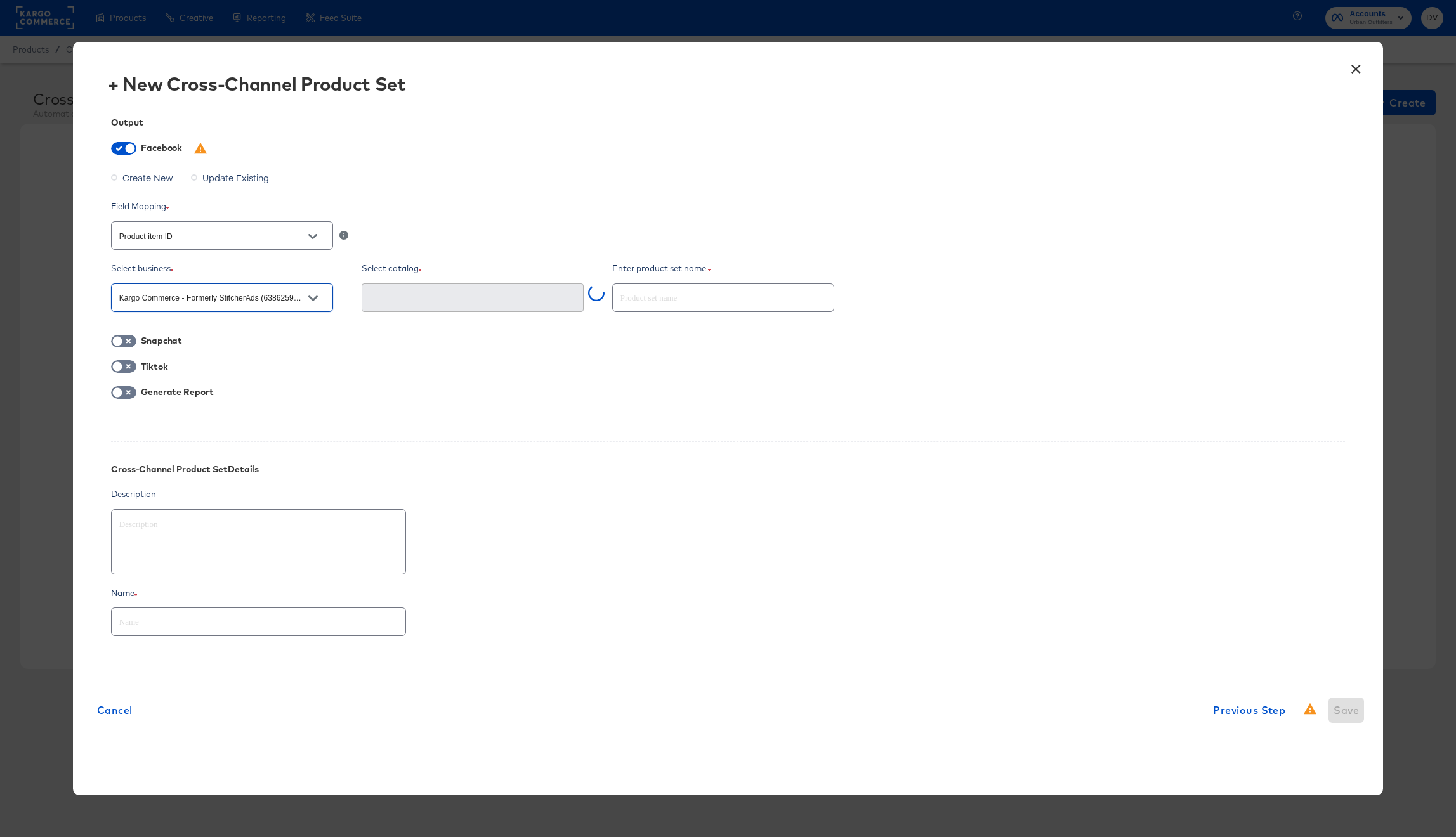
click at [452, 307] on div at bounding box center [473, 298] width 222 height 29
click at [734, 301] on input "text" at bounding box center [723, 293] width 221 height 27
type textarea "x"
type input "KA"
type textarea "x"
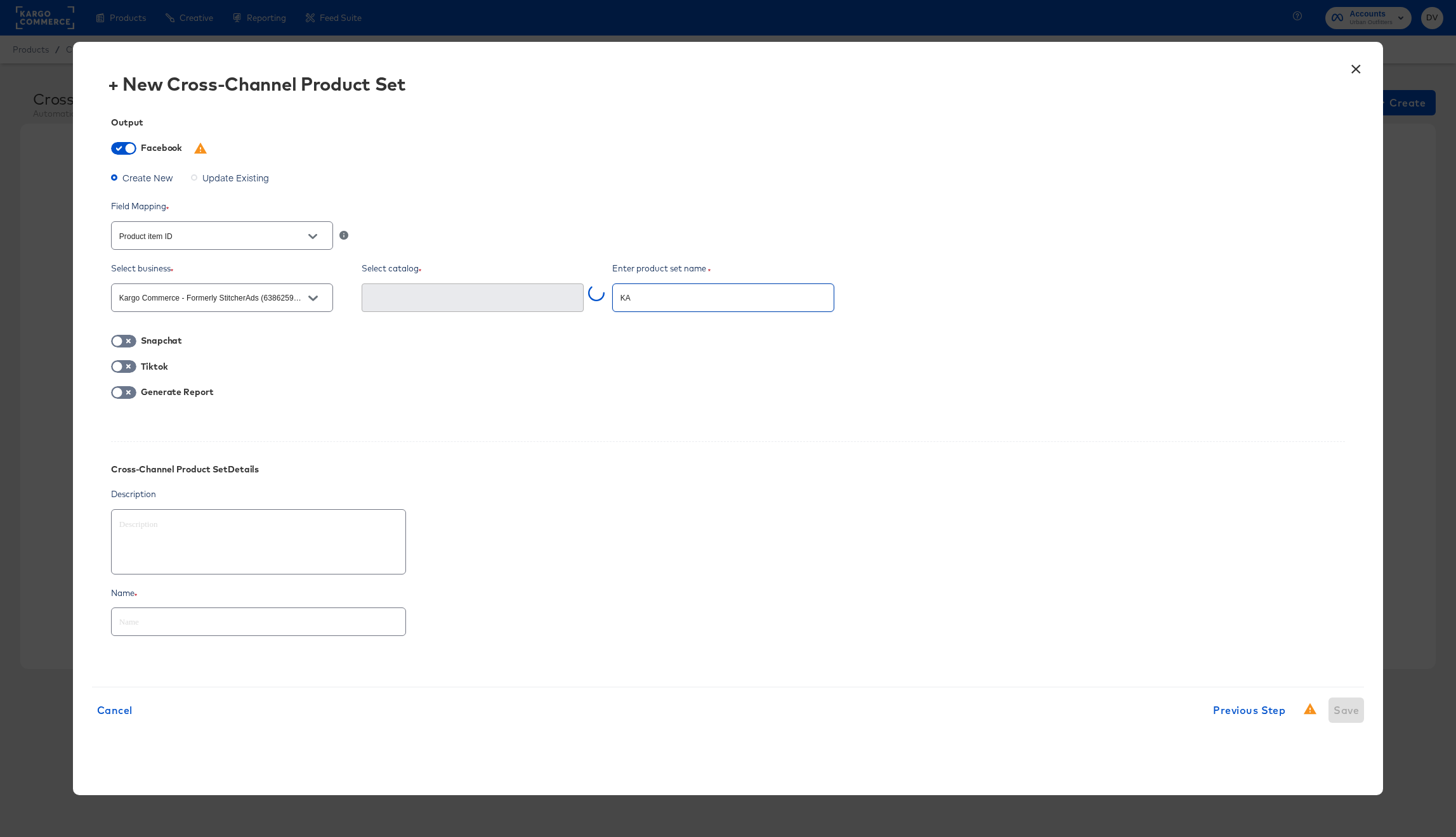
type input "KAr"
type textarea "x"
type input "KArg"
type textarea "x"
type input "KArgo"
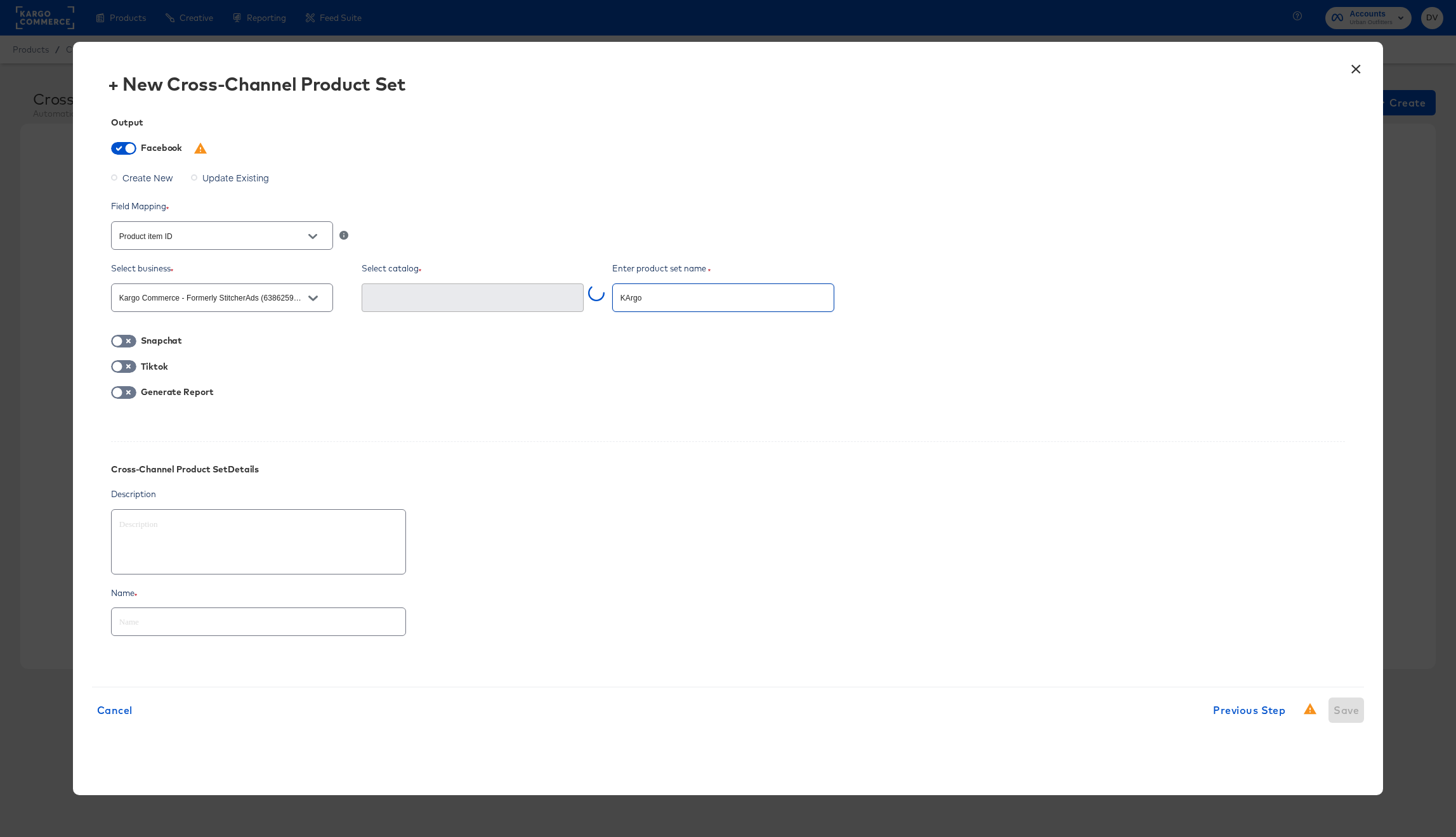
type textarea "x"
type input "KArgo"
type textarea "x"
type input "KArg"
type textarea "x"
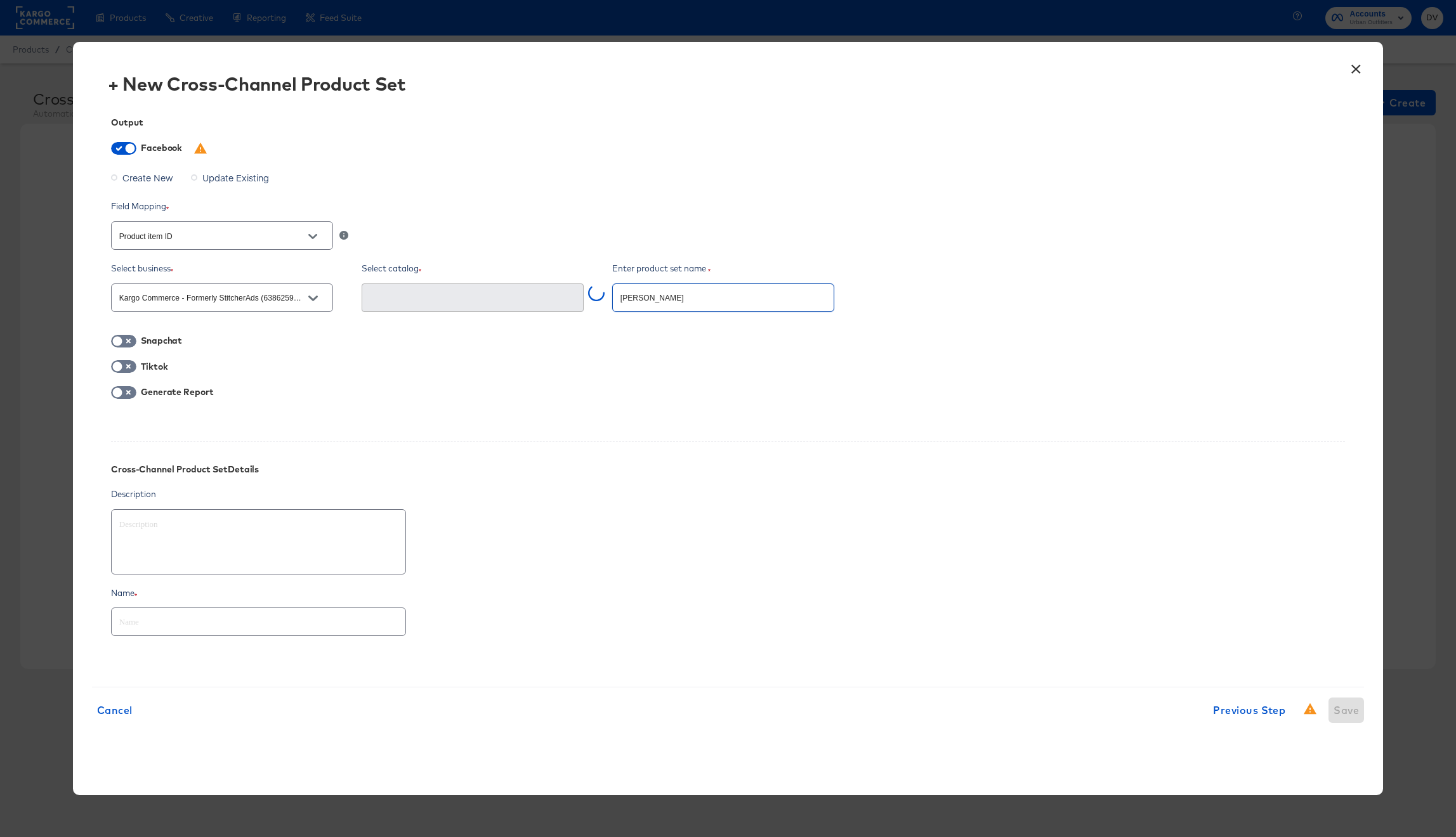
type input "KAr"
type textarea "x"
type input "KA"
type textarea "x"
type input "K"
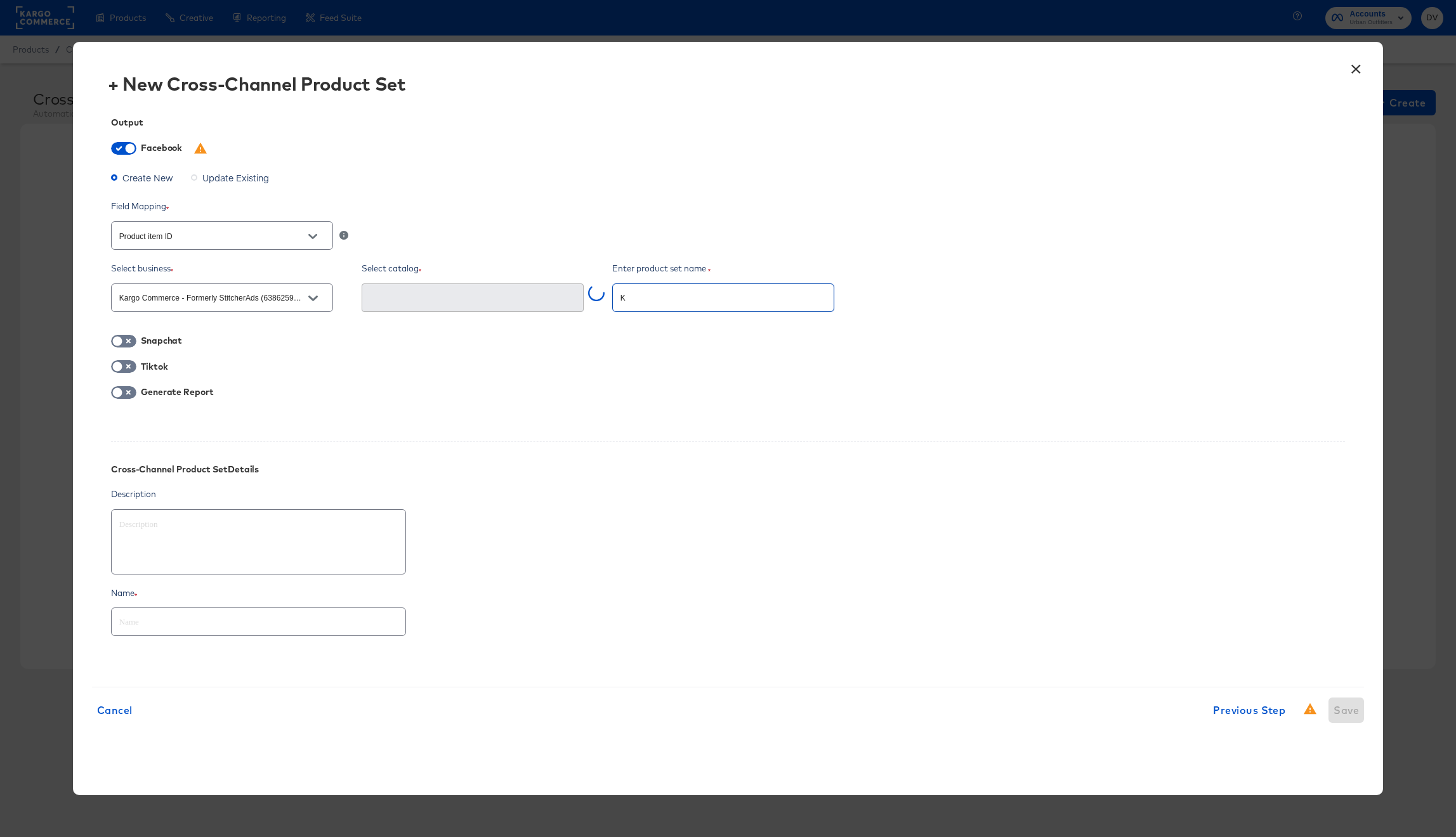
type textarea "x"
type input "Kar"
type textarea "x"
type input "Kargo"
type textarea "x"
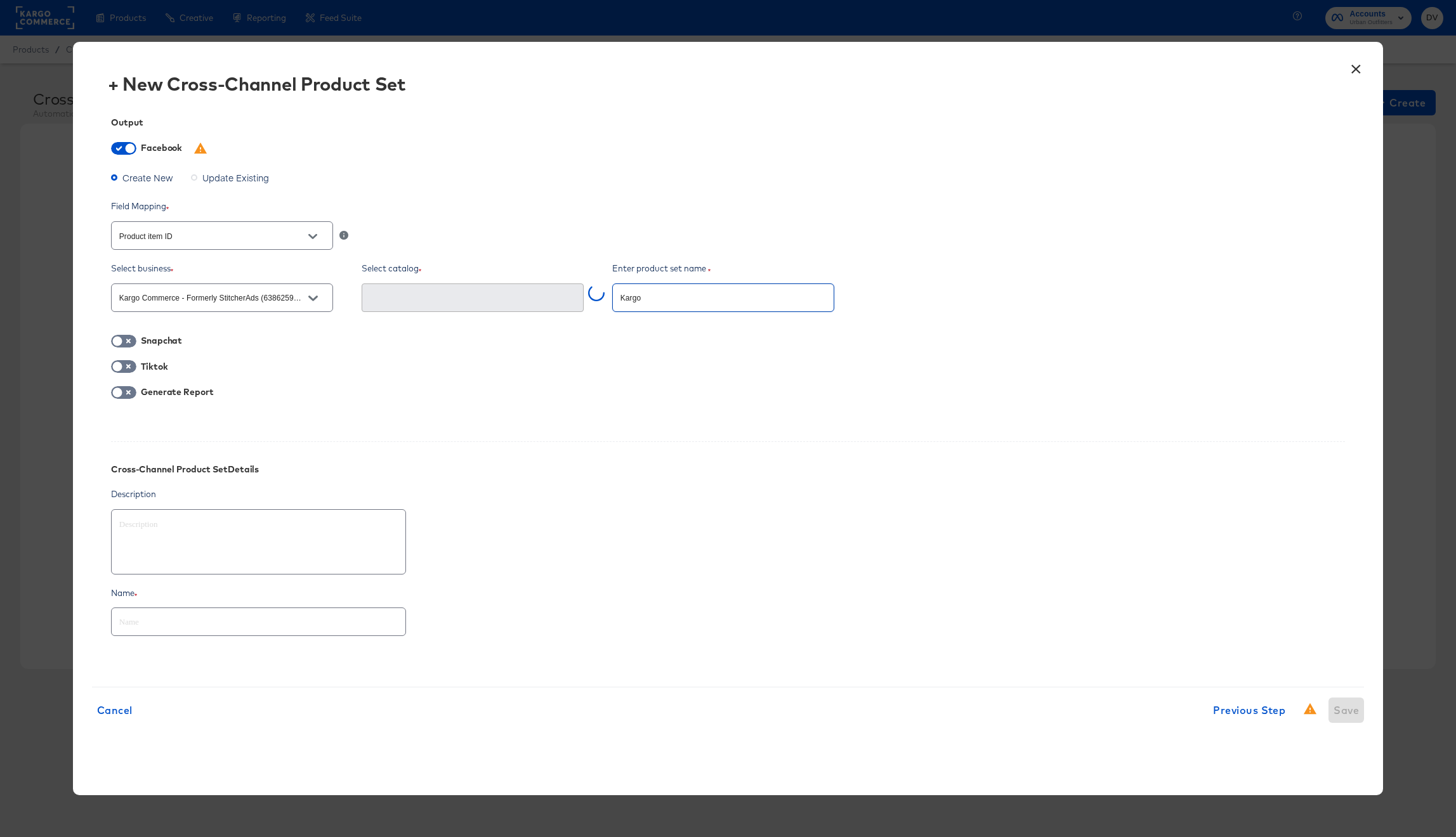
type input "Kargo"
type textarea "x"
type input "Kargo T"
type textarea "x"
type input "Kargo Top"
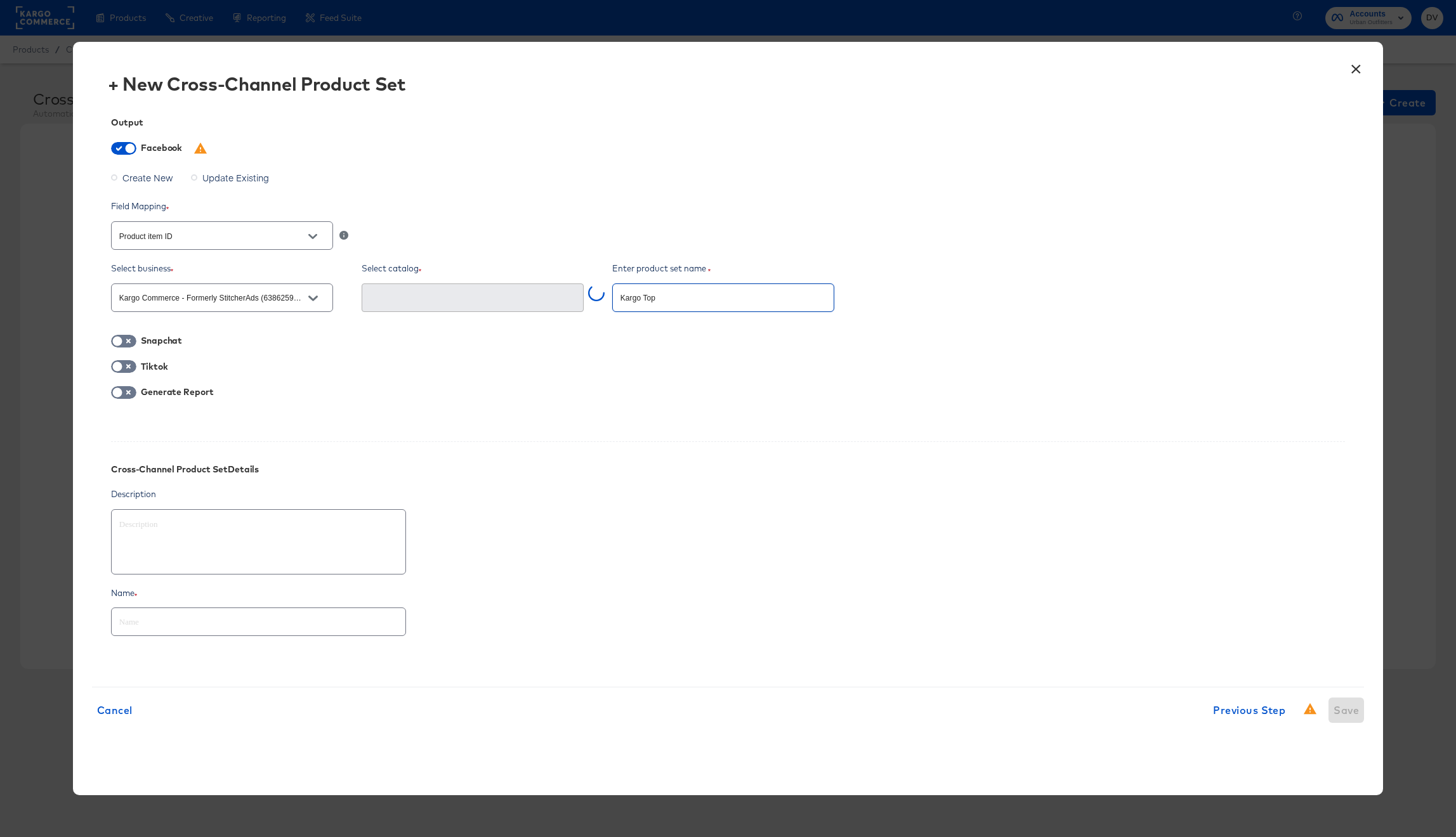
type textarea "x"
type input "Kargo Top"
type textarea "x"
type input "Kargo Top S"
type textarea "x"
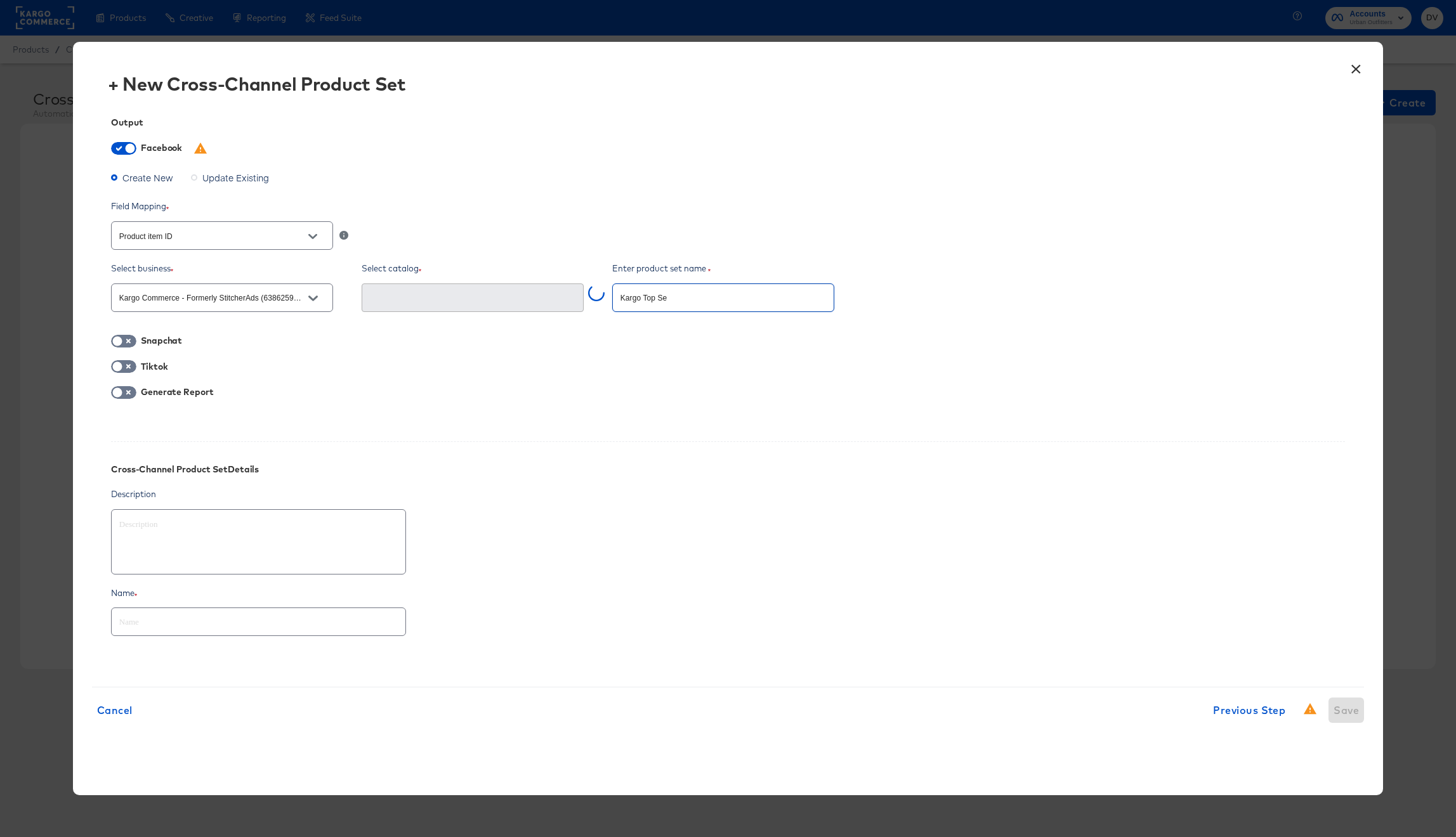
type input "Kargo Top Sel"
type textarea "x"
type input "Kargo Top Sell"
type textarea "x"
type input "Kargo Top Selle"
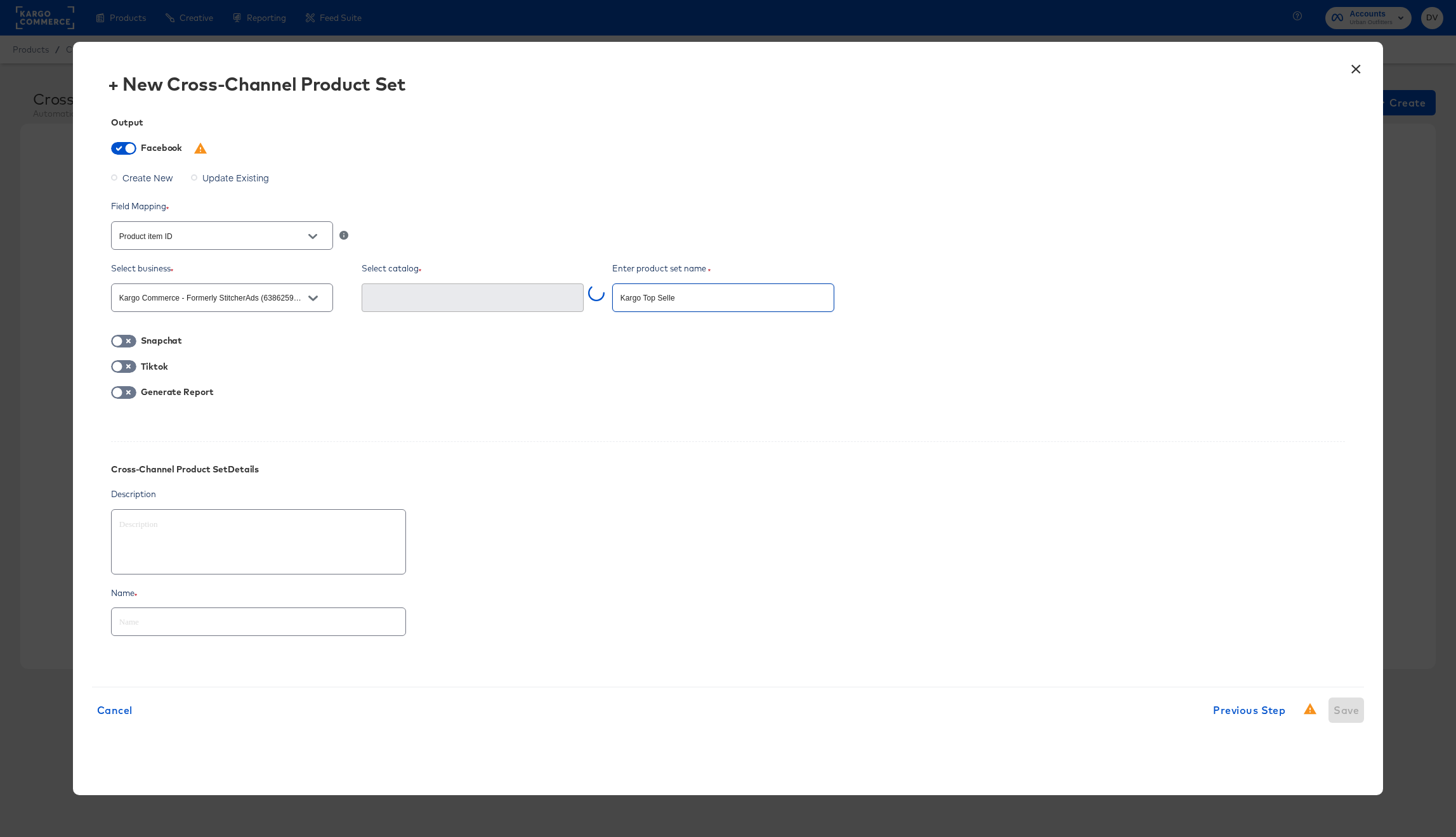
type textarea "x"
type input "Kargo Top Seller"
type textarea "x"
type input "Kargo Top Sellers"
type textarea "x"
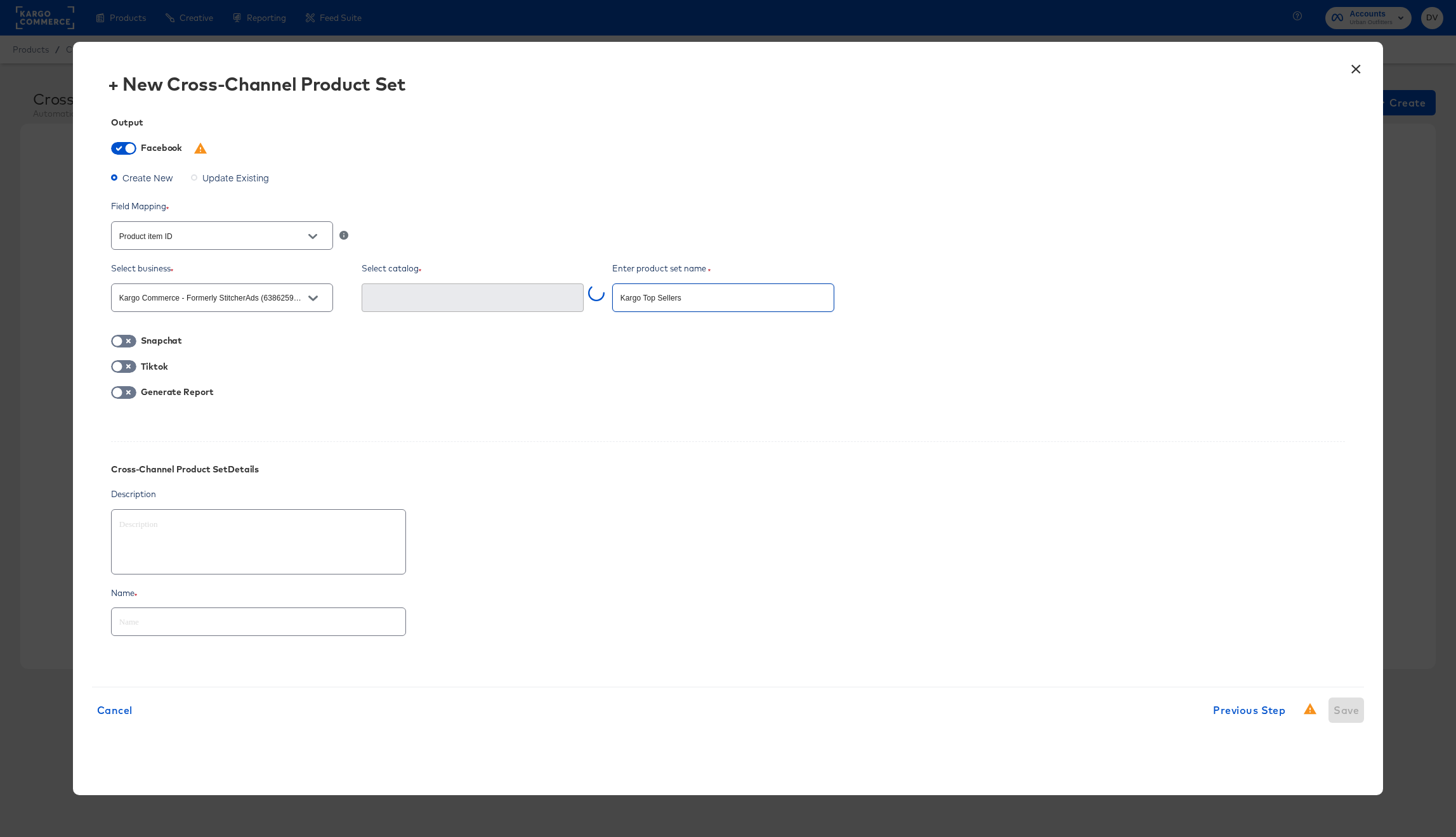
type input "Kargo Top Sellers"
type textarea "x"
type input "Kargo Top Sellers T"
type textarea "x"
type input "Kargo Top Sellers Te"
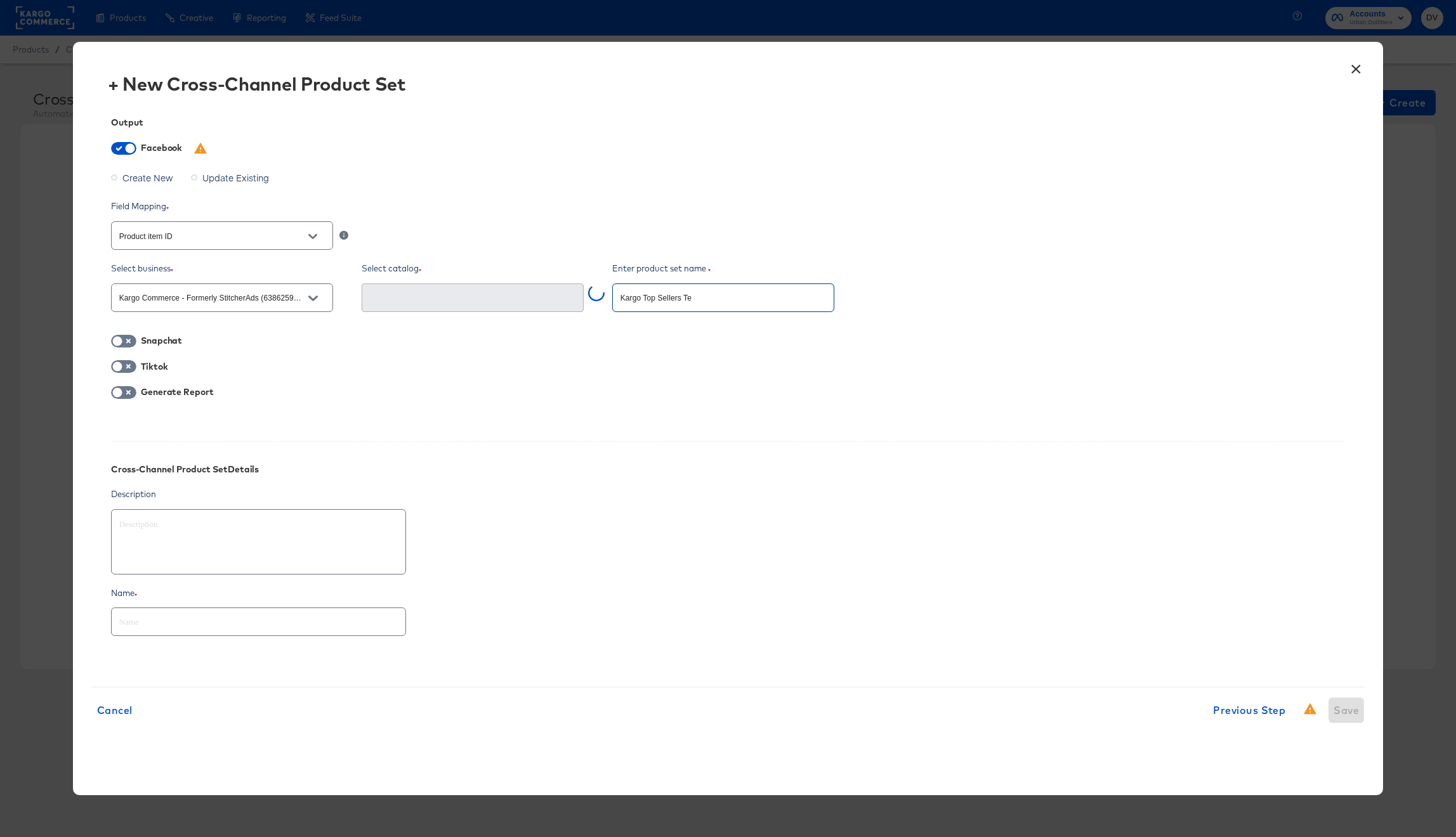
type textarea "x"
type input "Kargo Top Sellers Tes"
type textarea "x"
type input "Kargo Top Sellers Test"
type textarea "x"
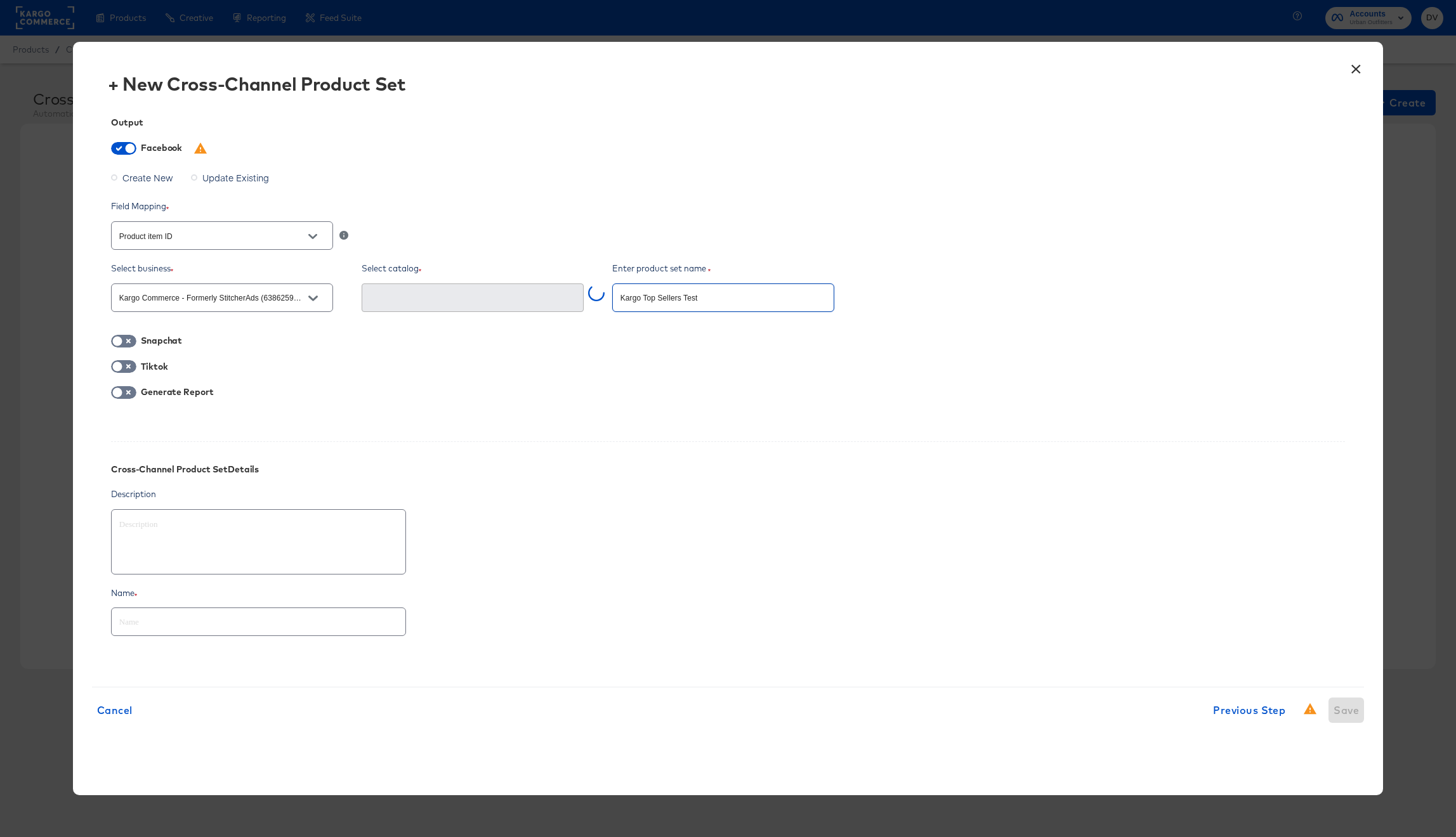
type input "Kargo Top Sellers Test"
type textarea "x"
type input "Kargo Top Sellers Test 8"
type textarea "x"
type input "Kargo Top Sellers Test 8."
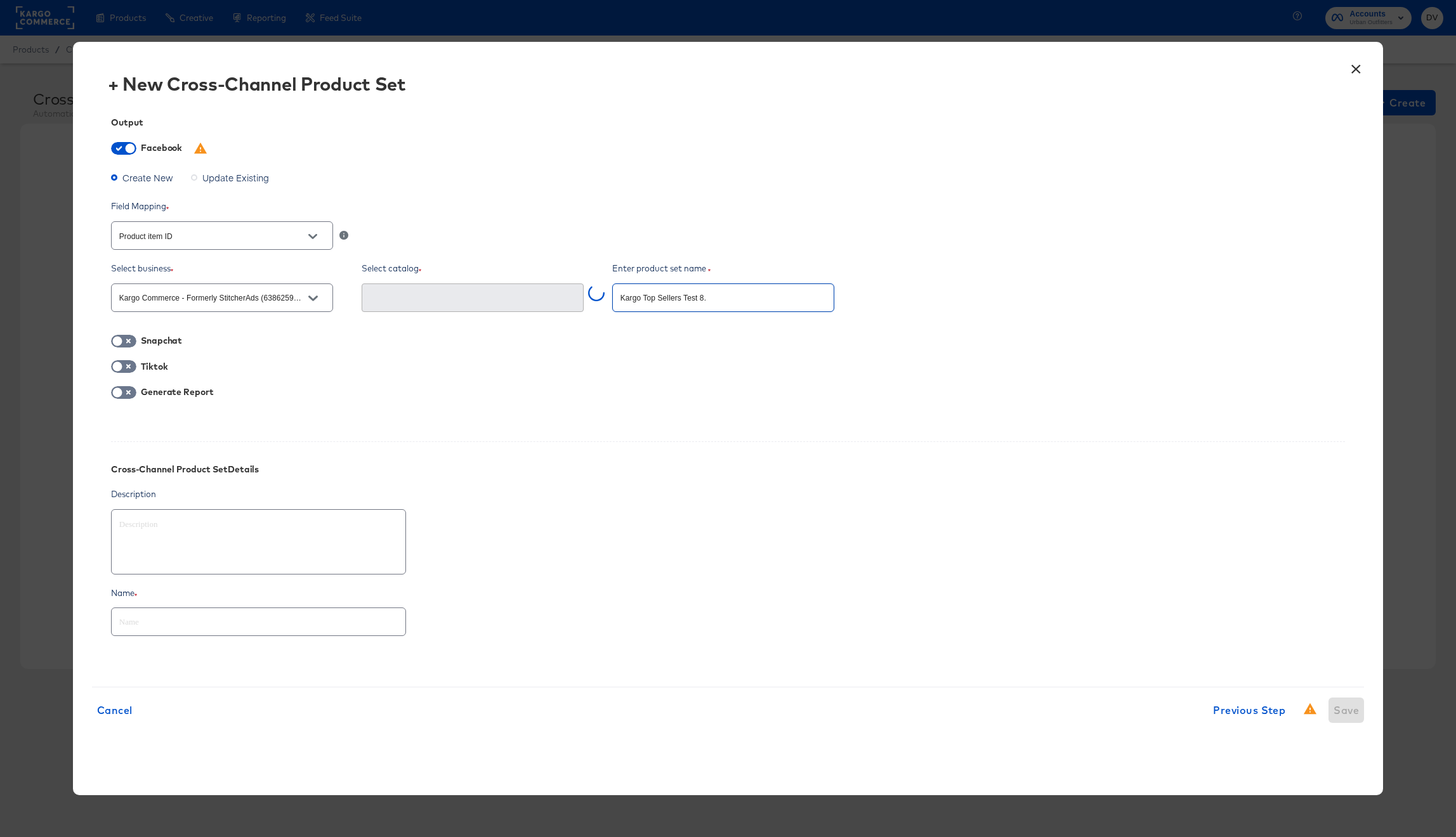
type textarea "x"
type input "Kargo Top Sellers Test 8.1"
type textarea "x"
type input "Kargo Top Sellers Test 8.13"
type textarea "x"
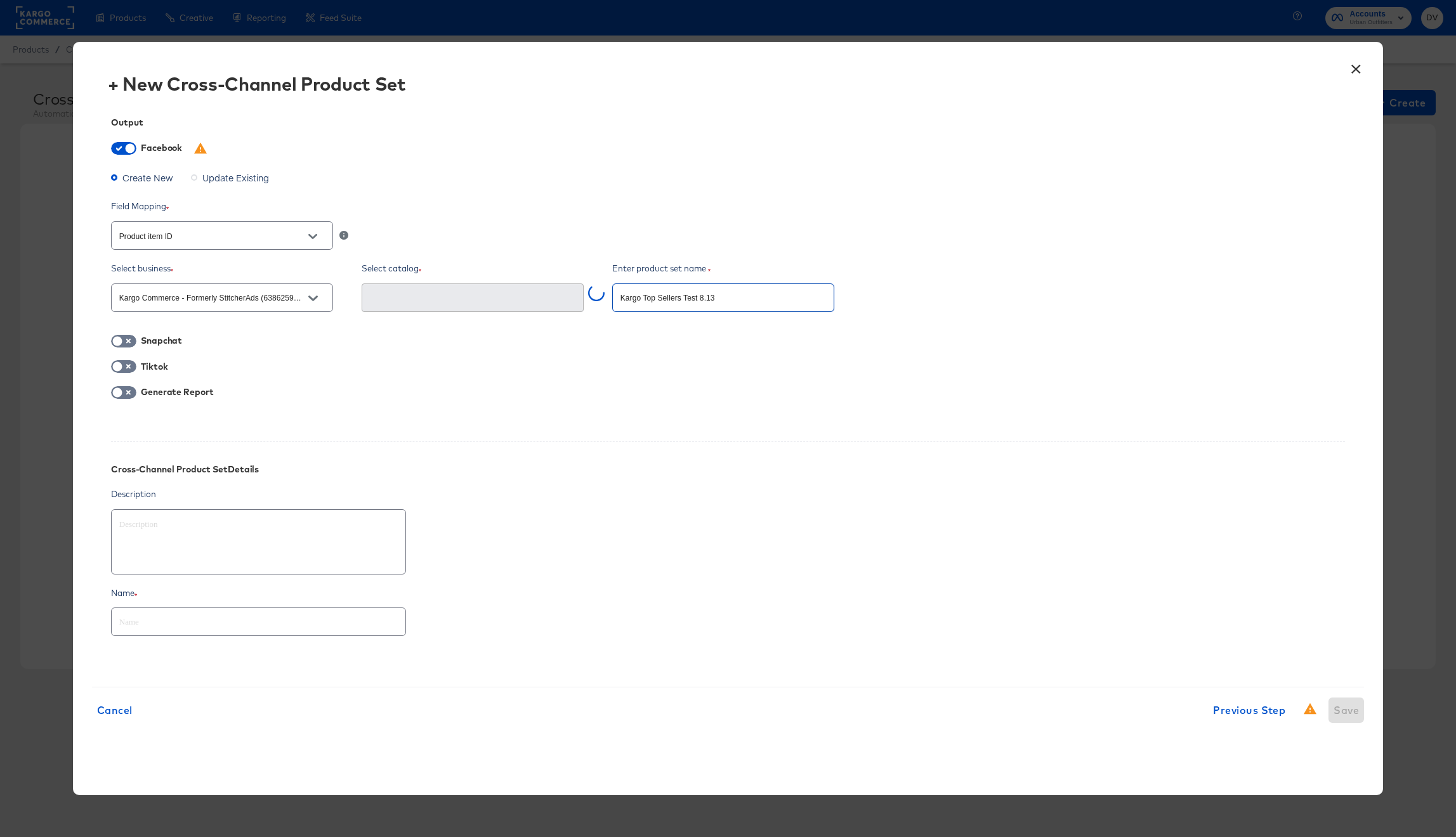
type input "Kargo Top Sellers Test 8.13."
type textarea "x"
type input "Kargo Top Sellers Test 8.13.2"
type textarea "x"
type input "Kargo Top Sellers Test 8.13.25"
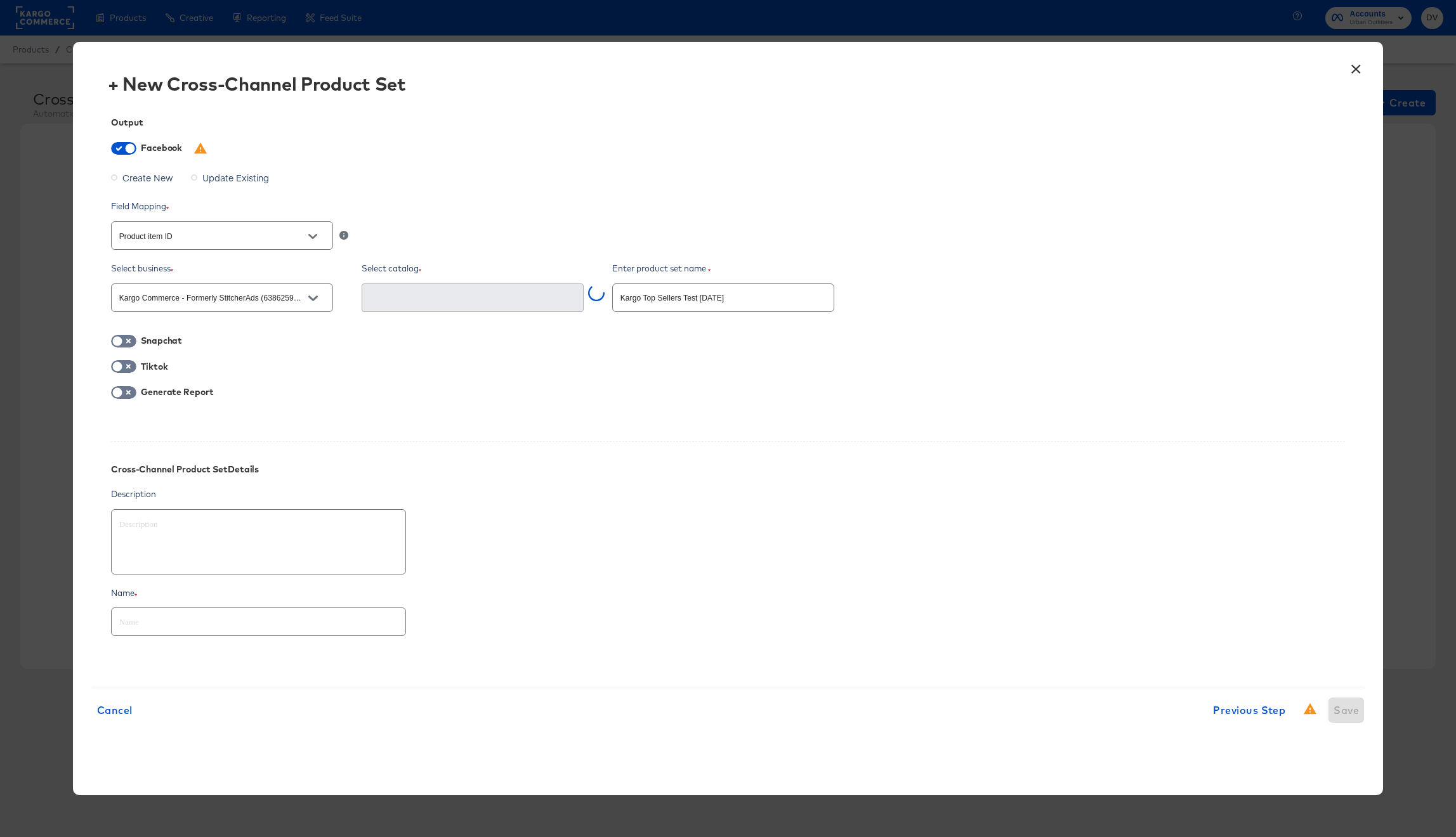
click at [662, 384] on div "Output Facebook Create New Update Existing Field Mapping Product item ID Select…" at bounding box center [728, 384] width 1272 height 570
type textarea "x"
click at [528, 299] on input "text" at bounding box center [463, 299] width 191 height 15
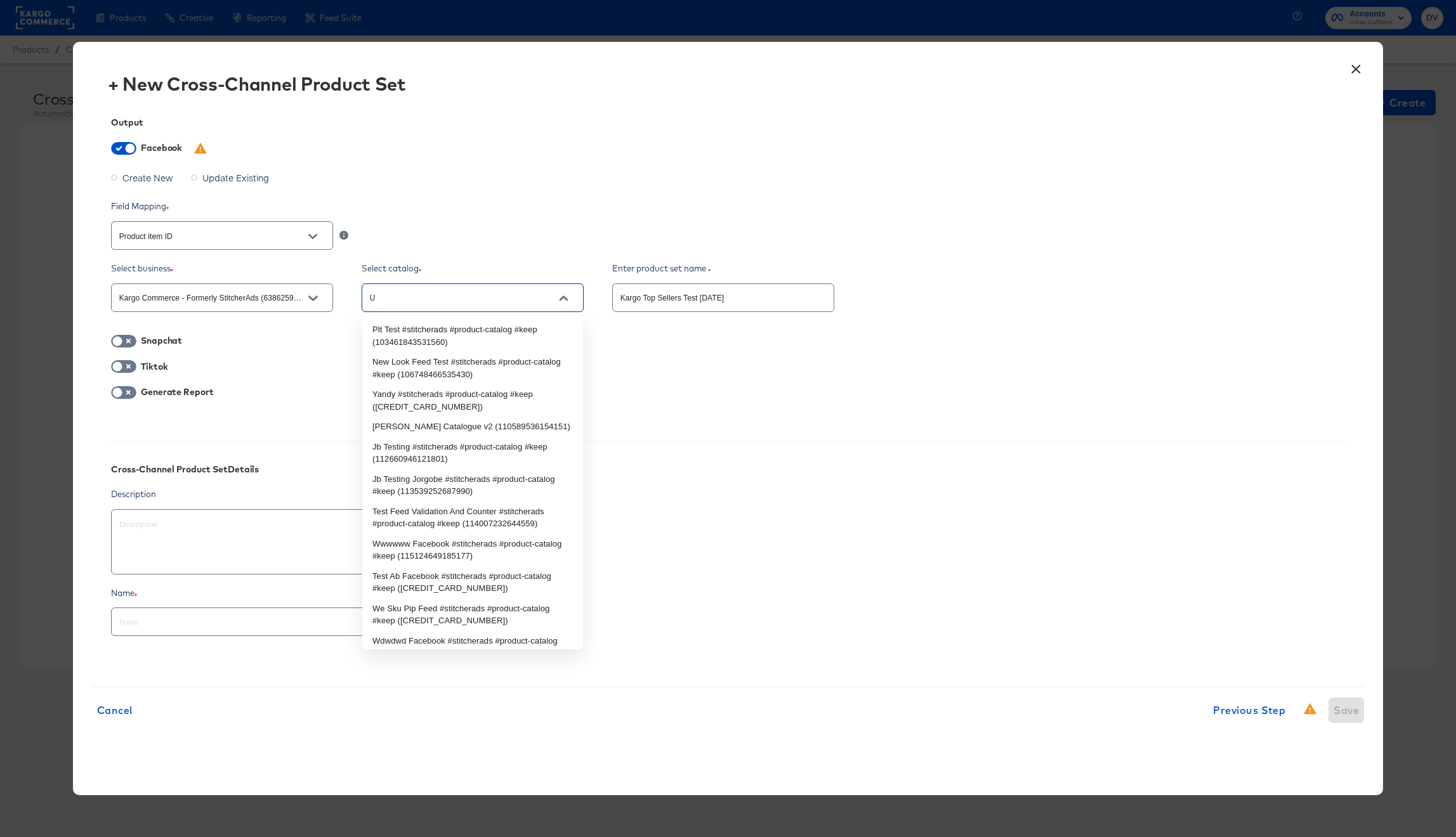
type input "UO"
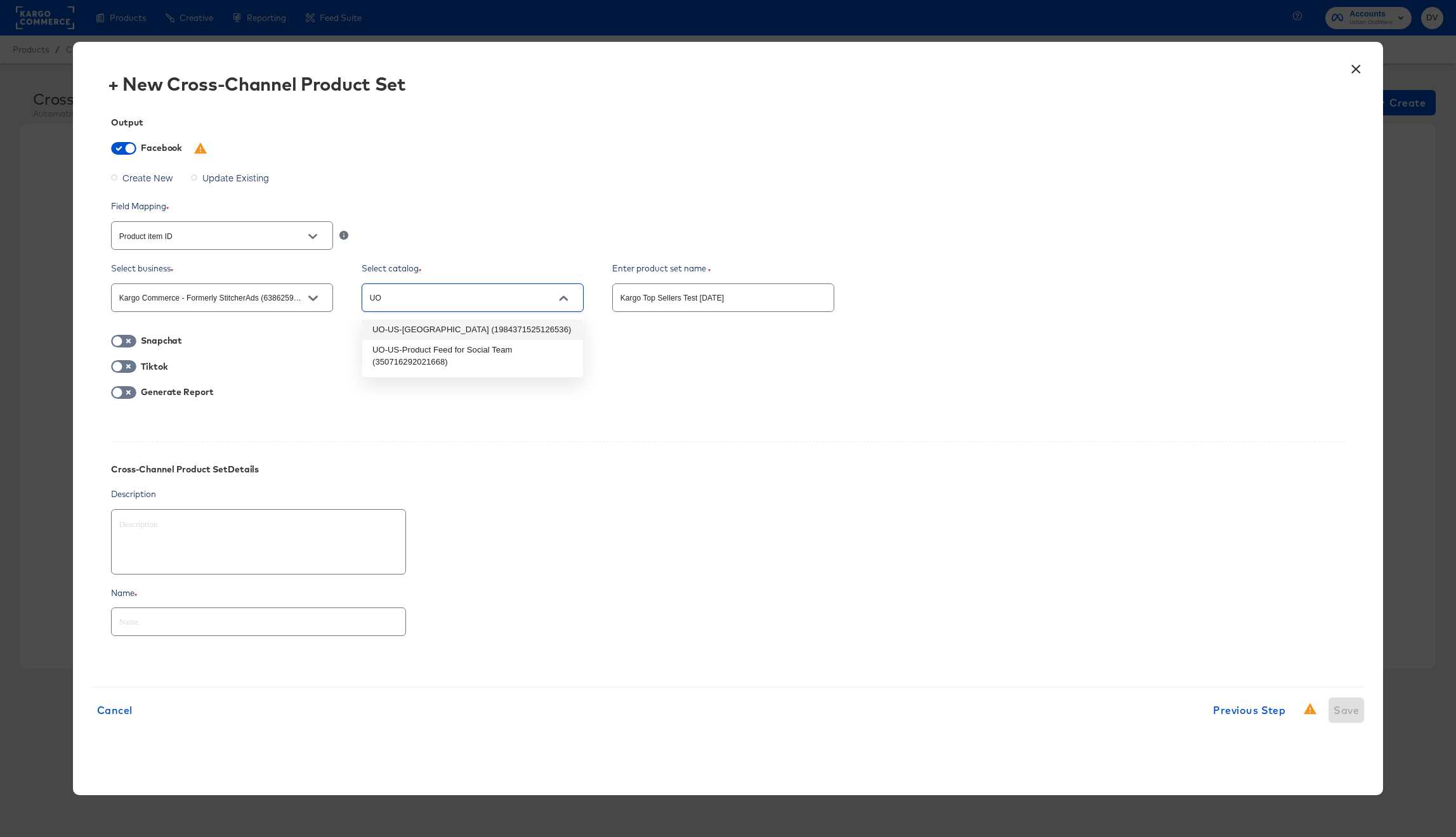
click at [511, 324] on li "UO-US-North America (1984371525126536)" at bounding box center [473, 329] width 221 height 20
type textarea "x"
type input "UO-US-North America (1984371525126536)"
click at [572, 420] on div "Generate Report" at bounding box center [728, 409] width 1234 height 46
click at [720, 292] on input "Kargo Top Sellers Test 8.13.25" at bounding box center [723, 293] width 221 height 27
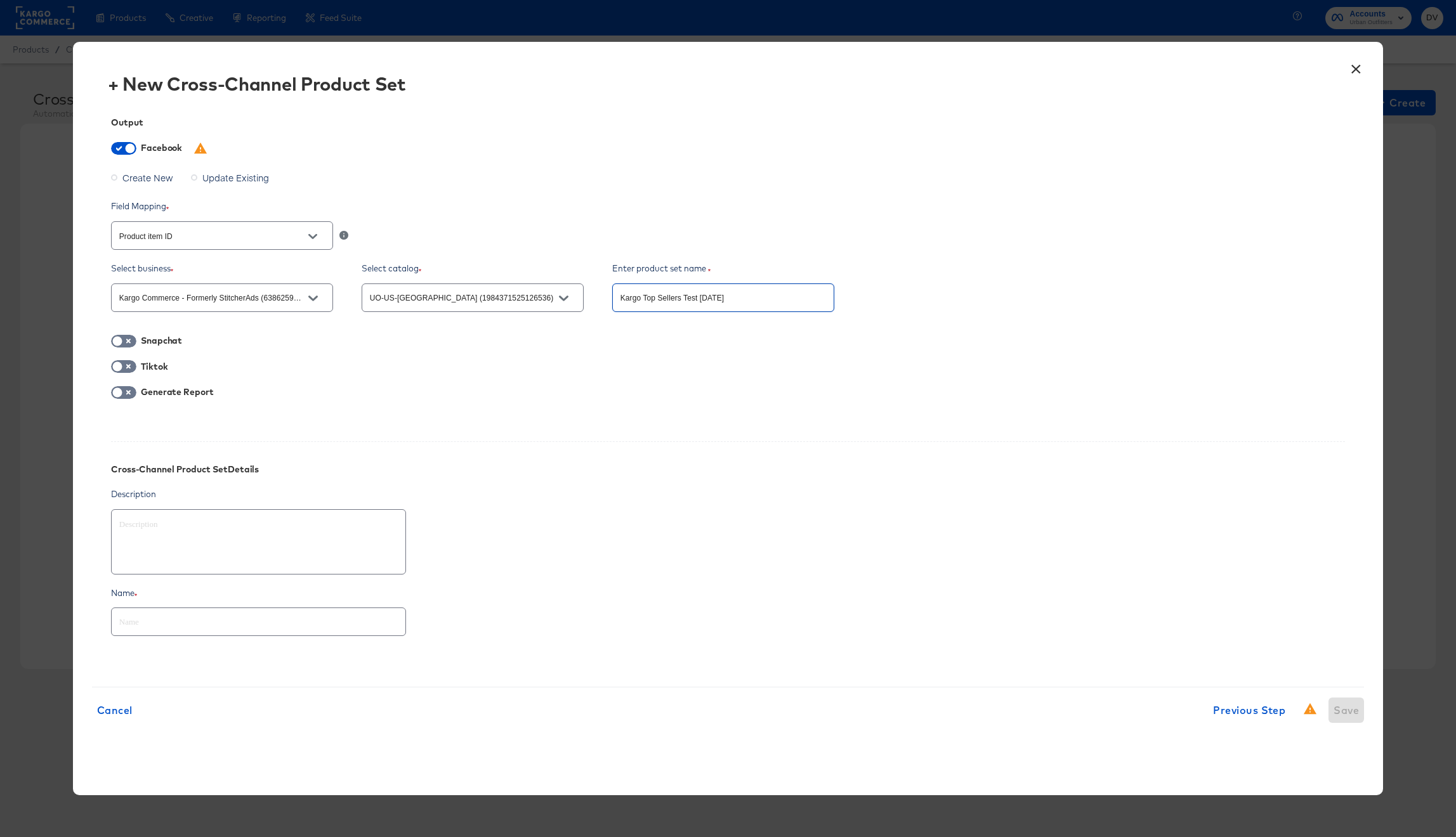
click at [720, 292] on input "Kargo Top Sellers Test 8.13.25" at bounding box center [723, 293] width 221 height 27
click at [256, 624] on input "text" at bounding box center [259, 616] width 293 height 27
paste input "Kargo Top Sellers Test 8.13.25"
type input "Kargo Top Sellers Test 8.13.25"
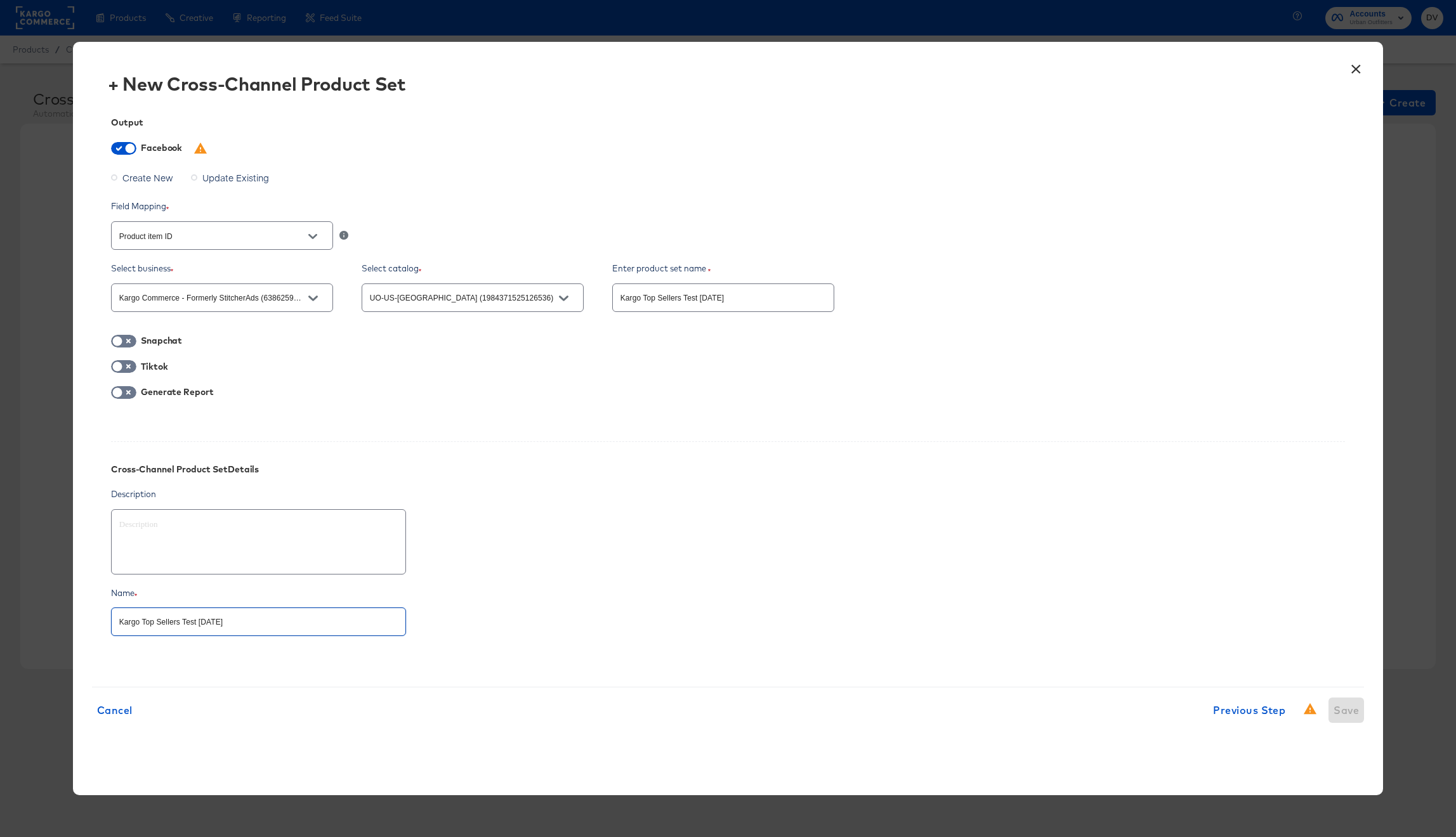
type textarea "x"
type input "Kargo Top Sellers Test 8.13.25"
click at [709, 628] on div "Kargo Top Sellers Test 8.13.25" at bounding box center [728, 621] width 1234 height 33
click at [1334, 707] on span "Save" at bounding box center [1346, 710] width 25 height 18
type textarea "x"
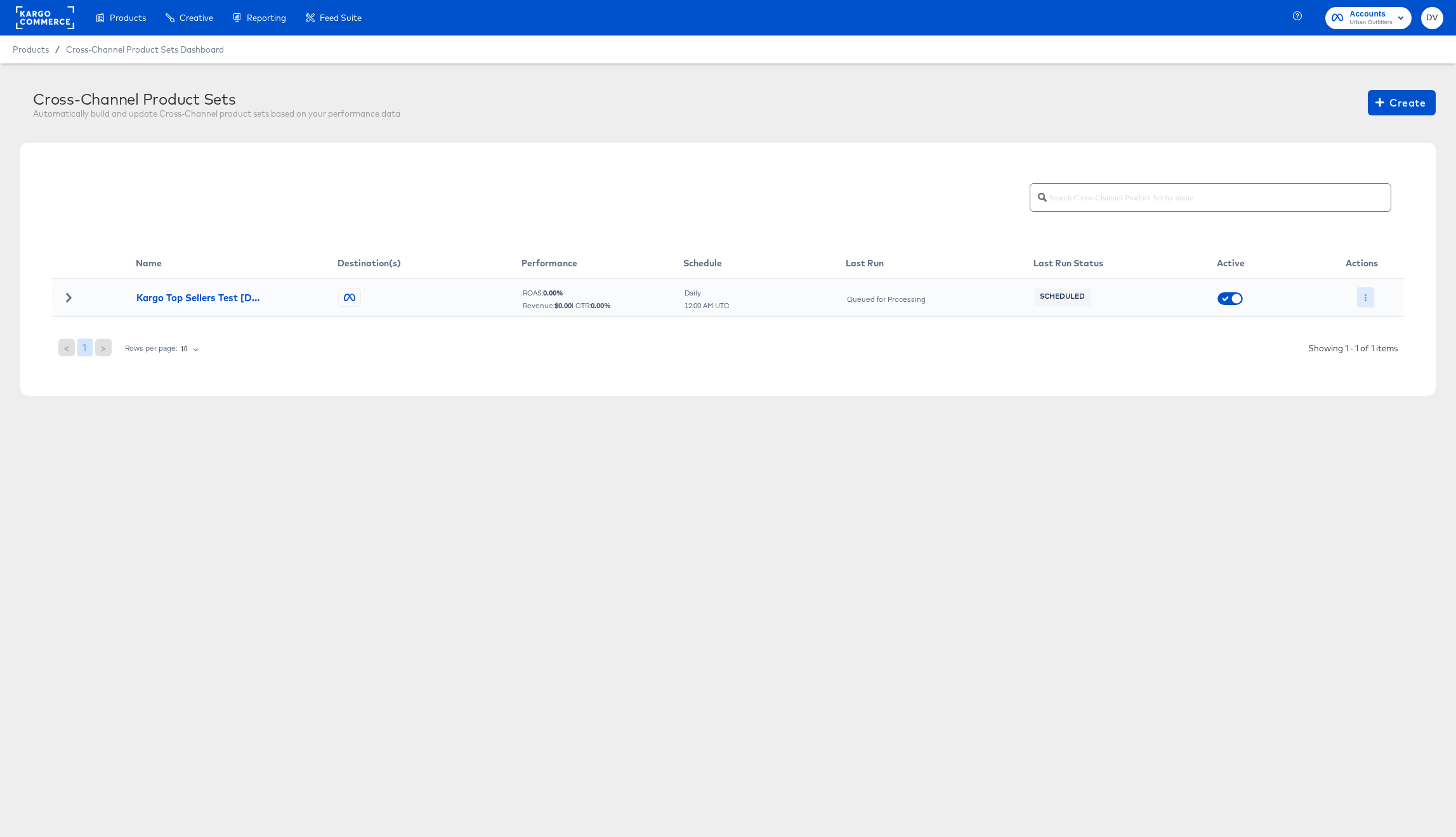
click at [1363, 300] on icon "button" at bounding box center [1365, 297] width 7 height 7
click at [1380, 361] on li "Run Now" at bounding box center [1391, 365] width 68 height 21
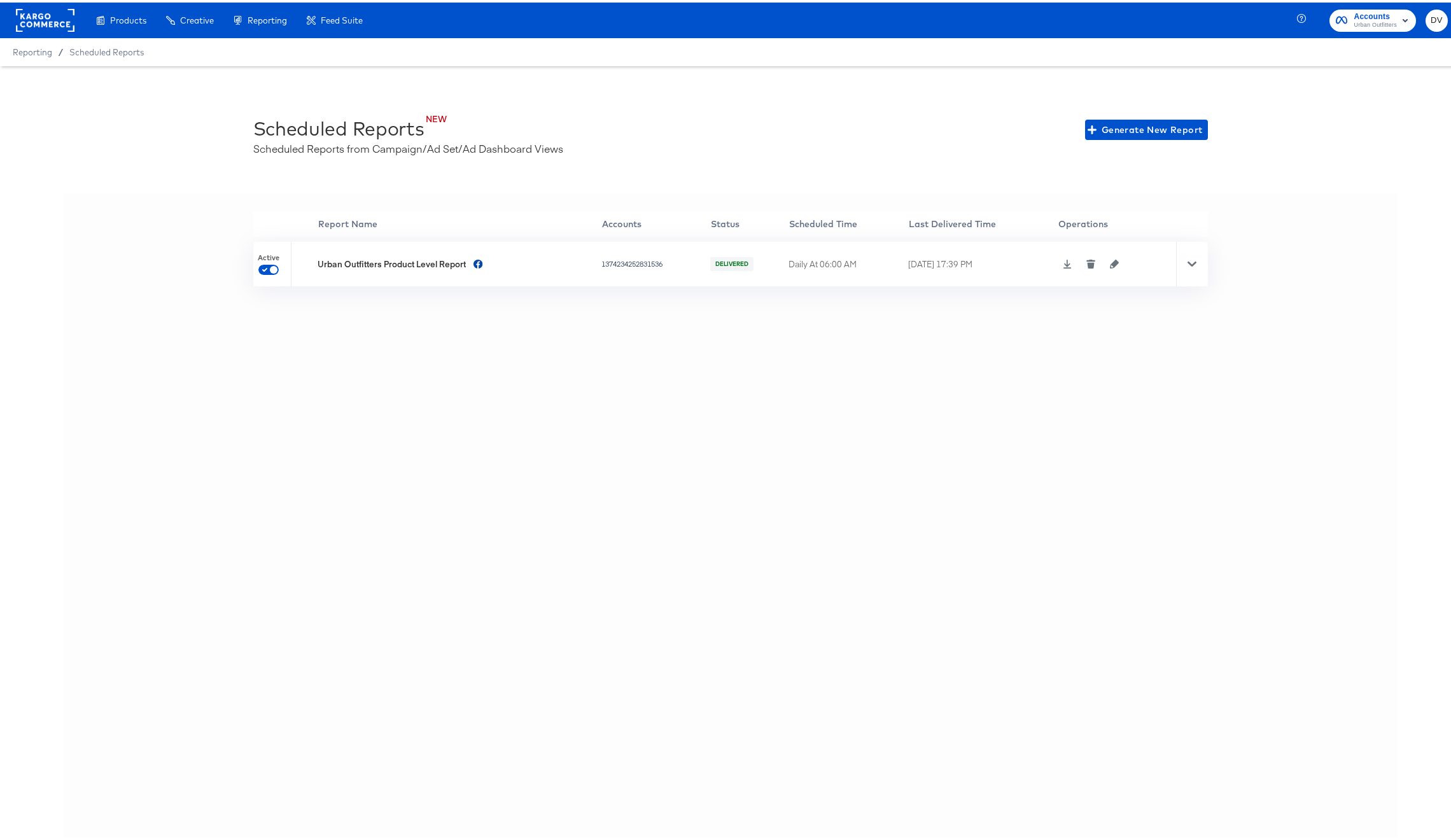
click at [1189, 259] on icon at bounding box center [1192, 261] width 9 height 5
click at [1189, 259] on icon at bounding box center [1192, 262] width 9 height 9
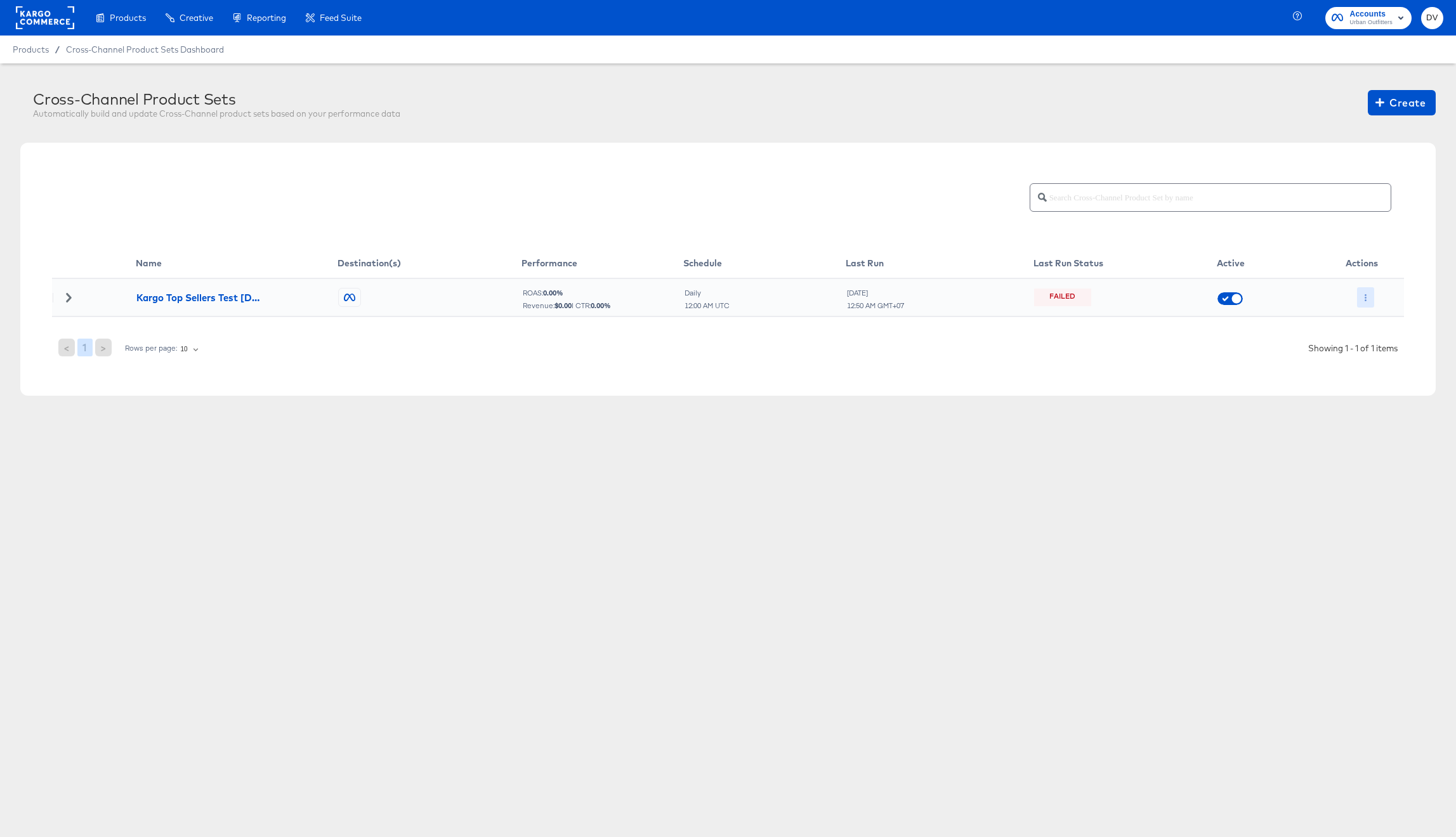
click at [1366, 298] on icon "button" at bounding box center [1365, 297] width 7 height 7
click at [1366, 298] on div at bounding box center [728, 418] width 1456 height 837
click at [1060, 294] on div "Failed" at bounding box center [1062, 297] width 26 height 11
click at [68, 292] on td at bounding box center [93, 297] width 84 height 38
click at [68, 296] on icon at bounding box center [68, 298] width 5 height 9
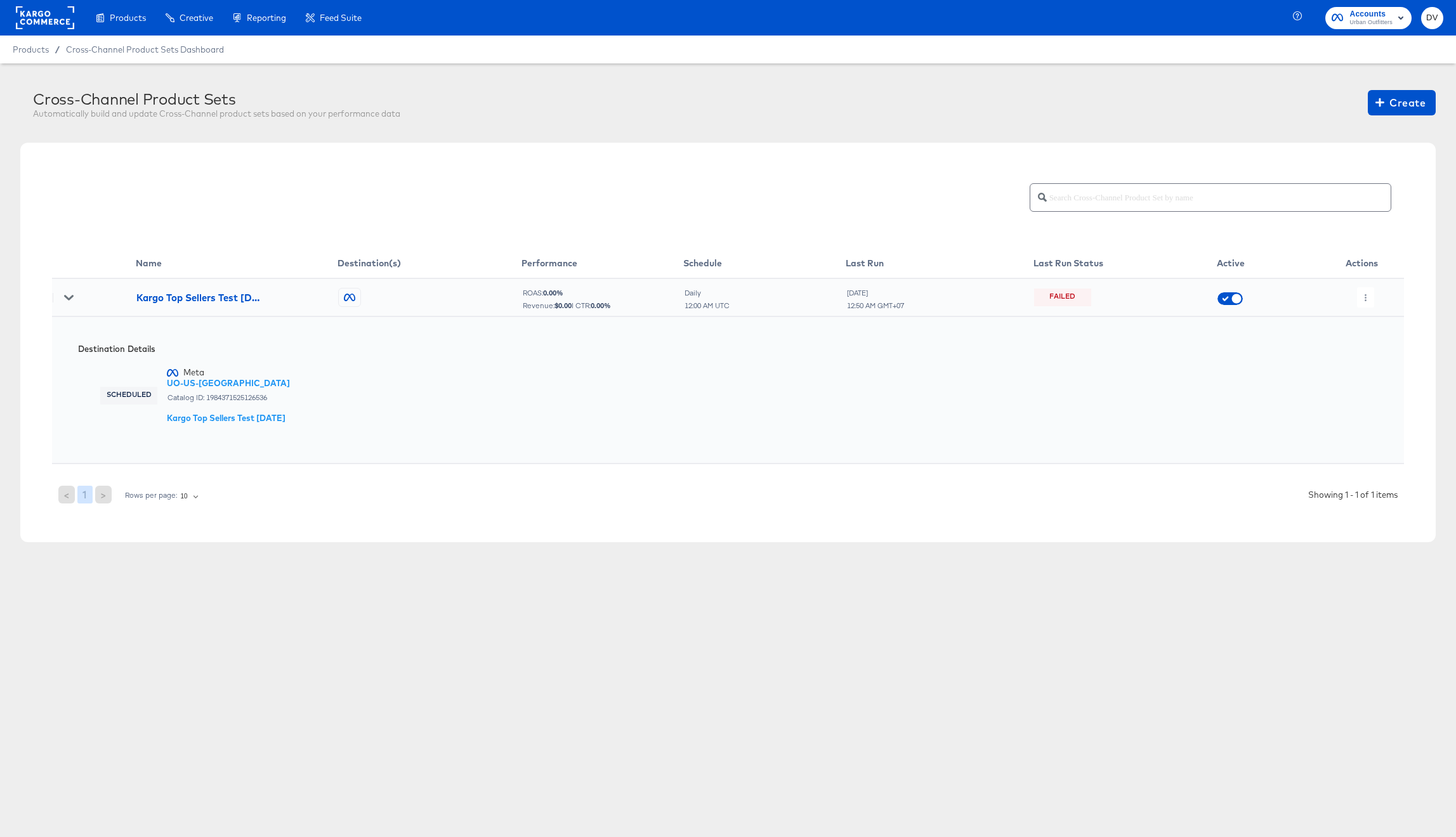
click at [68, 296] on icon at bounding box center [68, 298] width 9 height 9
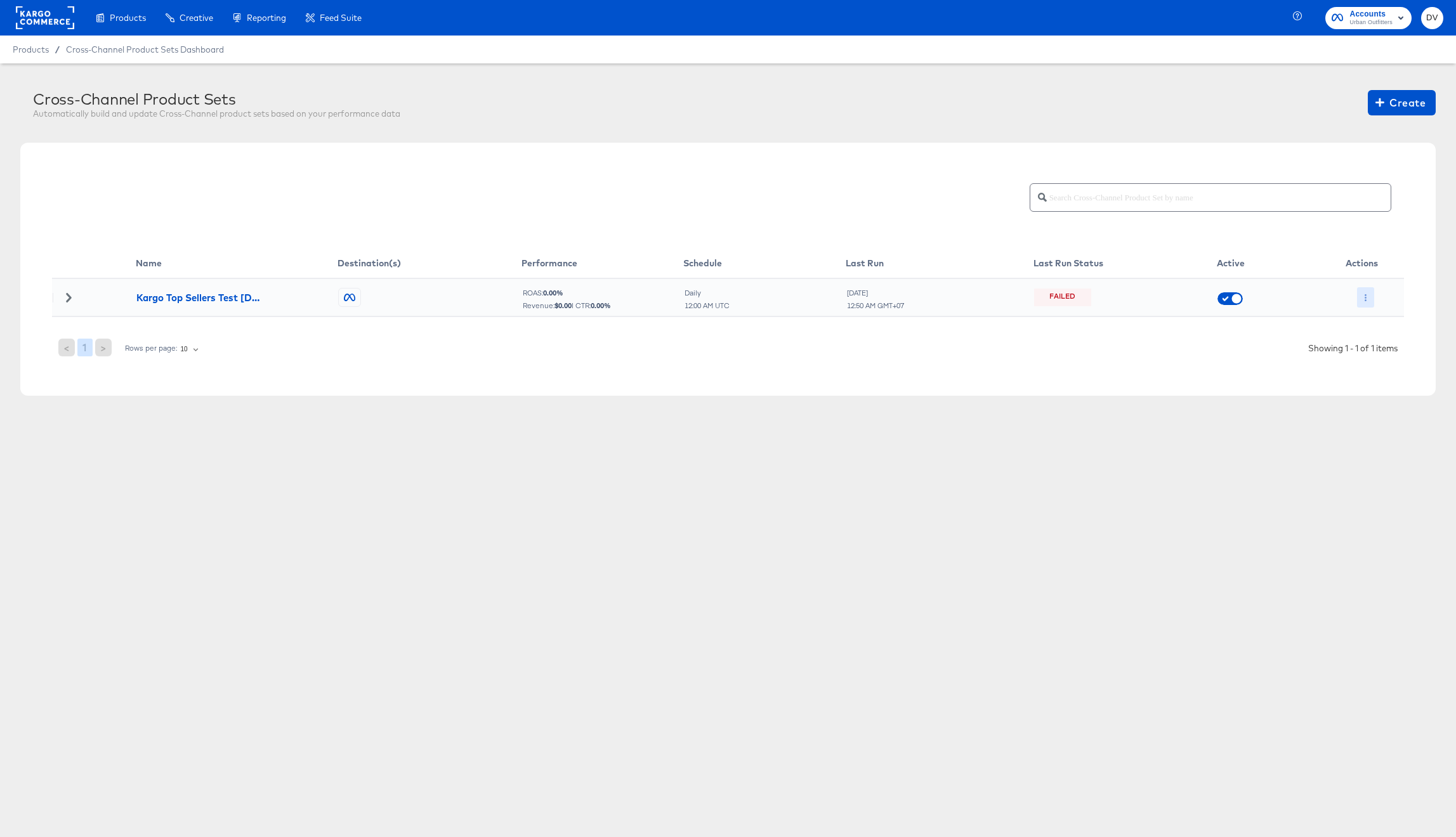
click at [1366, 293] on button "button" at bounding box center [1365, 297] width 17 height 20
click at [1404, 365] on li "Run Now" at bounding box center [1391, 365] width 68 height 21
click at [67, 298] on icon at bounding box center [68, 298] width 9 height 9
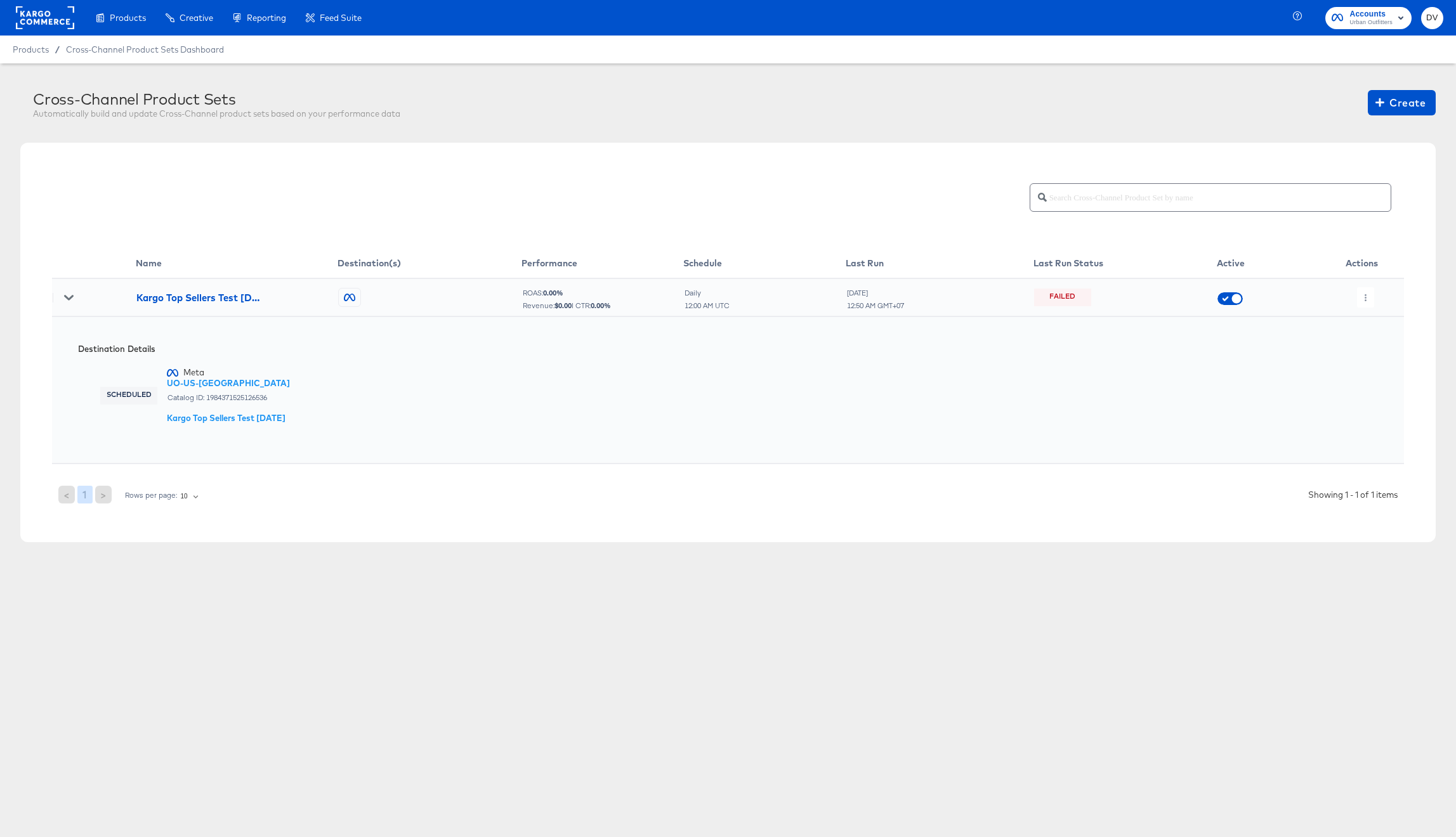
click at [67, 298] on icon at bounding box center [68, 297] width 9 height 5
